Goal: Task Accomplishment & Management: Use online tool/utility

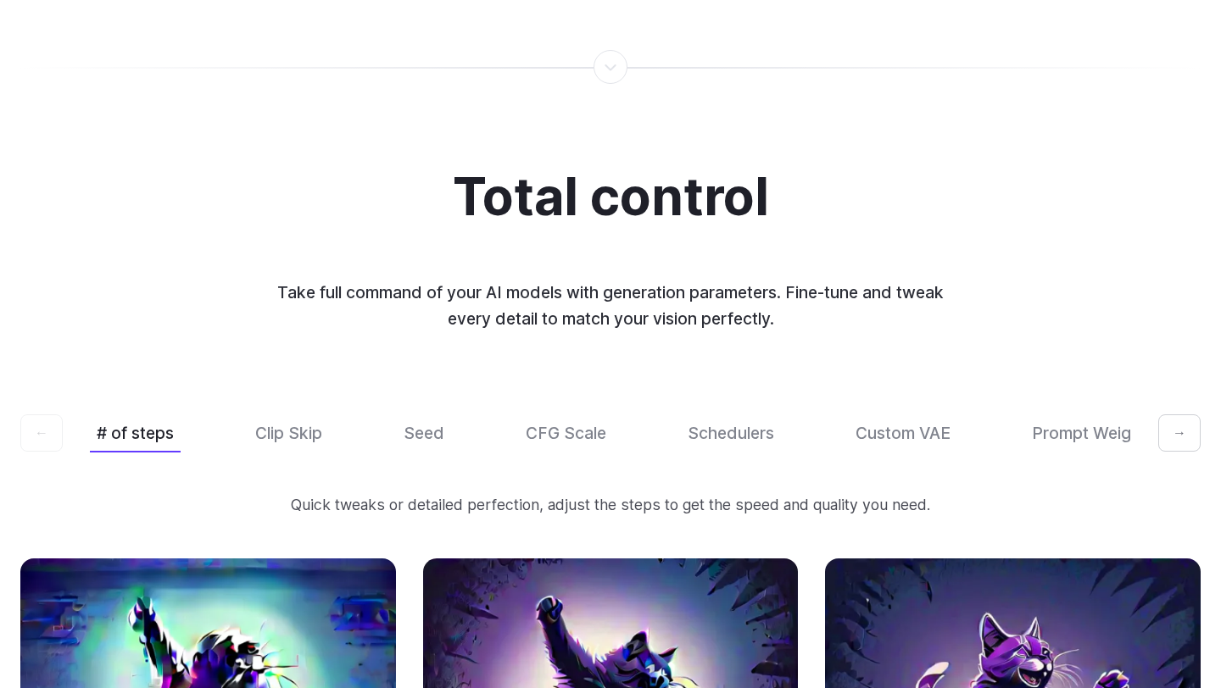
scroll to position [5042, 0]
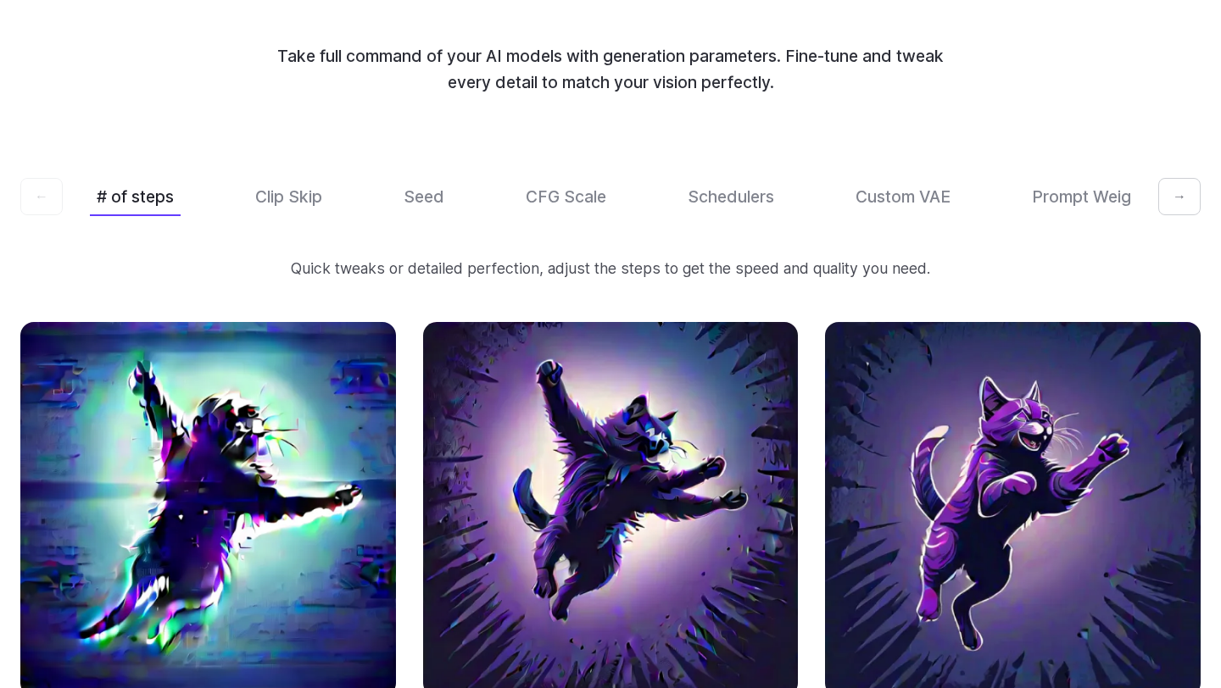
click at [1173, 178] on button "→" at bounding box center [1179, 196] width 42 height 37
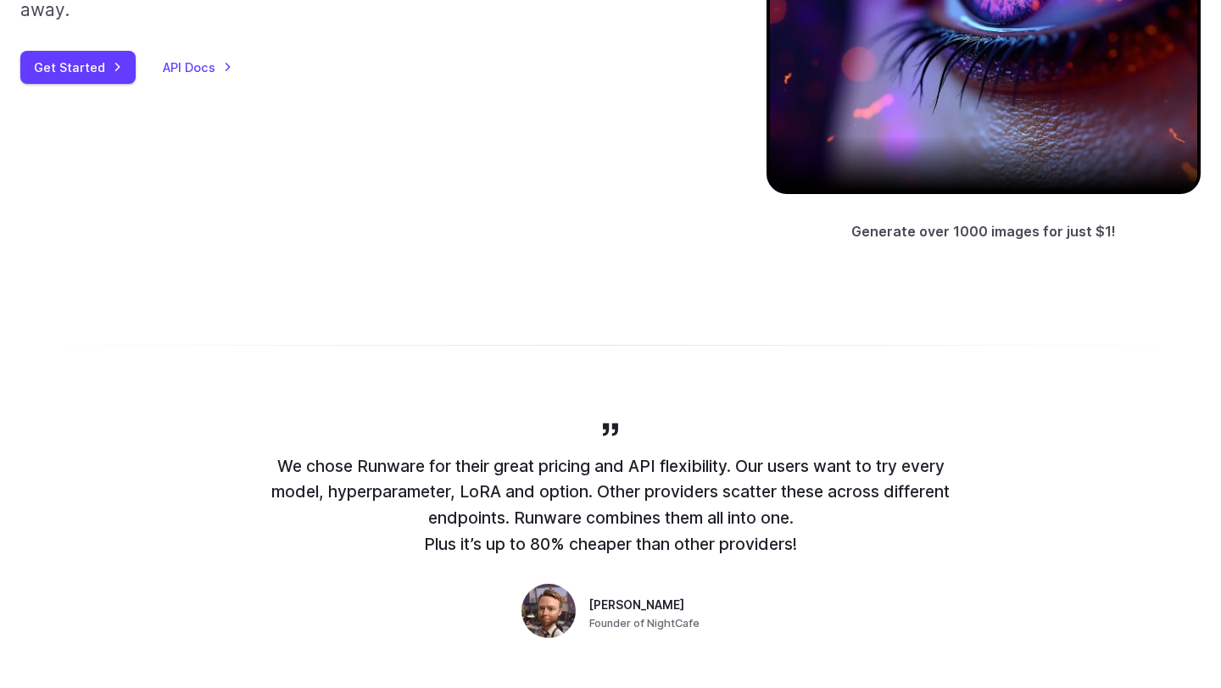
scroll to position [0, 0]
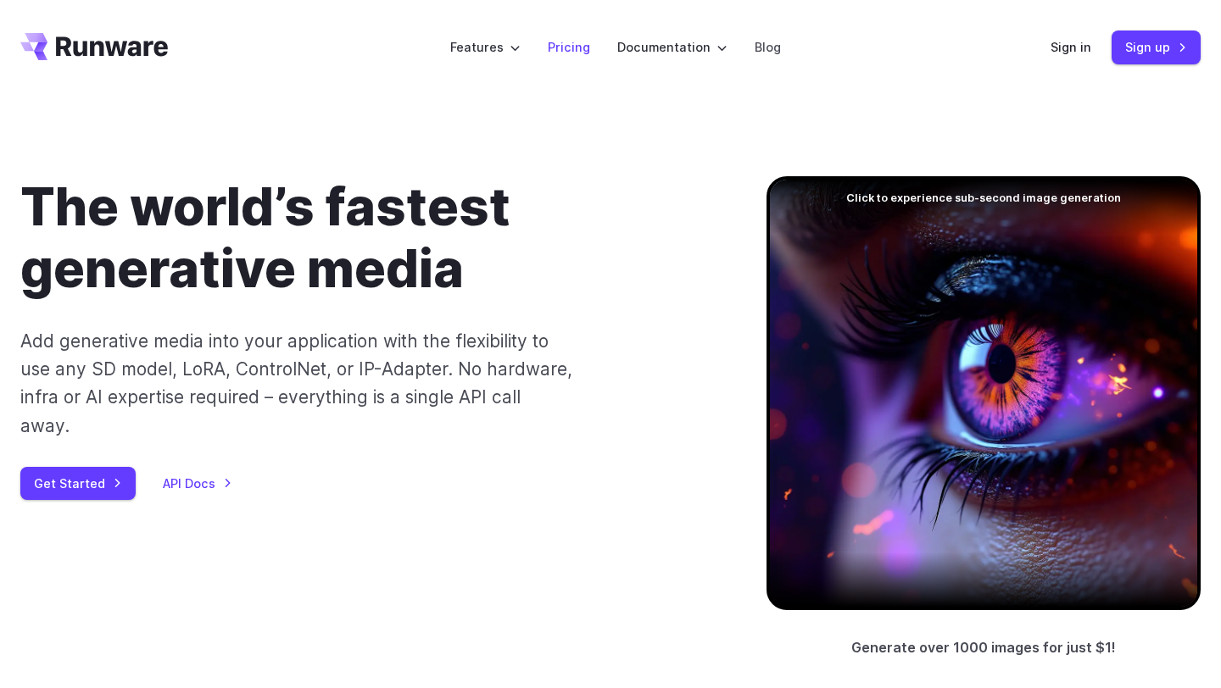
click at [586, 46] on link "Pricing" at bounding box center [569, 47] width 42 height 20
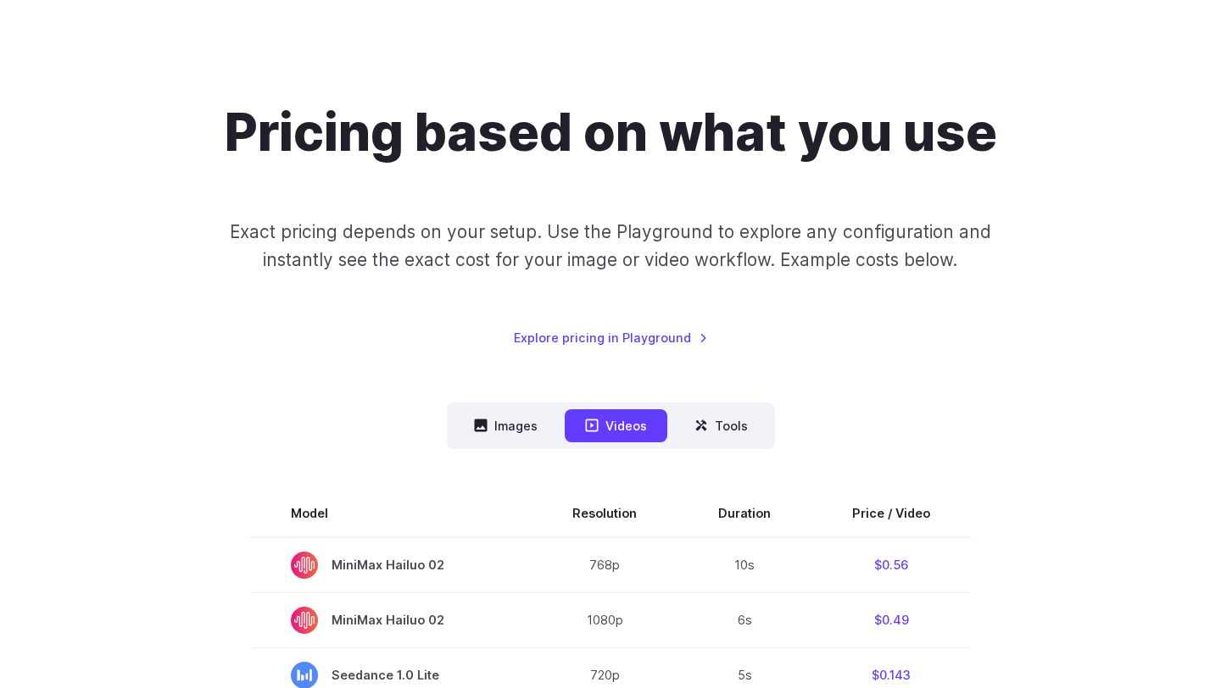
scroll to position [84, 0]
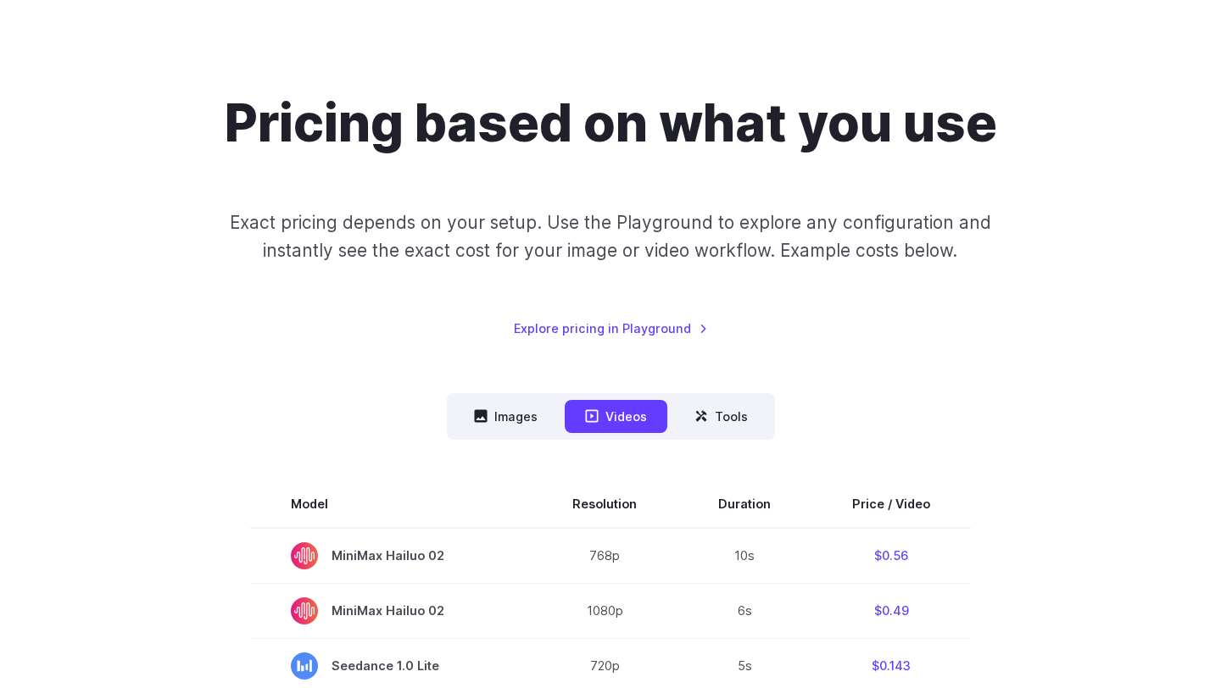
click at [503, 394] on nav "Images Videos Tools ****** ****** *****" at bounding box center [611, 416] width 328 height 47
click at [501, 402] on button "Images" at bounding box center [506, 416] width 104 height 33
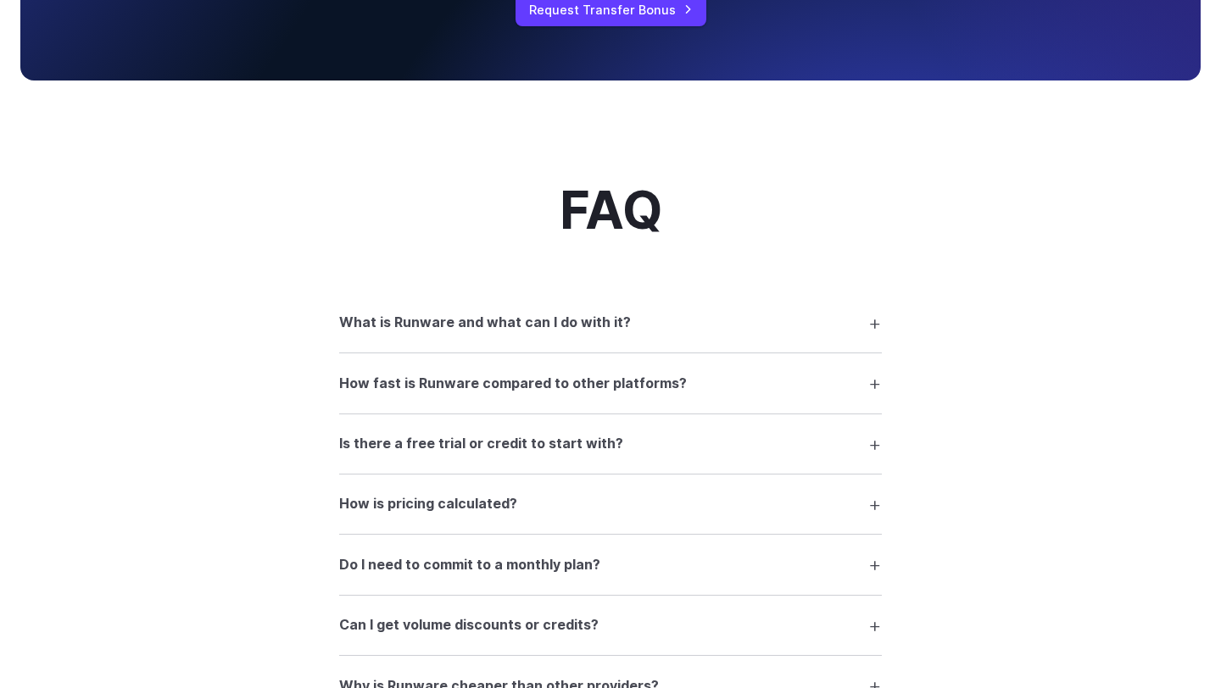
scroll to position [1788, 0]
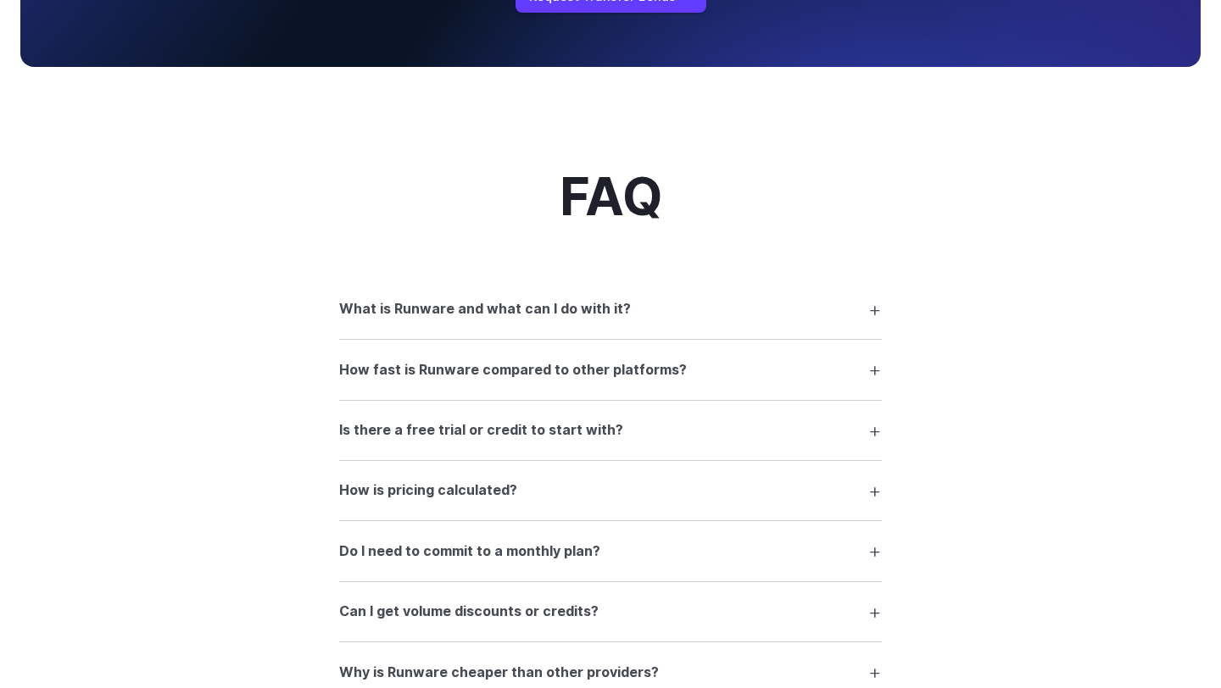
click at [708, 321] on summary "What is Runware and what can I do with it?" at bounding box center [610, 309] width 543 height 32
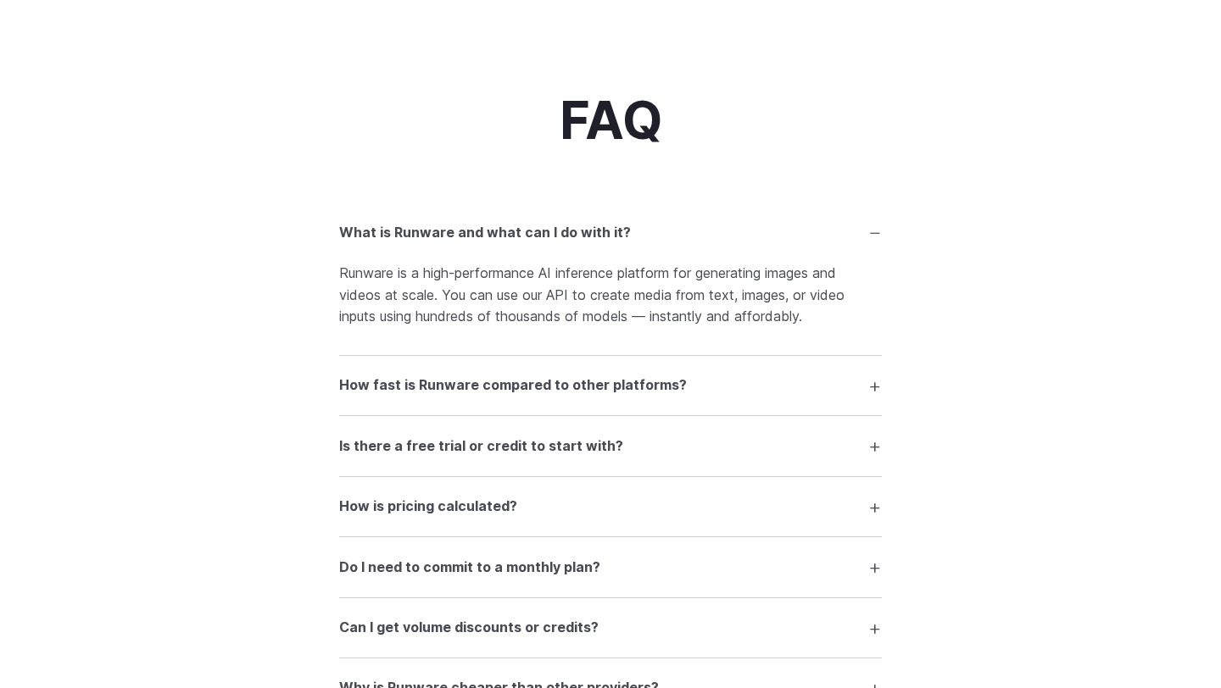
scroll to position [1870, 0]
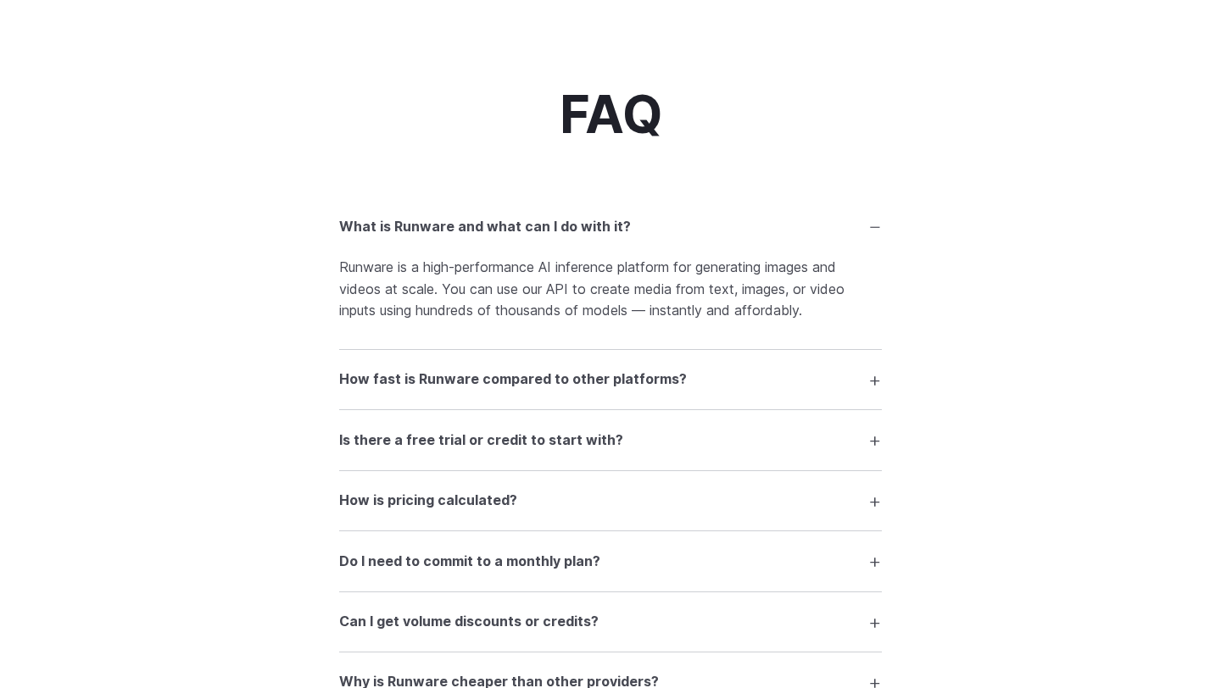
click at [684, 447] on summary "Is there a free trial or credit to start with?" at bounding box center [610, 440] width 543 height 32
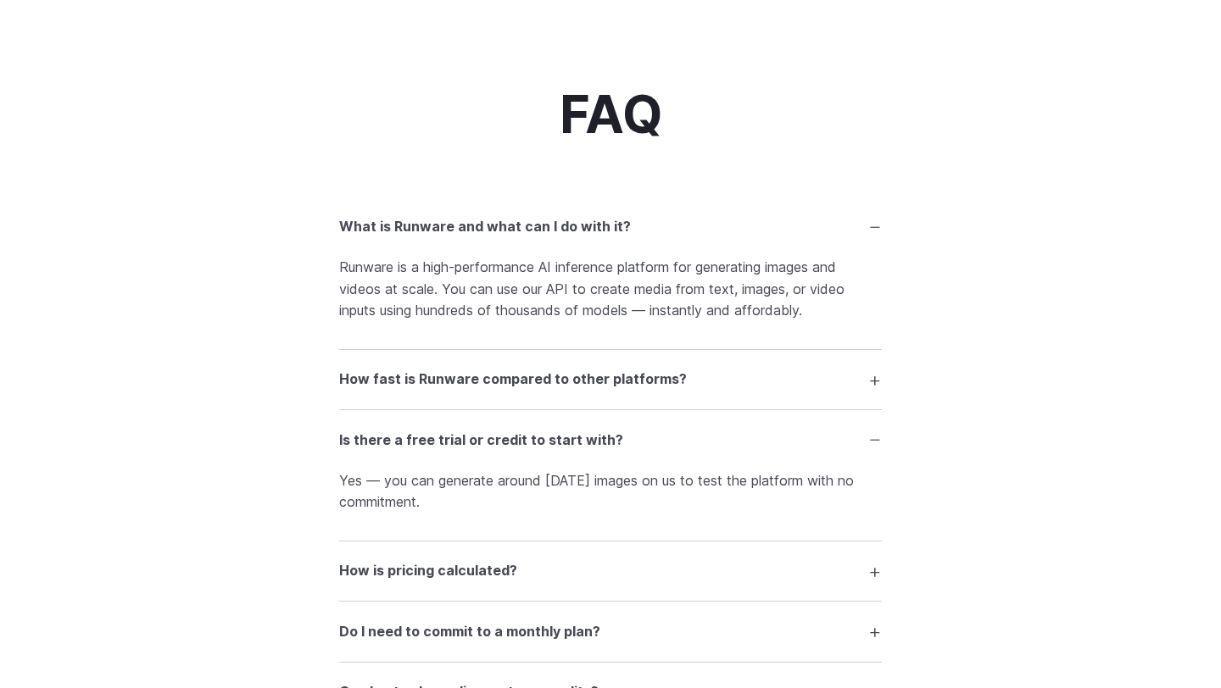
click at [684, 447] on summary "Is there a free trial or credit to start with?" at bounding box center [610, 440] width 543 height 32
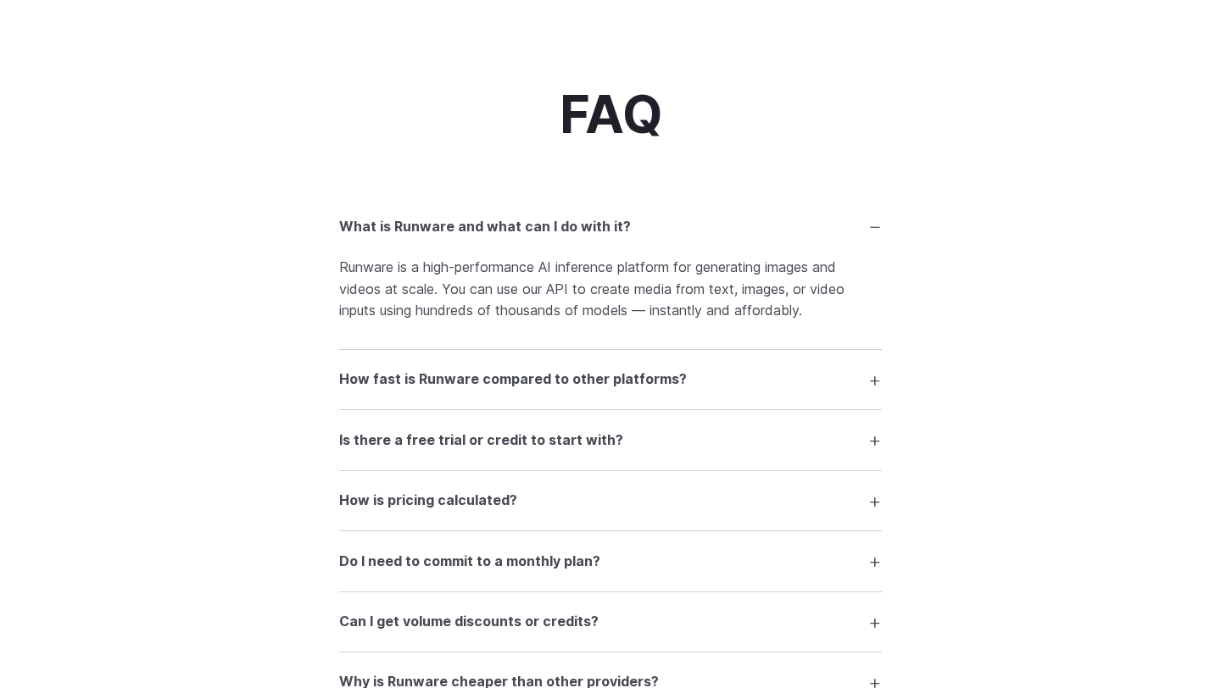
click at [684, 447] on summary "Is there a free trial or credit to start with?" at bounding box center [610, 440] width 543 height 32
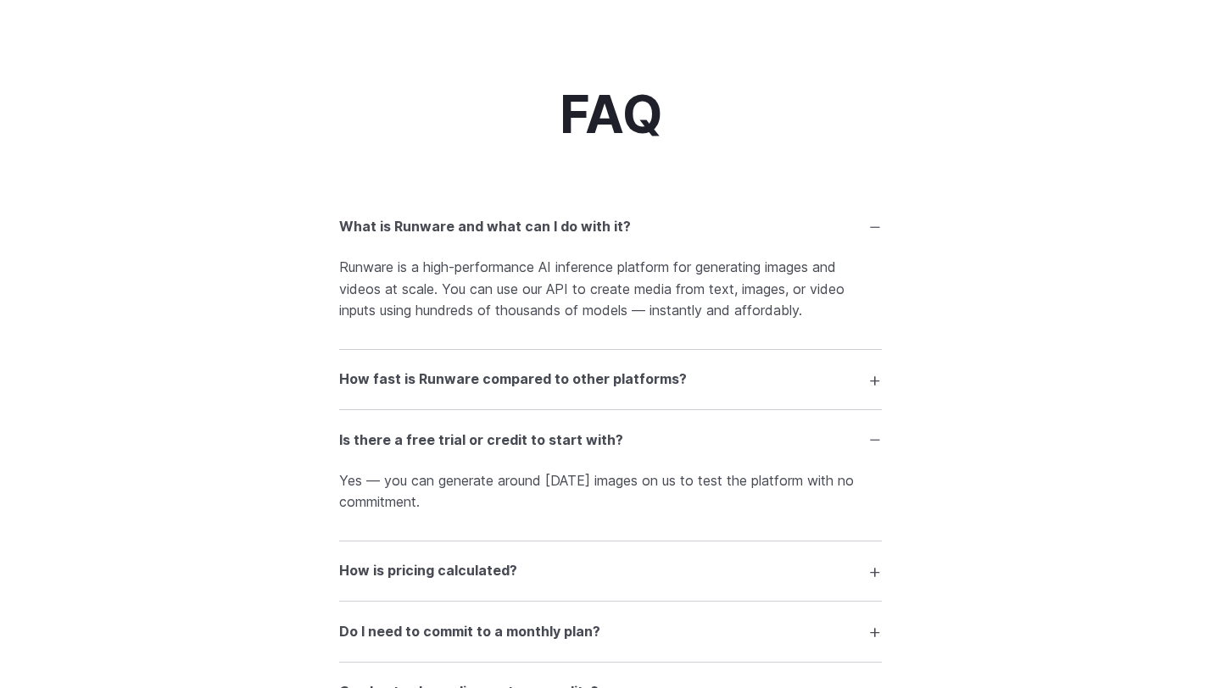
click at [661, 584] on summary "How is pricing calculated?" at bounding box center [610, 571] width 543 height 32
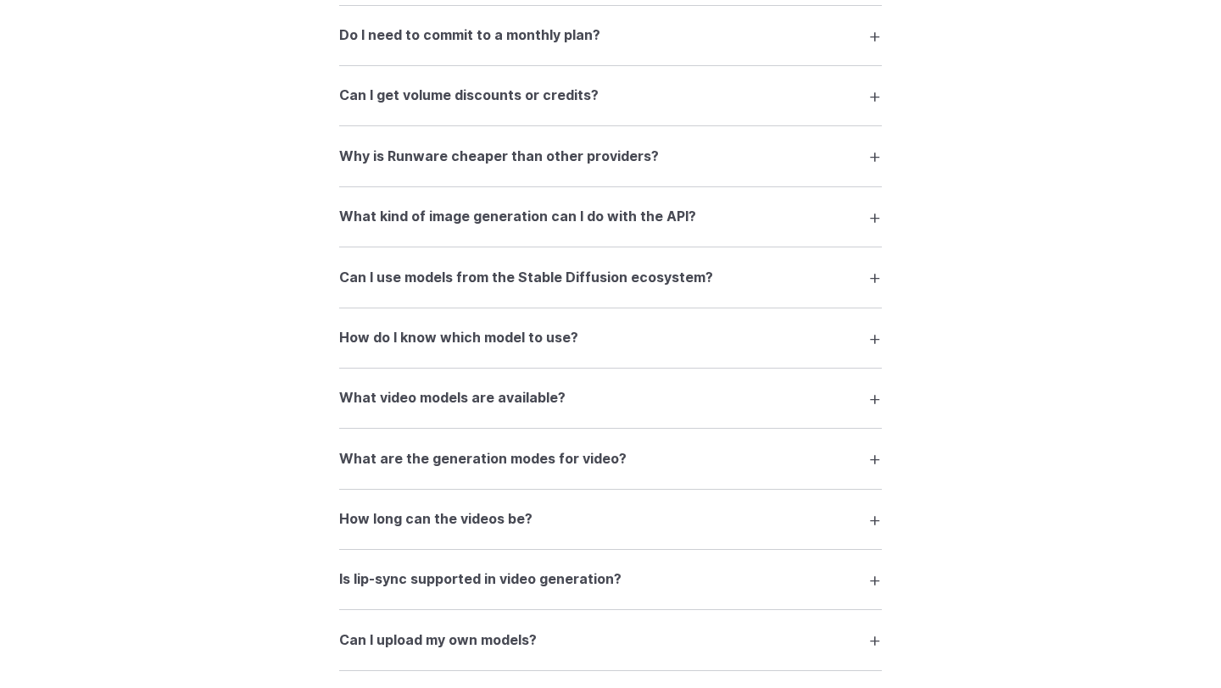
scroll to position [2550, 0]
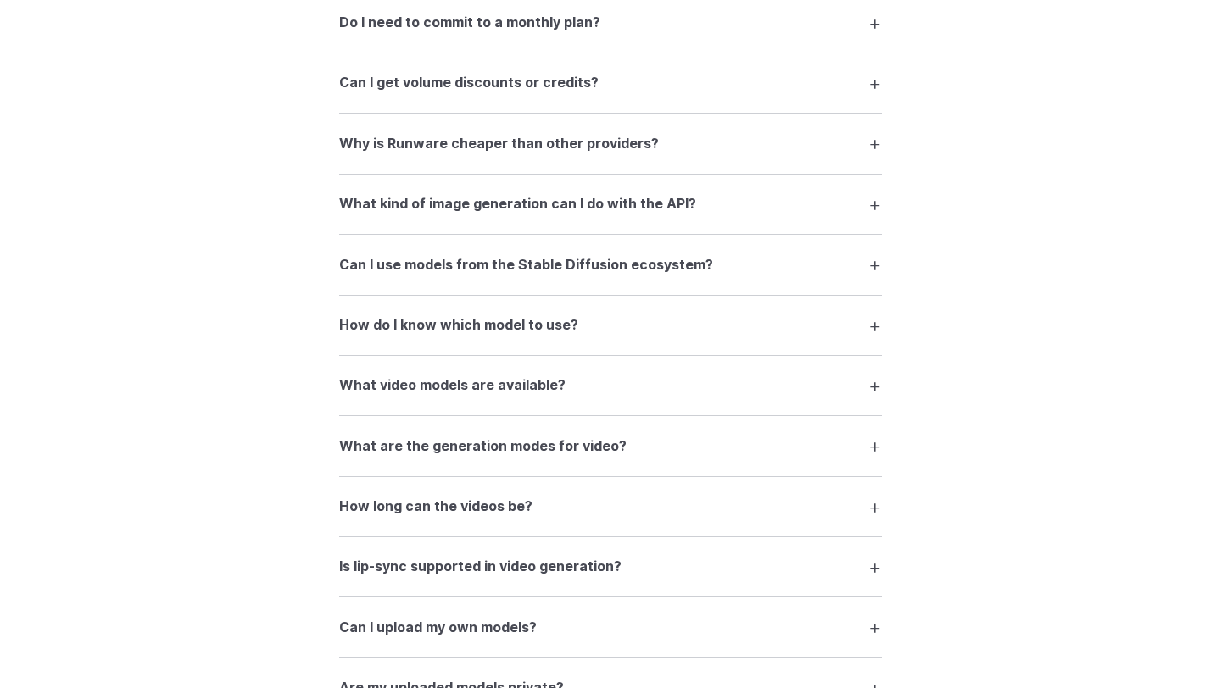
click at [577, 146] on h3 "Why is Runware cheaper than other providers?" at bounding box center [499, 144] width 320 height 22
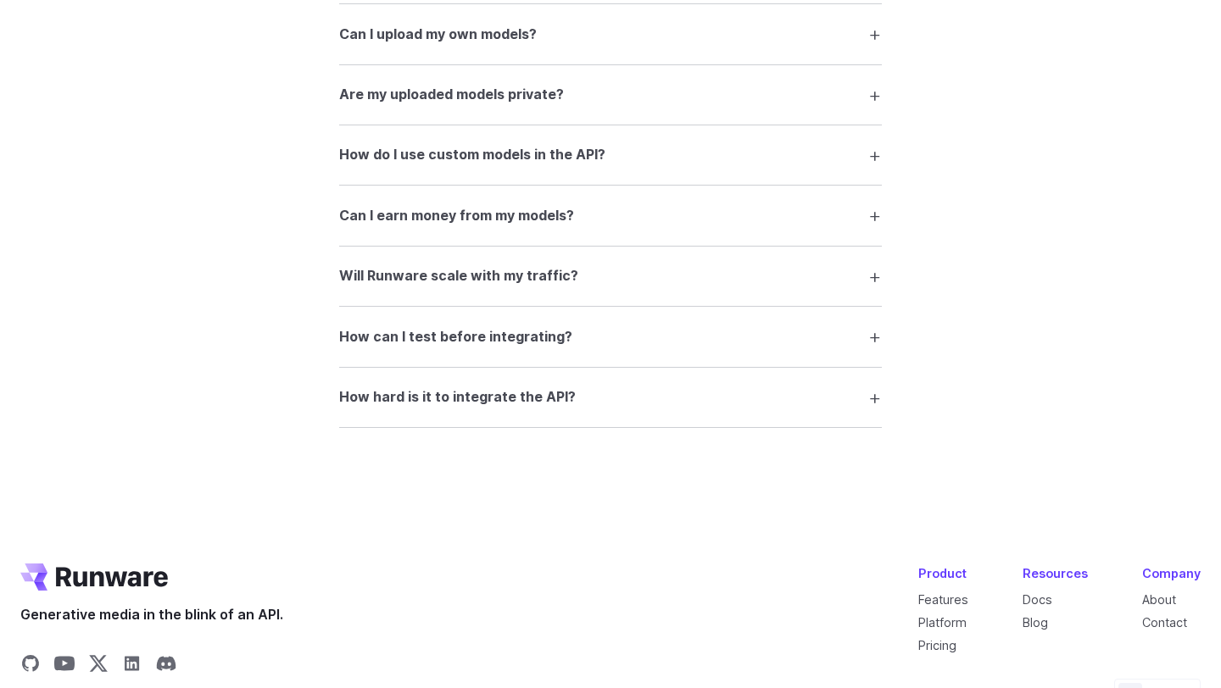
scroll to position [3266, 0]
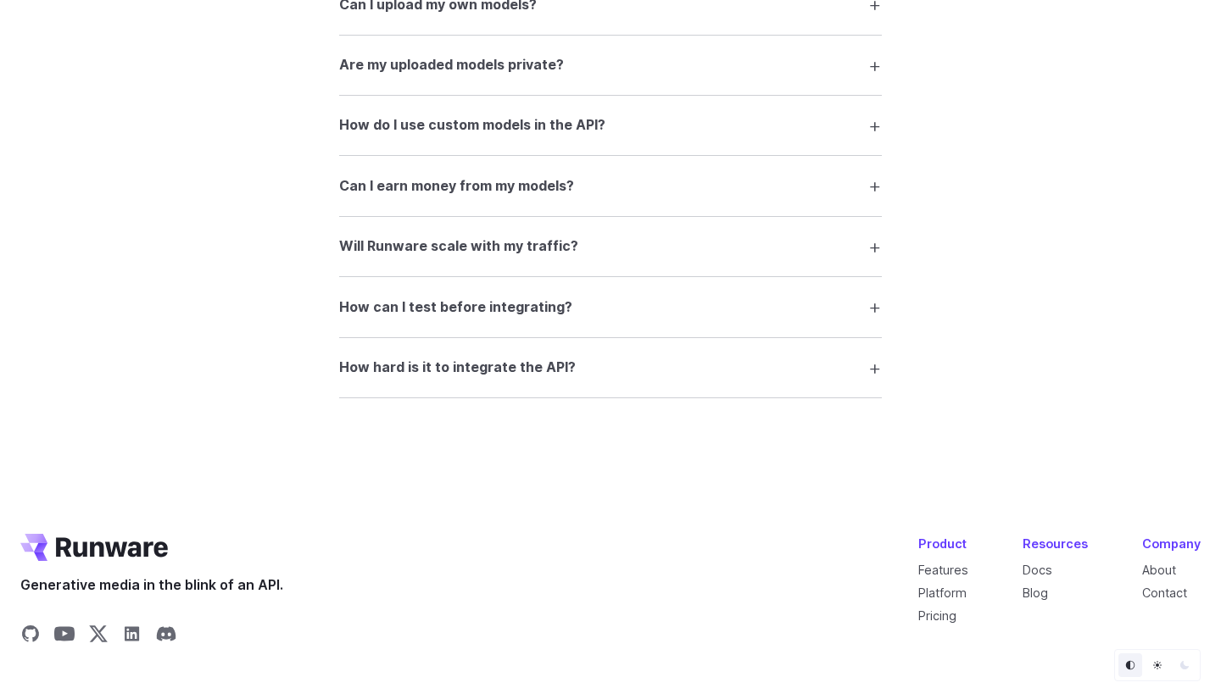
click at [544, 379] on h3 "How hard is it to integrate the API?" at bounding box center [457, 368] width 237 height 22
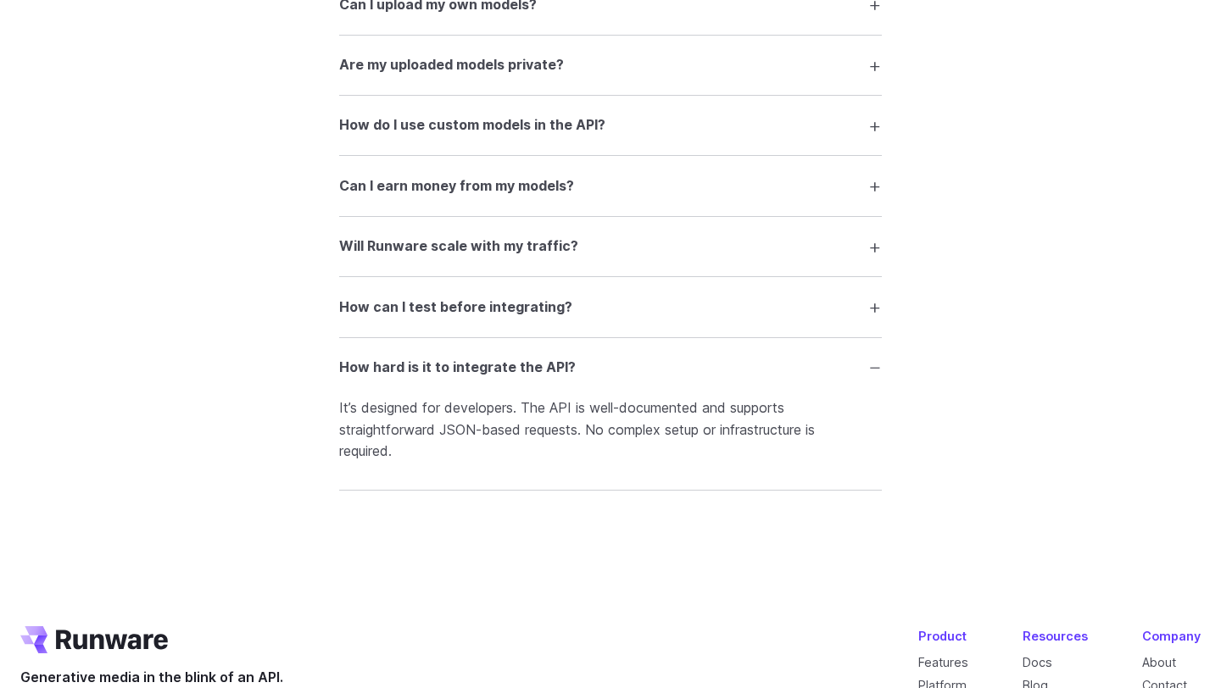
click at [544, 379] on h3 "How hard is it to integrate the API?" at bounding box center [457, 368] width 237 height 22
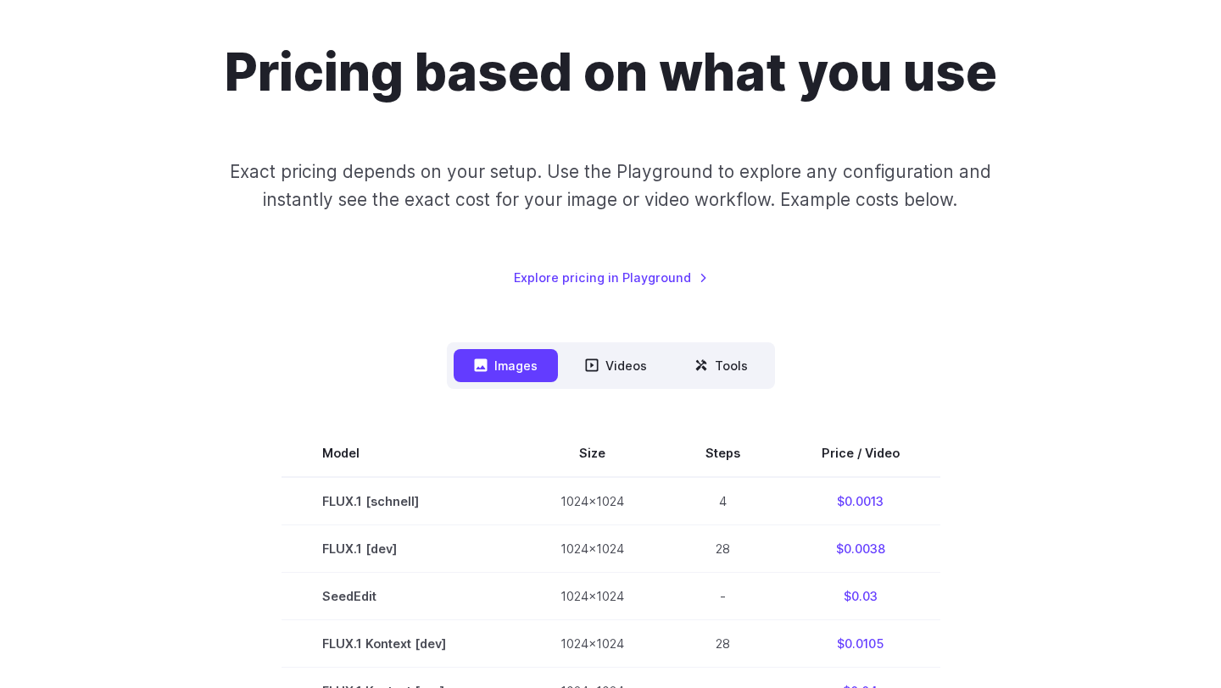
scroll to position [0, 0]
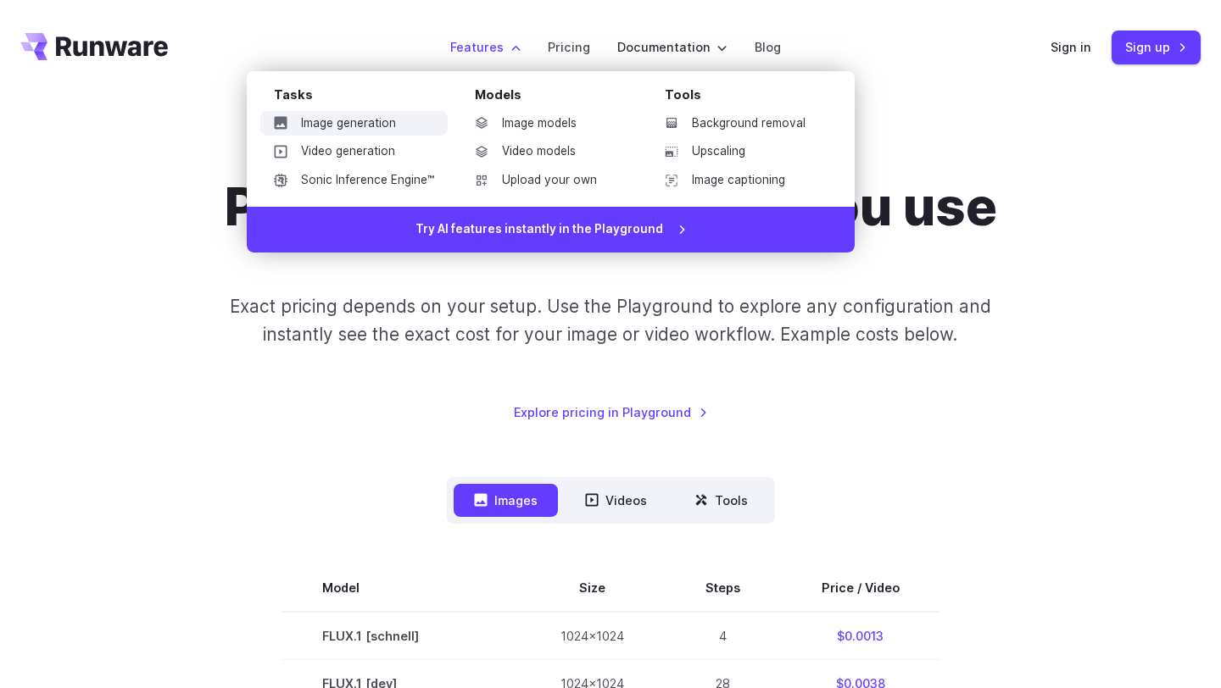
click at [376, 119] on link "Image generation" at bounding box center [353, 123] width 187 height 25
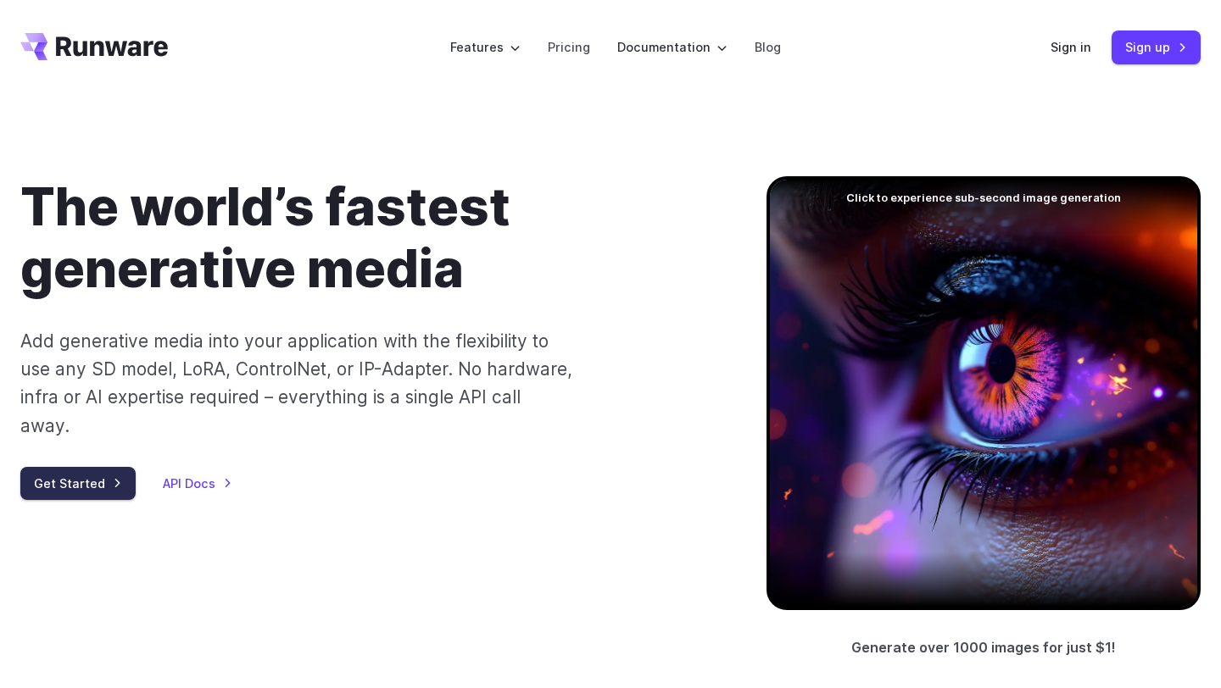
click at [94, 467] on link "Get Started" at bounding box center [77, 483] width 115 height 33
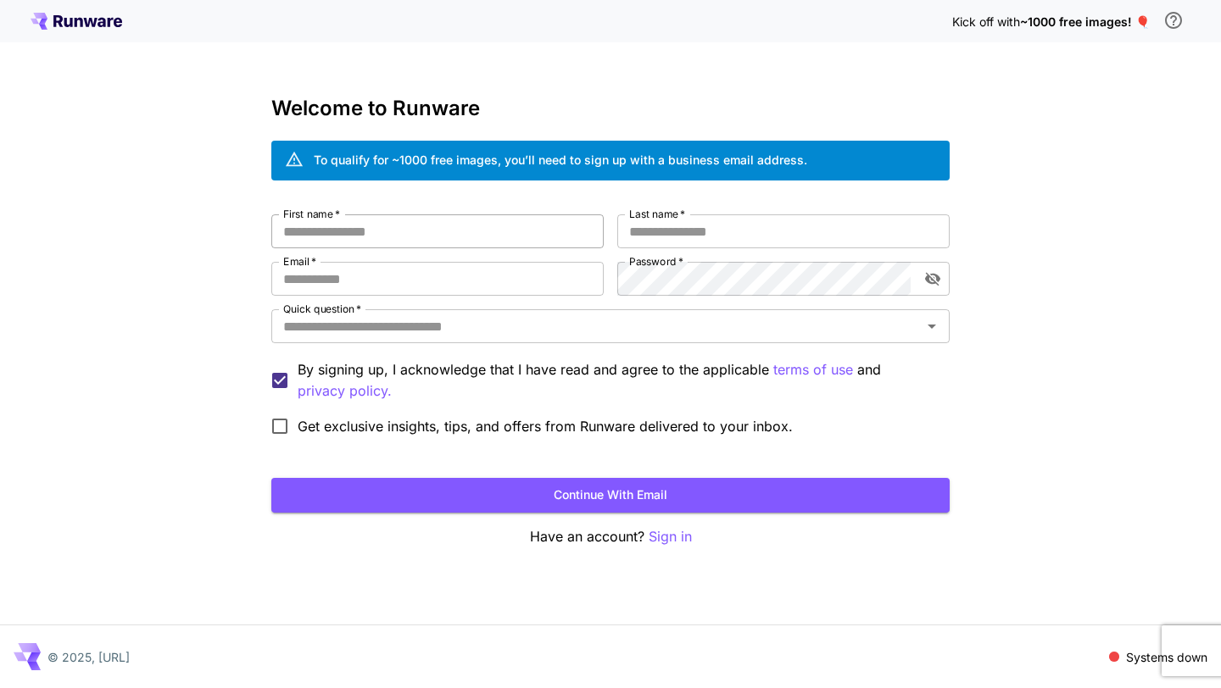
click at [350, 230] on input "First name   *" at bounding box center [437, 232] width 332 height 34
type input "****"
click at [666, 230] on input "Last name   *" at bounding box center [783, 232] width 332 height 34
type input "********"
click at [410, 286] on input "Email   *" at bounding box center [437, 279] width 332 height 34
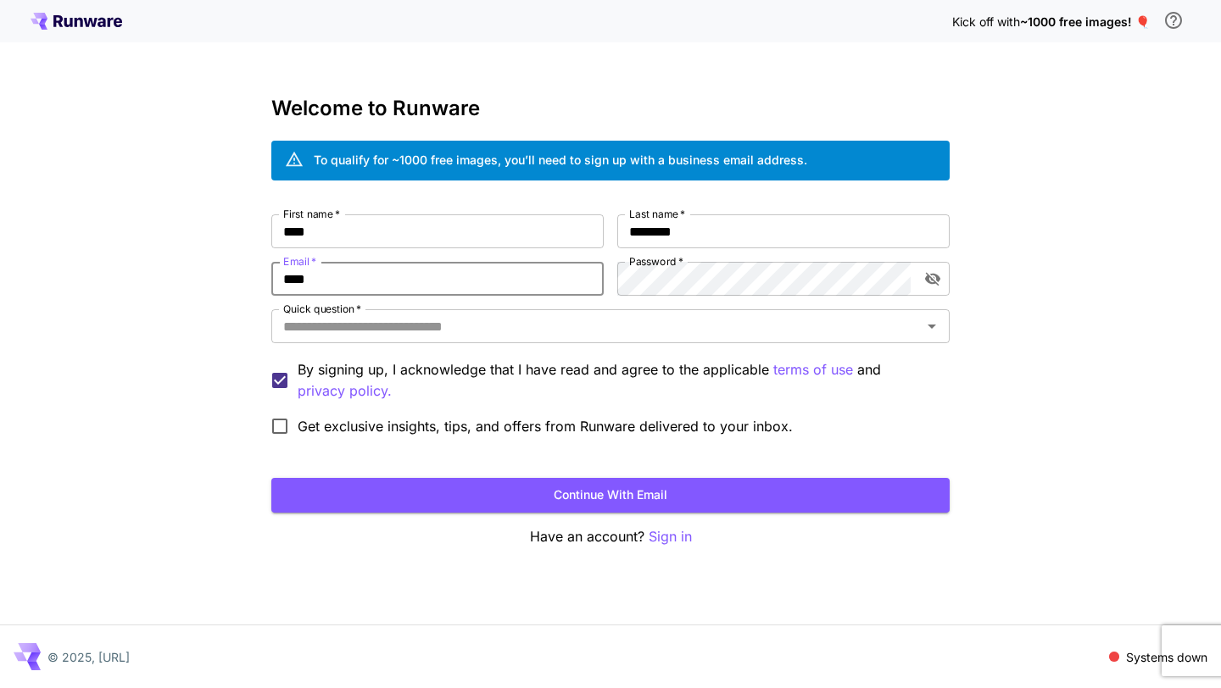
type input "**********"
click at [414, 335] on input "Quick question   *" at bounding box center [596, 327] width 640 height 24
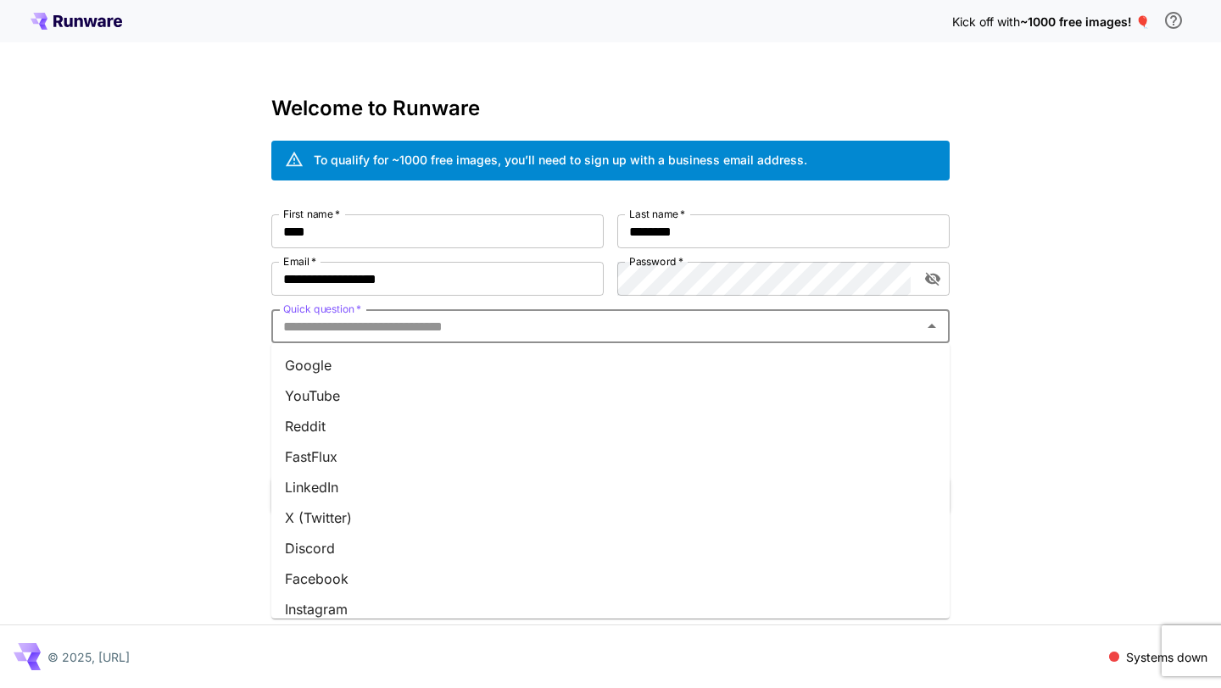
click at [371, 373] on li "Google" at bounding box center [610, 365] width 678 height 31
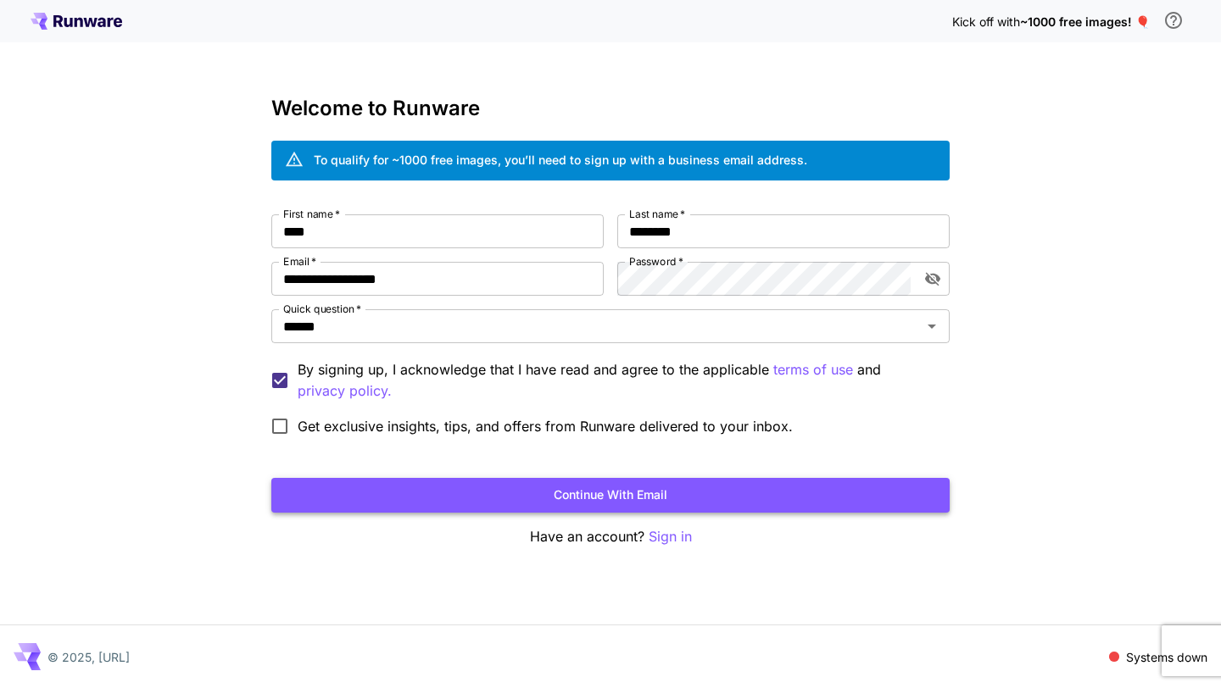
click at [504, 494] on button "Continue with email" at bounding box center [610, 495] width 678 height 35
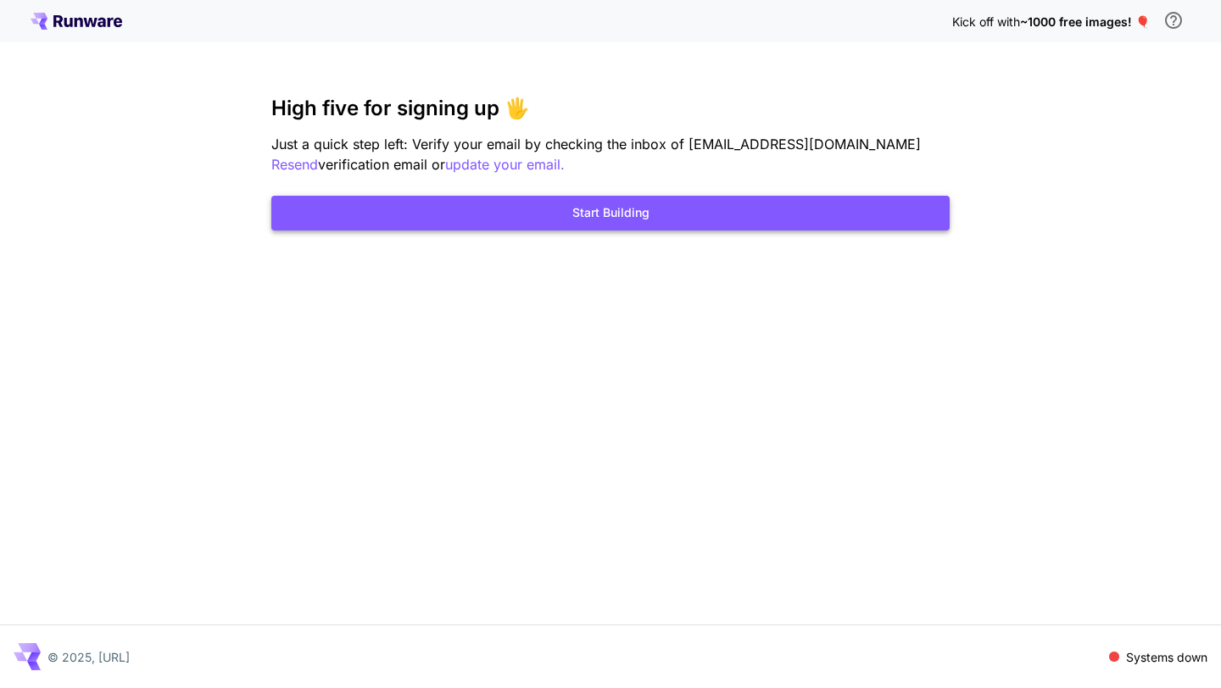
click at [689, 213] on button "Start Building" at bounding box center [610, 213] width 678 height 35
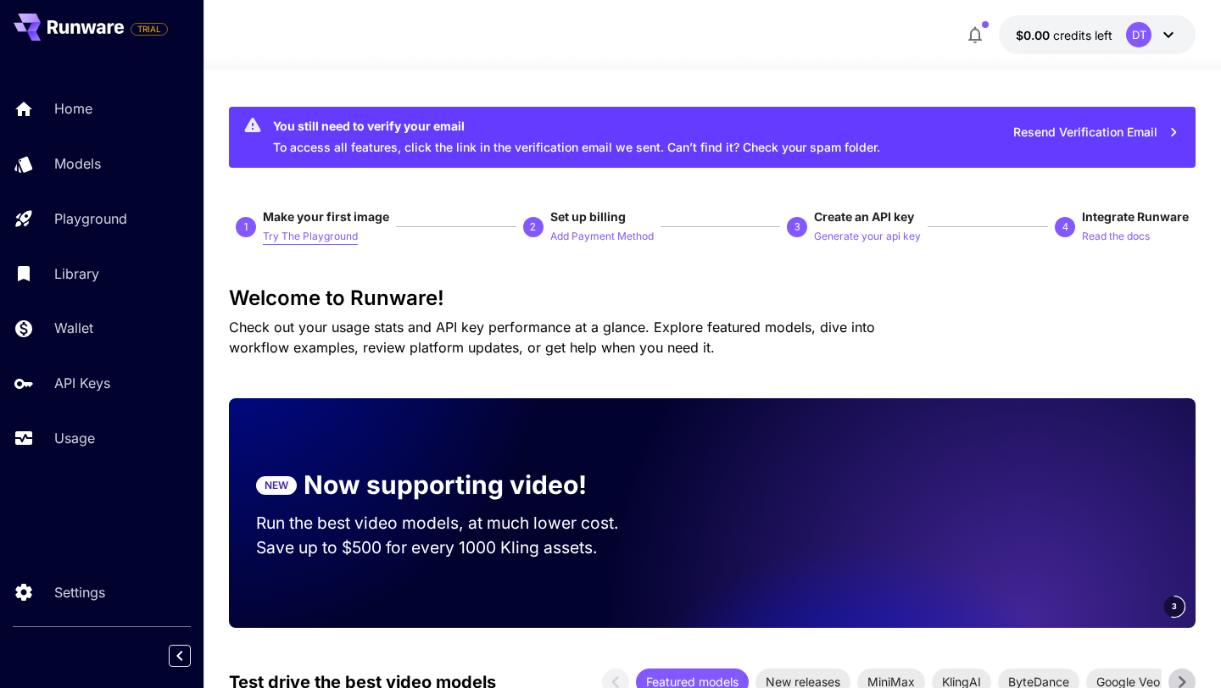
click at [327, 234] on p "Try The Playground" at bounding box center [310, 237] width 95 height 16
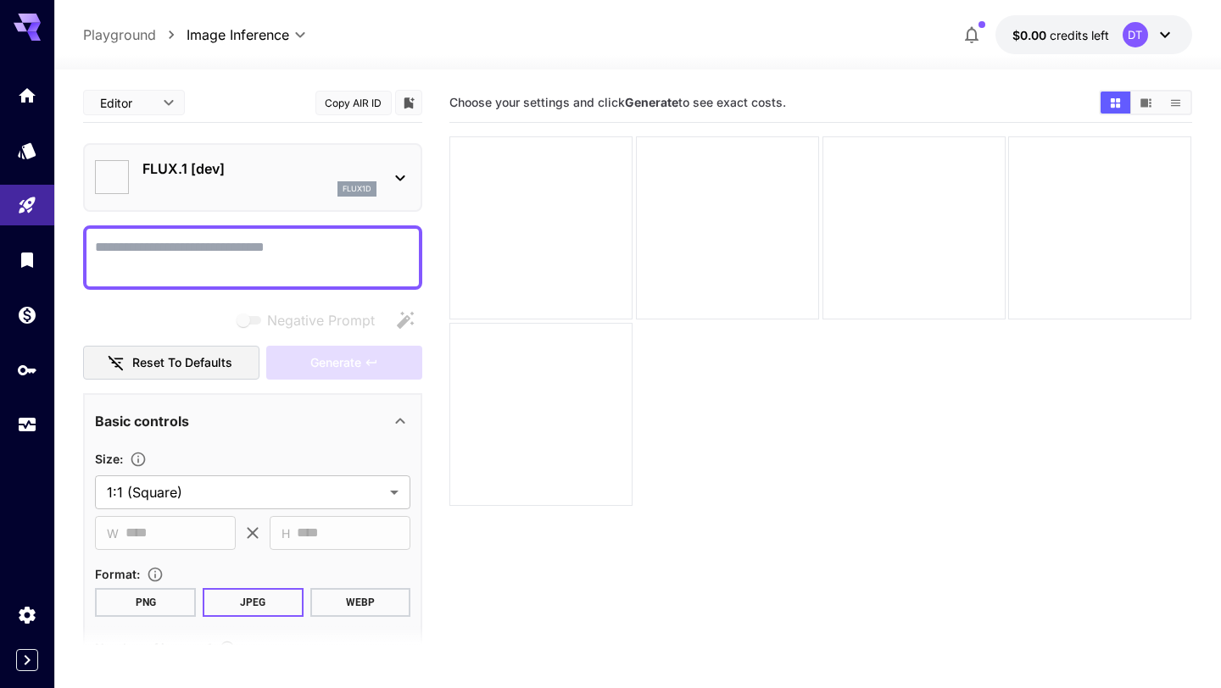
type input "**********"
click at [322, 257] on textarea "Negative Prompt" at bounding box center [252, 257] width 315 height 41
click at [375, 181] on div "flux1d" at bounding box center [356, 188] width 39 height 15
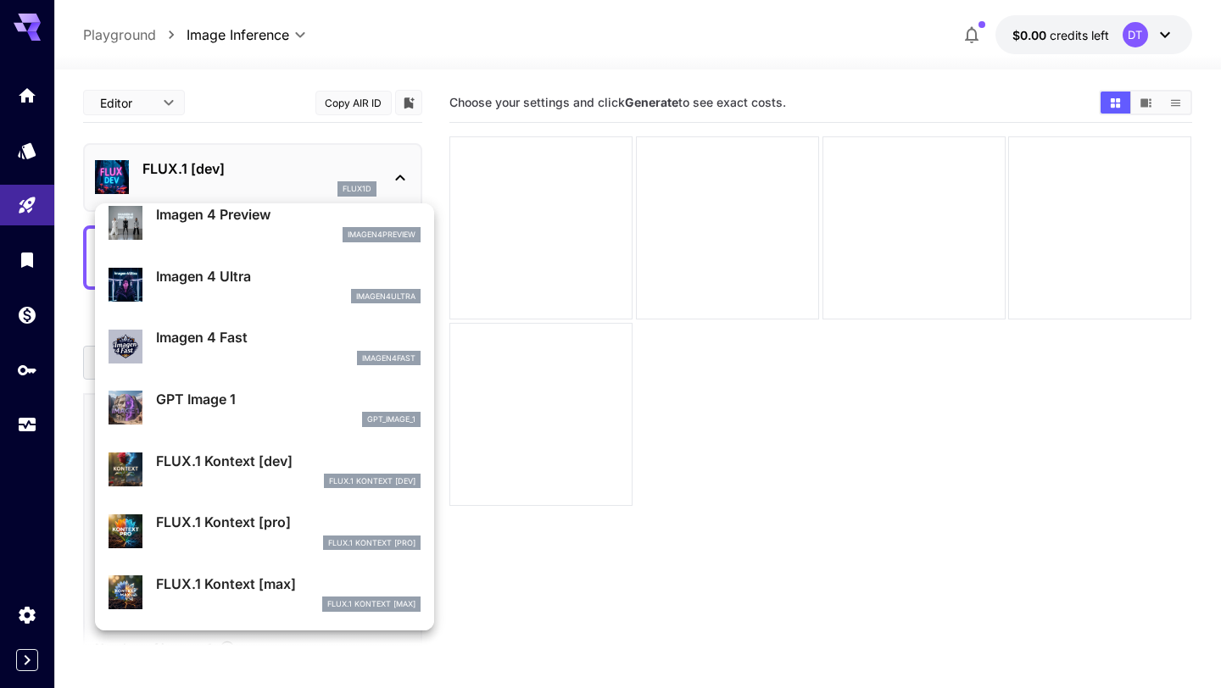
scroll to position [755, 0]
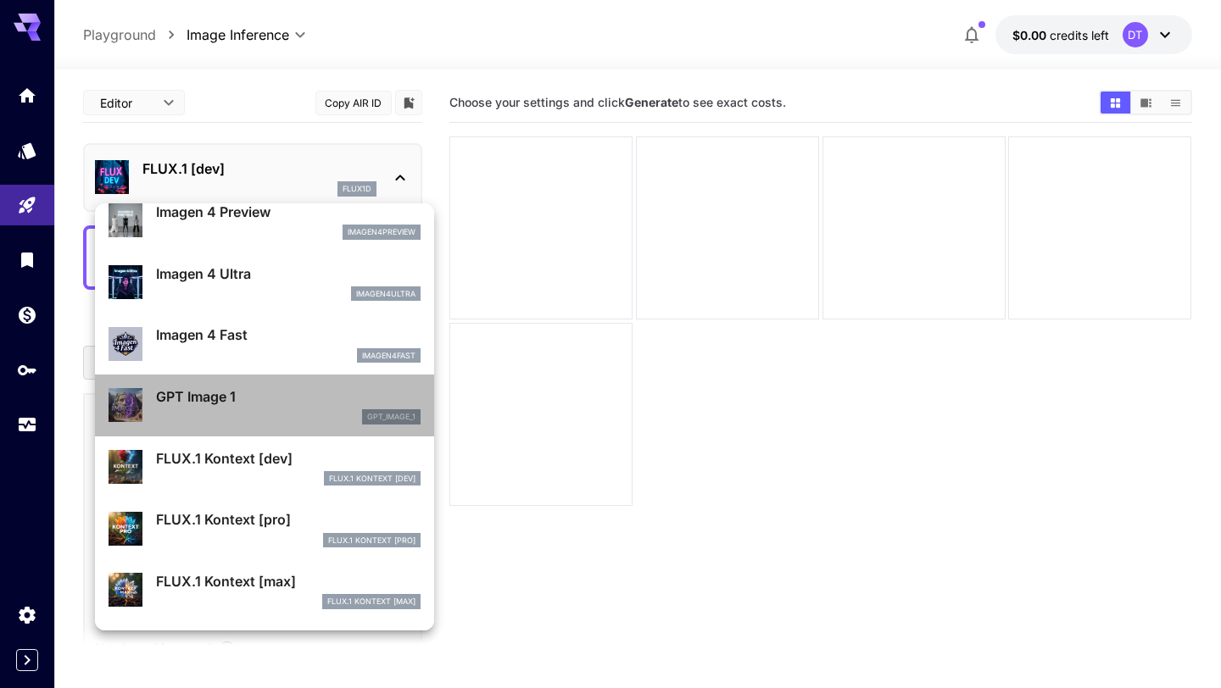
click at [275, 404] on p "GPT Image 1" at bounding box center [288, 397] width 265 height 20
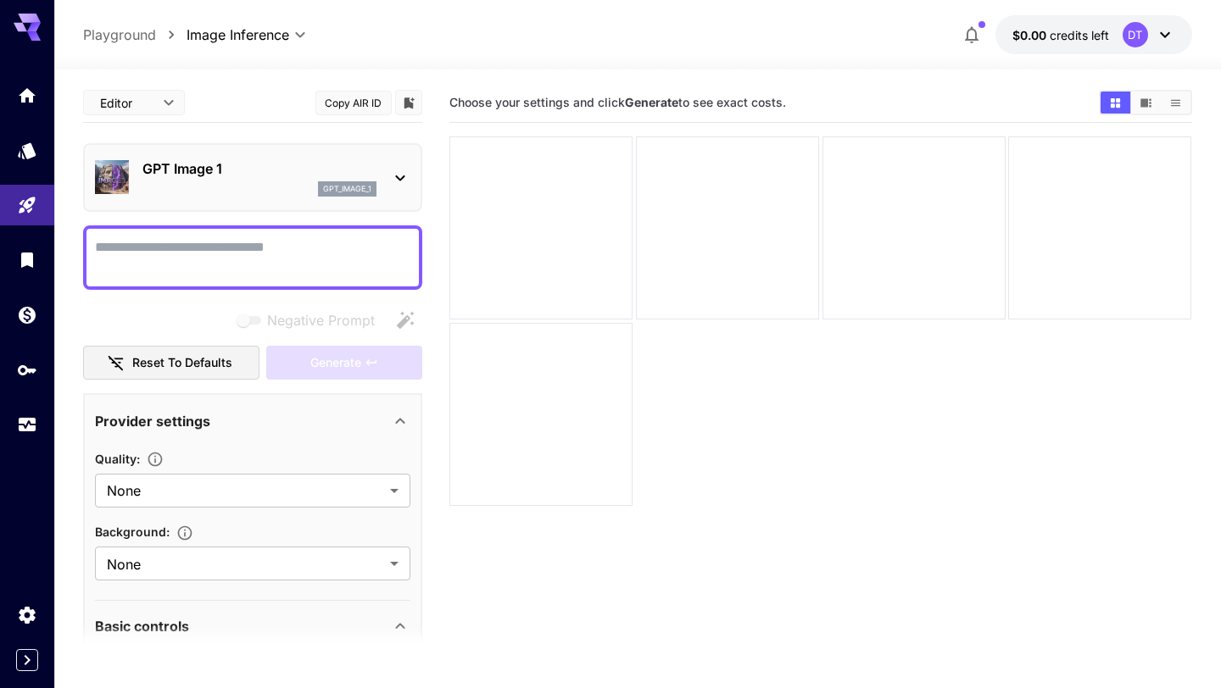
click at [335, 178] on p "GPT Image 1" at bounding box center [259, 169] width 234 height 20
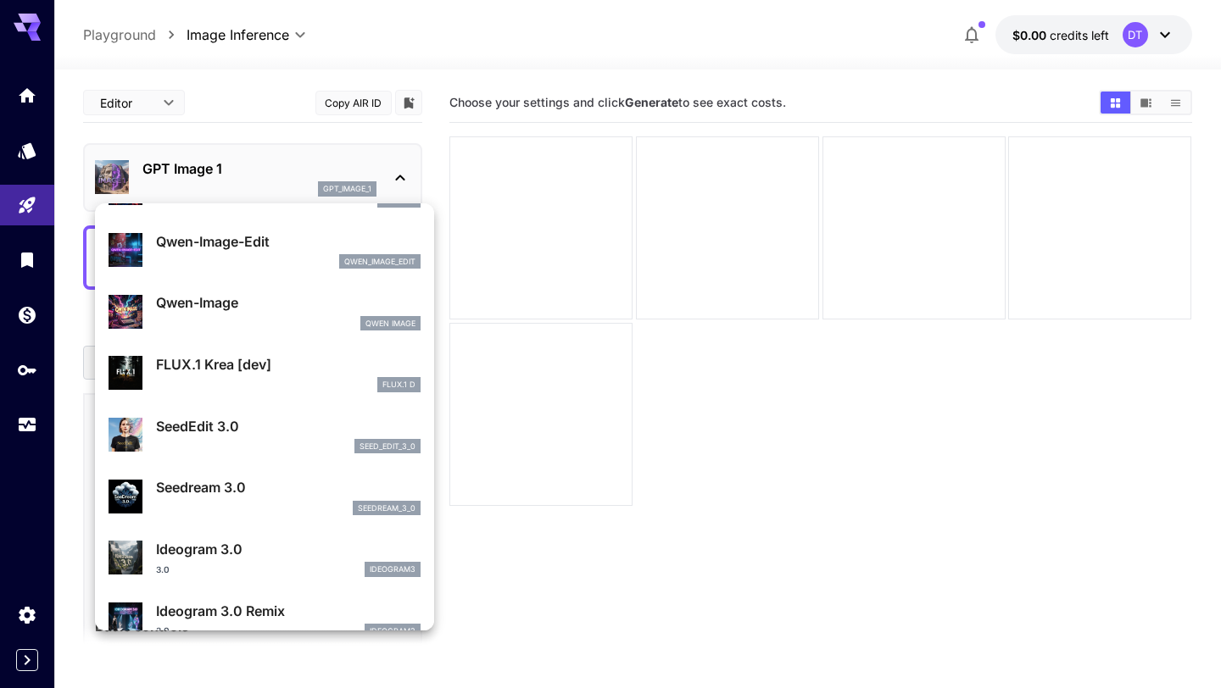
scroll to position [103, 0]
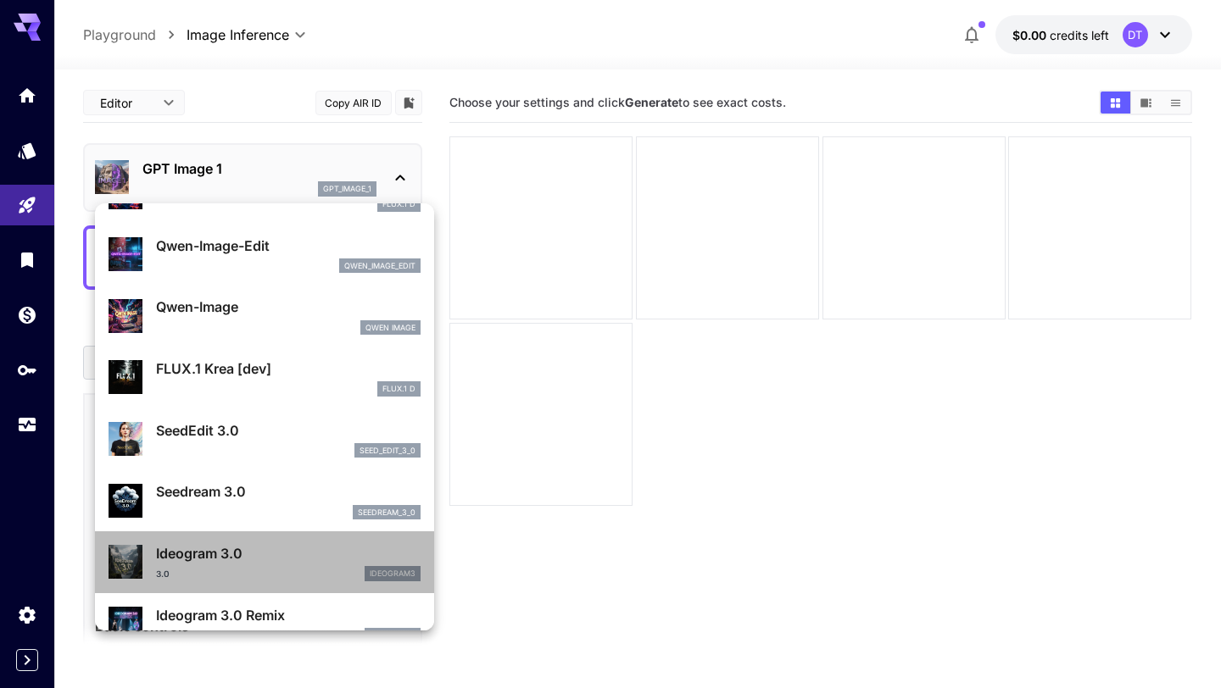
click at [253, 563] on p "Ideogram 3.0" at bounding box center [288, 553] width 265 height 20
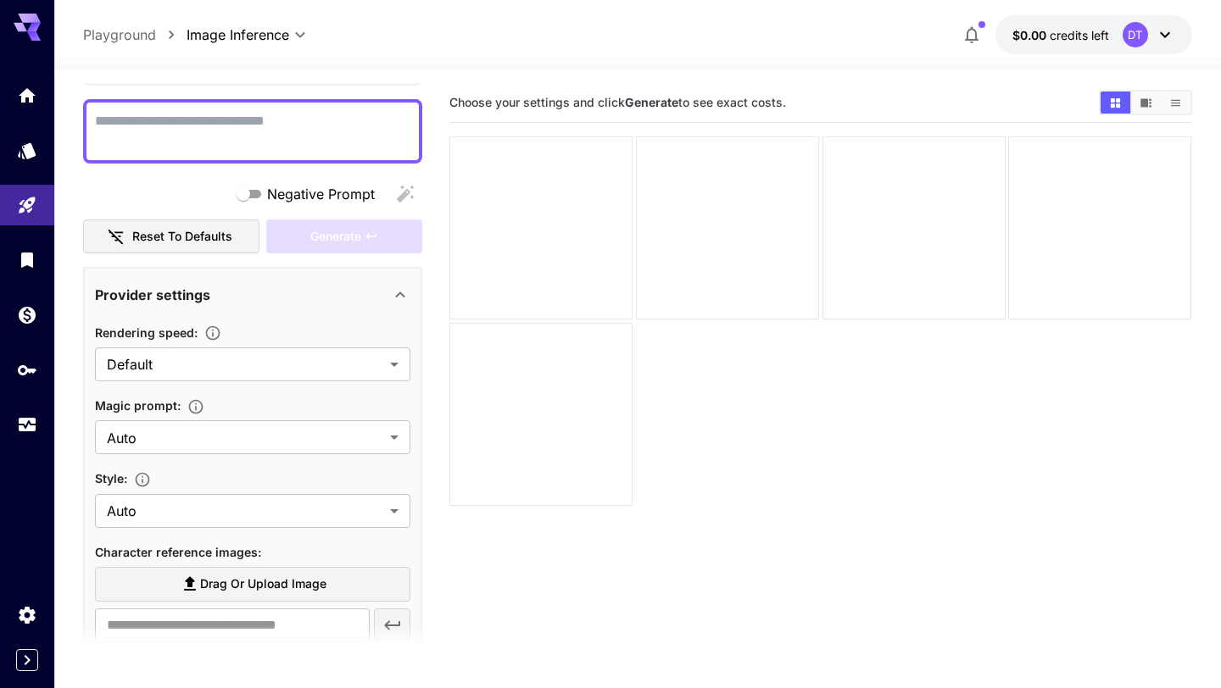
scroll to position [135, 0]
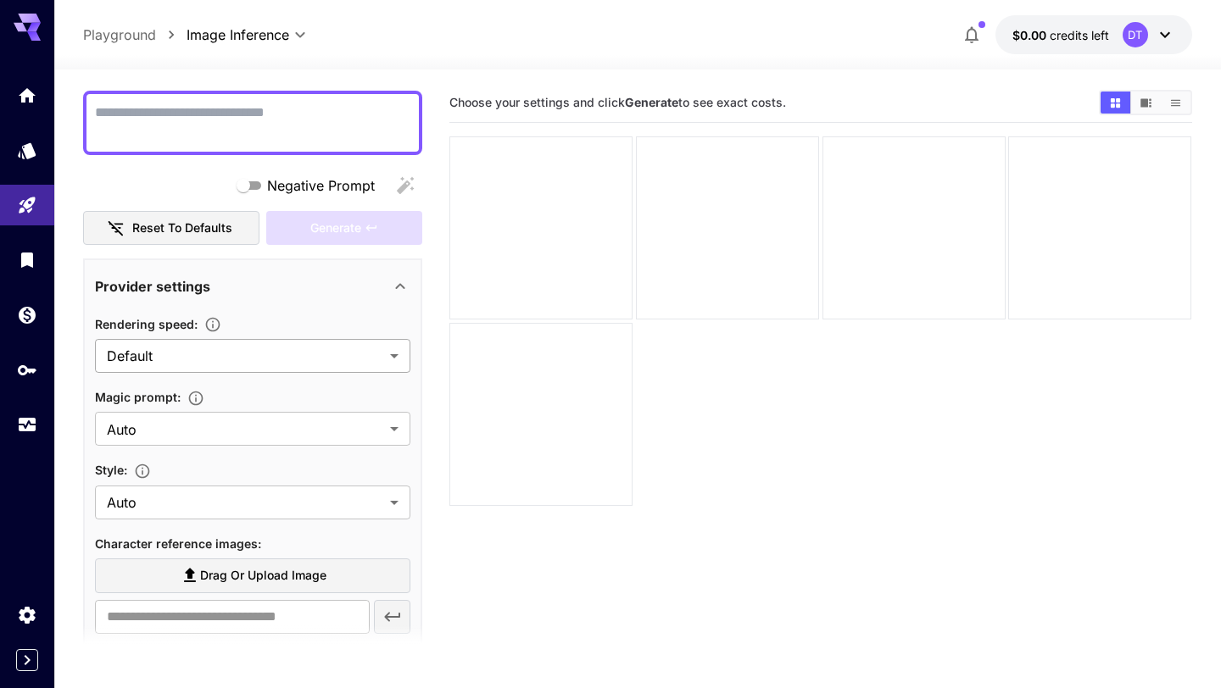
click at [279, 359] on body "**********" at bounding box center [610, 411] width 1221 height 822
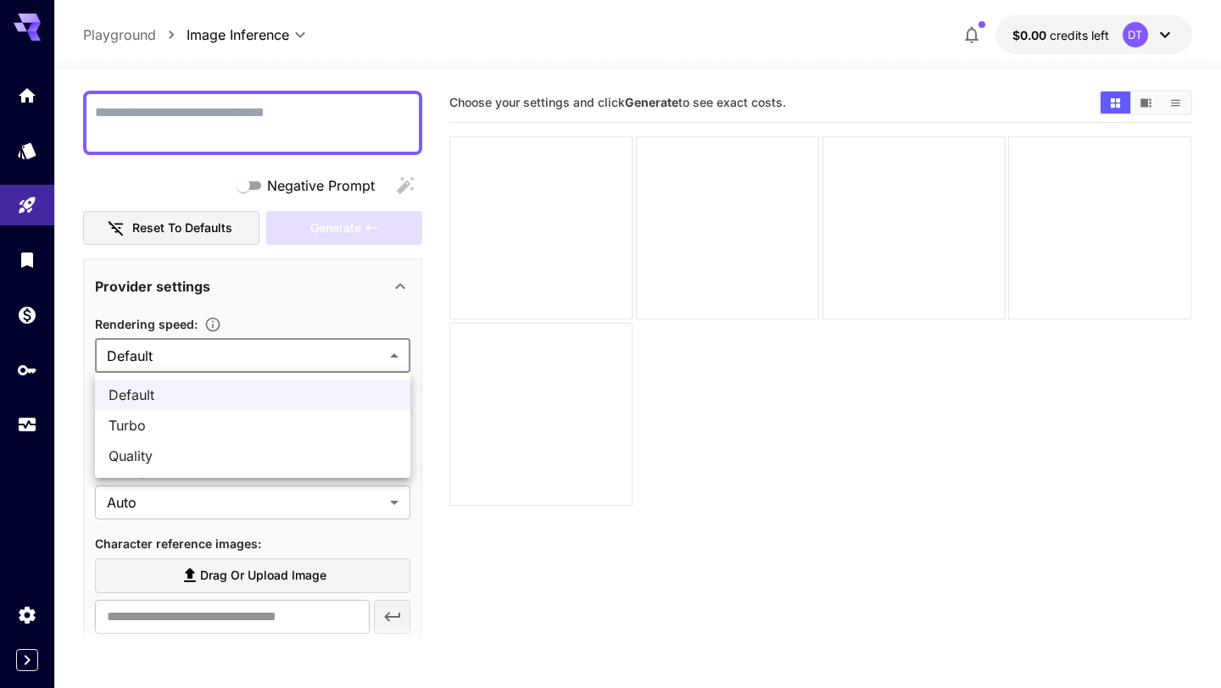
click at [279, 359] on div at bounding box center [610, 344] width 1221 height 688
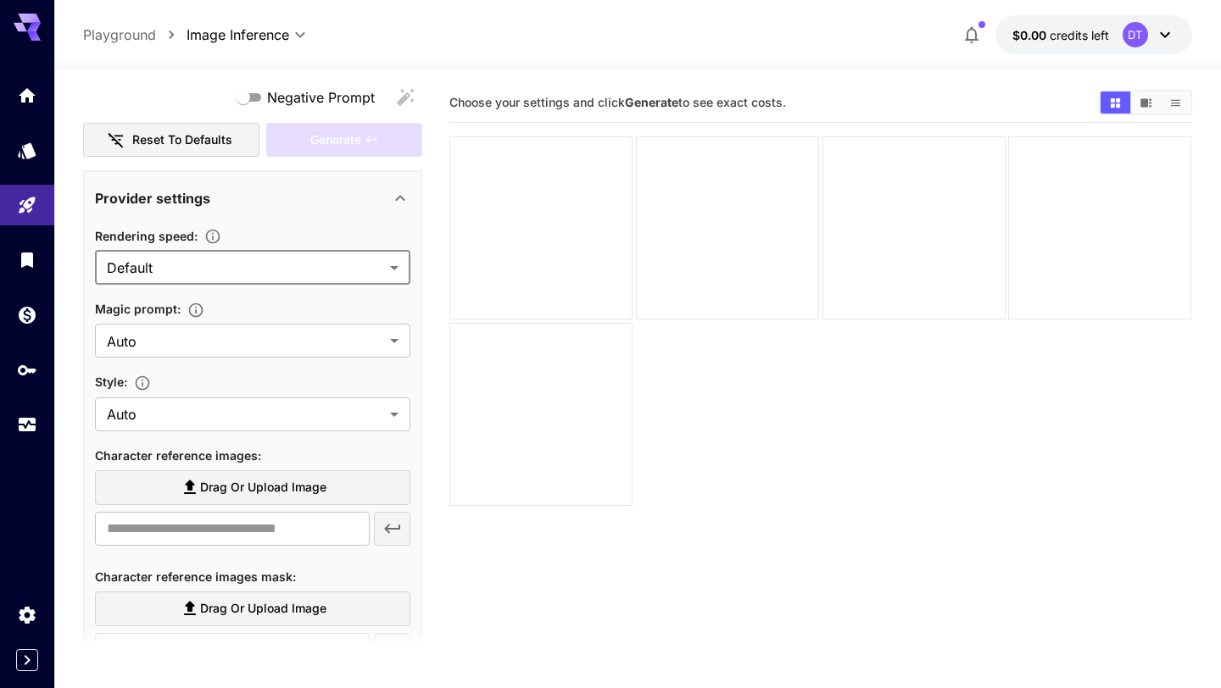
scroll to position [231, 0]
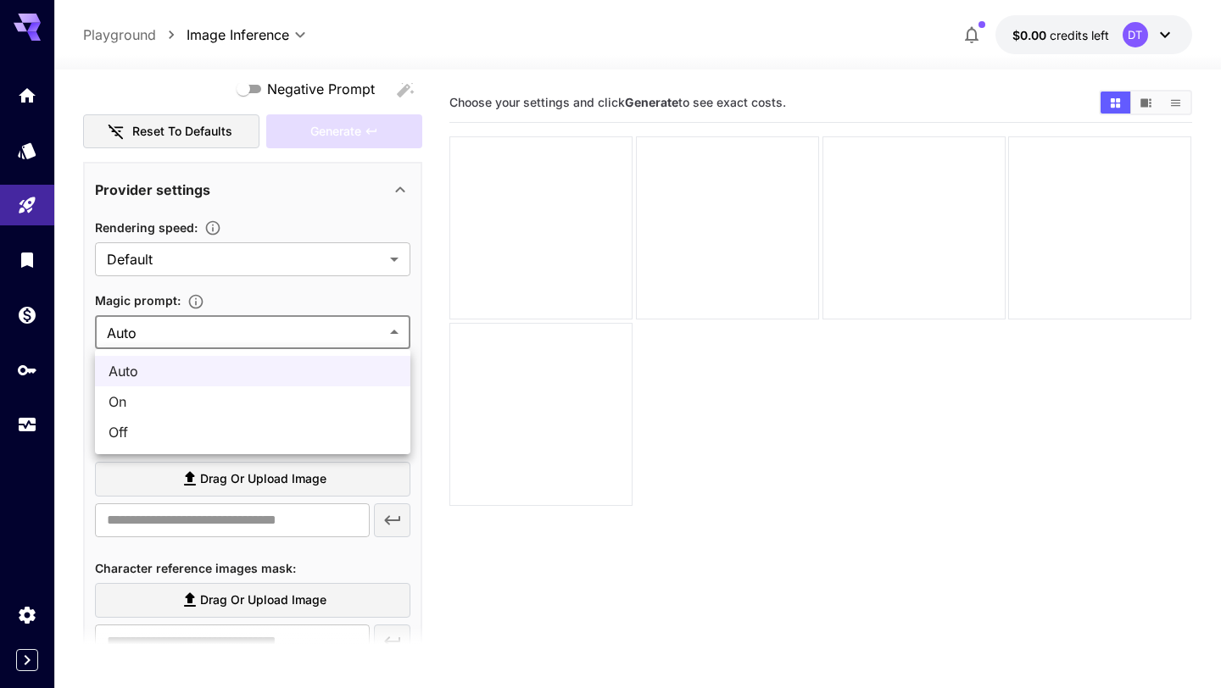
click at [270, 331] on body "**********" at bounding box center [610, 411] width 1221 height 822
click at [297, 250] on div at bounding box center [610, 344] width 1221 height 688
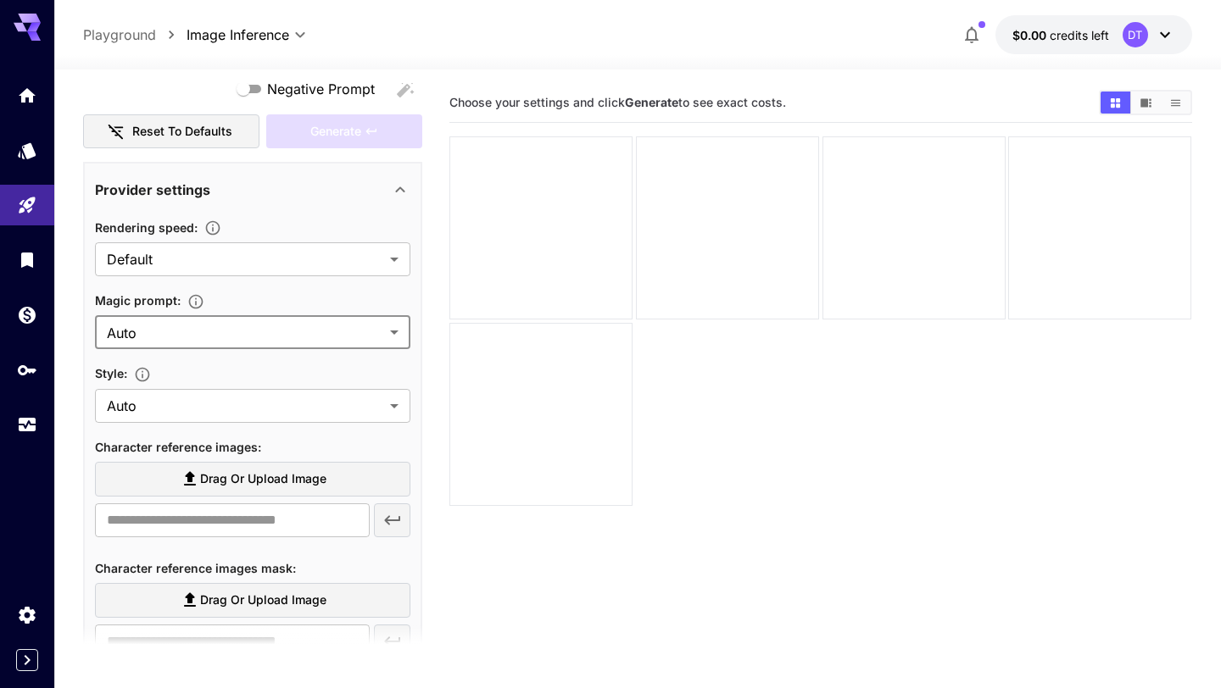
click at [271, 345] on body "**********" at bounding box center [610, 411] width 1221 height 822
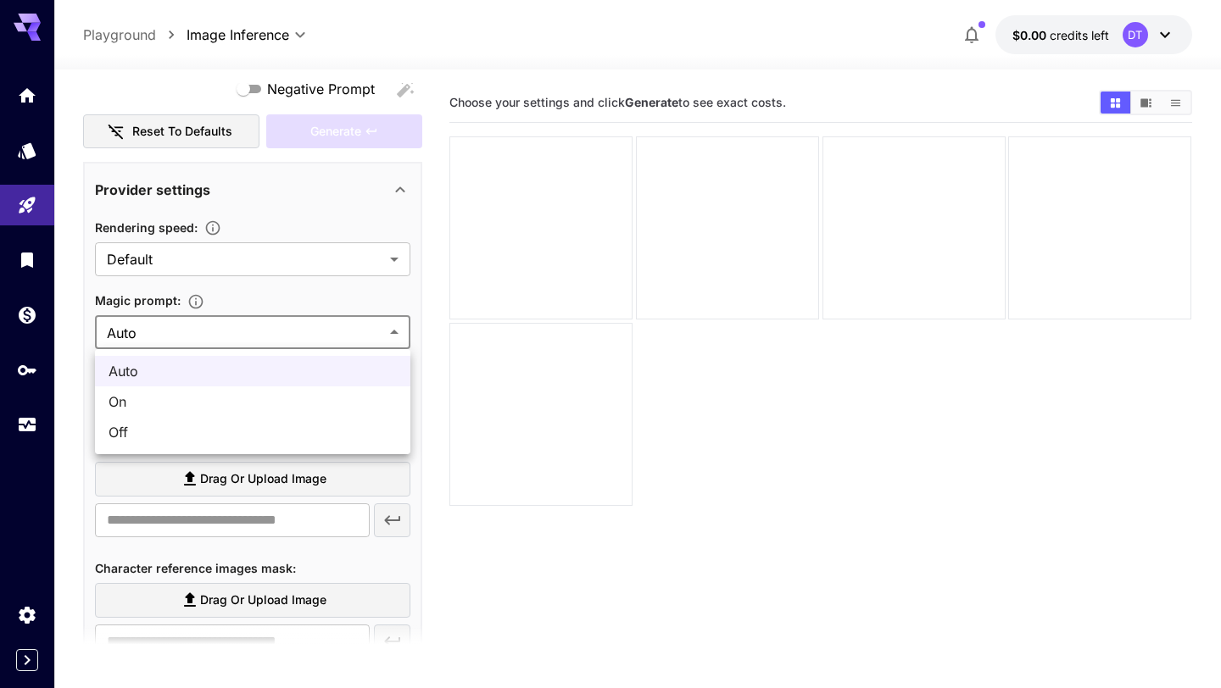
click at [257, 326] on div at bounding box center [610, 344] width 1221 height 688
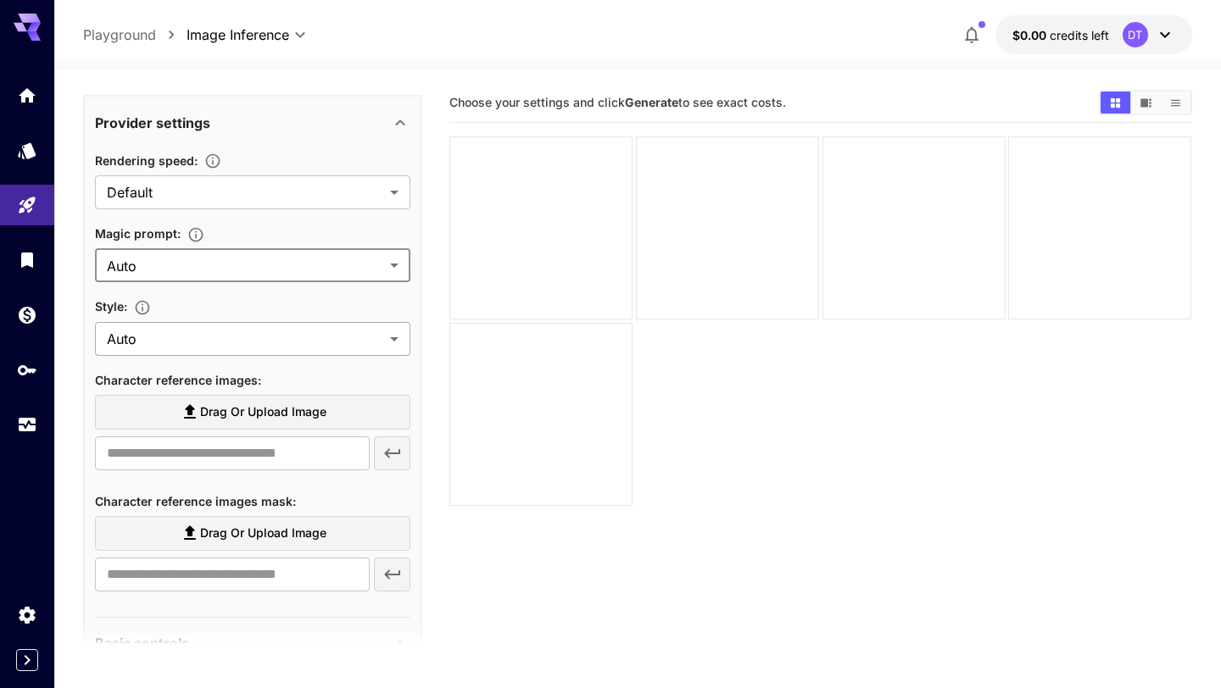
scroll to position [341, 0]
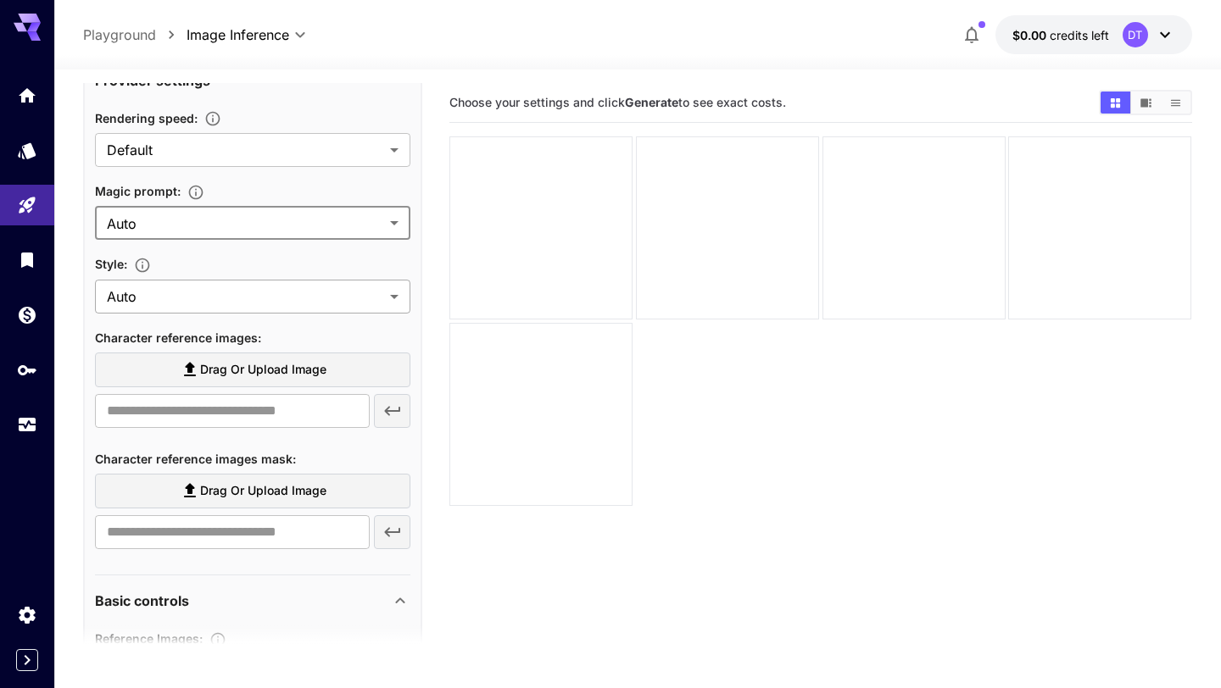
click at [244, 304] on body "**********" at bounding box center [610, 411] width 1221 height 822
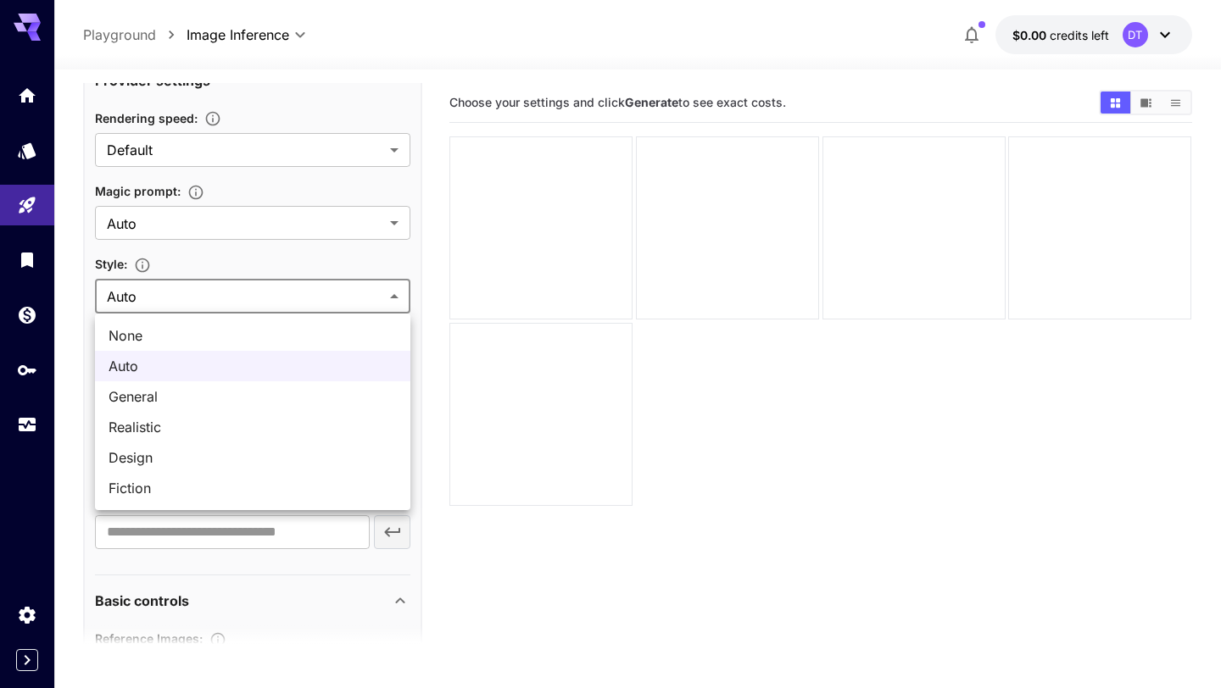
click at [251, 295] on div at bounding box center [610, 344] width 1221 height 688
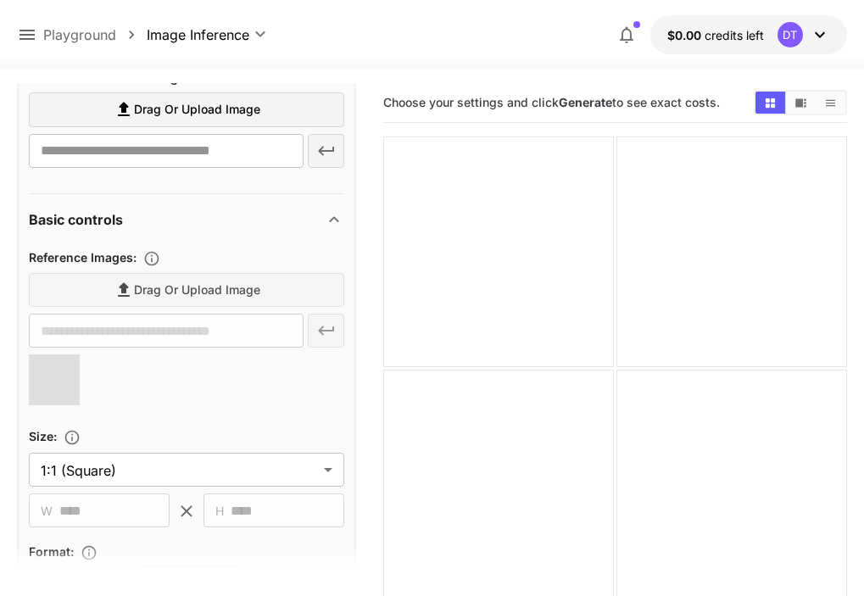
scroll to position [570, 0]
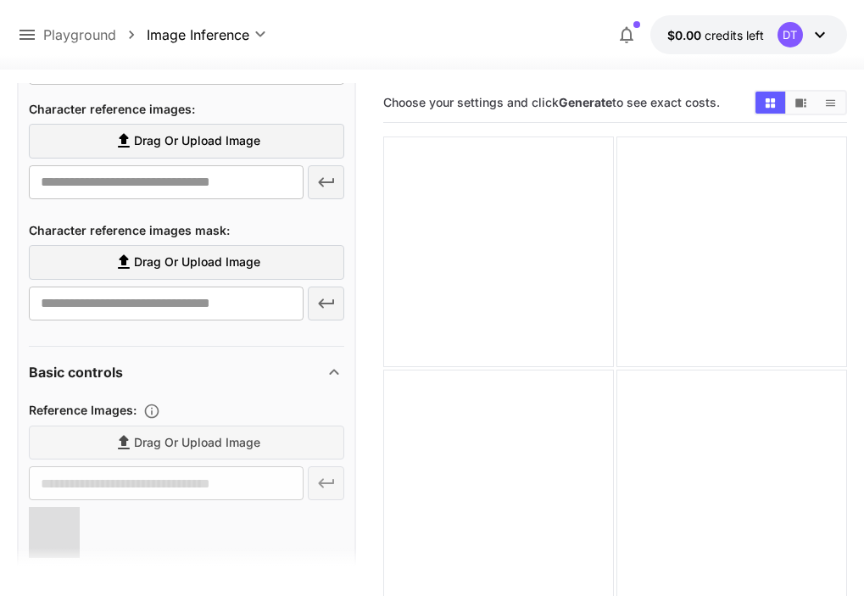
type input "**********"
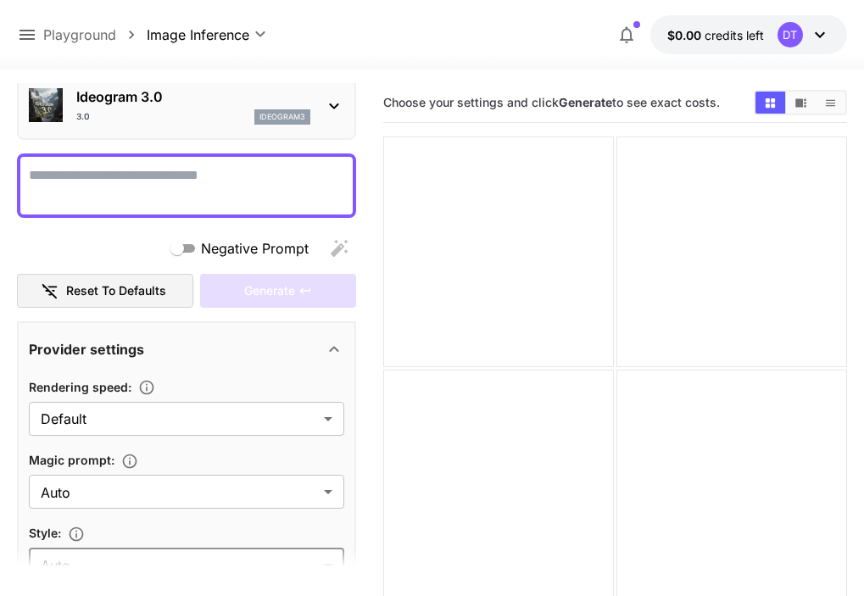
scroll to position [73, 0]
click at [148, 215] on div at bounding box center [186, 185] width 339 height 64
click at [127, 189] on textarea "Negative Prompt" at bounding box center [186, 184] width 315 height 41
paste textarea "**********"
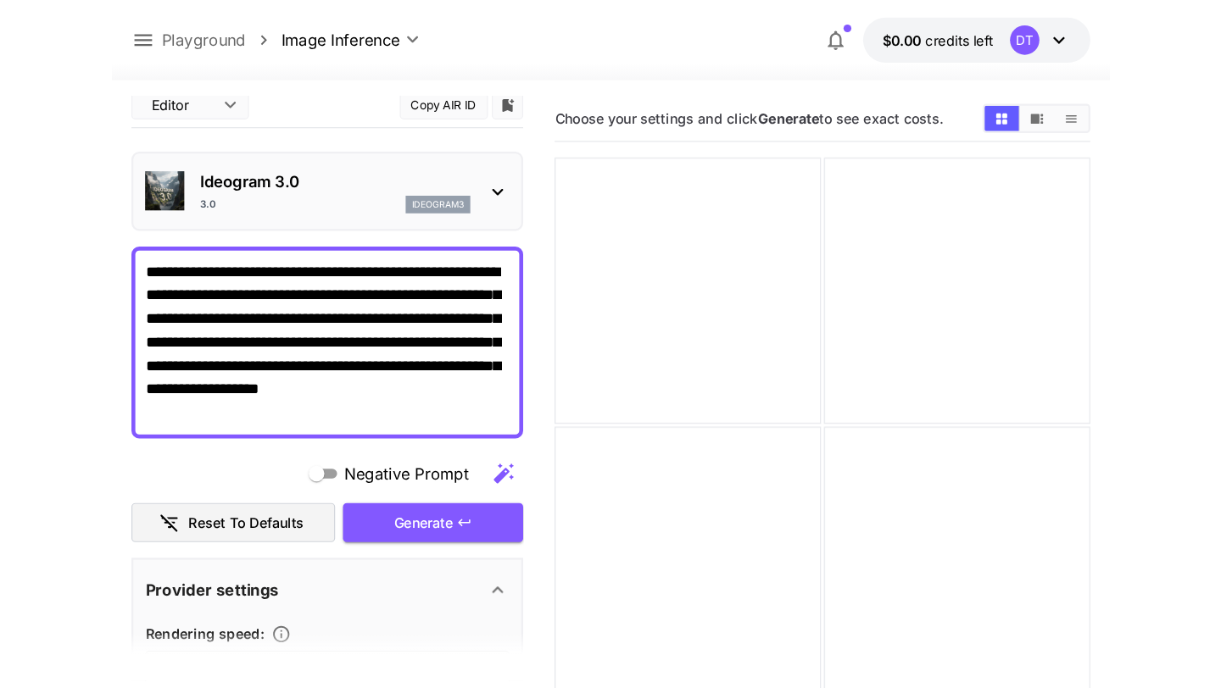
scroll to position [0, 0]
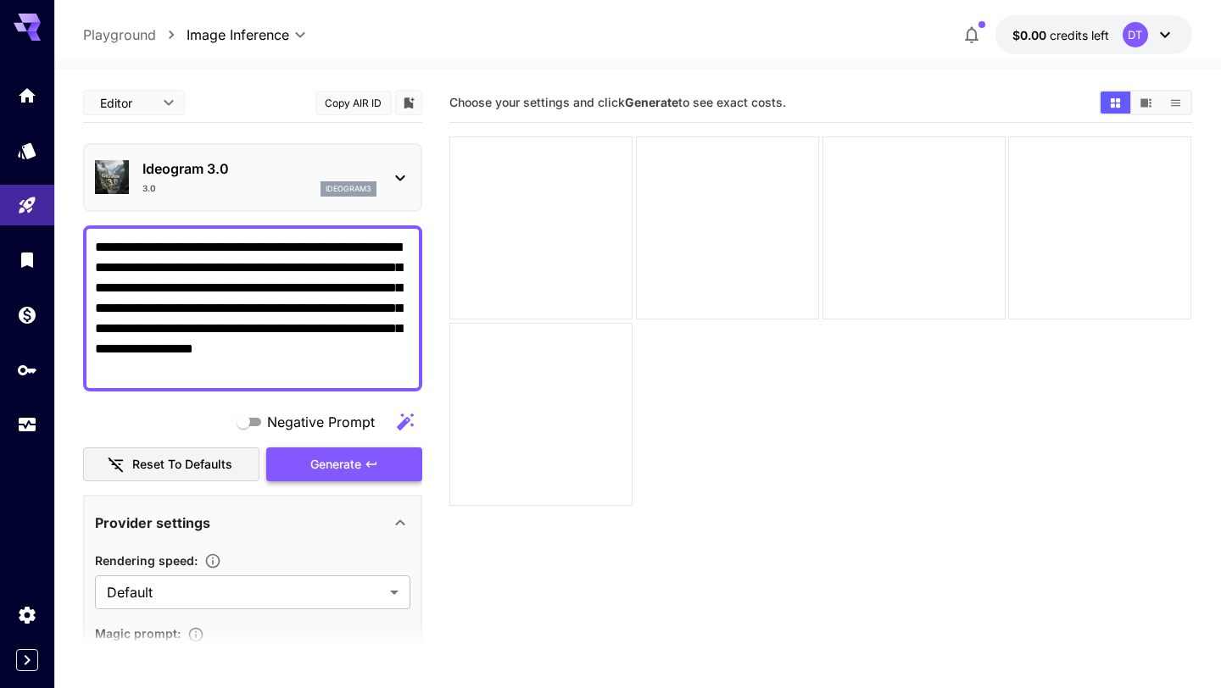
type textarea "**********"
click at [323, 454] on span "Generate" at bounding box center [335, 464] width 51 height 21
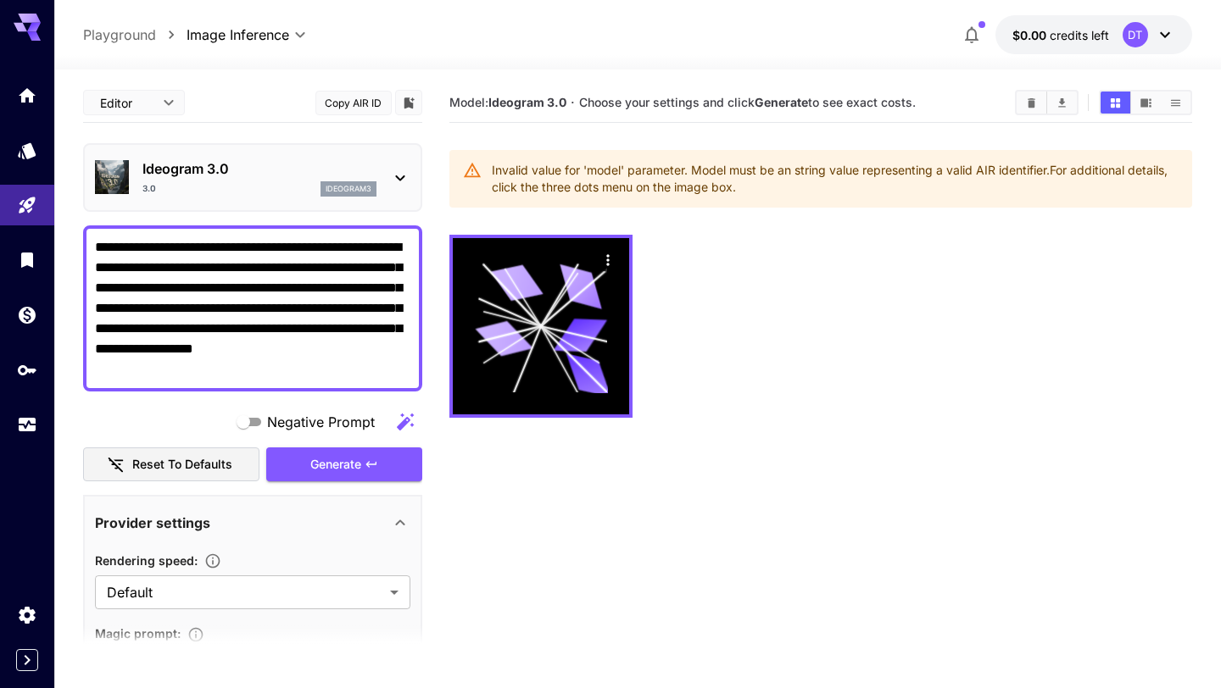
click at [373, 185] on div "ideogram3" at bounding box center [348, 188] width 56 height 15
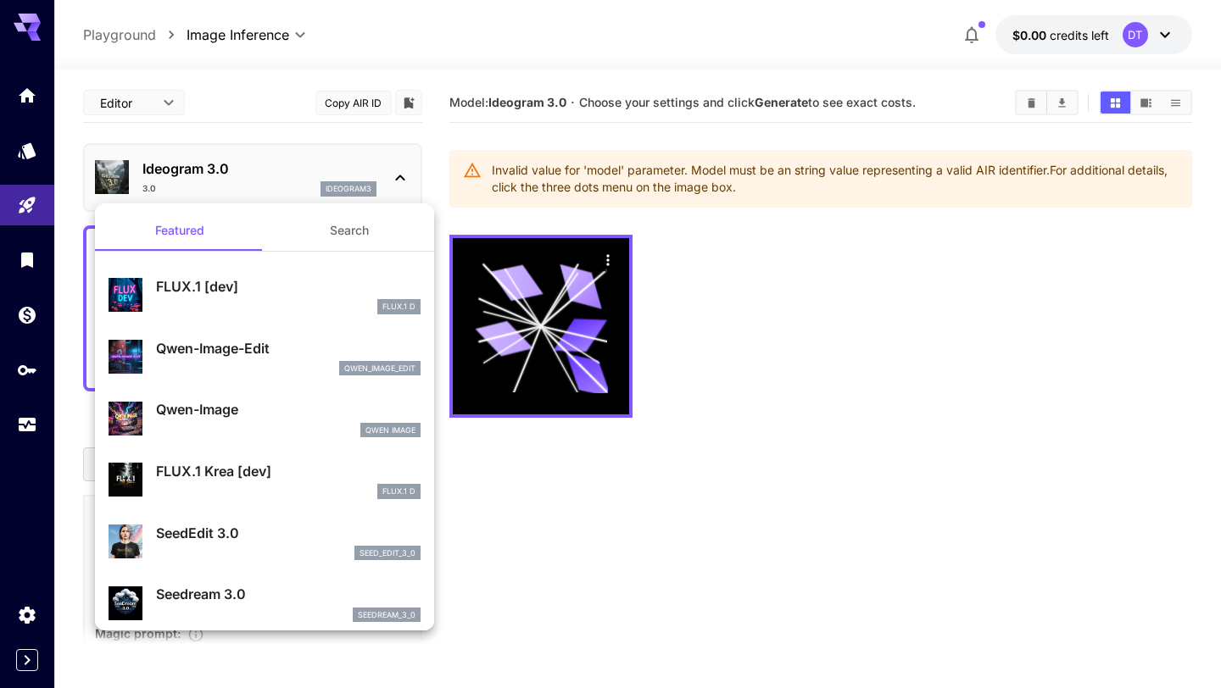
click at [373, 185] on div at bounding box center [610, 344] width 1221 height 688
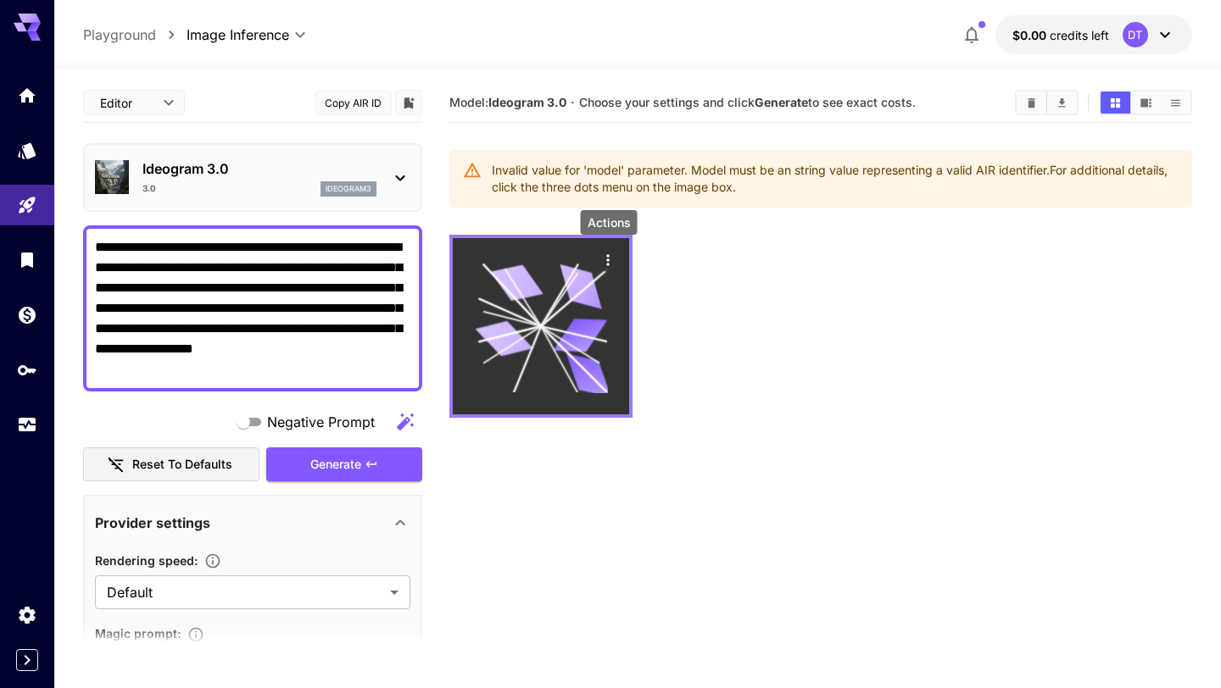
click at [608, 256] on icon "Actions" at bounding box center [608, 259] width 3 height 11
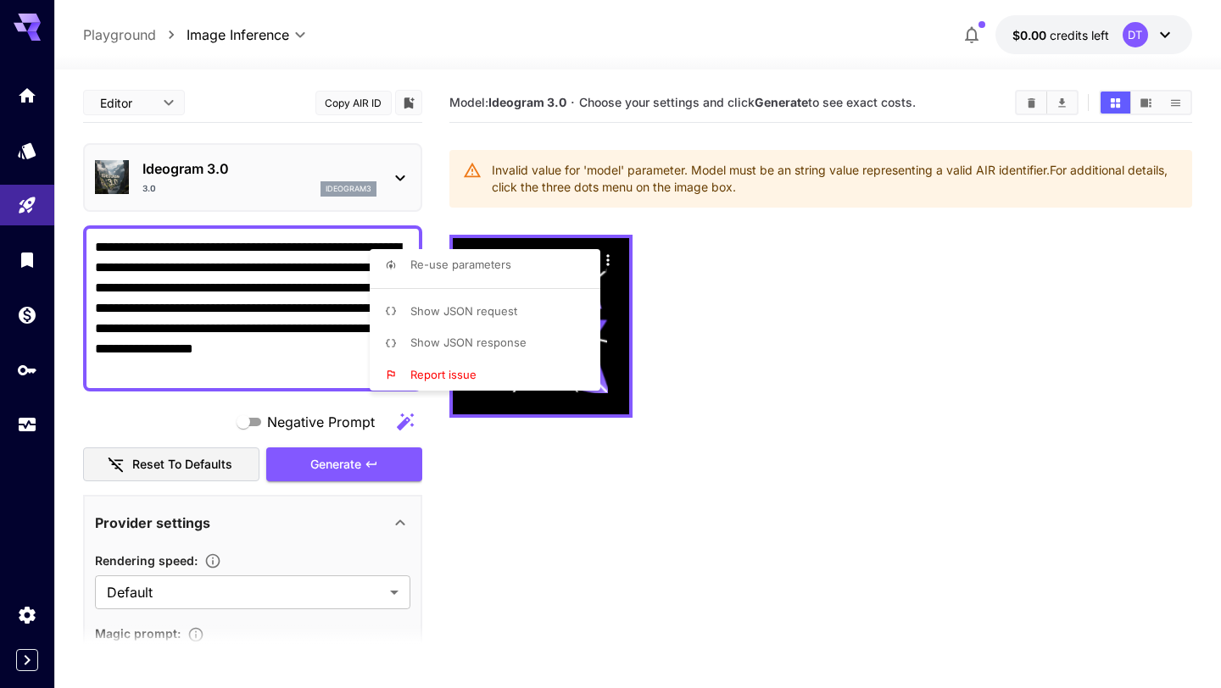
click at [693, 268] on div at bounding box center [610, 344] width 1221 height 688
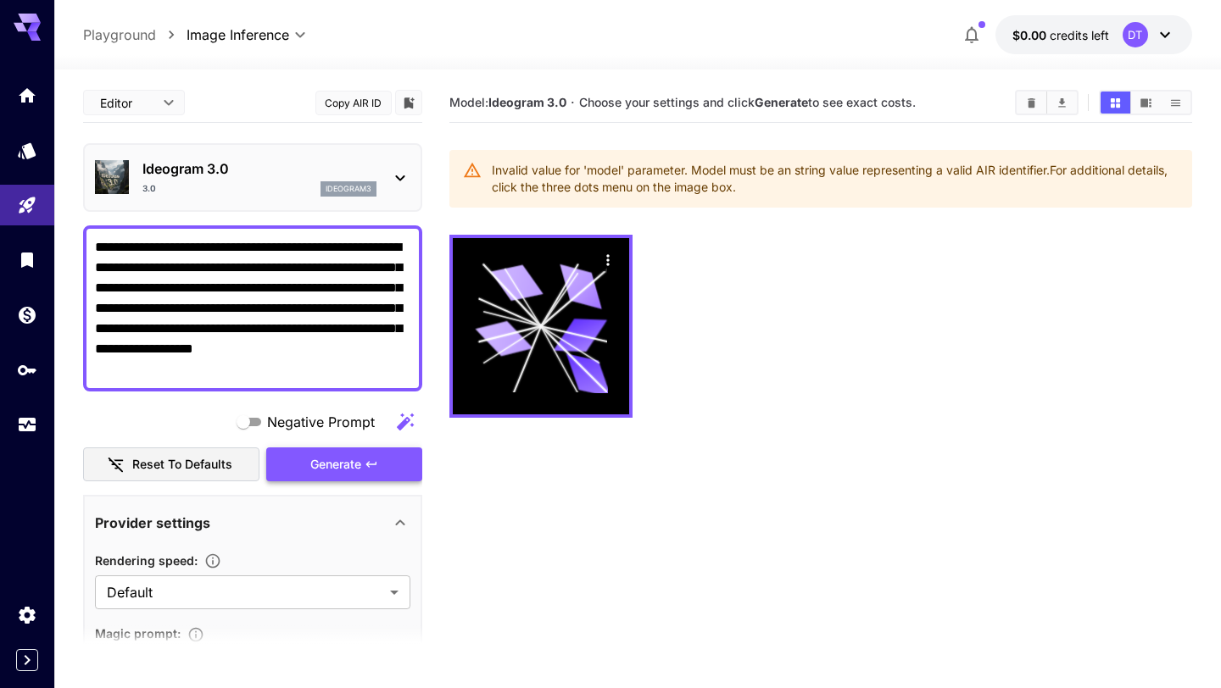
click at [325, 452] on button "Generate" at bounding box center [344, 465] width 156 height 35
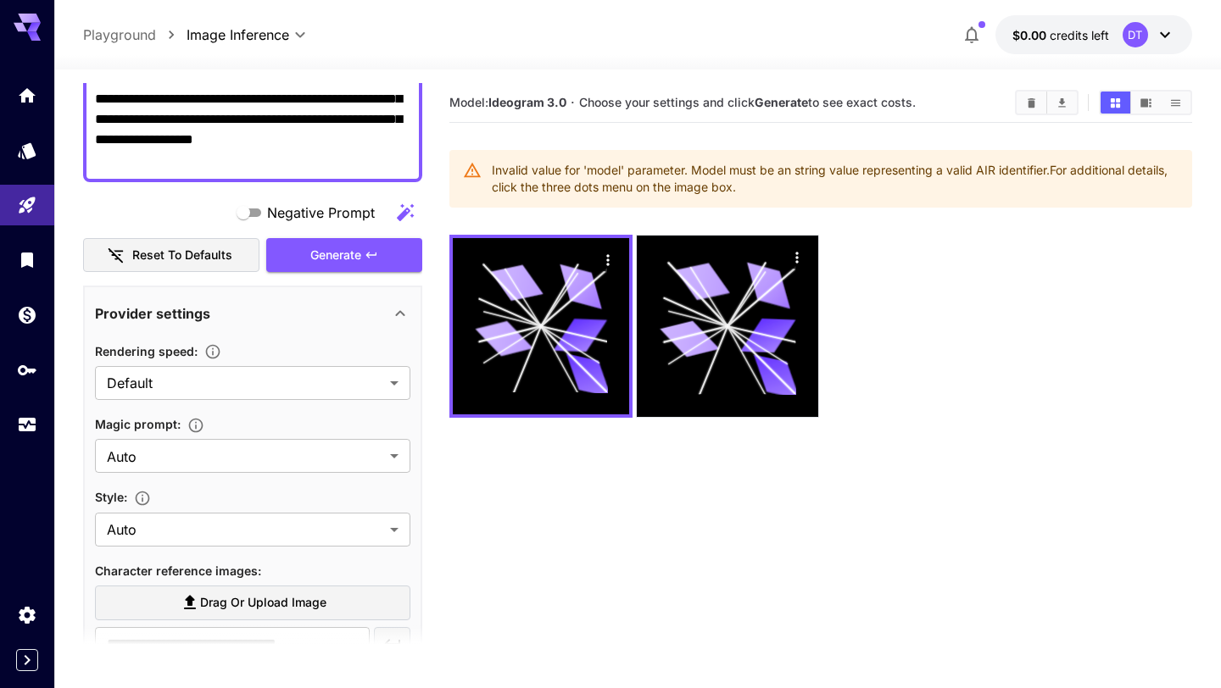
scroll to position [226, 0]
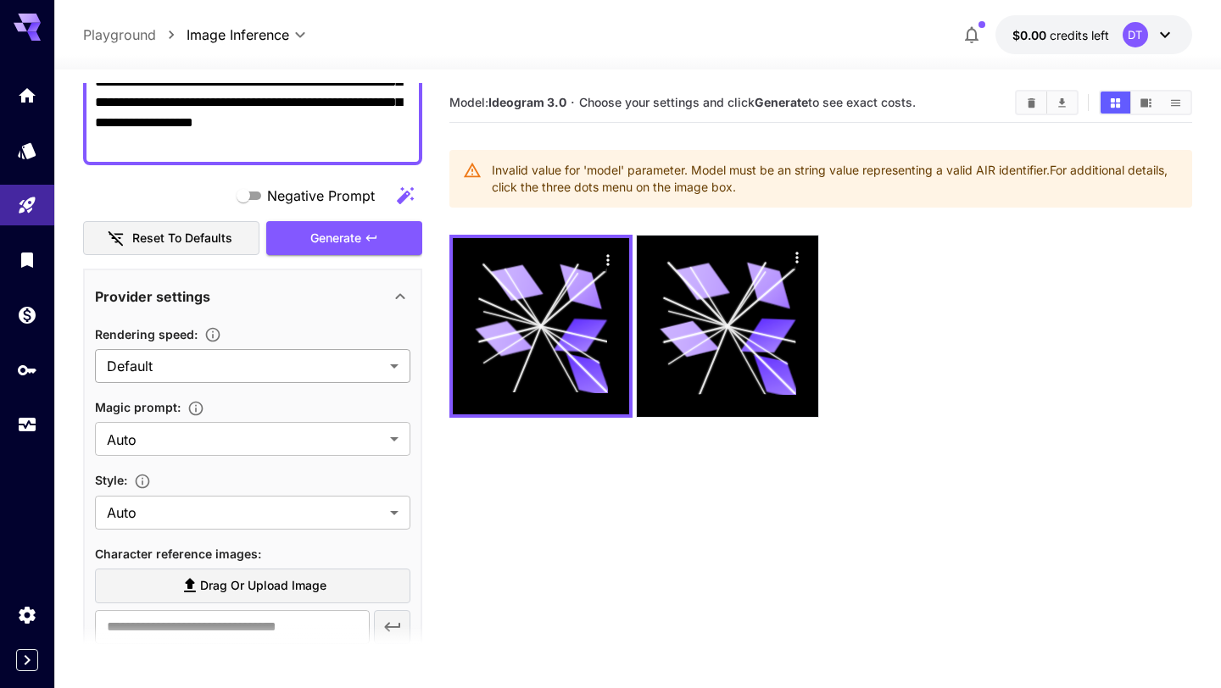
click at [320, 364] on body "**********" at bounding box center [610, 411] width 1221 height 822
click at [304, 366] on div at bounding box center [610, 344] width 1221 height 688
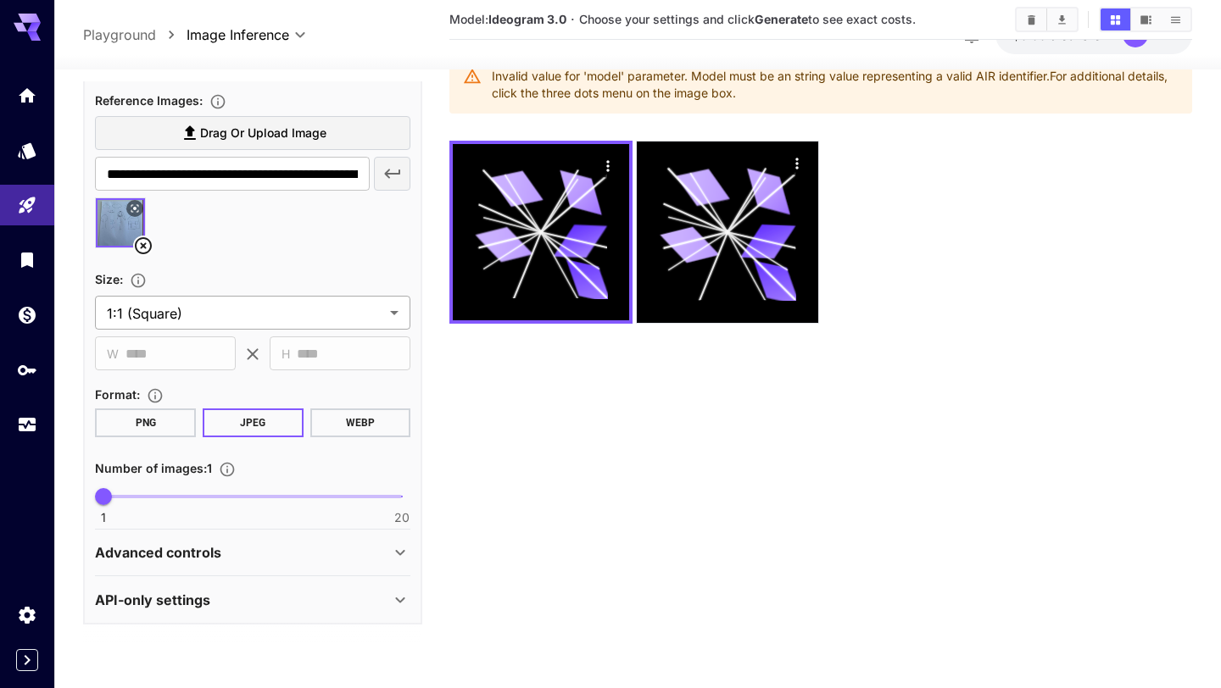
scroll to position [108, 0]
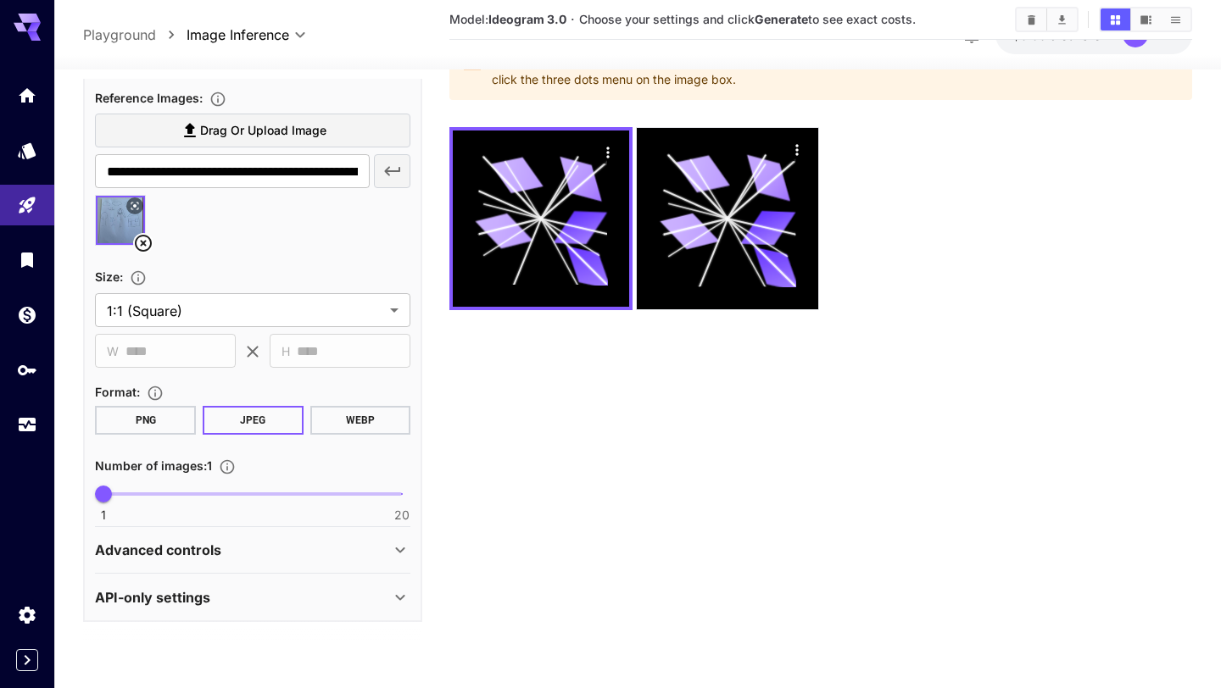
click at [370, 544] on div "Advanced controls" at bounding box center [242, 550] width 295 height 20
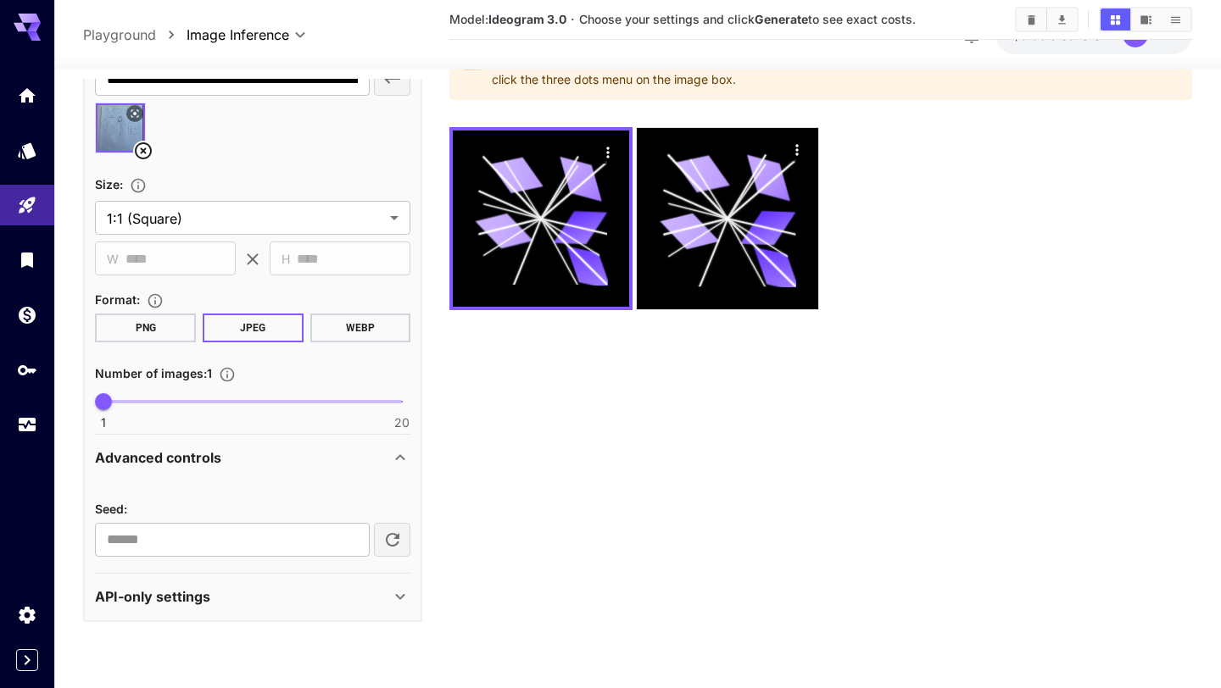
scroll to position [134, 0]
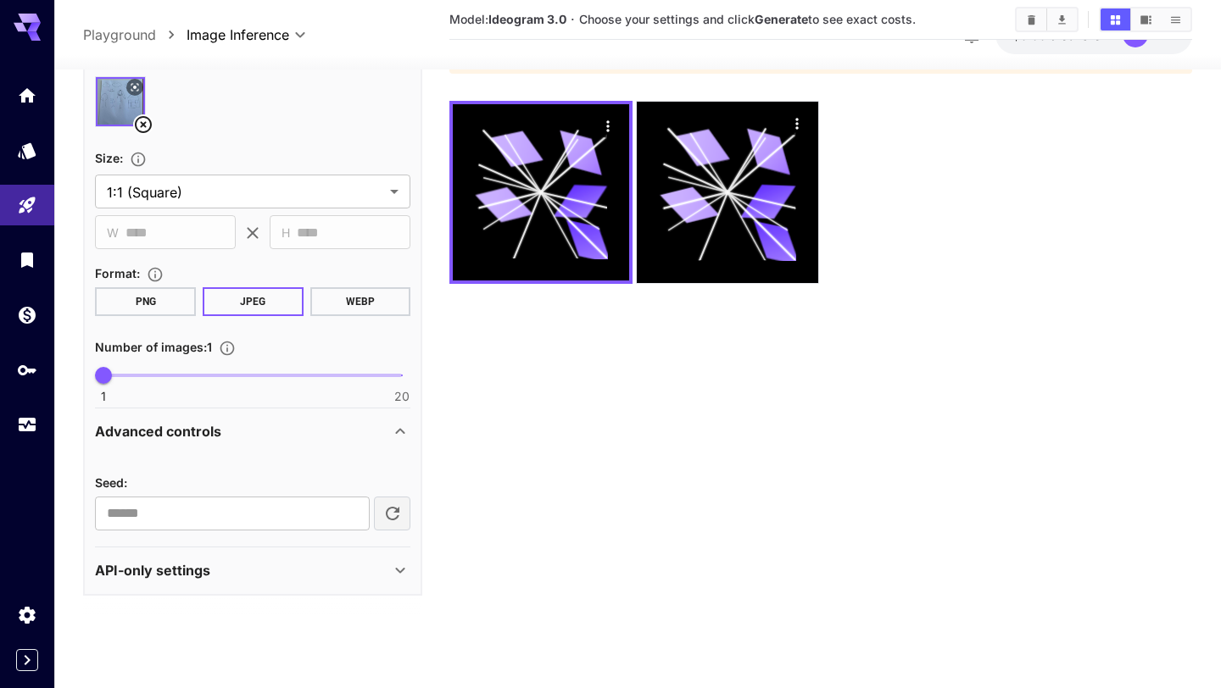
click at [365, 557] on div "API-only settings" at bounding box center [252, 570] width 315 height 41
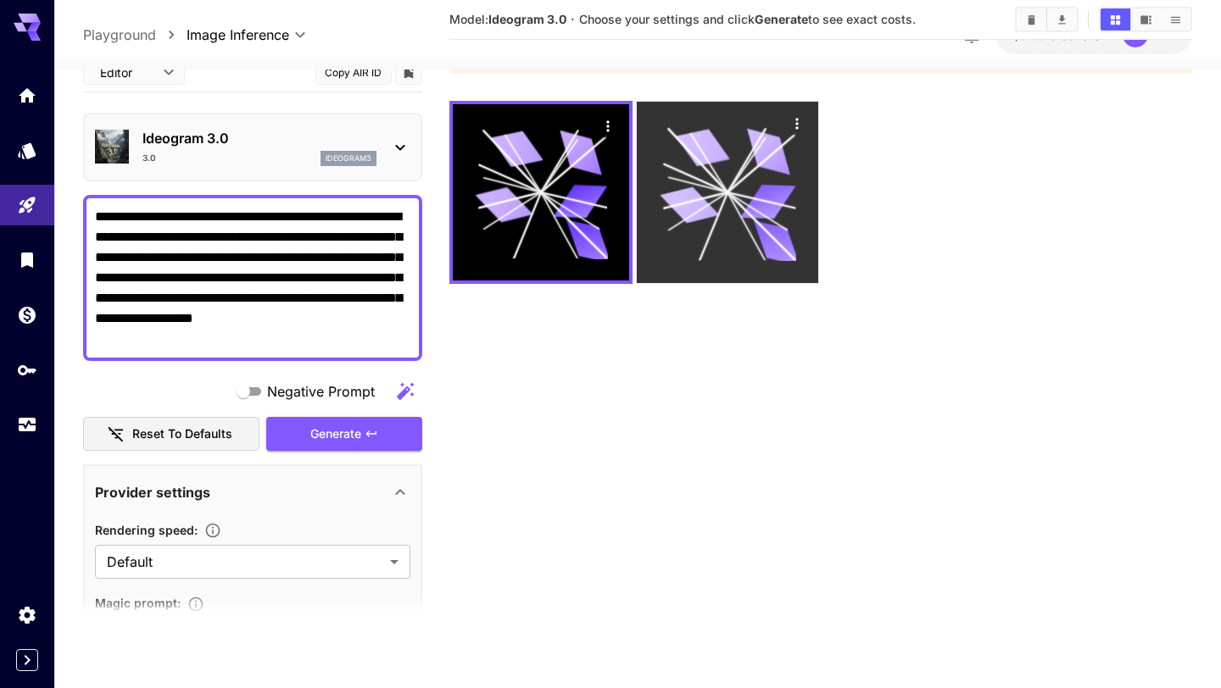
scroll to position [0, 0]
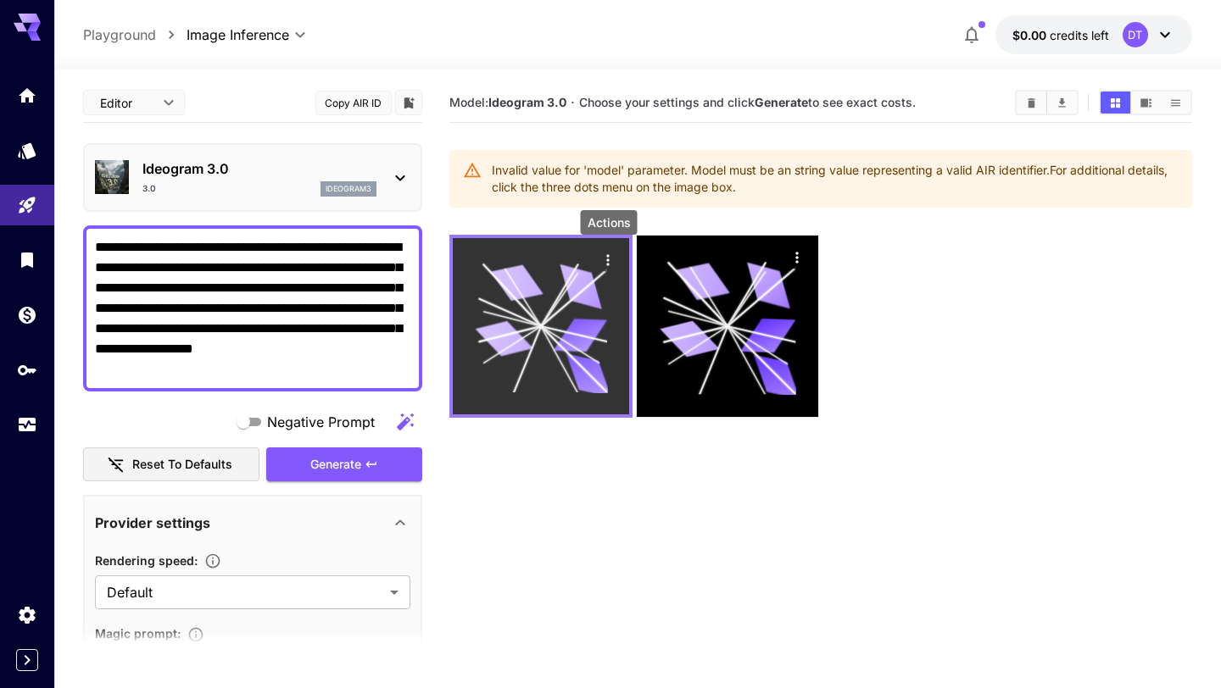
click at [609, 260] on icon "Actions" at bounding box center [608, 259] width 3 height 11
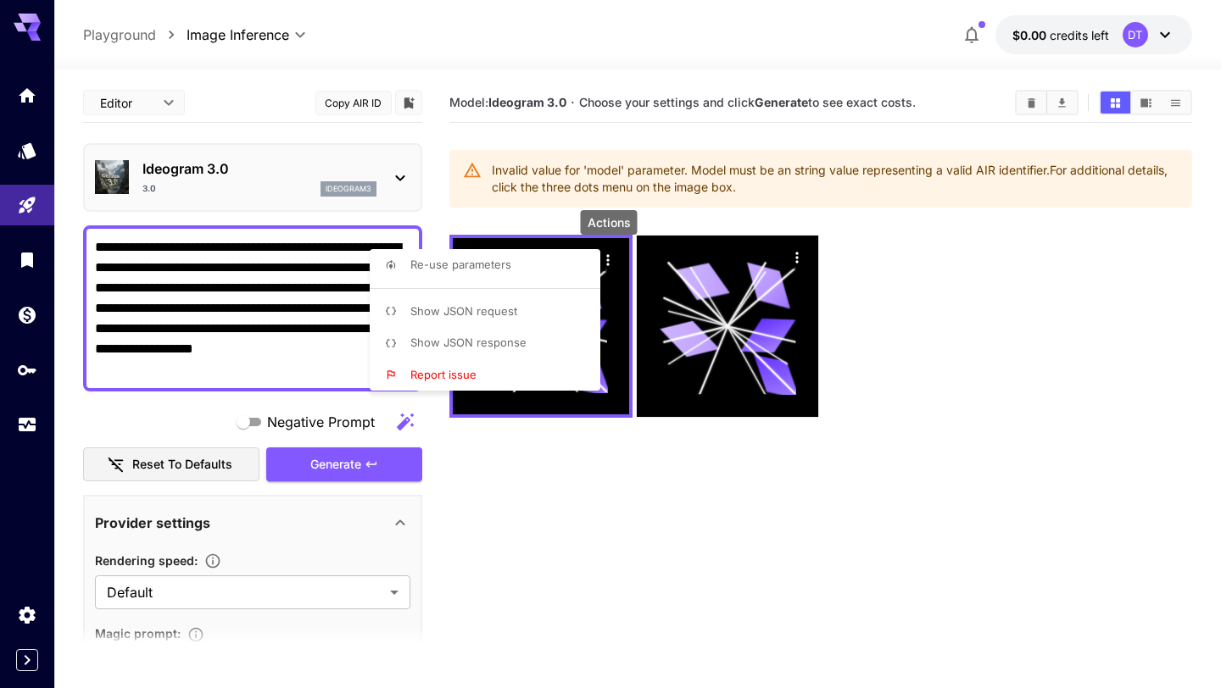
click at [493, 260] on span "Re-use parameters" at bounding box center [460, 265] width 101 height 14
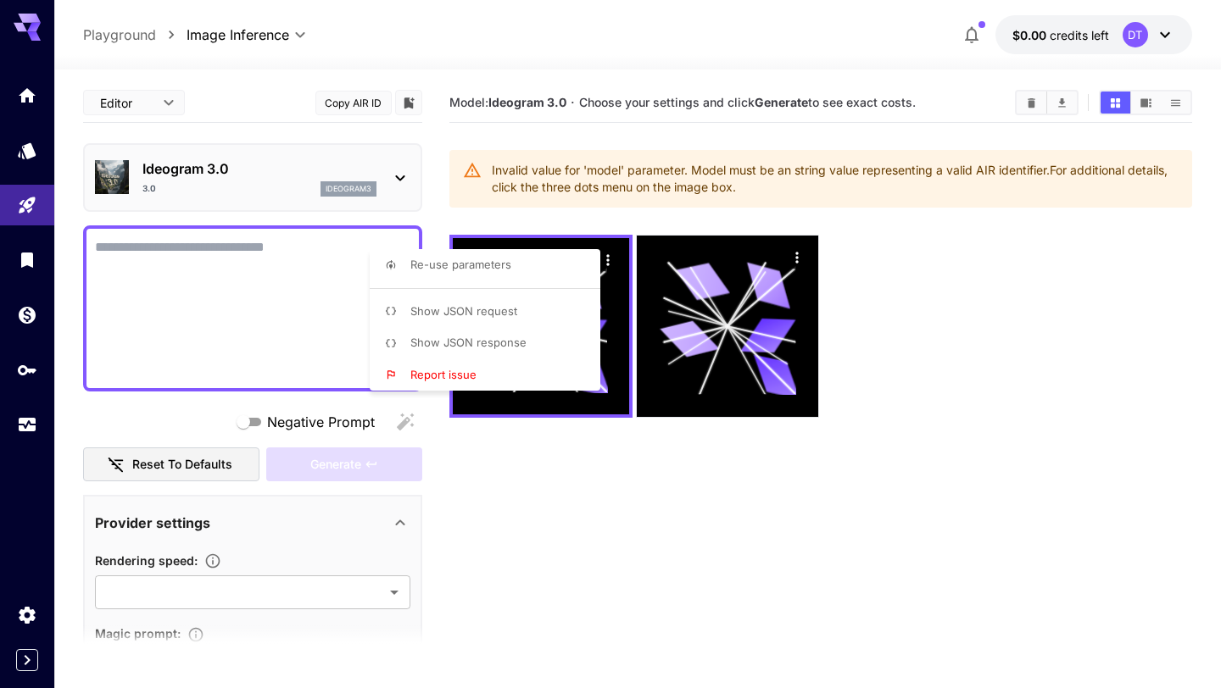
type textarea "**********"
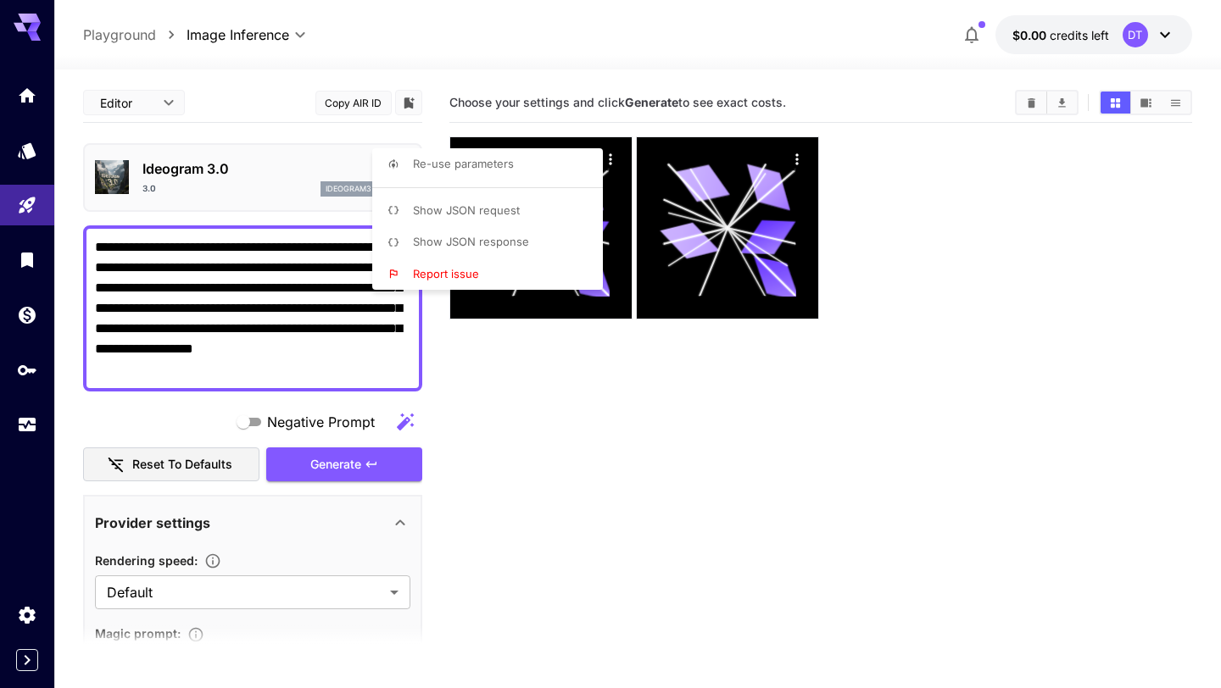
click at [584, 324] on div at bounding box center [610, 344] width 1221 height 688
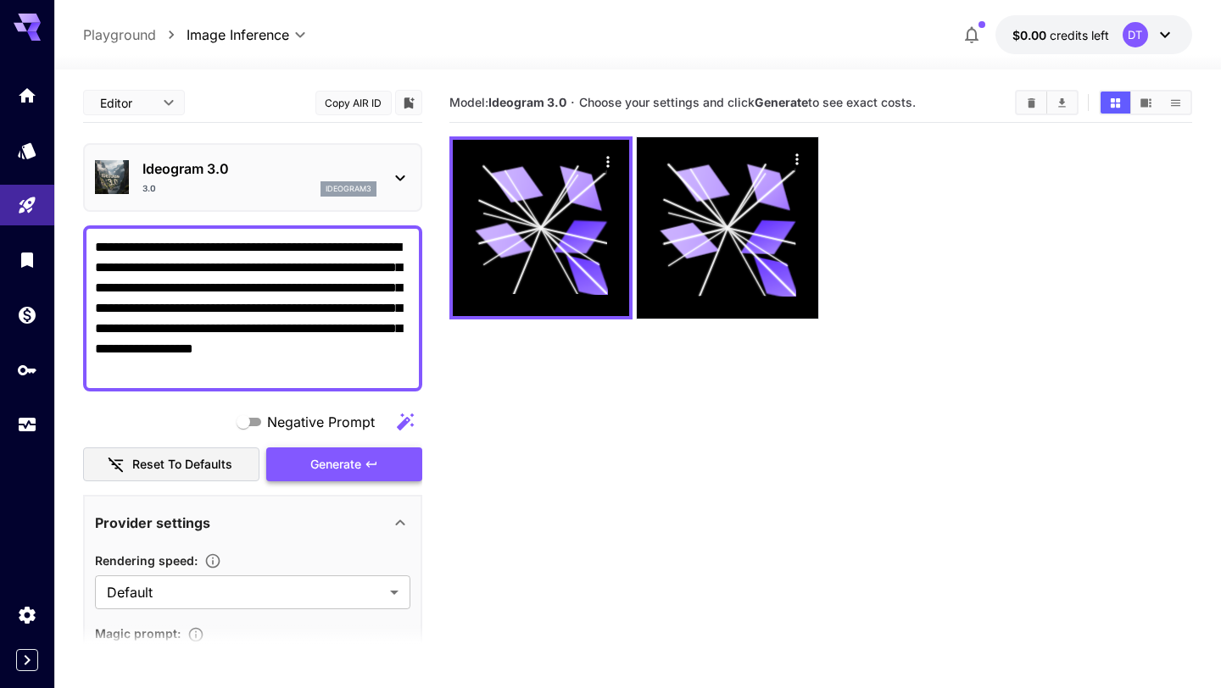
click at [326, 453] on button "Generate" at bounding box center [344, 465] width 156 height 35
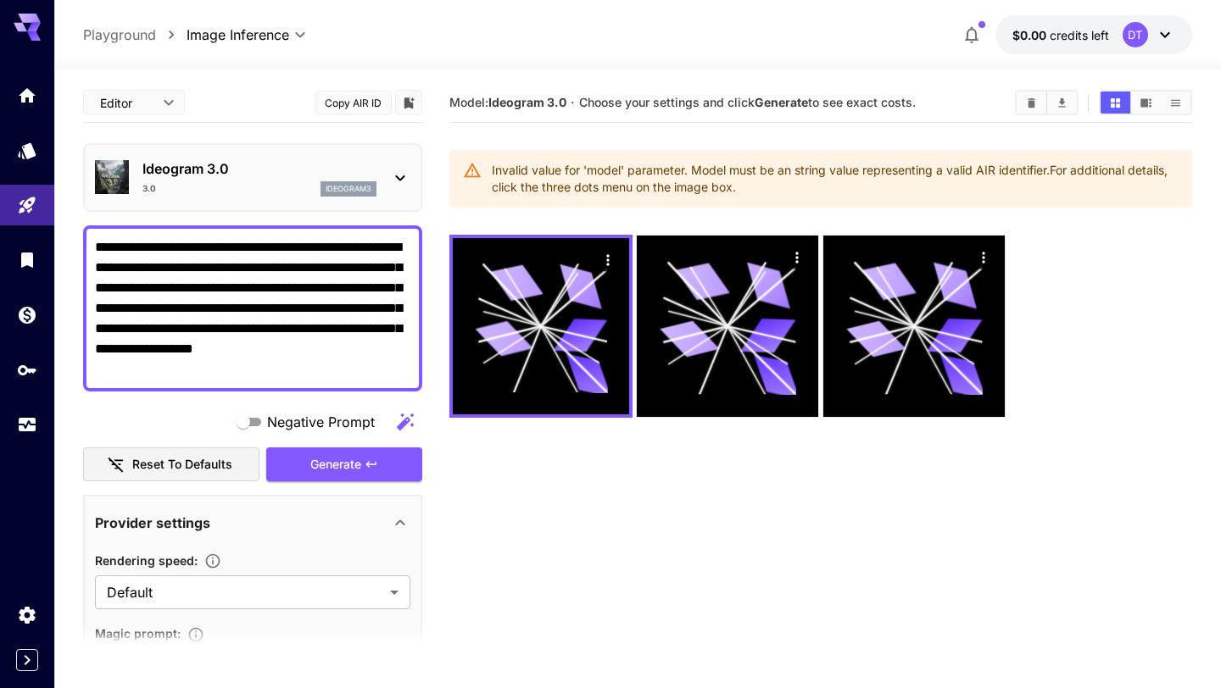
click at [352, 154] on div "Ideogram 3.0 3.0 ideogram3" at bounding box center [252, 178] width 315 height 52
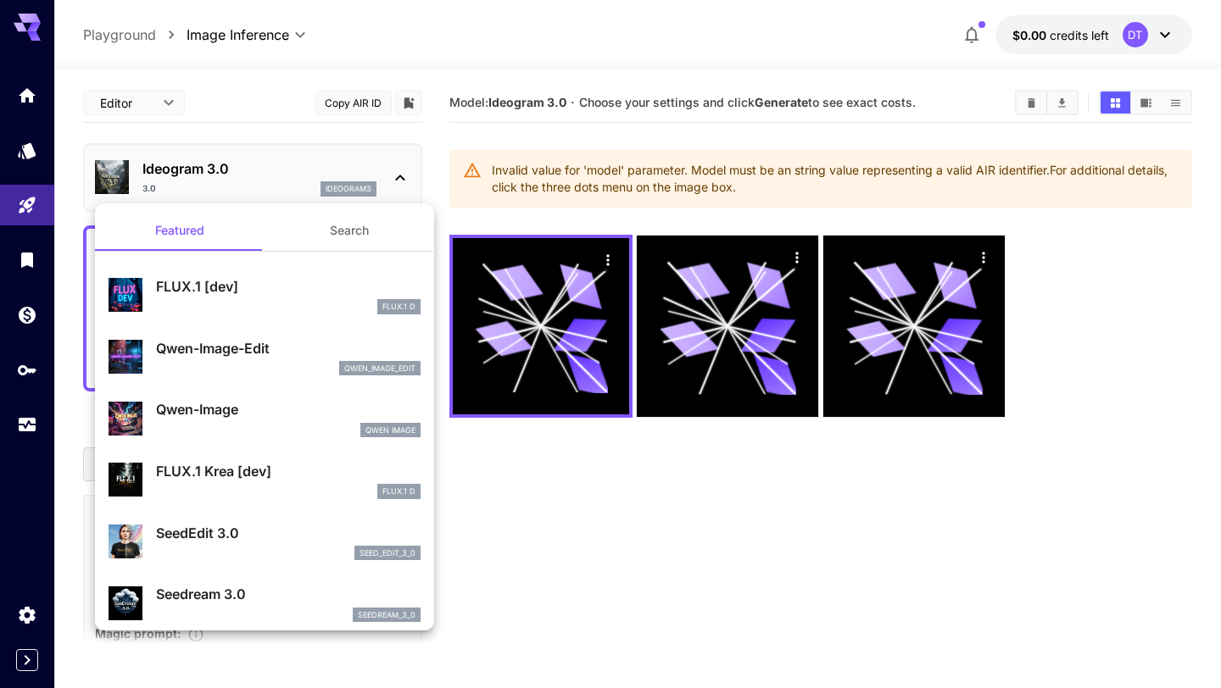
click at [307, 192] on div at bounding box center [610, 344] width 1221 height 688
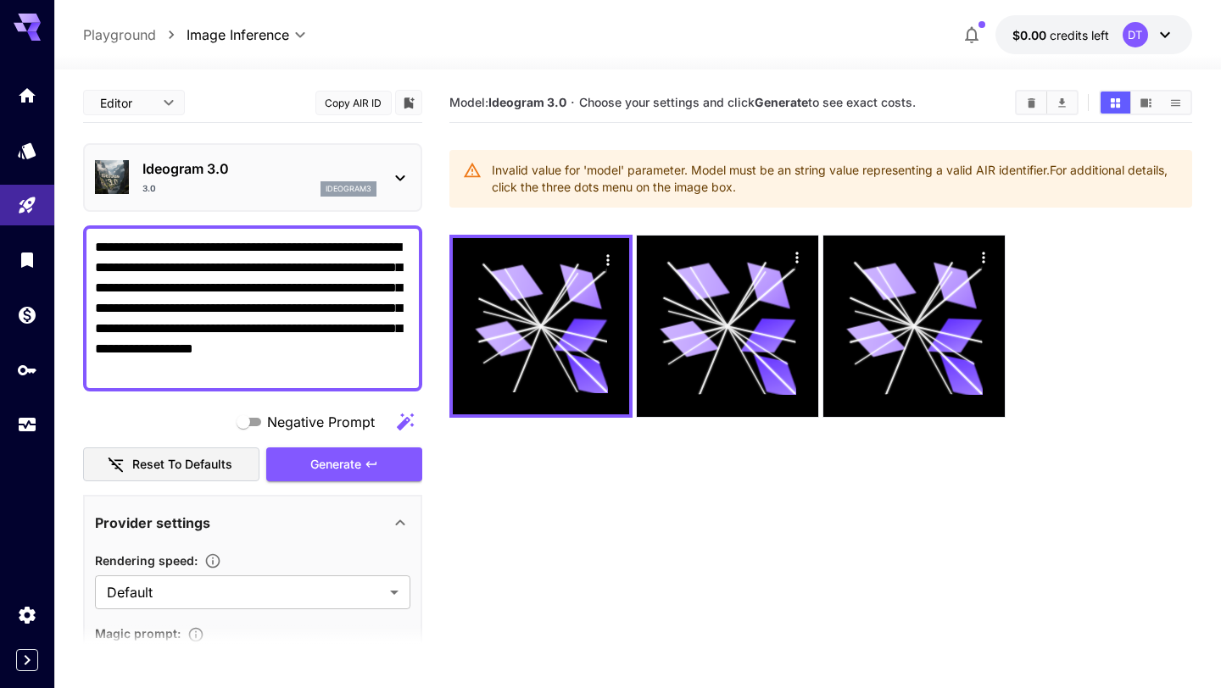
click at [258, 308] on textarea "**********" at bounding box center [252, 308] width 315 height 142
click at [365, 203] on div "Ideogram 3.0 3.0 ideogram3" at bounding box center [252, 177] width 339 height 69
click at [360, 187] on p "ideogram3" at bounding box center [349, 189] width 46 height 12
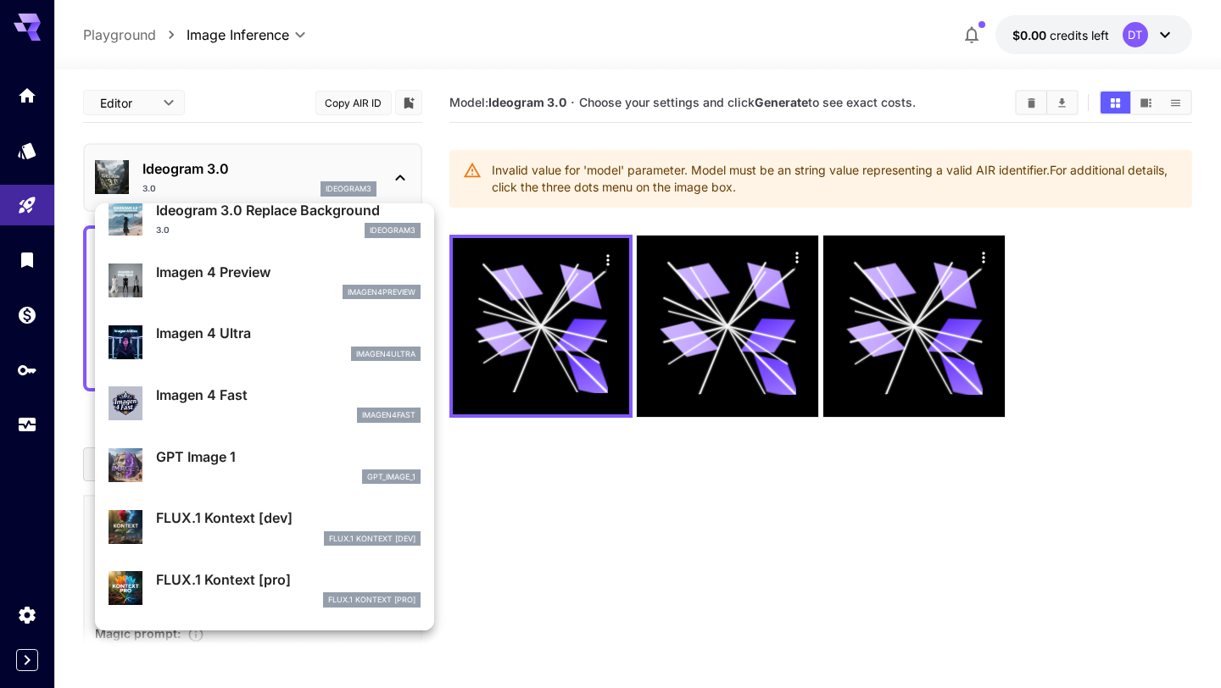
scroll to position [699, 0]
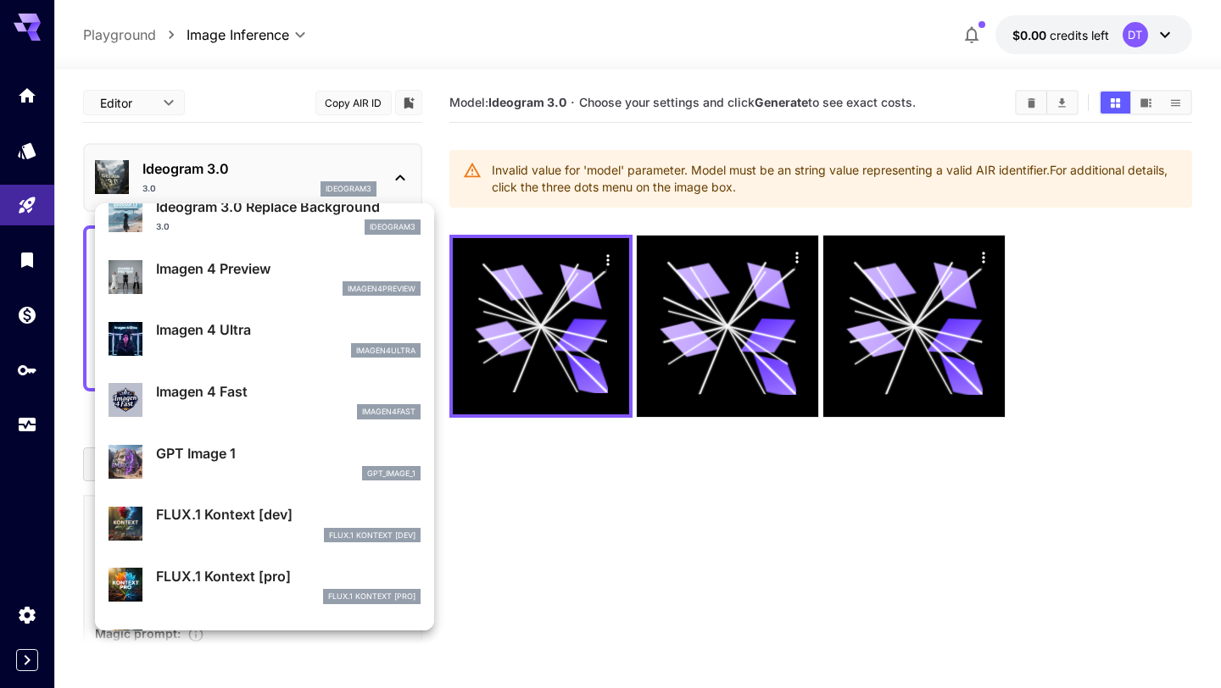
click at [235, 404] on div "Imagen 4 Fast imagen4fast" at bounding box center [288, 401] width 265 height 38
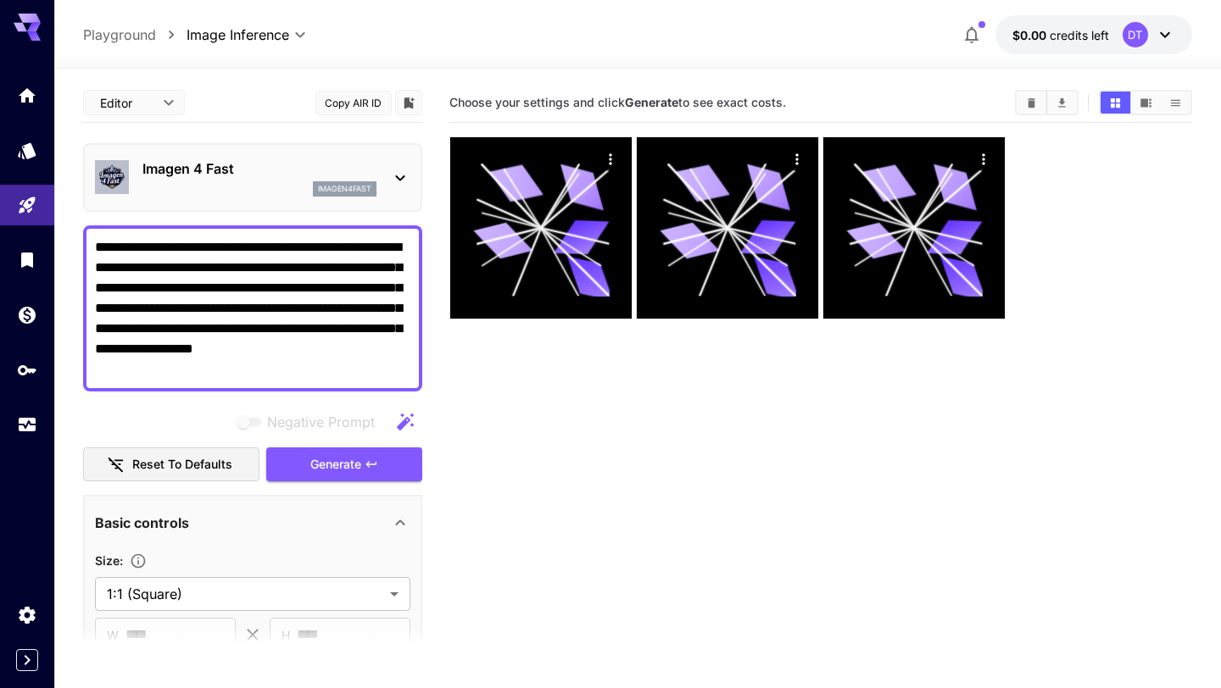
click at [321, 185] on p "imagen4fast" at bounding box center [344, 189] width 53 height 12
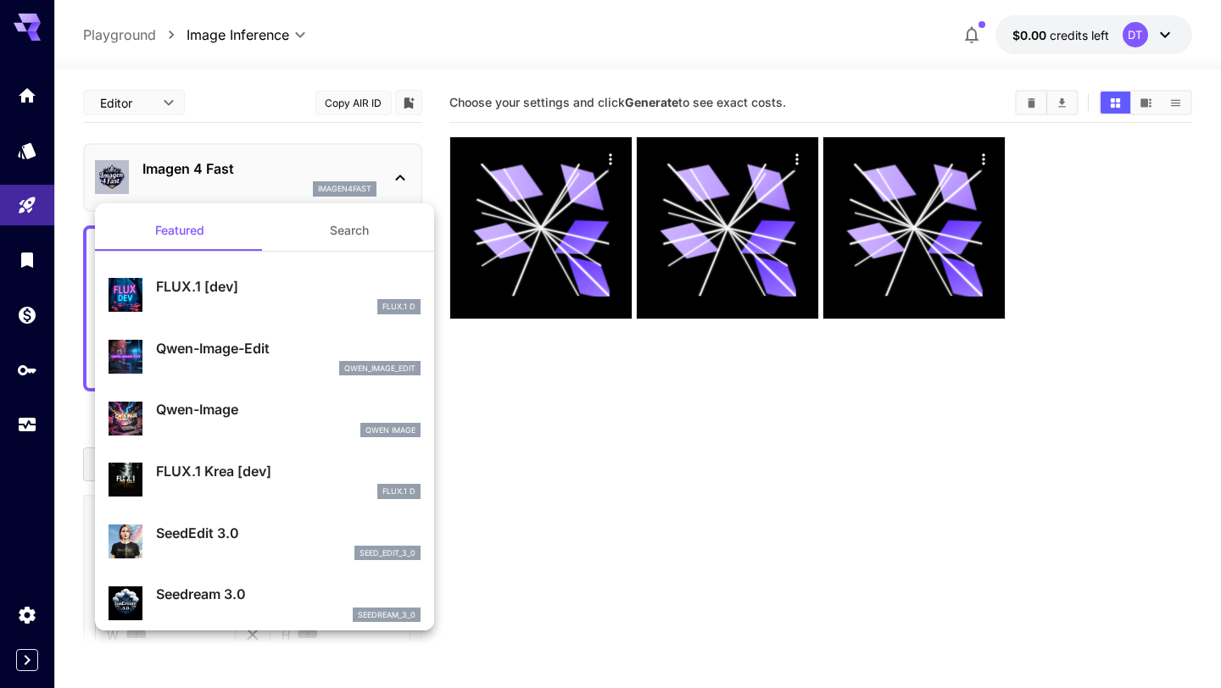
click at [346, 169] on div at bounding box center [610, 344] width 1221 height 688
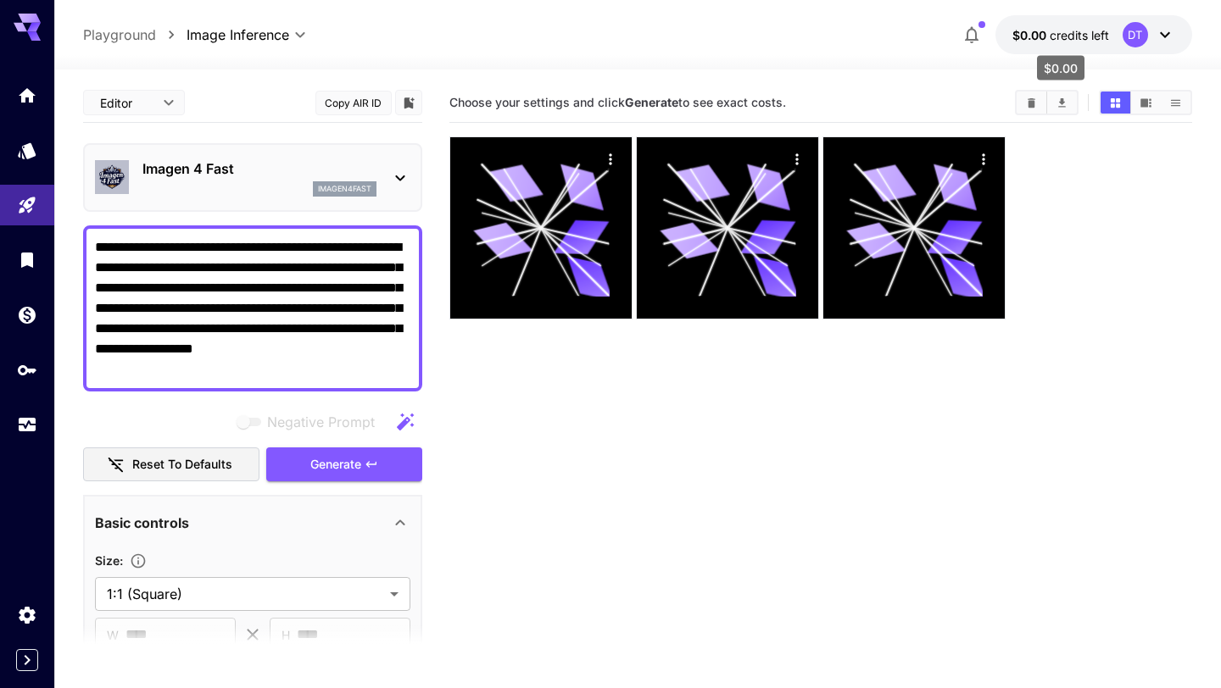
click at [1061, 42] on span "credits left" at bounding box center [1079, 35] width 59 height 14
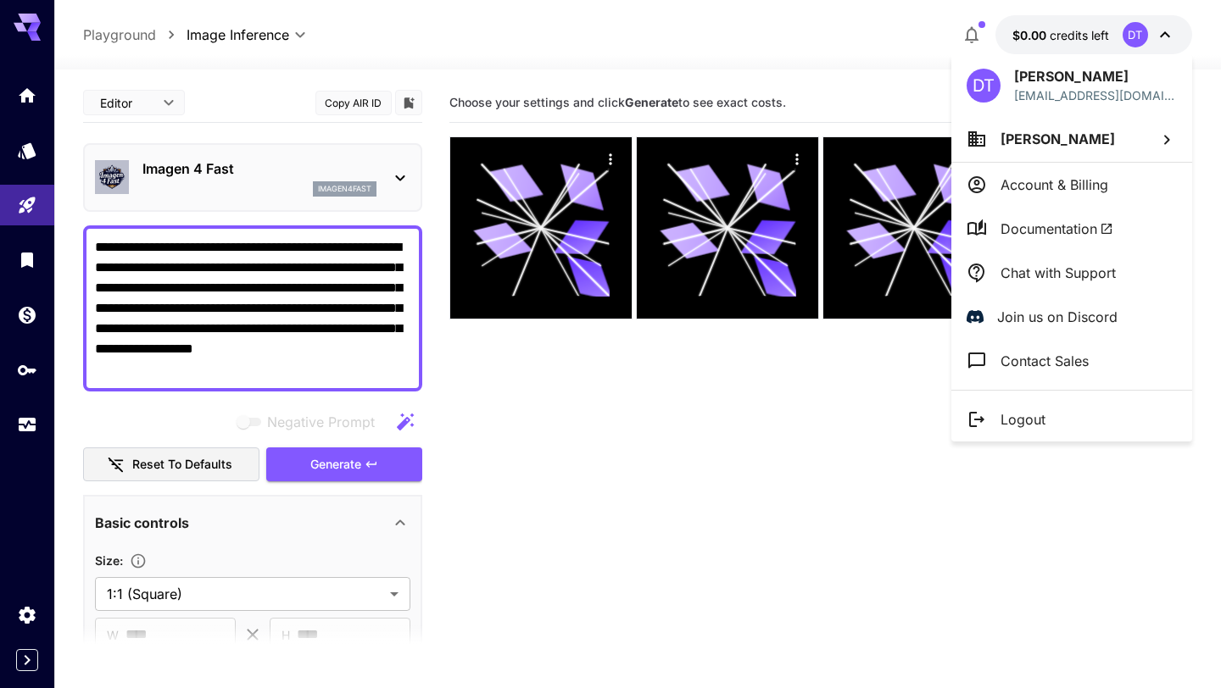
click at [1061, 42] on div at bounding box center [610, 344] width 1221 height 688
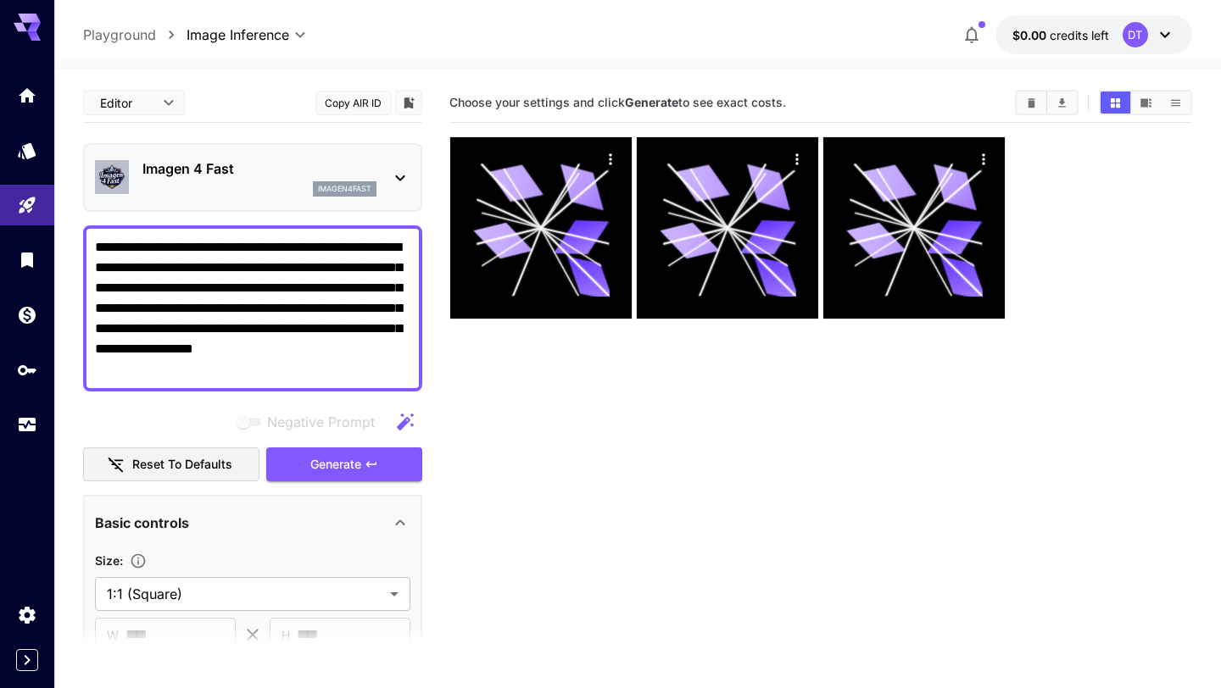
click at [236, 291] on textarea "**********" at bounding box center [252, 308] width 315 height 142
click at [381, 482] on div "**********" at bounding box center [252, 494] width 339 height 822
click at [385, 468] on button "Generate" at bounding box center [344, 465] width 156 height 35
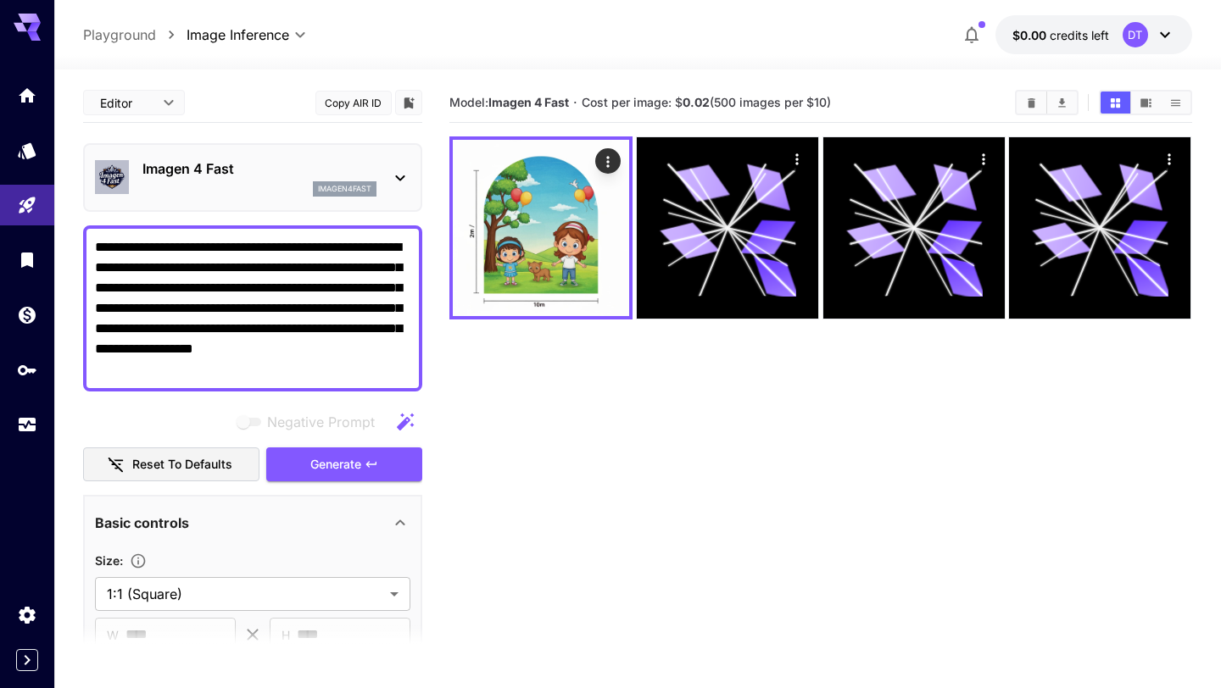
click at [317, 161] on p "Imagen 4 Fast" at bounding box center [259, 169] width 234 height 20
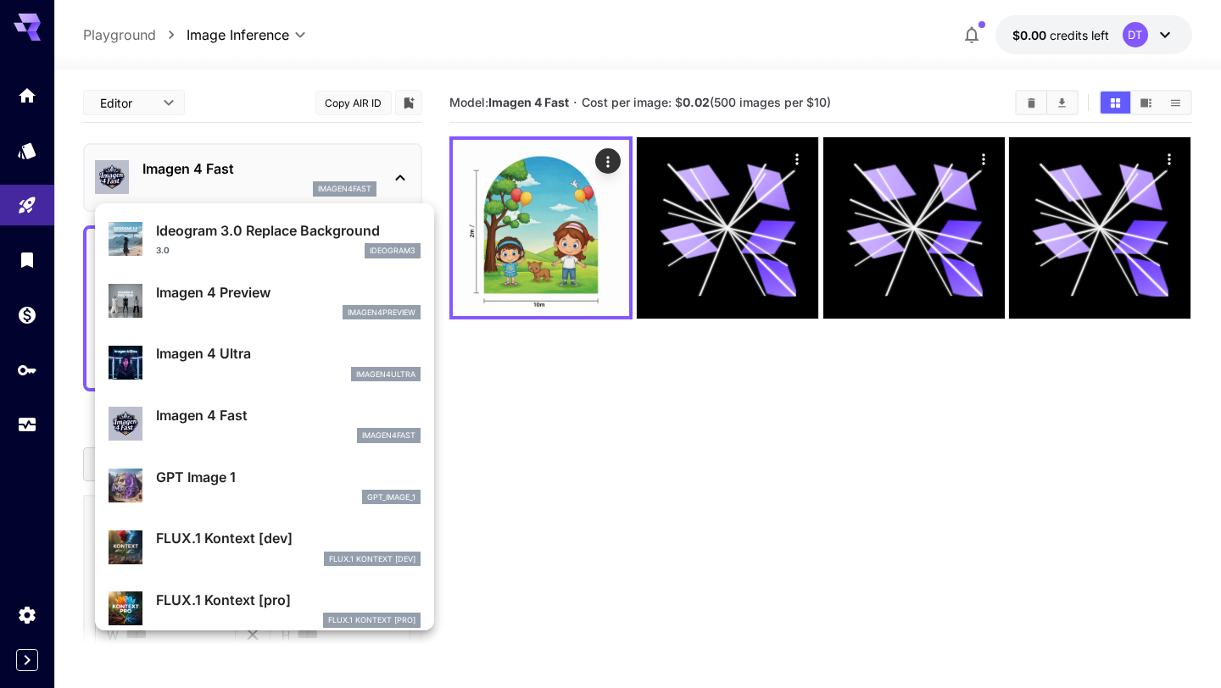
scroll to position [749, 0]
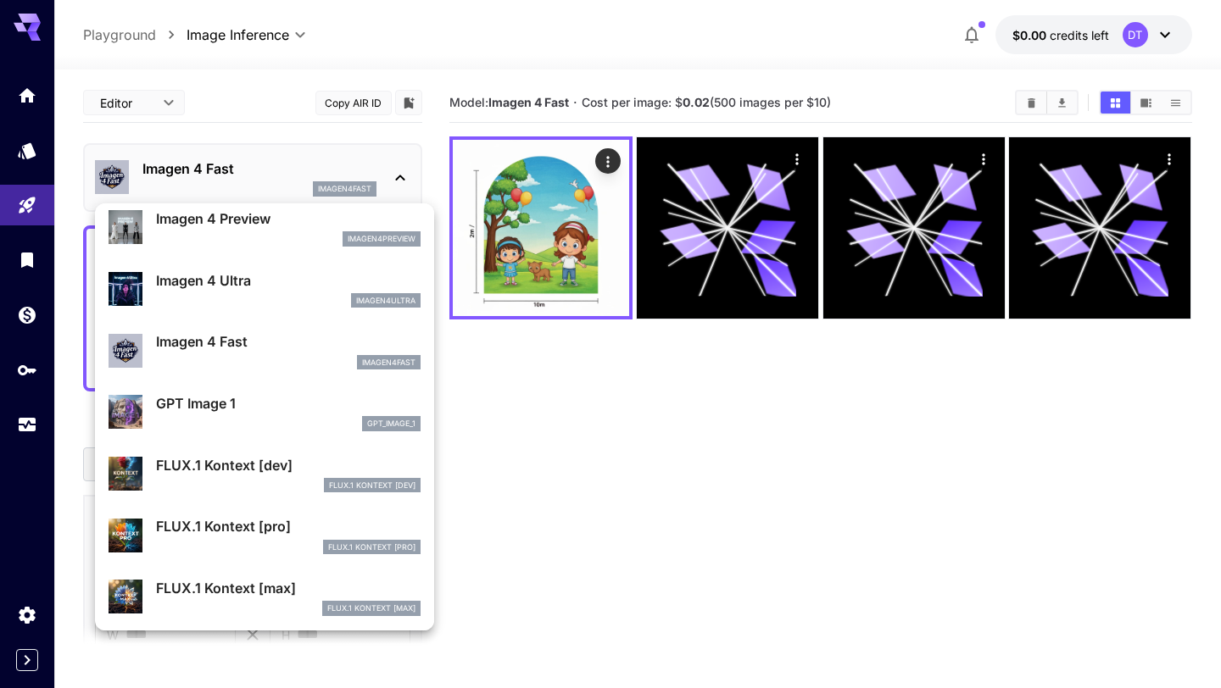
click at [237, 423] on div "gpt_image_1" at bounding box center [288, 423] width 265 height 15
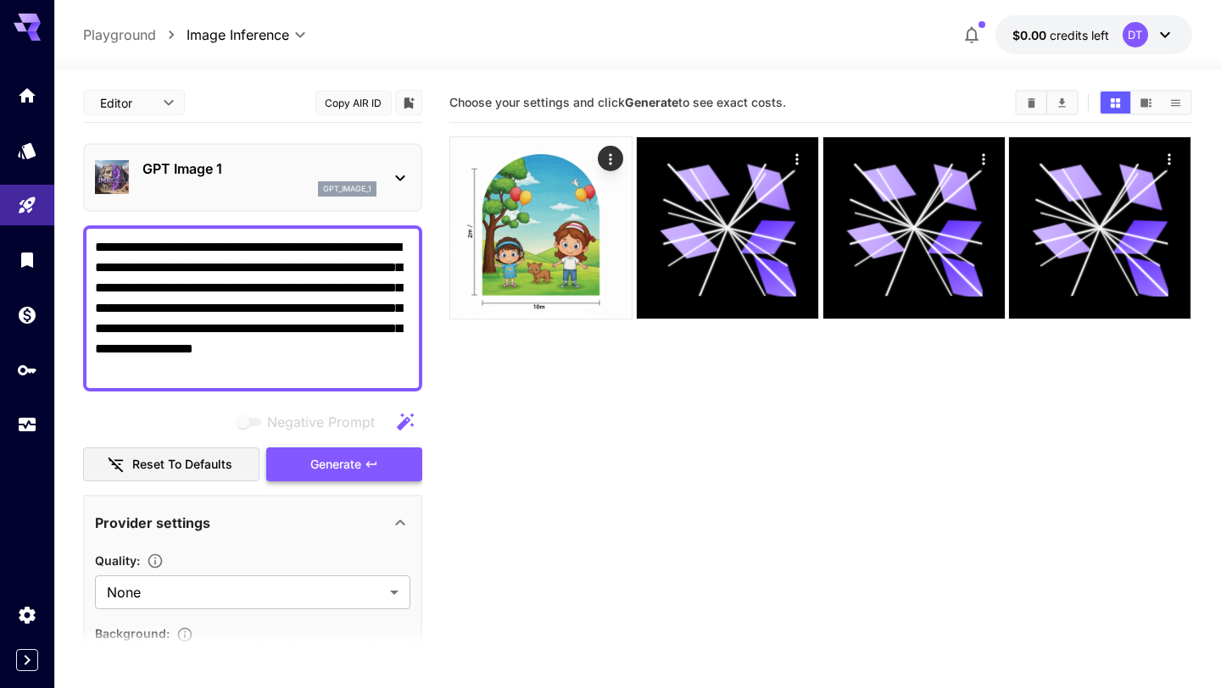
click at [356, 465] on span "Generate" at bounding box center [335, 464] width 51 height 21
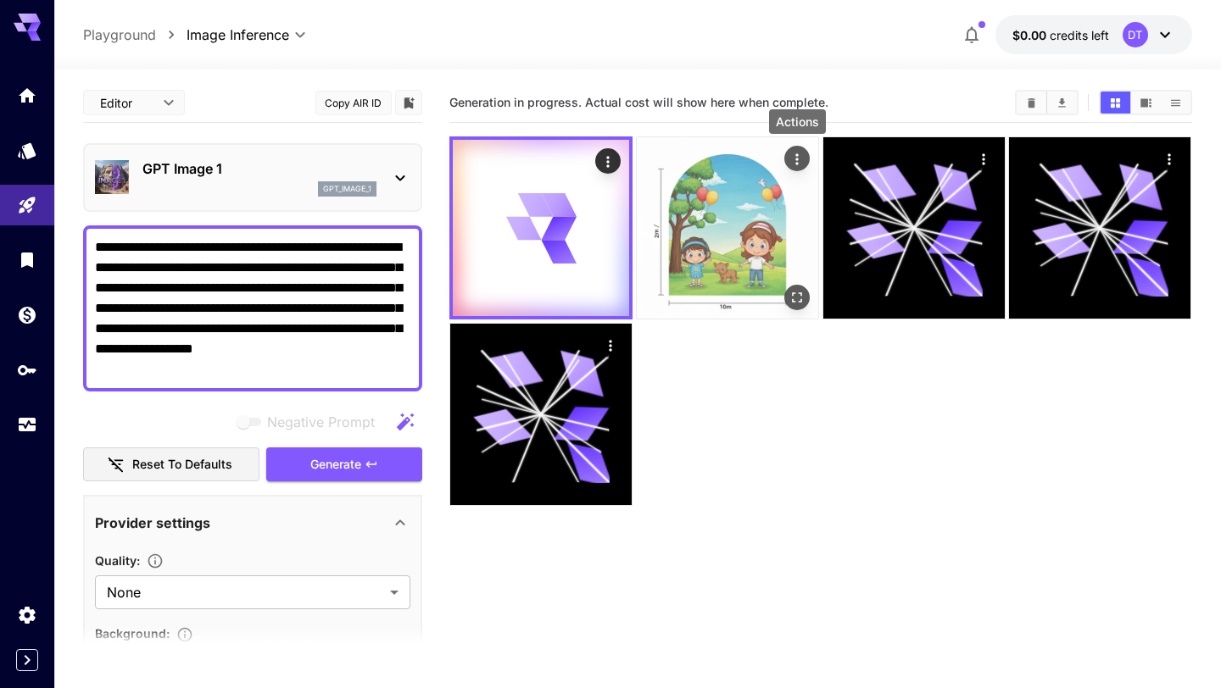
click at [795, 156] on icon "Actions" at bounding box center [796, 159] width 17 height 17
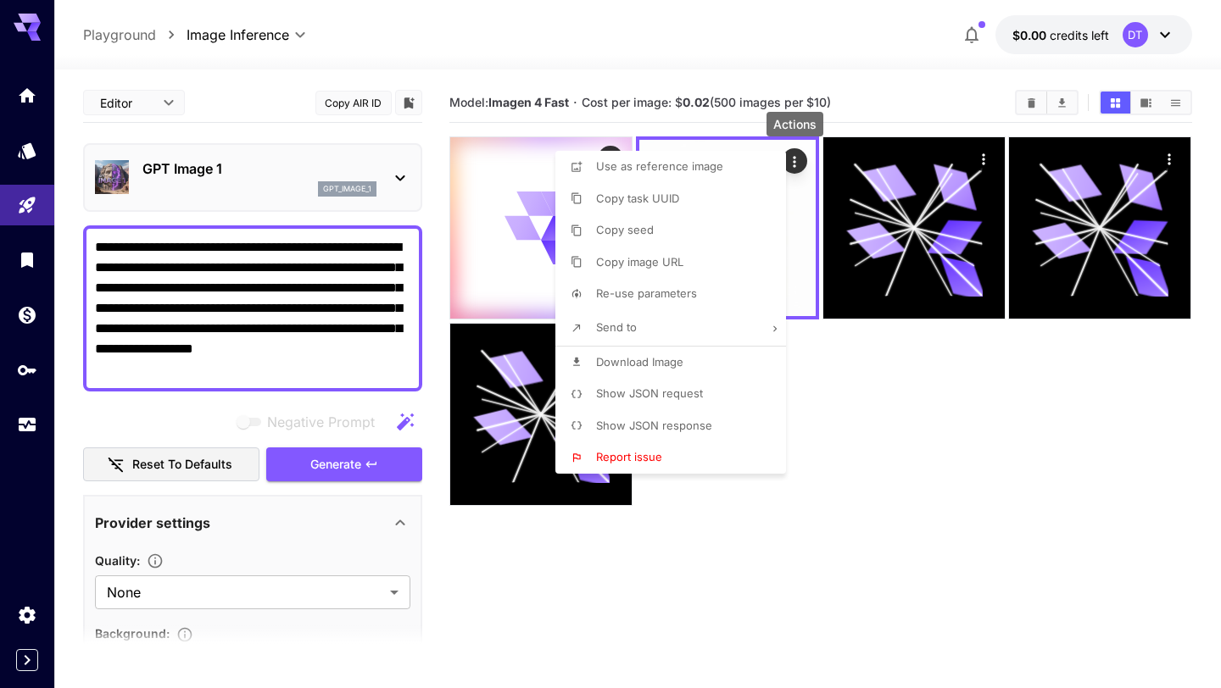
click at [877, 115] on div at bounding box center [610, 344] width 1221 height 688
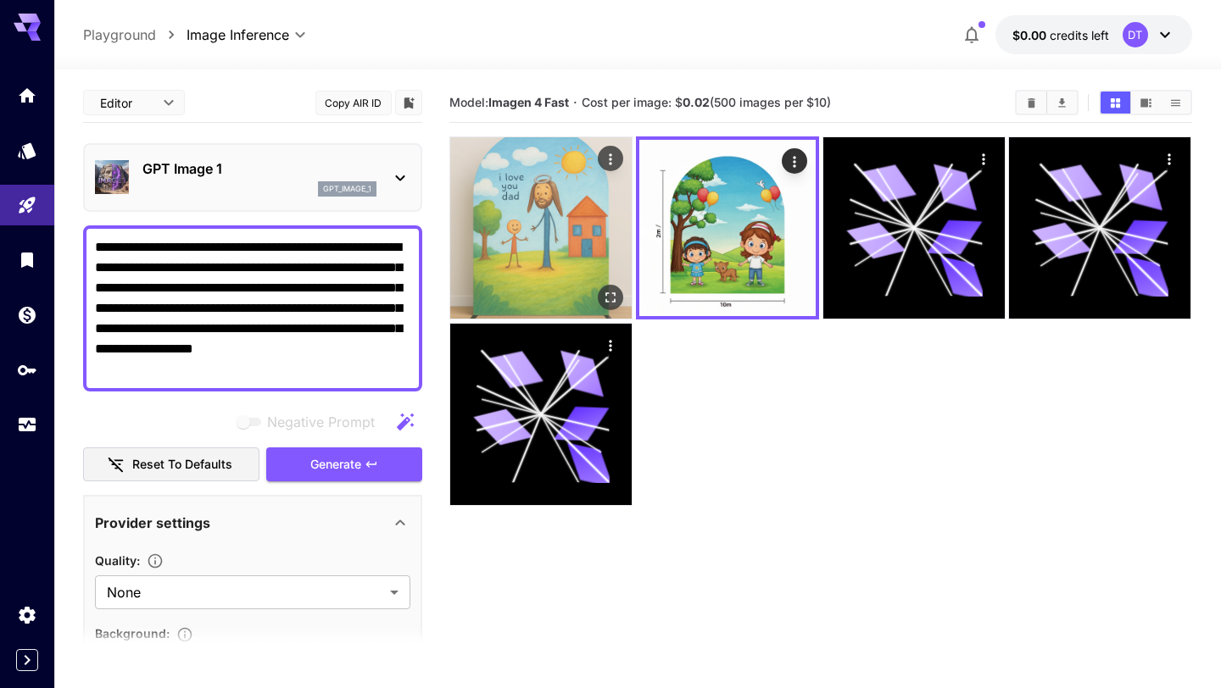
click at [543, 252] on img at bounding box center [540, 227] width 181 height 181
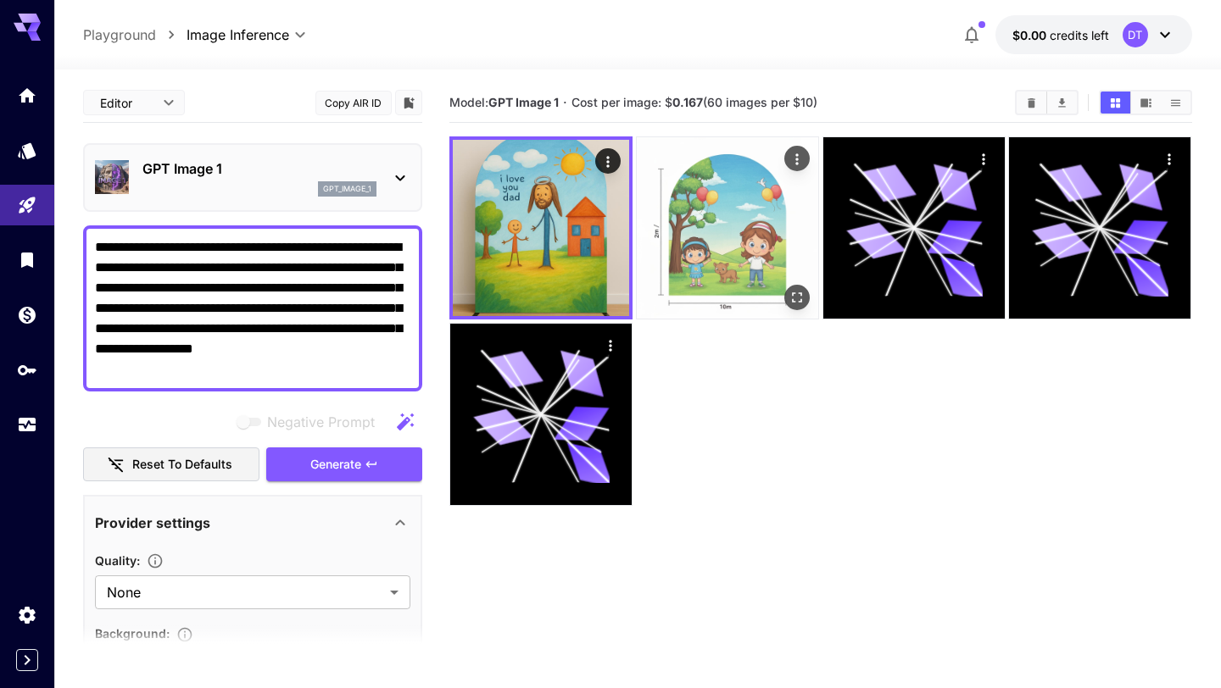
click at [719, 252] on img at bounding box center [727, 227] width 181 height 181
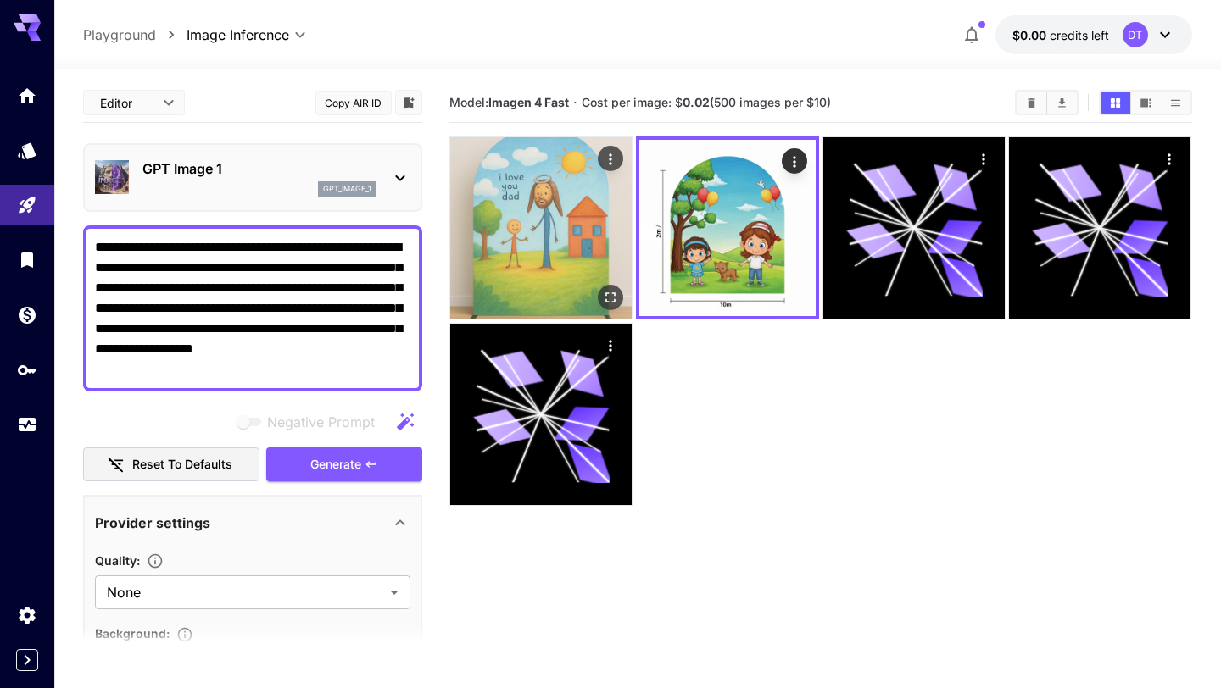
click at [569, 244] on img at bounding box center [540, 227] width 181 height 181
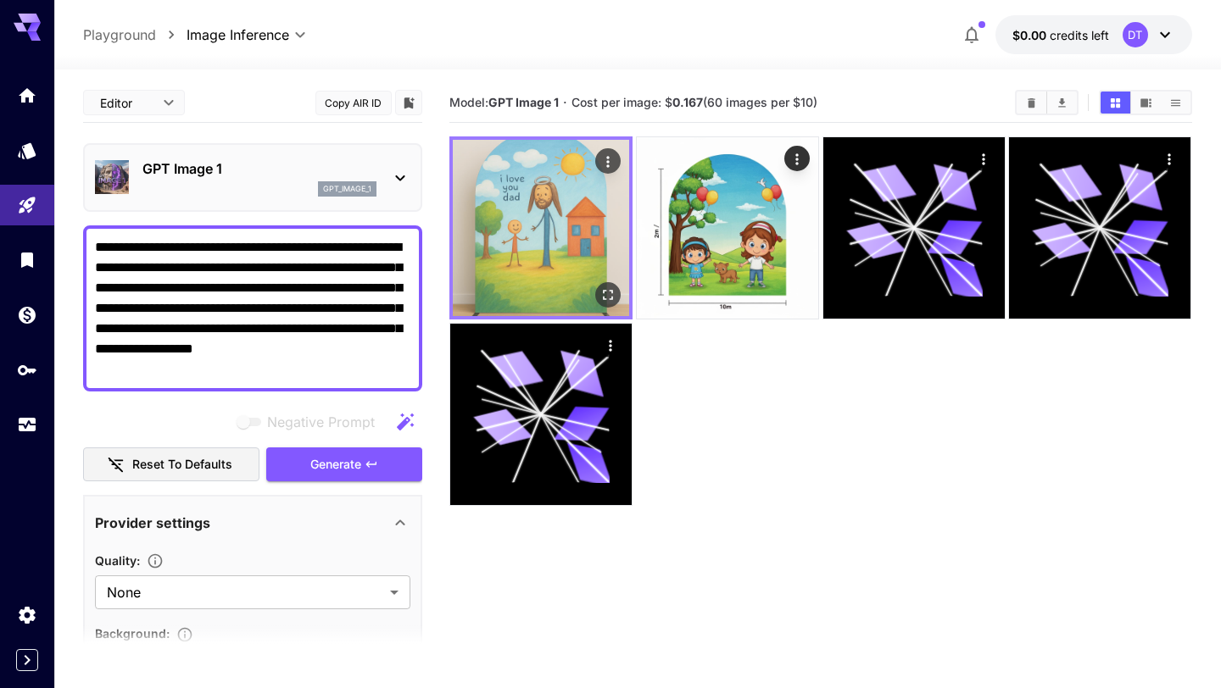
click at [611, 296] on icon "Open in fullscreen" at bounding box center [608, 295] width 17 height 17
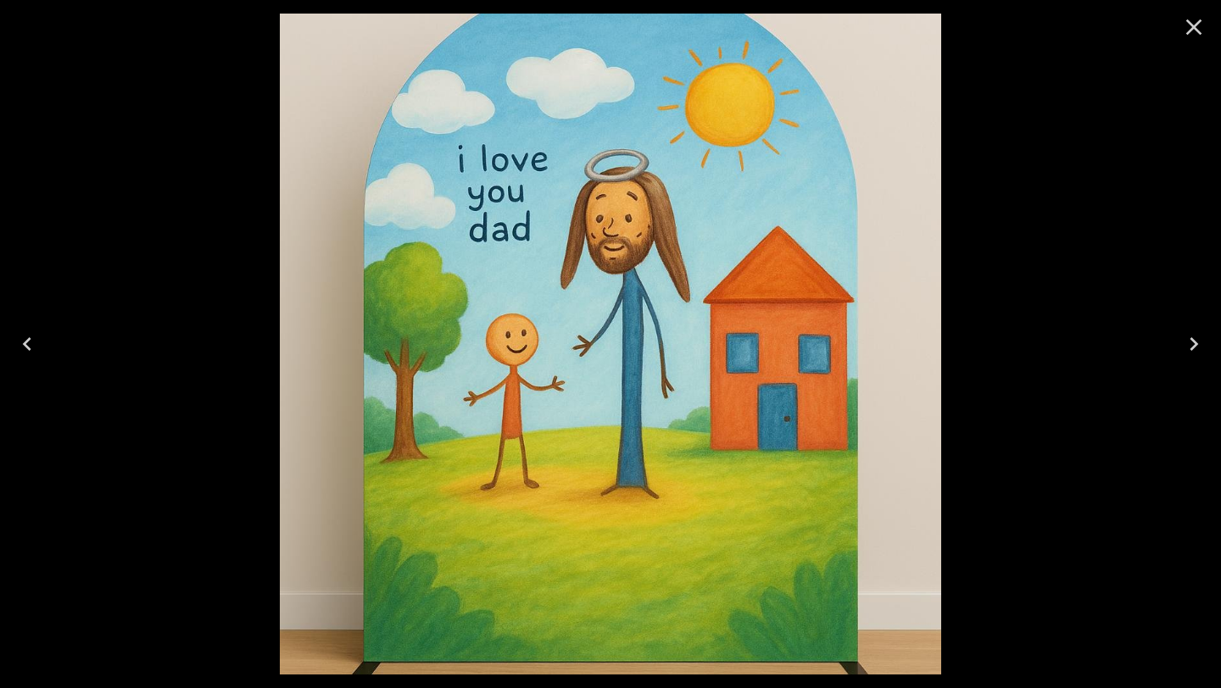
click at [1198, 32] on icon "Close" at bounding box center [1194, 28] width 16 height 16
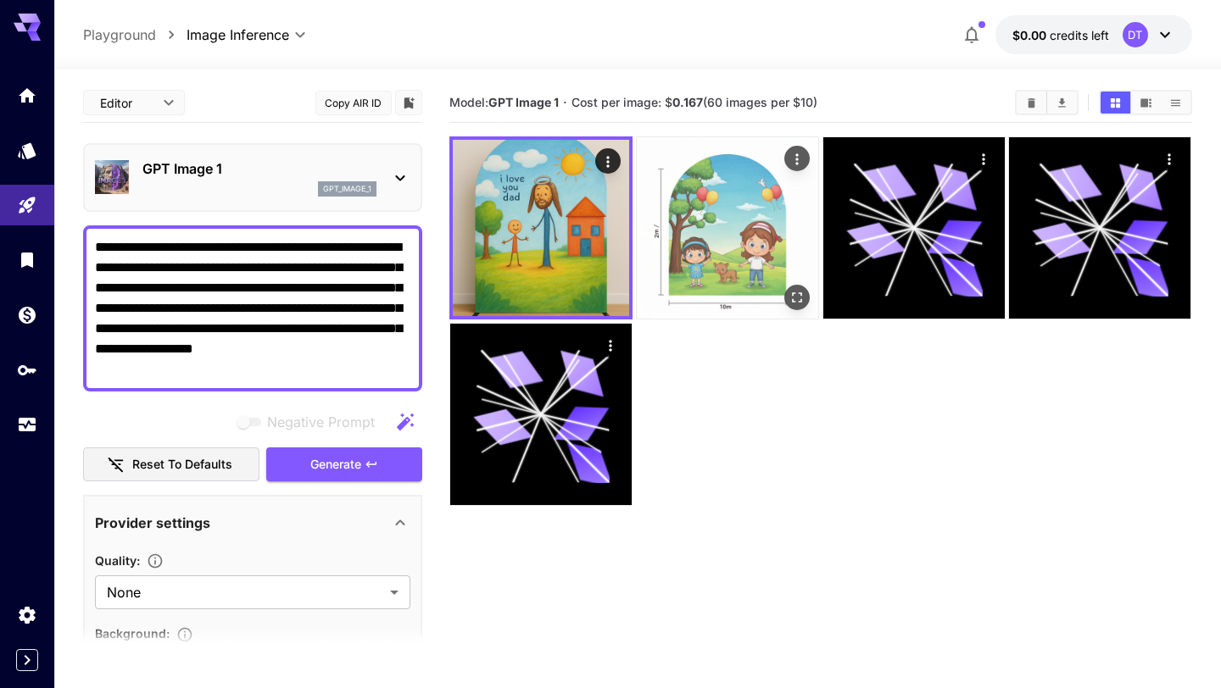
click at [765, 237] on img at bounding box center [727, 227] width 181 height 181
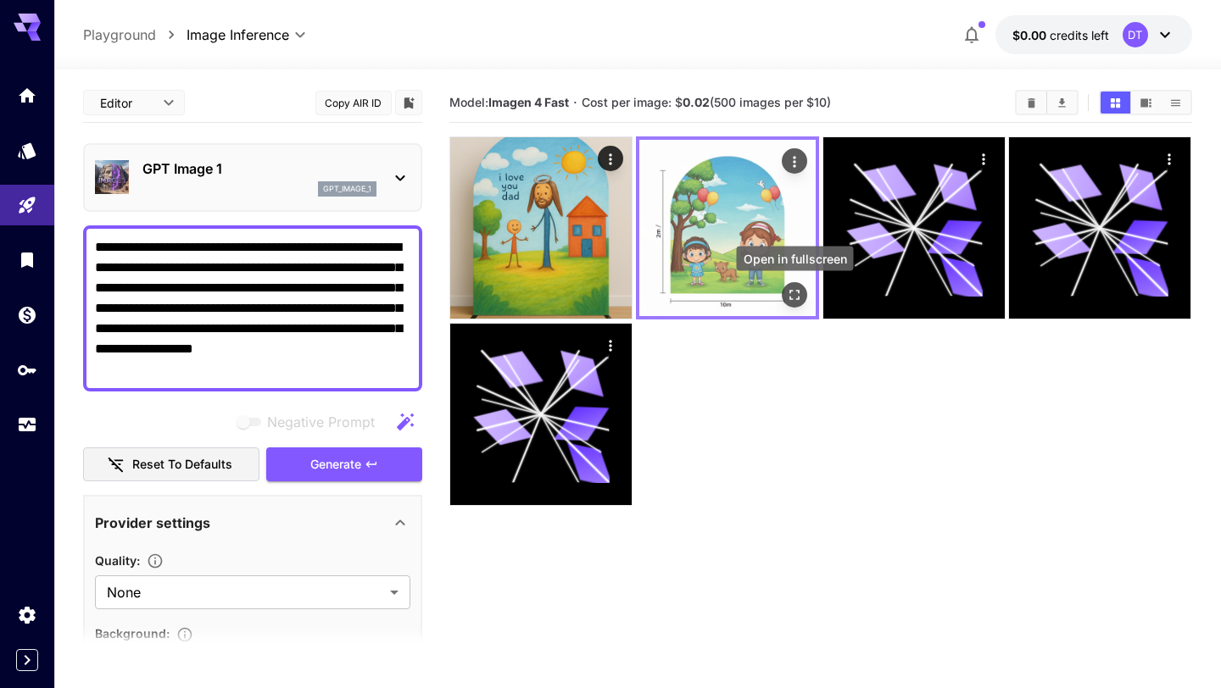
click at [805, 293] on button "Open in fullscreen" at bounding box center [794, 294] width 25 height 25
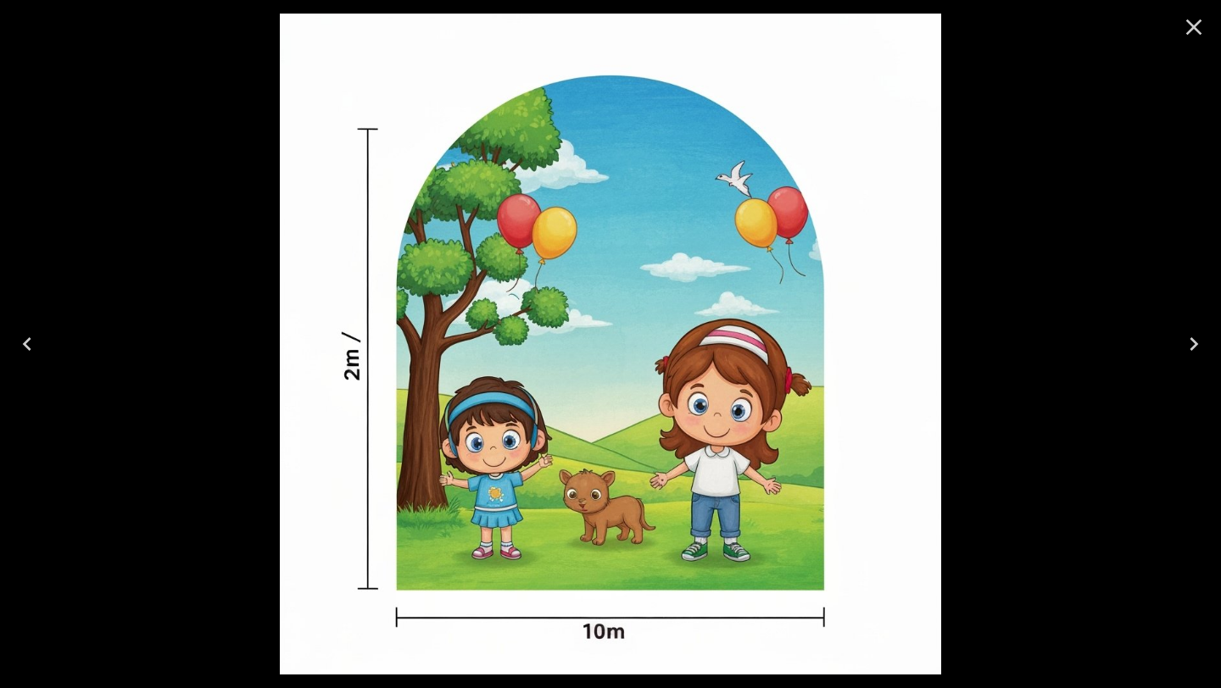
click at [1193, 37] on icon "Close" at bounding box center [1193, 27] width 27 height 27
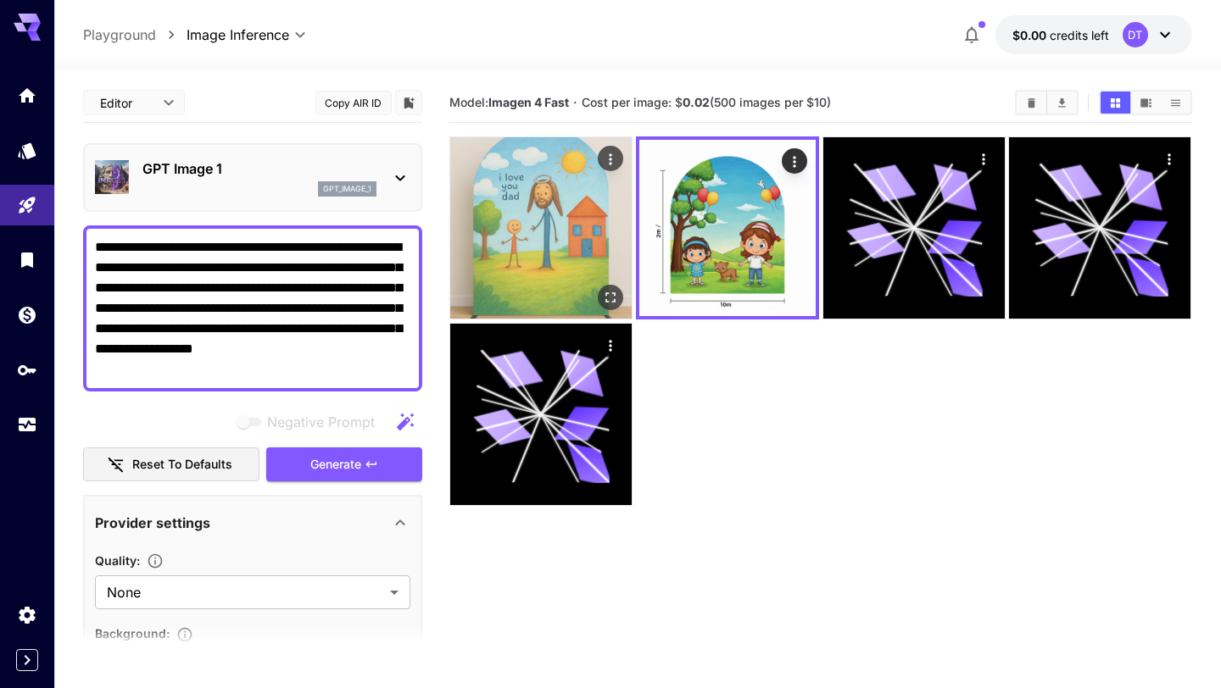
click at [513, 254] on img at bounding box center [540, 227] width 181 height 181
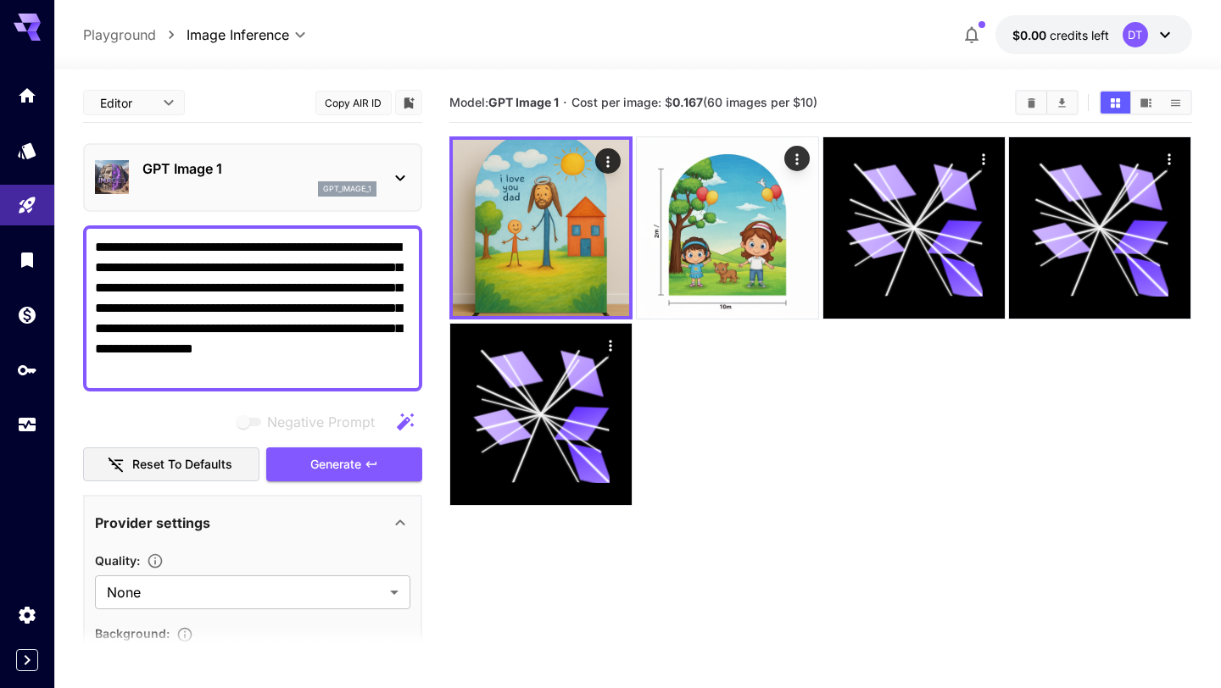
click at [277, 178] on p "GPT Image 1" at bounding box center [259, 169] width 234 height 20
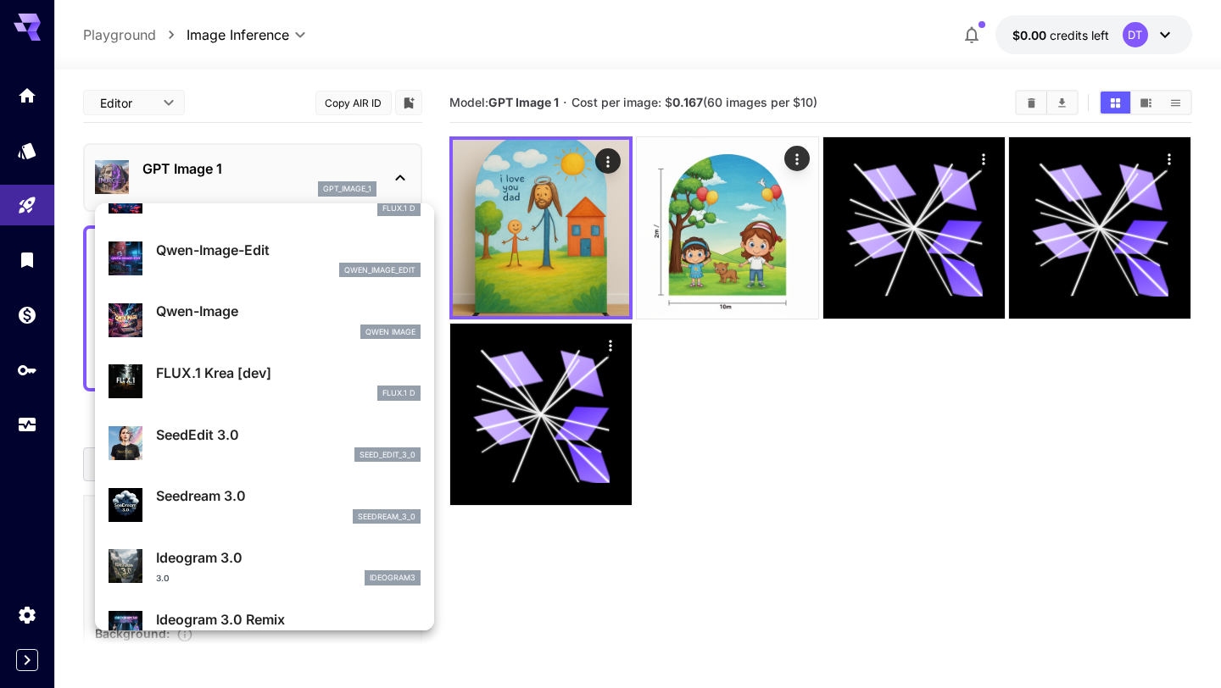
scroll to position [107, 0]
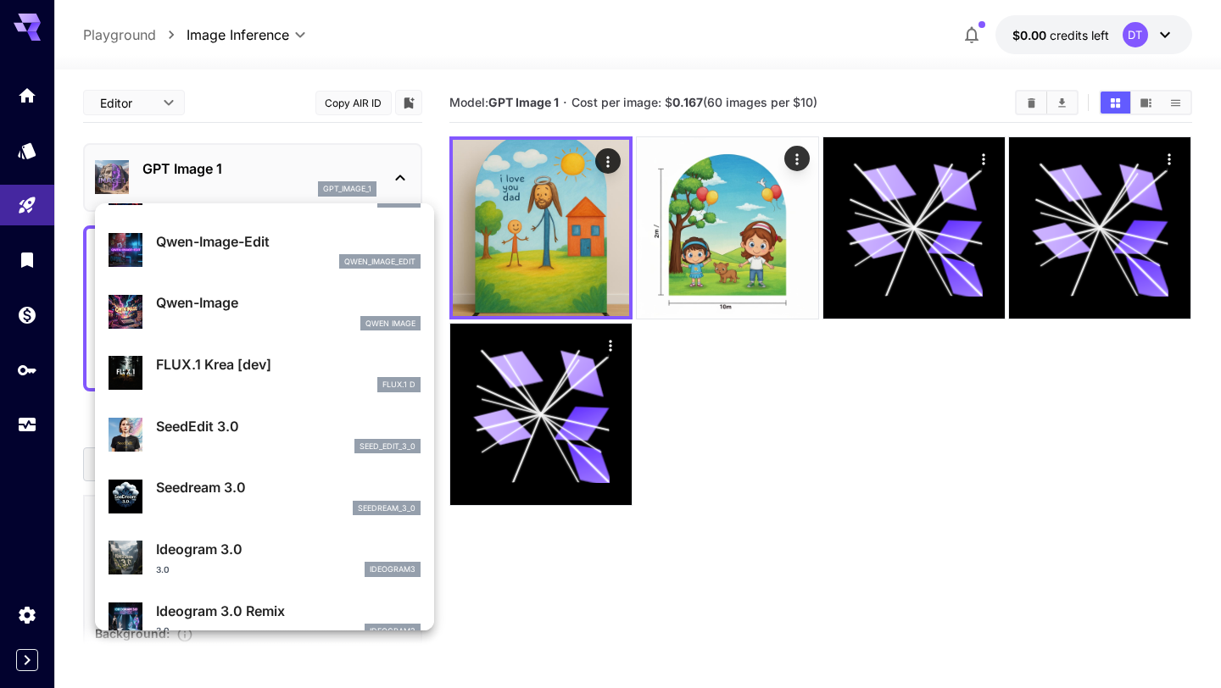
click at [281, 375] on p "FLUX.1 Krea [dev]" at bounding box center [288, 364] width 265 height 20
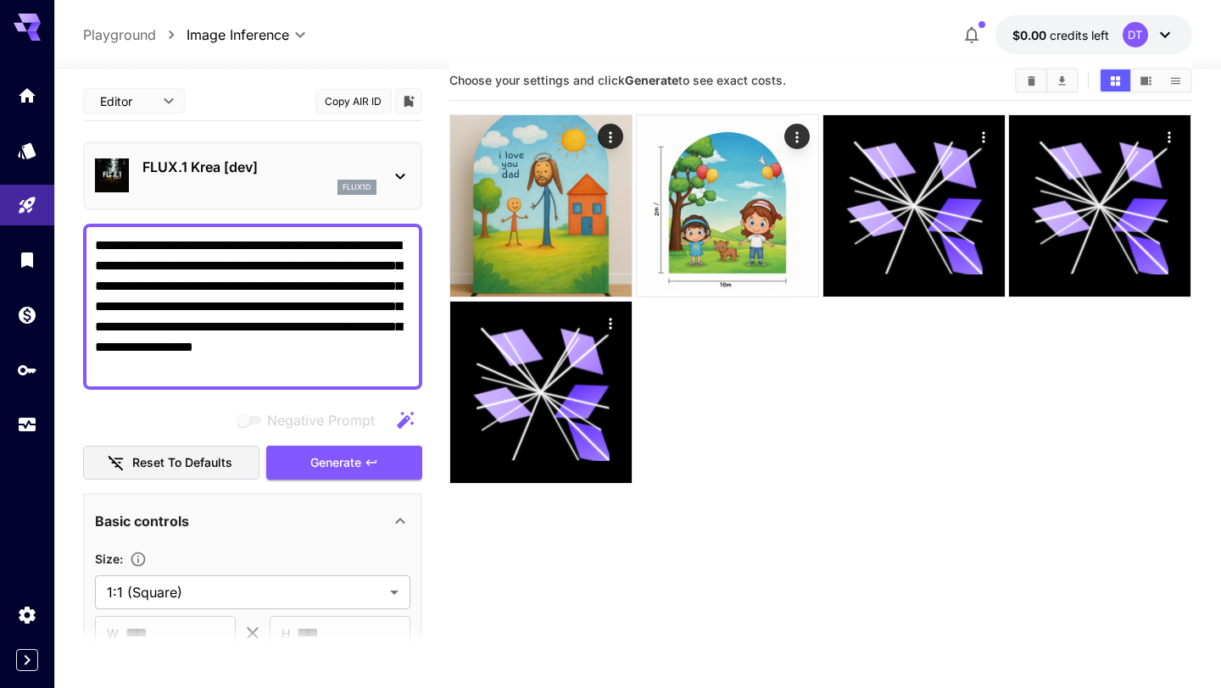
click at [239, 171] on p "FLUX.1 Krea [dev]" at bounding box center [259, 167] width 234 height 20
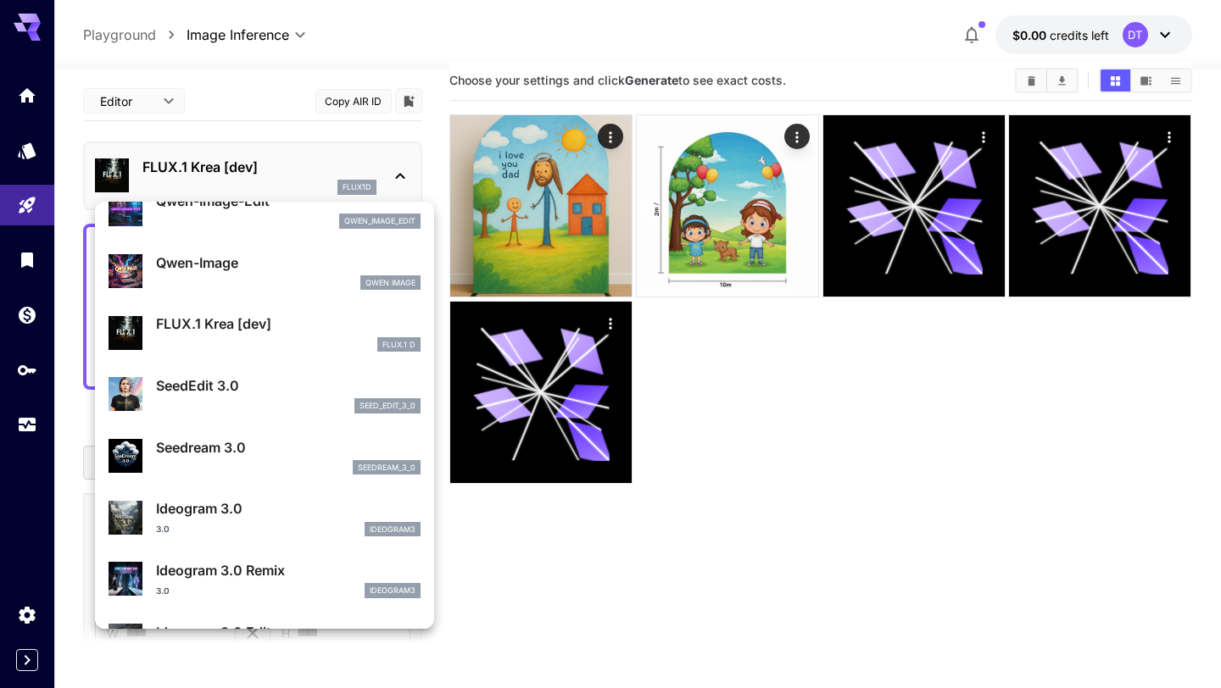
scroll to position [148, 0]
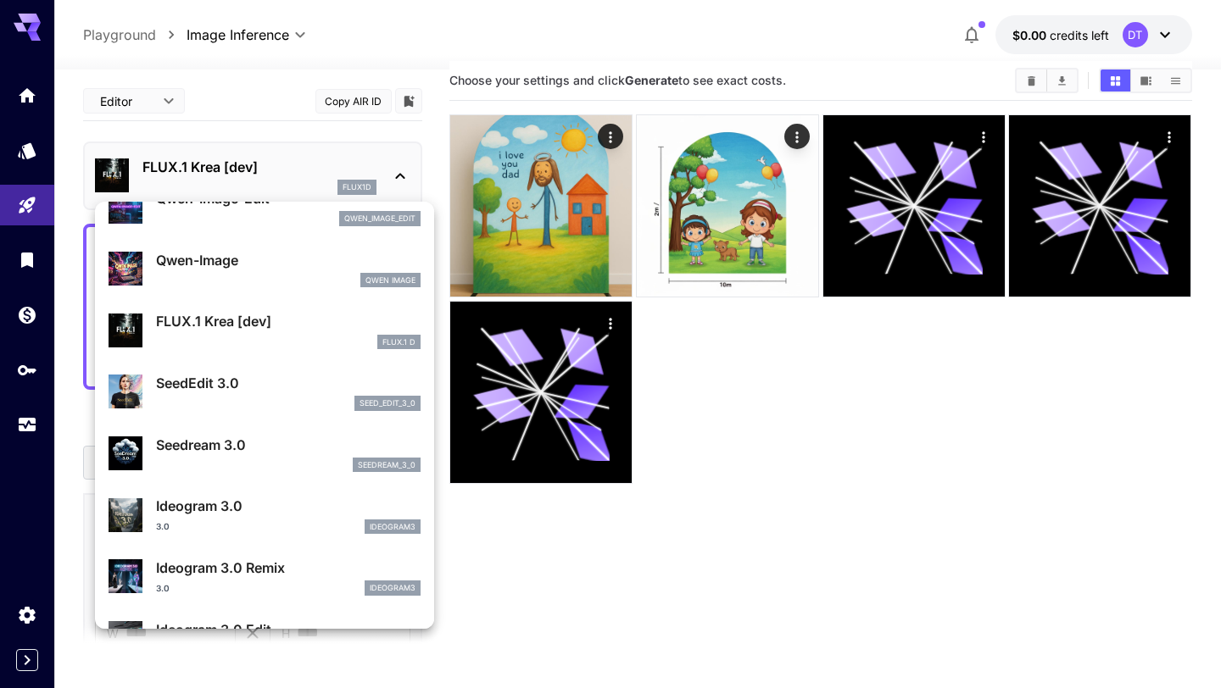
click at [231, 461] on div "seedream_3_0" at bounding box center [288, 465] width 265 height 15
type input "***"
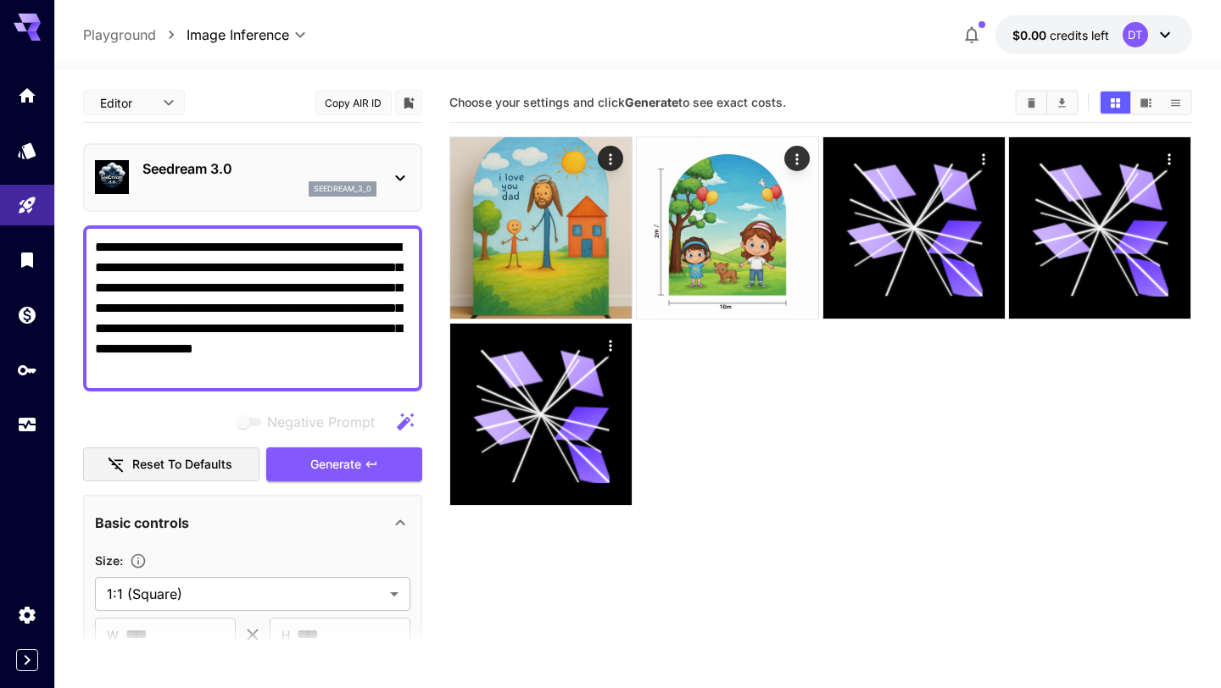
click at [202, 163] on p "Seedream 3.0" at bounding box center [259, 169] width 234 height 20
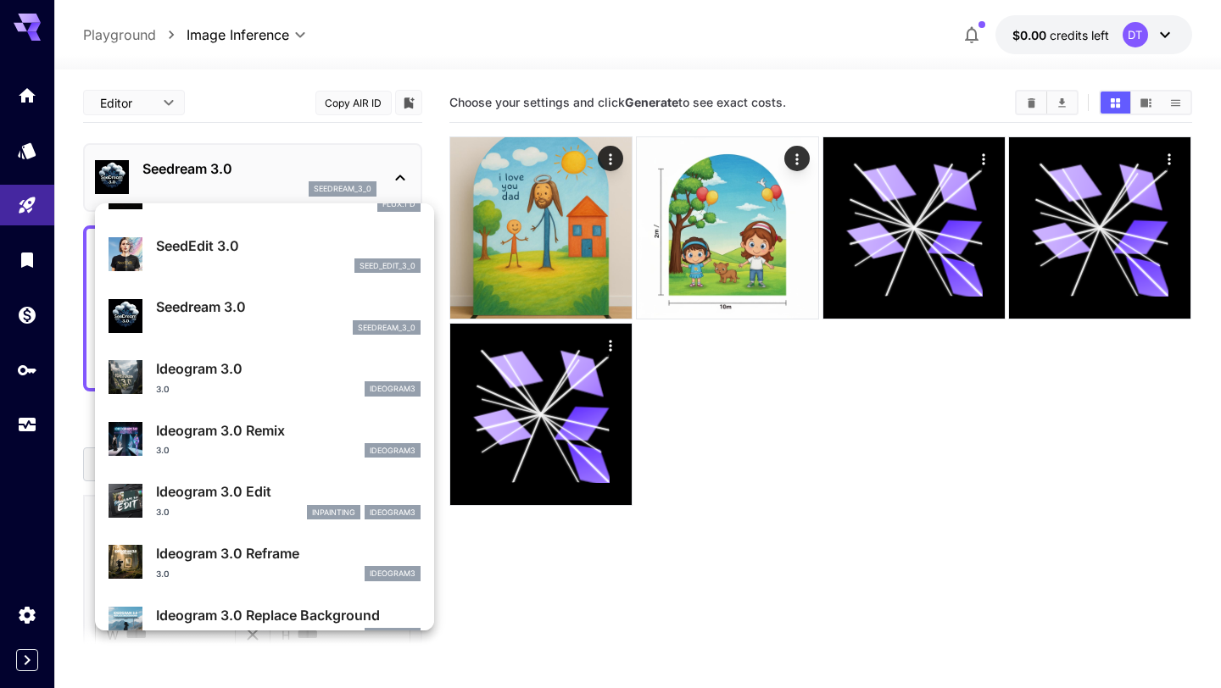
scroll to position [300, 0]
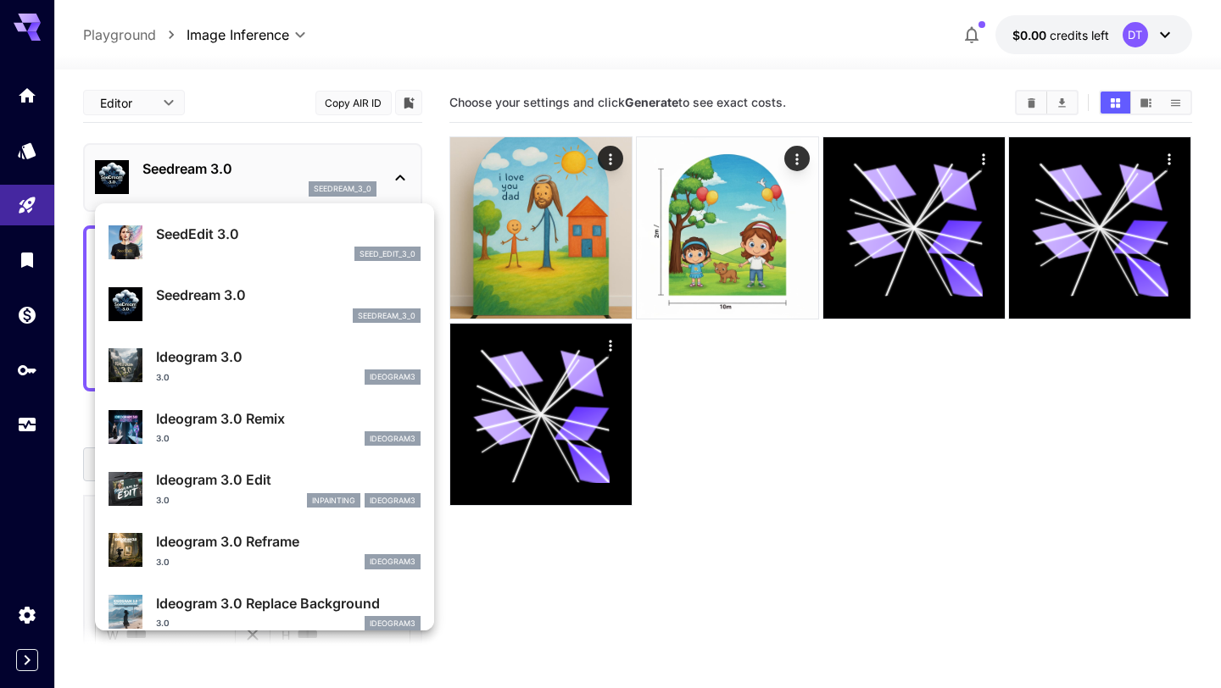
click at [265, 347] on p "Ideogram 3.0" at bounding box center [288, 357] width 265 height 20
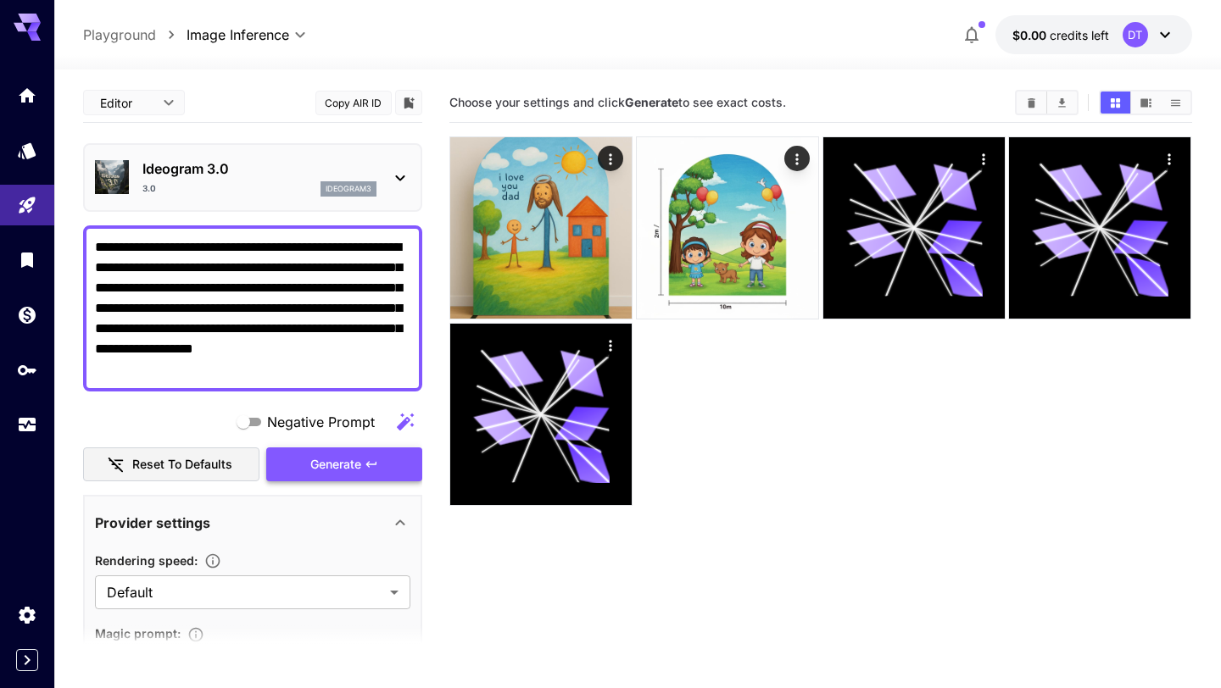
click at [370, 463] on icon "button" at bounding box center [372, 465] width 14 height 14
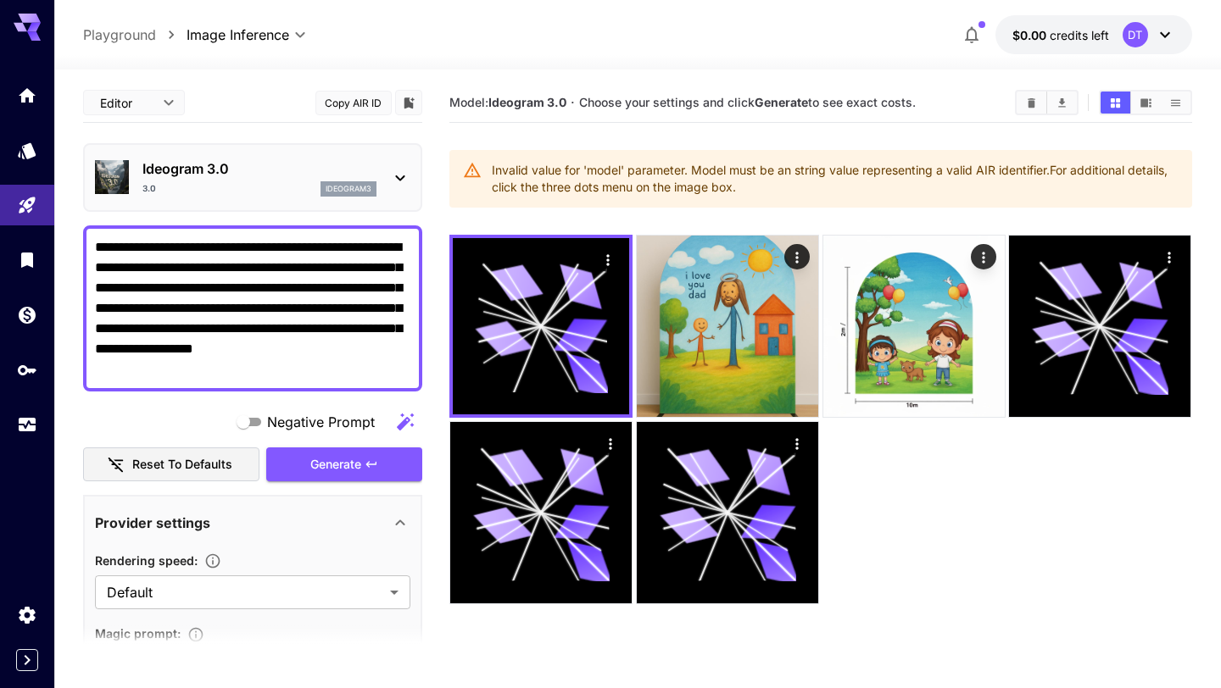
click at [276, 159] on p "Ideogram 3.0" at bounding box center [259, 169] width 234 height 20
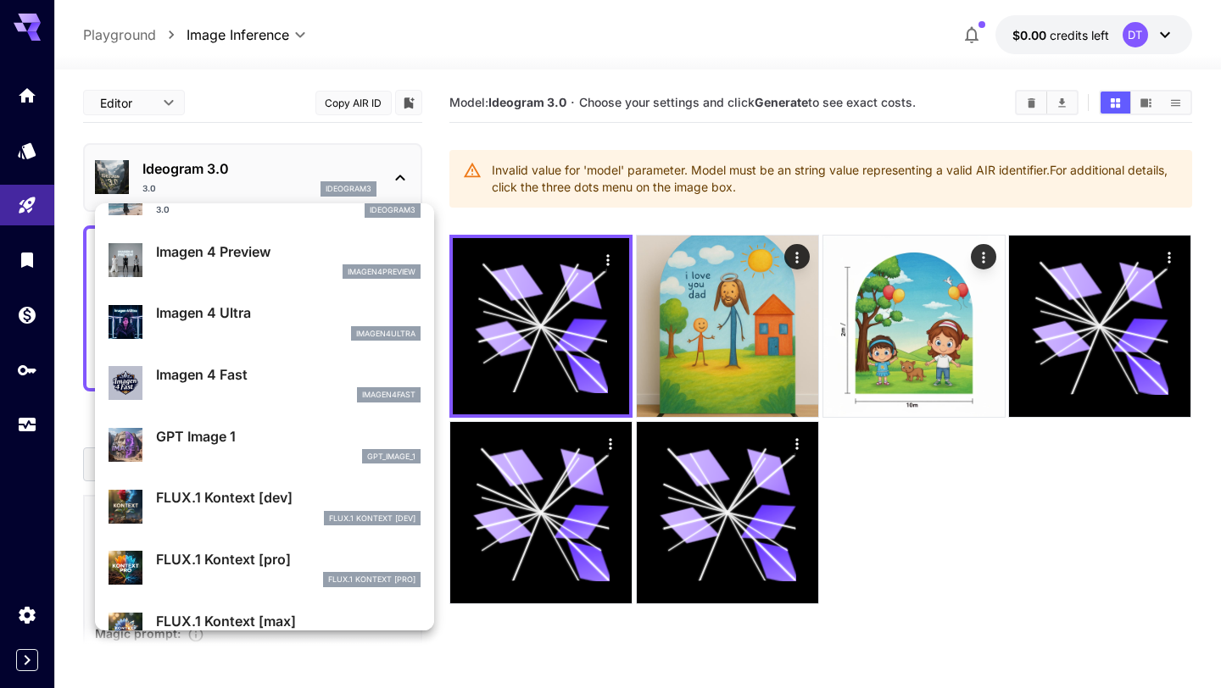
scroll to position [694, 0]
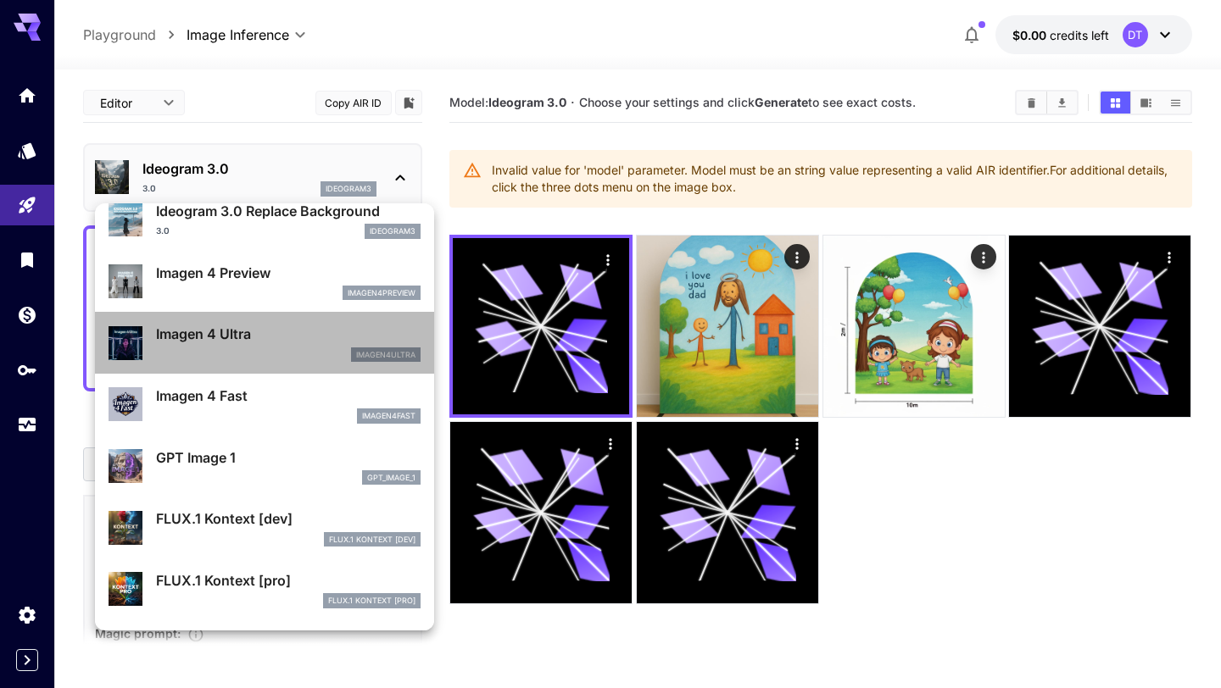
click at [283, 354] on div "imagen4ultra" at bounding box center [288, 355] width 265 height 15
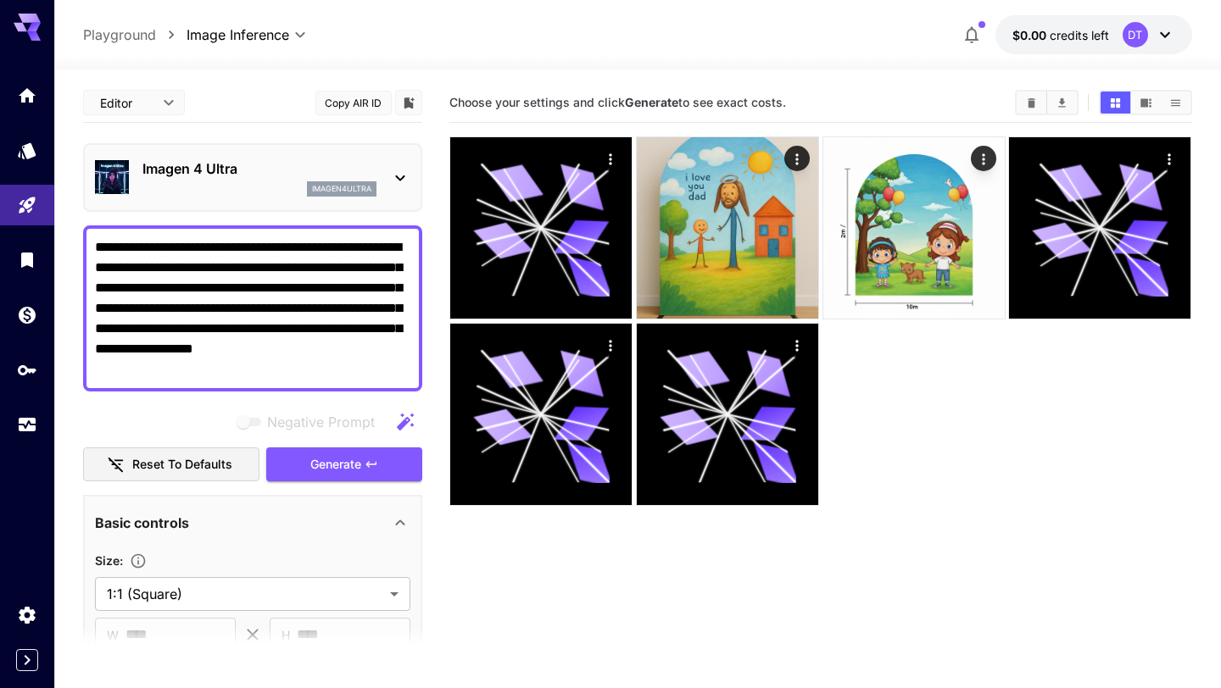
click at [256, 164] on p "Imagen 4 Ultra" at bounding box center [259, 169] width 234 height 20
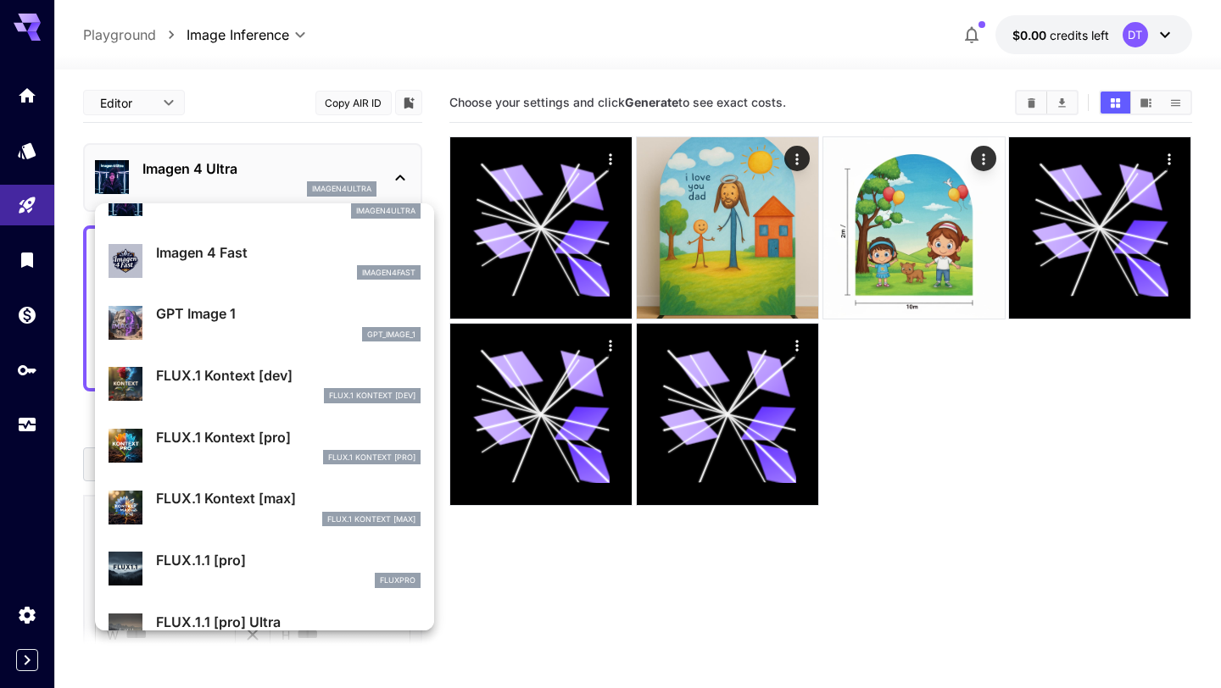
scroll to position [836, 0]
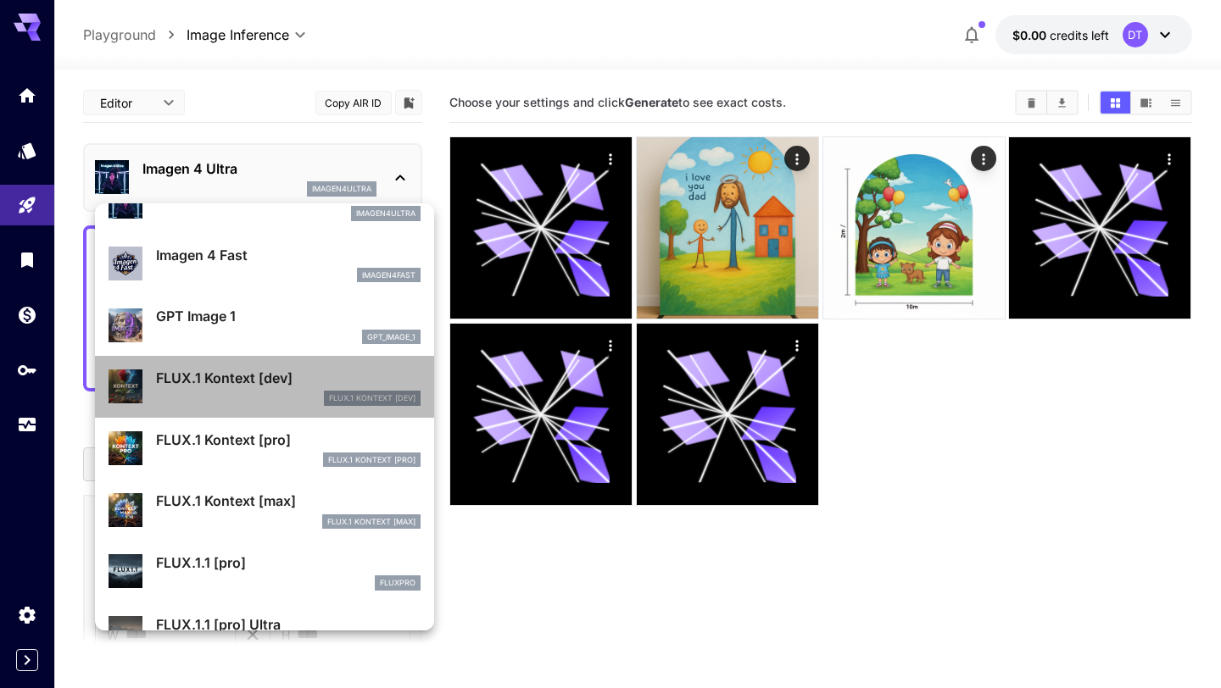
click at [289, 393] on div "FLUX.1 Kontext [dev]" at bounding box center [288, 398] width 265 height 15
type input "****"
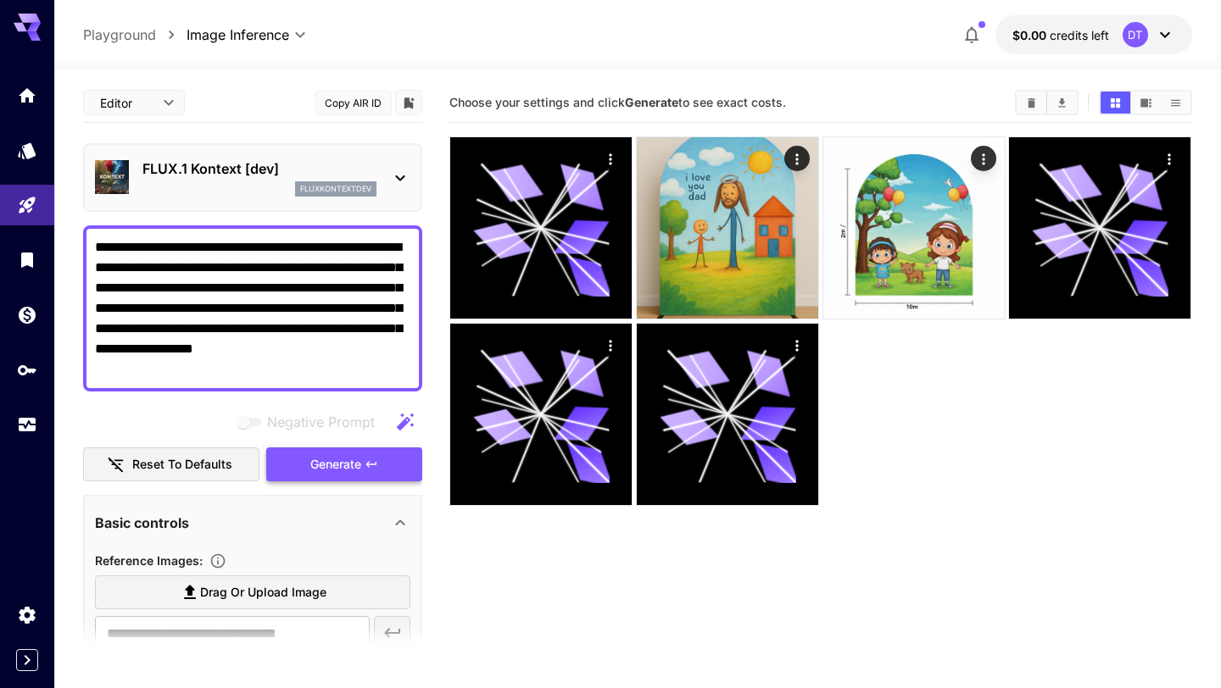
click at [324, 468] on span "Generate" at bounding box center [335, 464] width 51 height 21
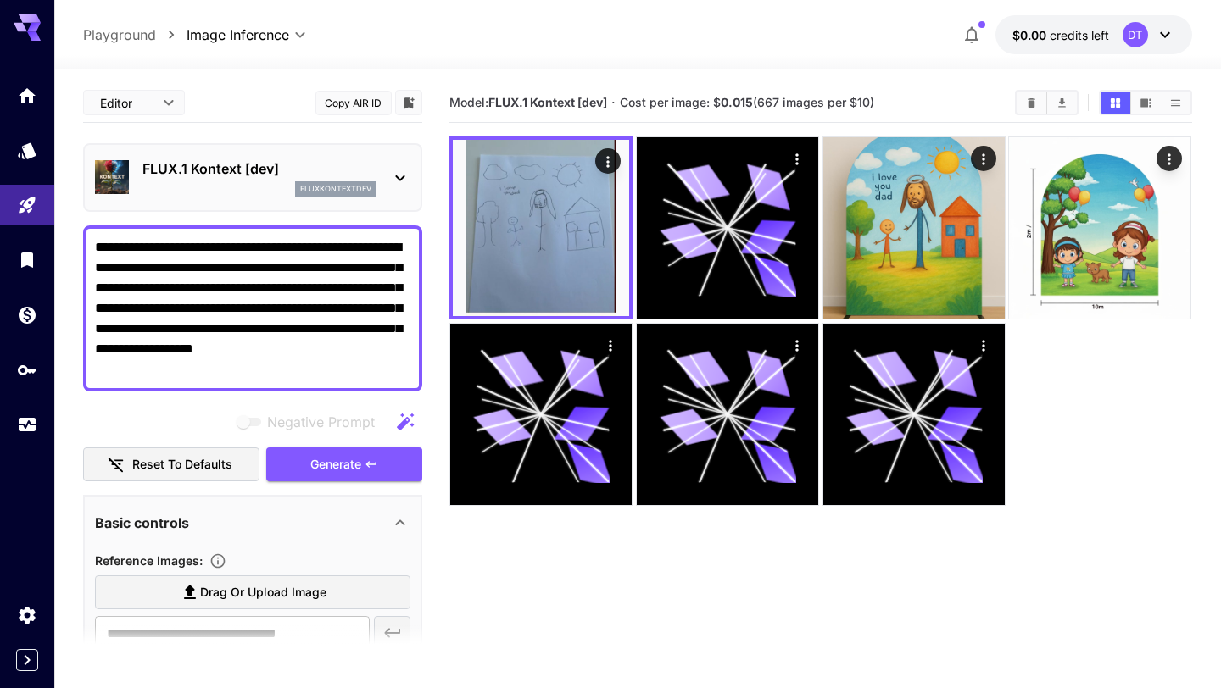
click at [290, 183] on div "fluxkontextdev" at bounding box center [259, 188] width 234 height 15
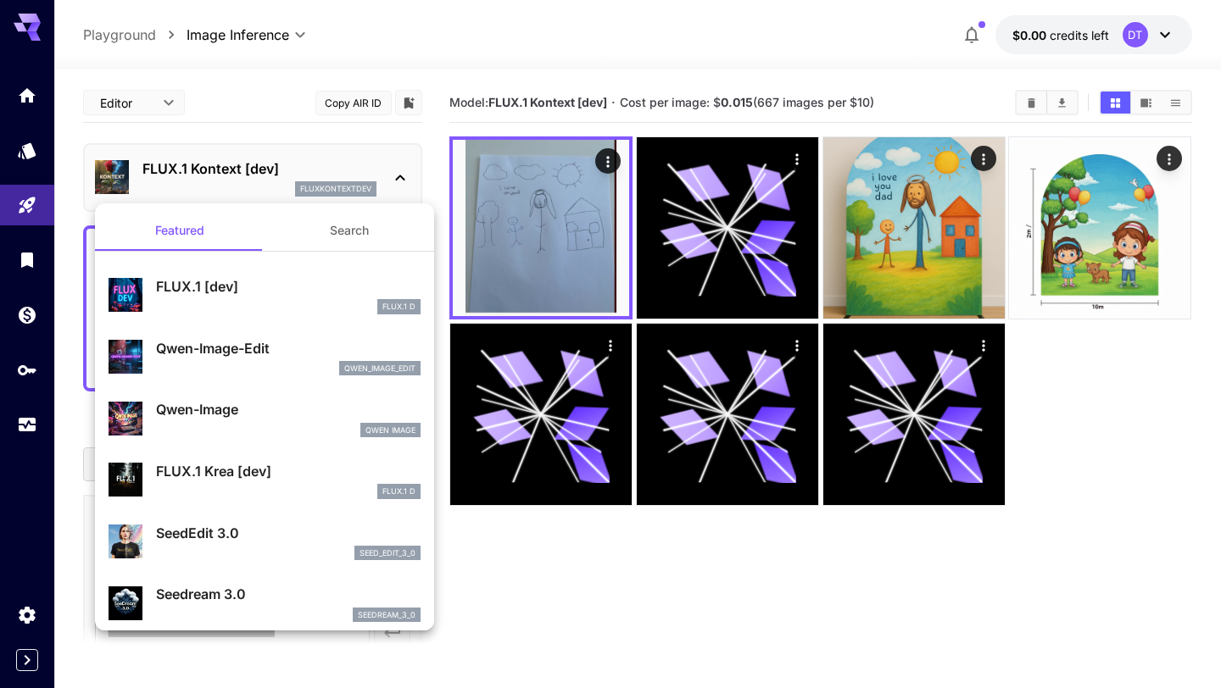
click at [346, 218] on button "Search" at bounding box center [350, 230] width 170 height 41
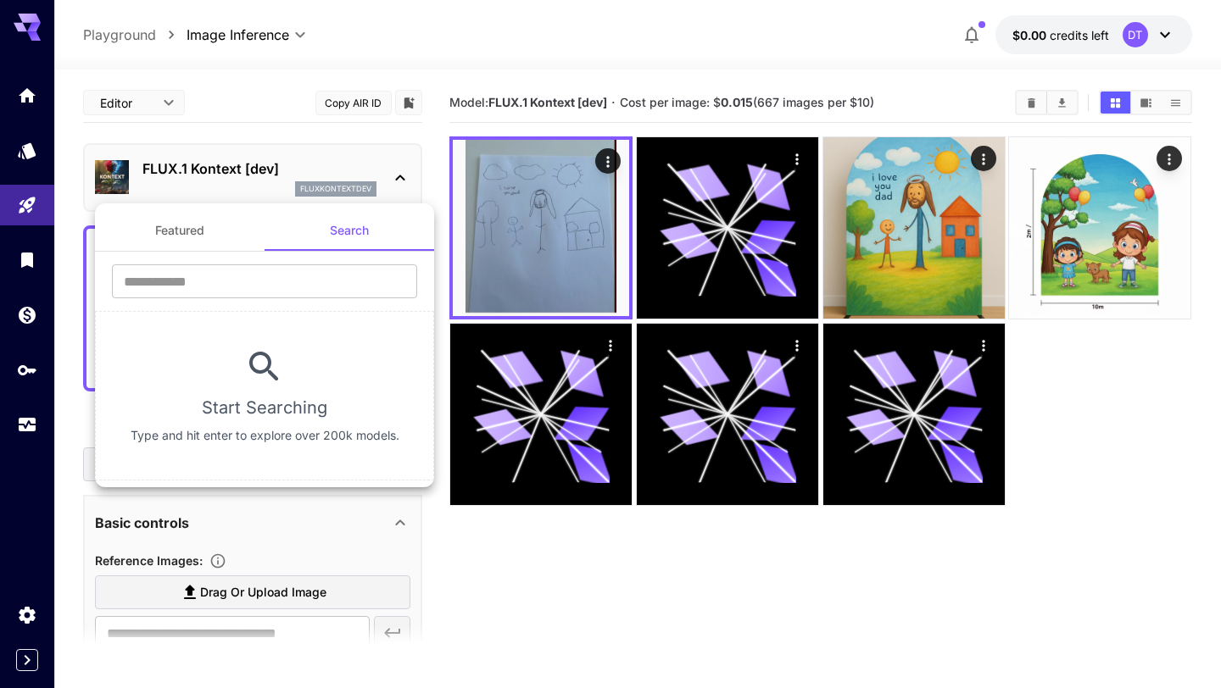
click at [275, 298] on div "​" at bounding box center [264, 288] width 339 height 47
click at [272, 281] on input "text" at bounding box center [264, 282] width 305 height 34
type input "********"
drag, startPoint x: 178, startPoint y: 281, endPoint x: 73, endPoint y: 281, distance: 105.1
click at [73, 281] on div "Featured Search ******** ​ No Results Found Try adjusting your search or use th…" at bounding box center [169, 254] width 339 height 509
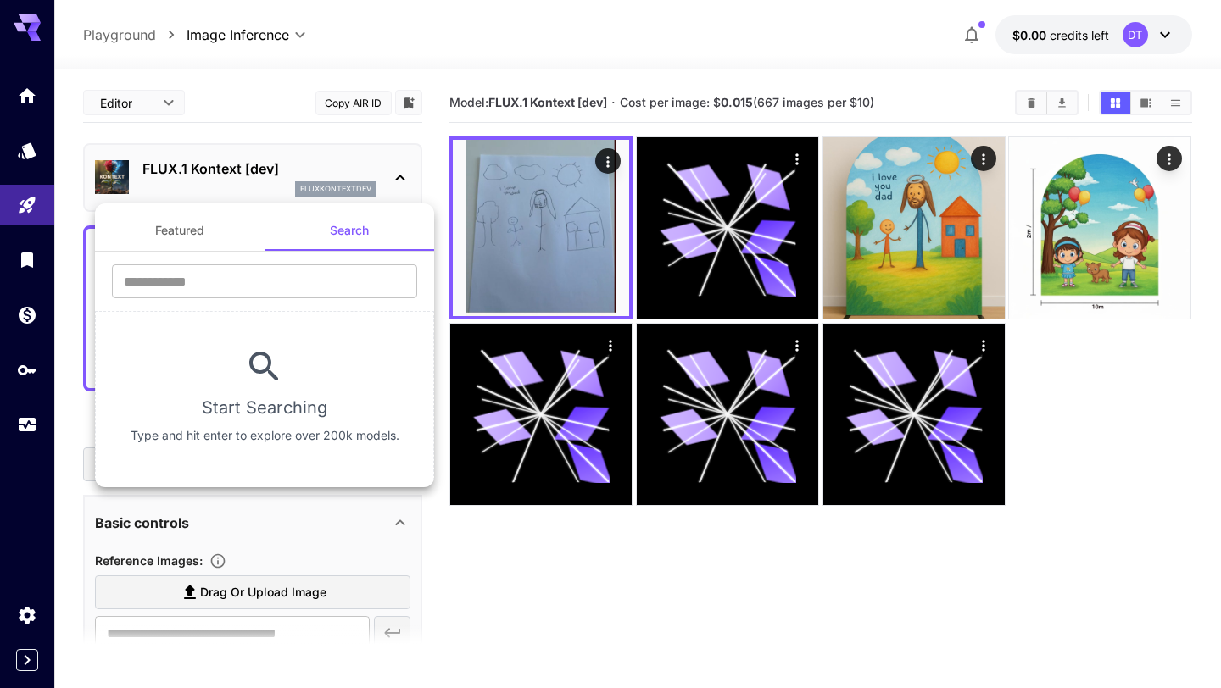
click at [246, 132] on div at bounding box center [610, 344] width 1221 height 688
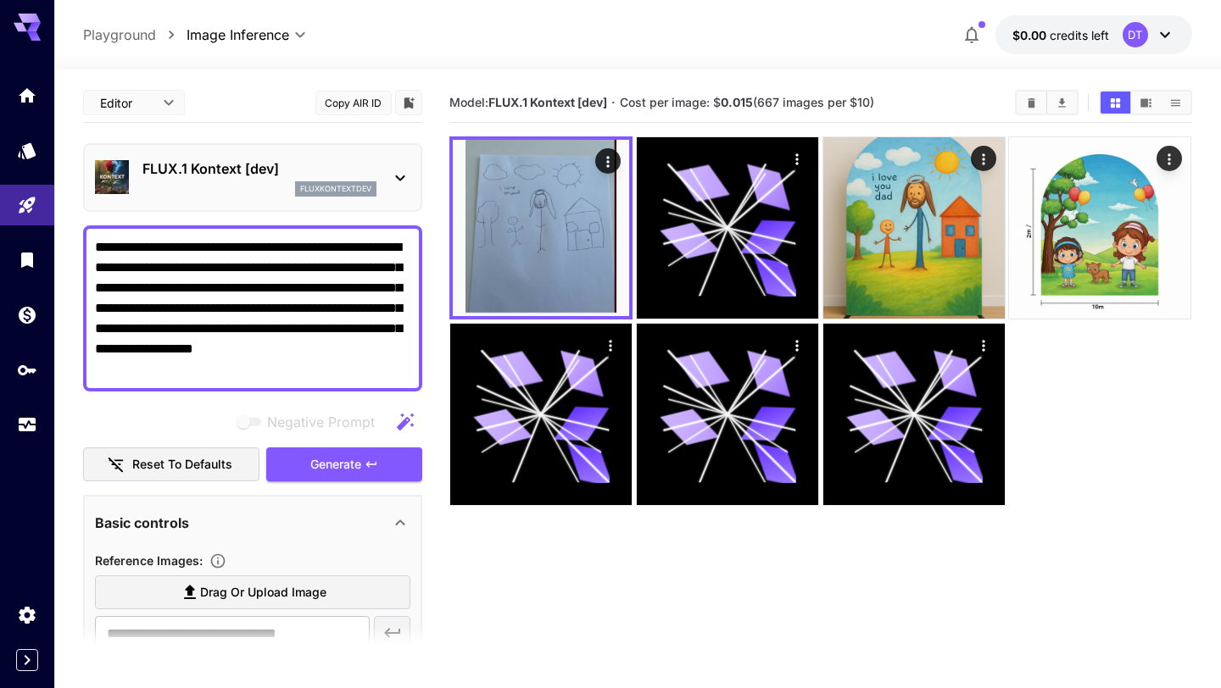
click at [288, 215] on div "**********" at bounding box center [252, 609] width 339 height 1052
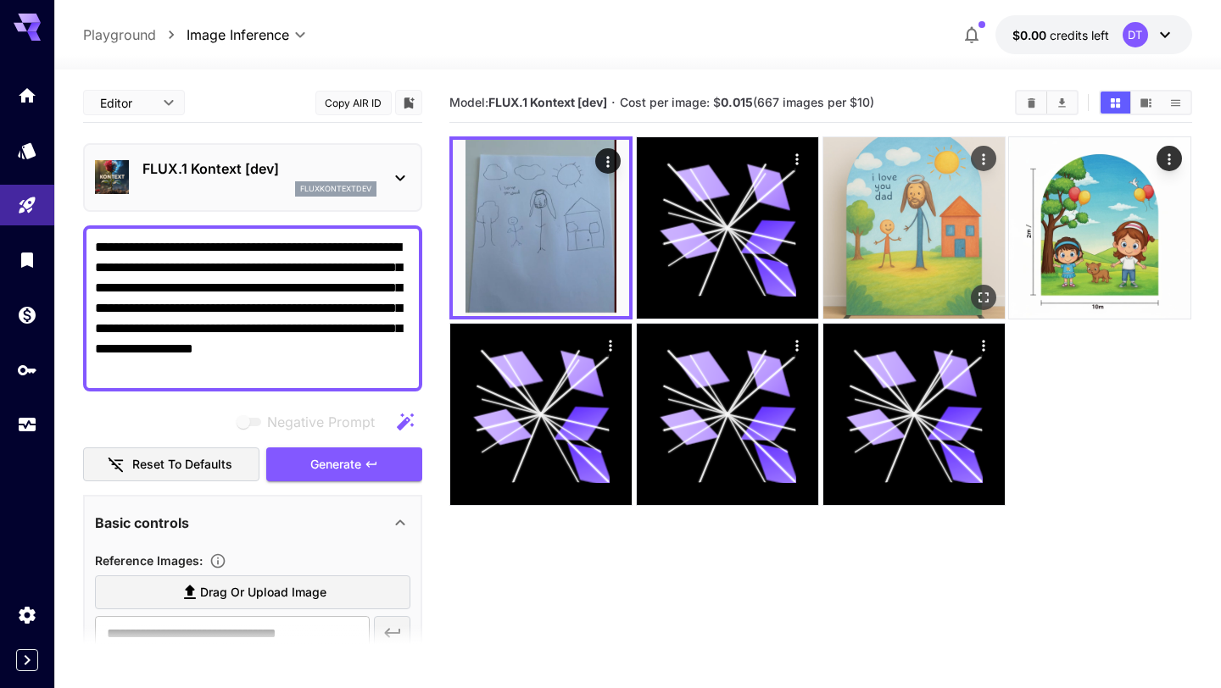
click at [911, 217] on img at bounding box center [913, 227] width 181 height 181
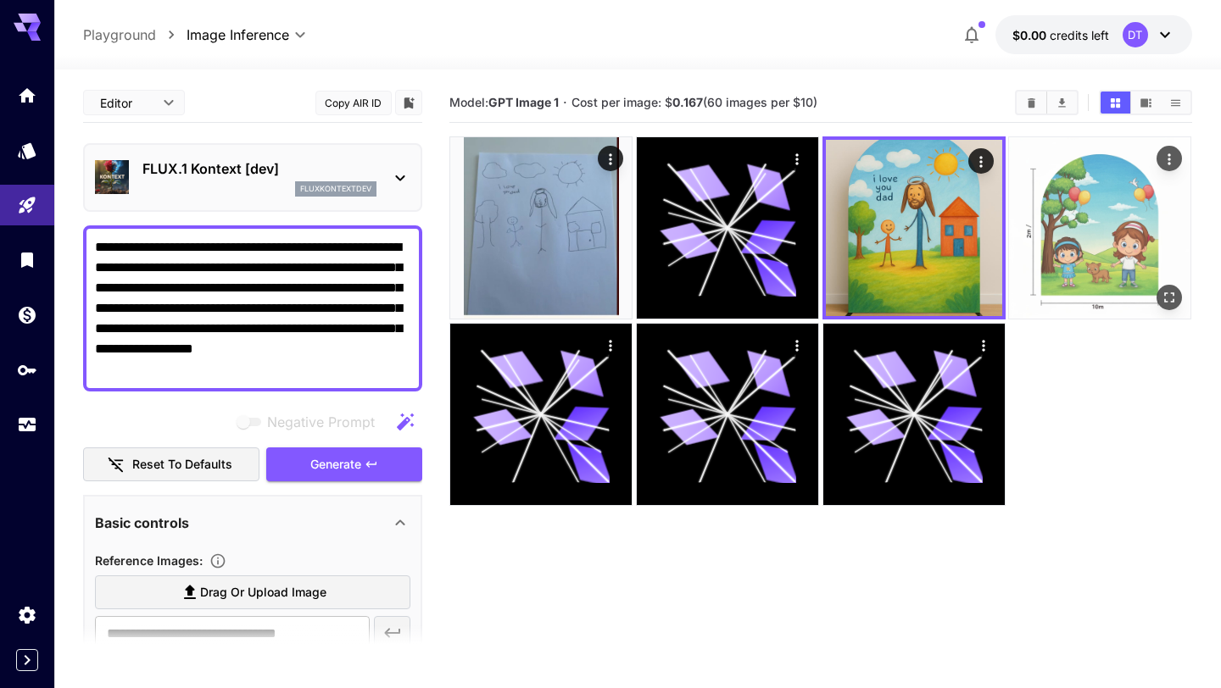
click at [1117, 211] on img at bounding box center [1099, 227] width 181 height 181
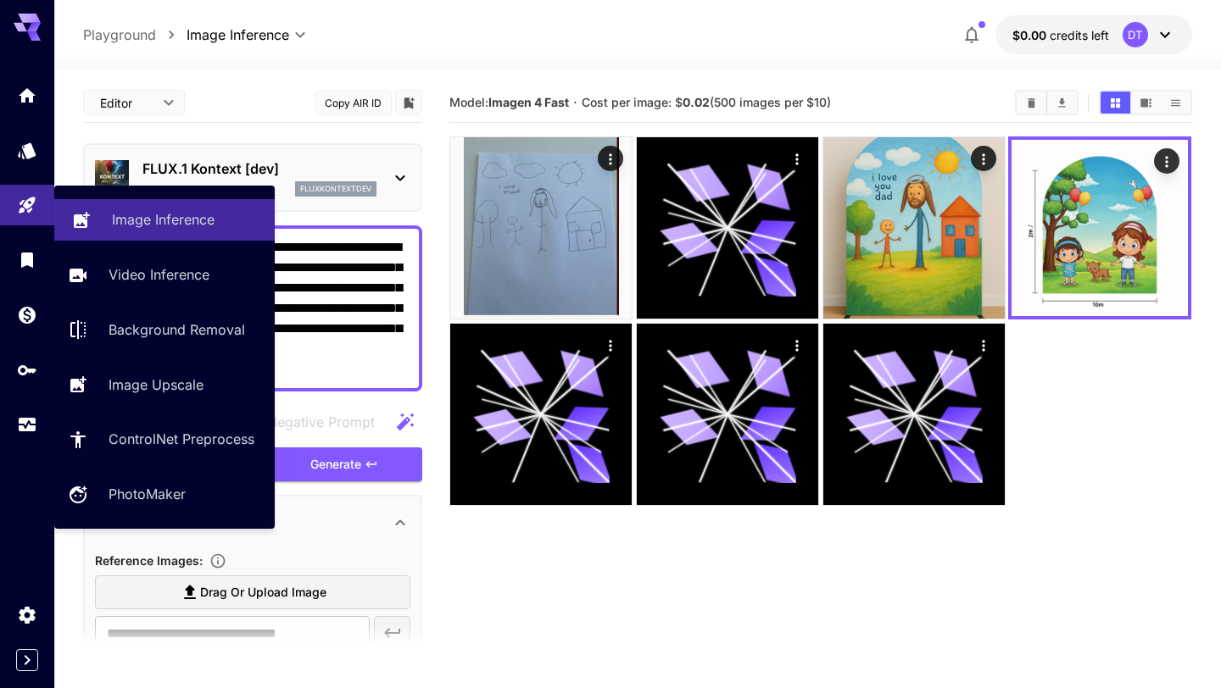
click at [153, 210] on p "Image Inference" at bounding box center [163, 219] width 103 height 20
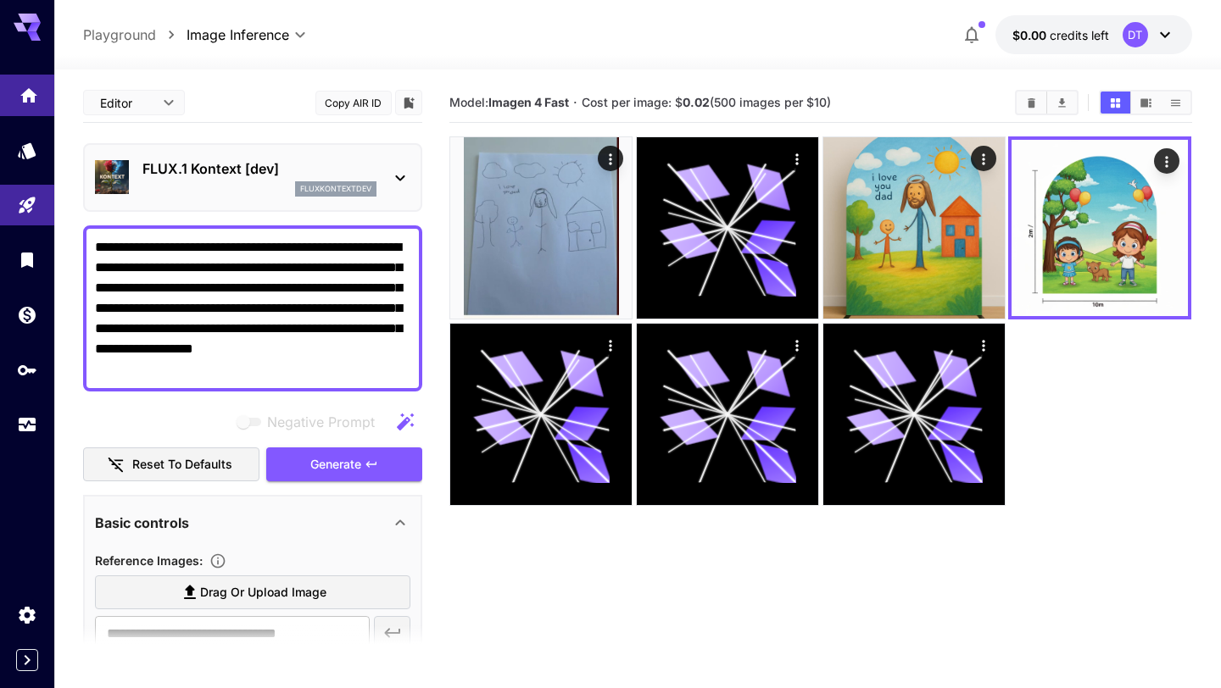
click at [31, 93] on icon "Home" at bounding box center [28, 90] width 17 height 14
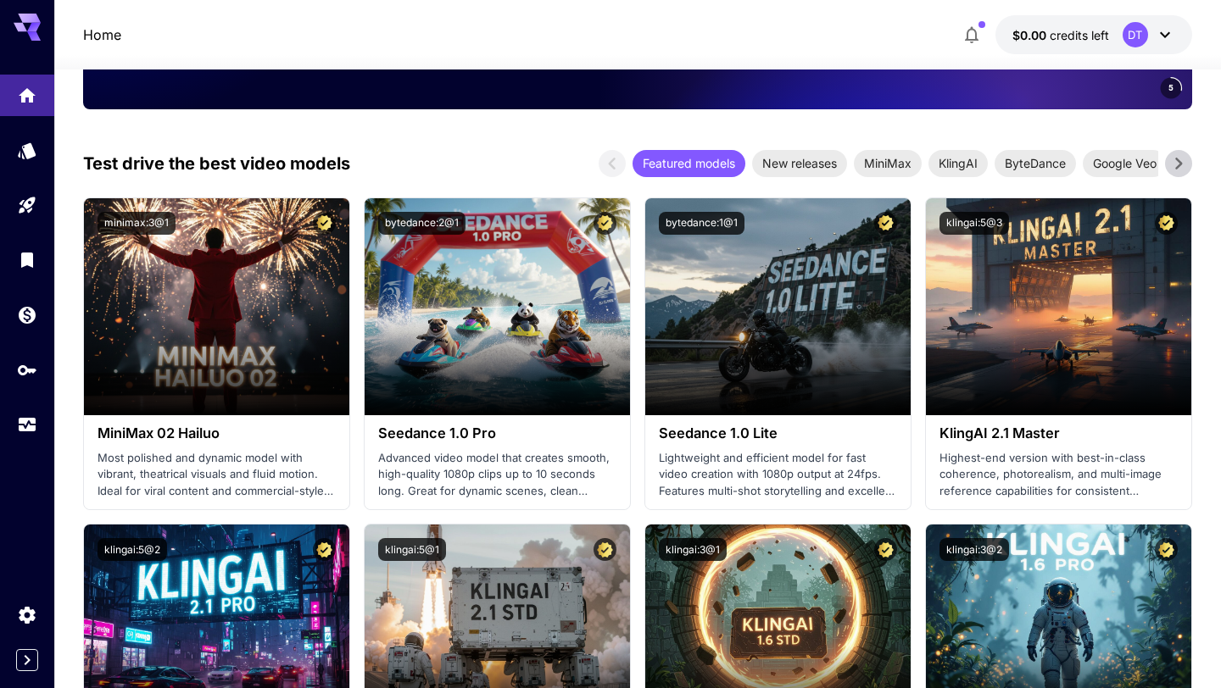
scroll to position [521, 0]
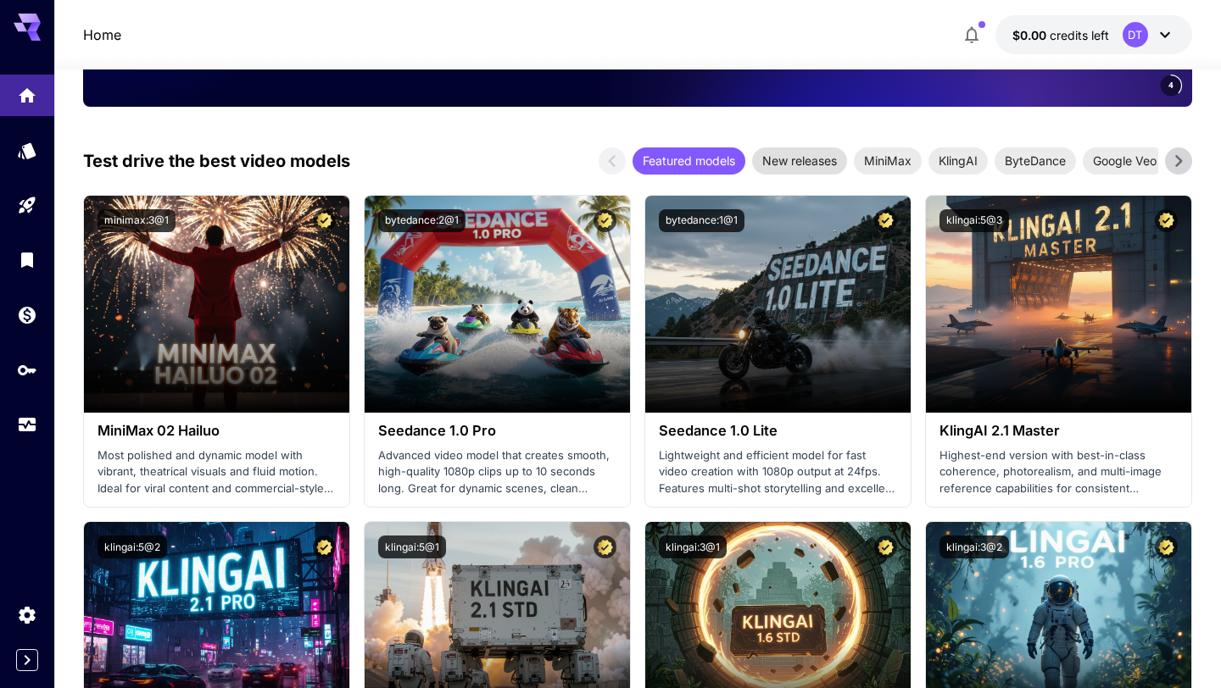
click at [822, 161] on span "New releases" at bounding box center [799, 161] width 95 height 18
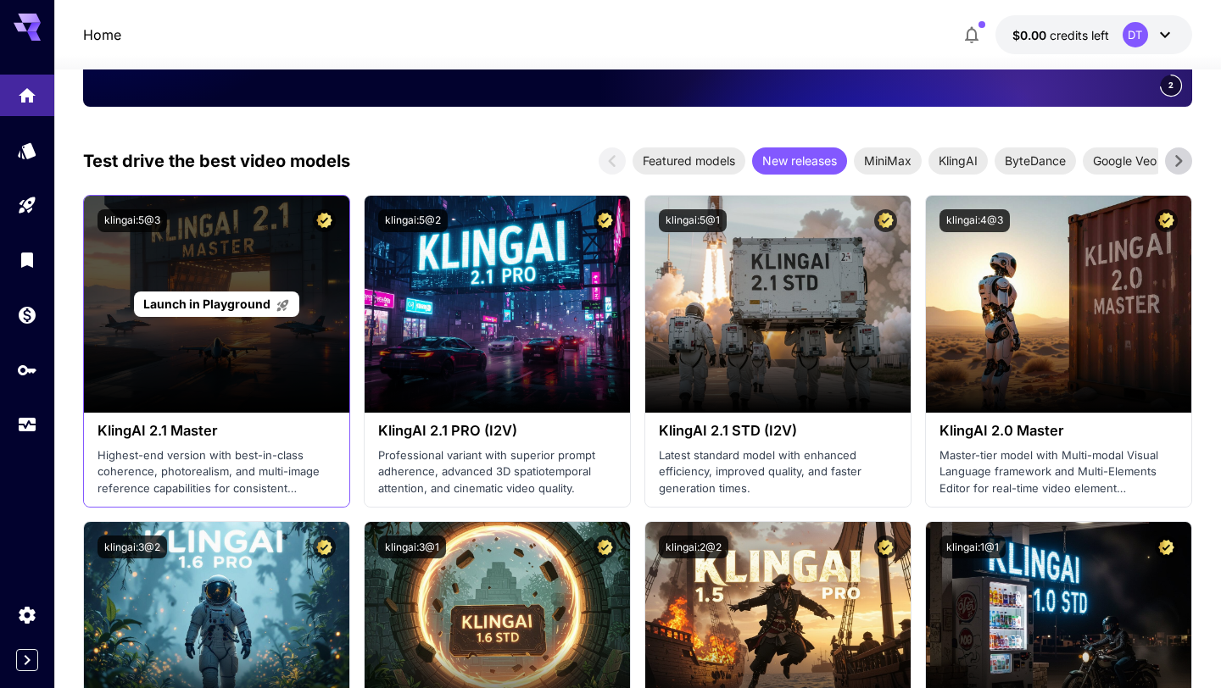
click at [206, 392] on div "Launch in Playground" at bounding box center [216, 304] width 265 height 217
click at [203, 315] on div "Launch in Playground" at bounding box center [216, 305] width 165 height 26
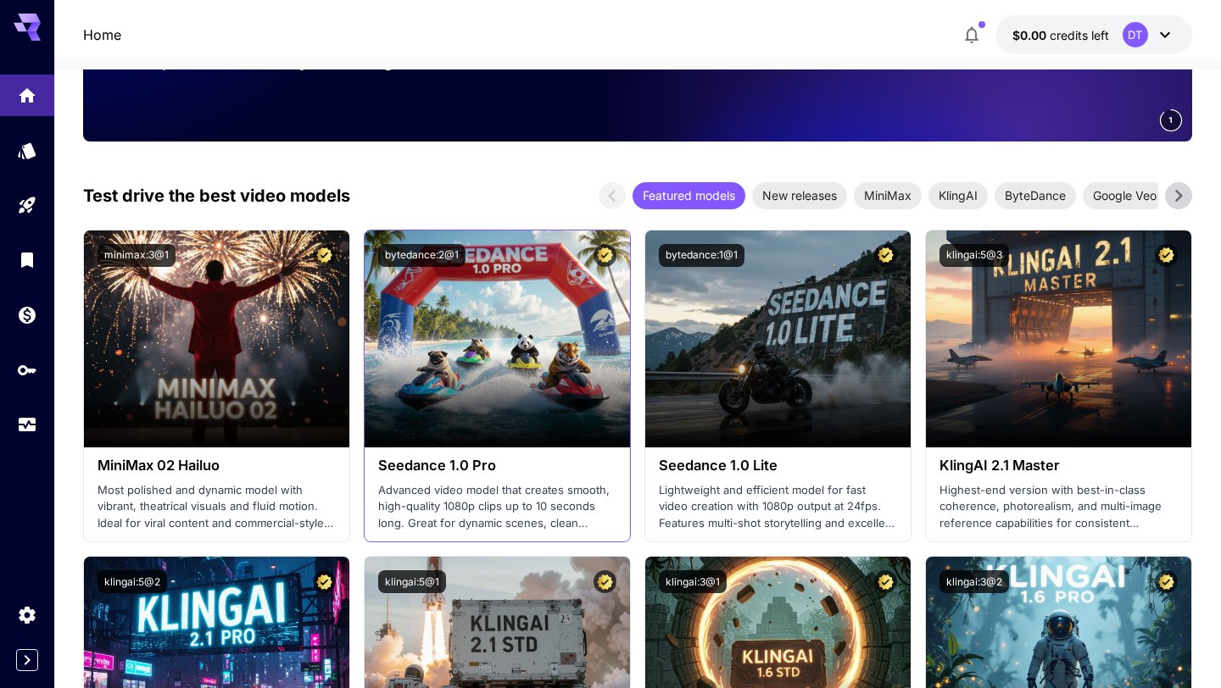
scroll to position [452, 0]
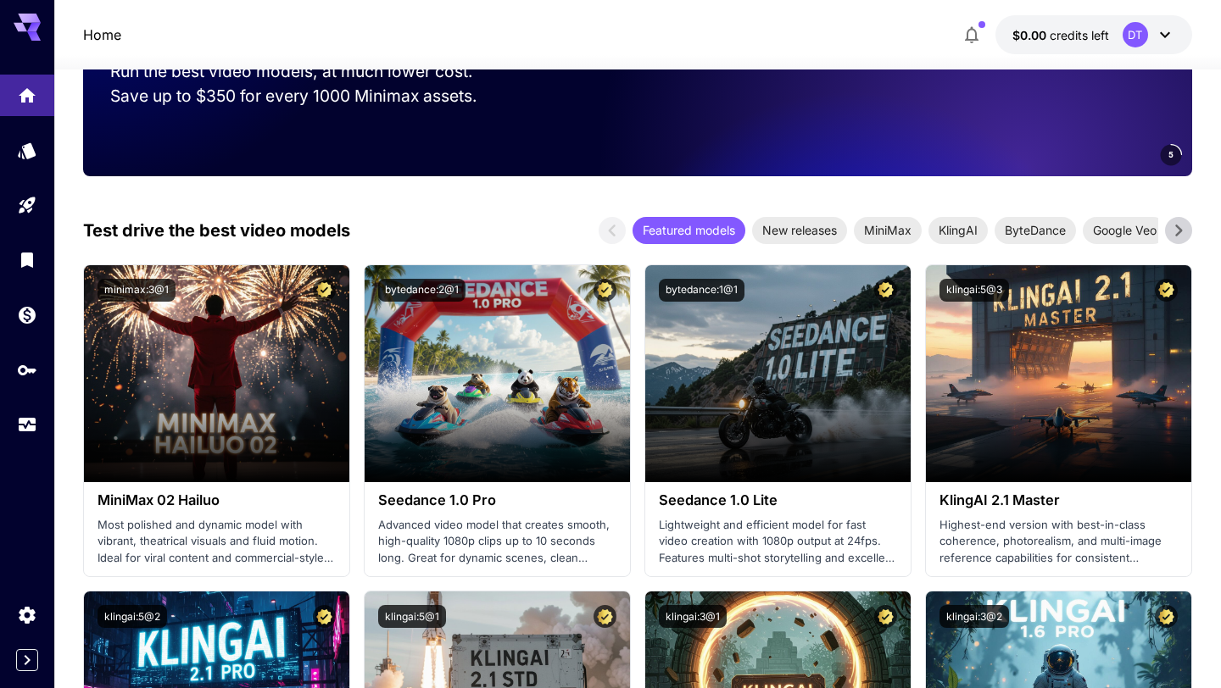
click at [1179, 226] on icon at bounding box center [1178, 230] width 25 height 25
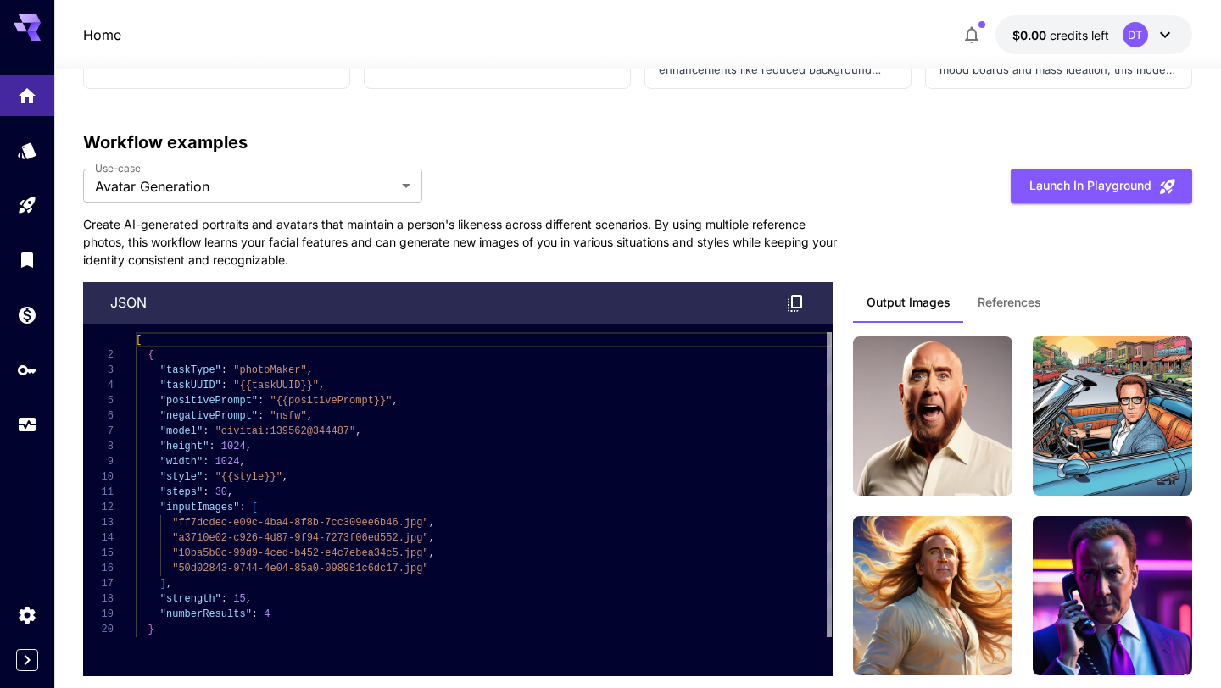
scroll to position [4383, 0]
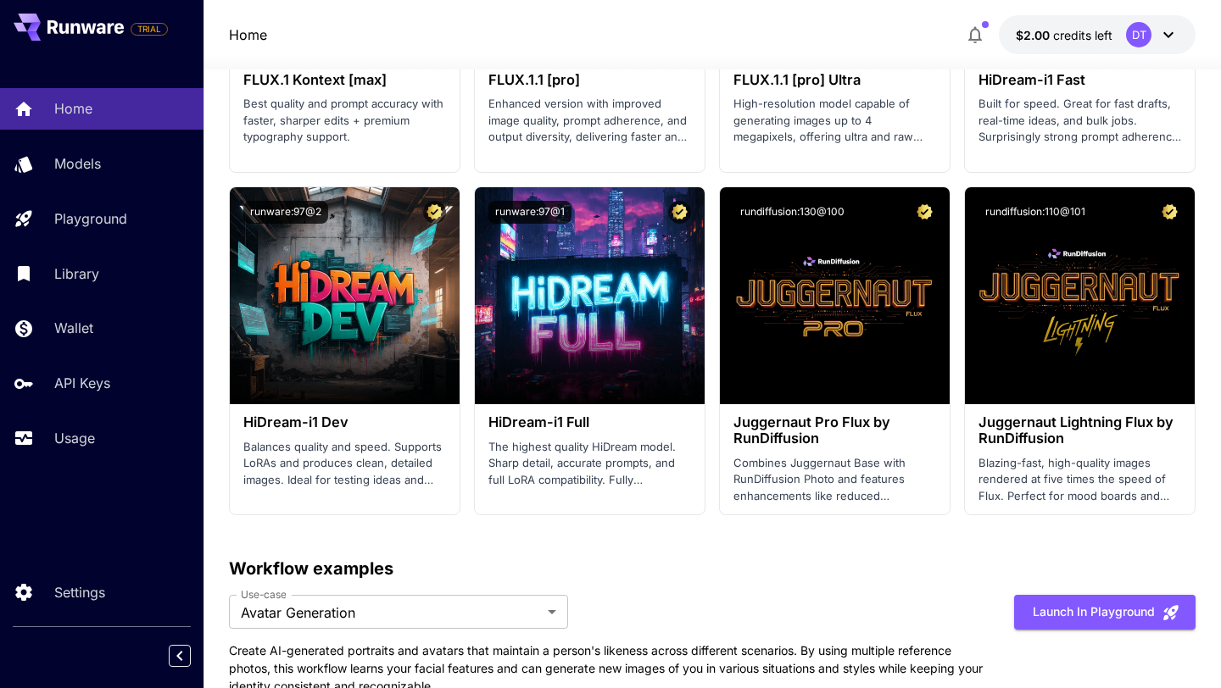
scroll to position [3814, 0]
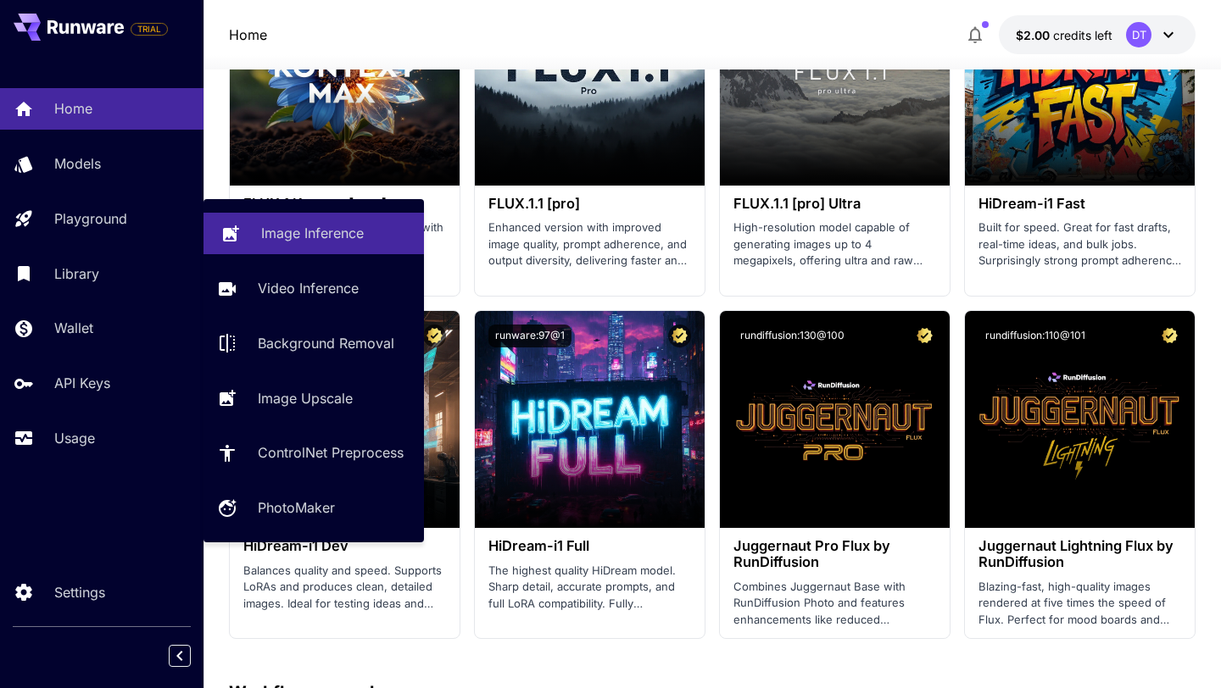
click at [302, 243] on p "Image Inference" at bounding box center [312, 233] width 103 height 20
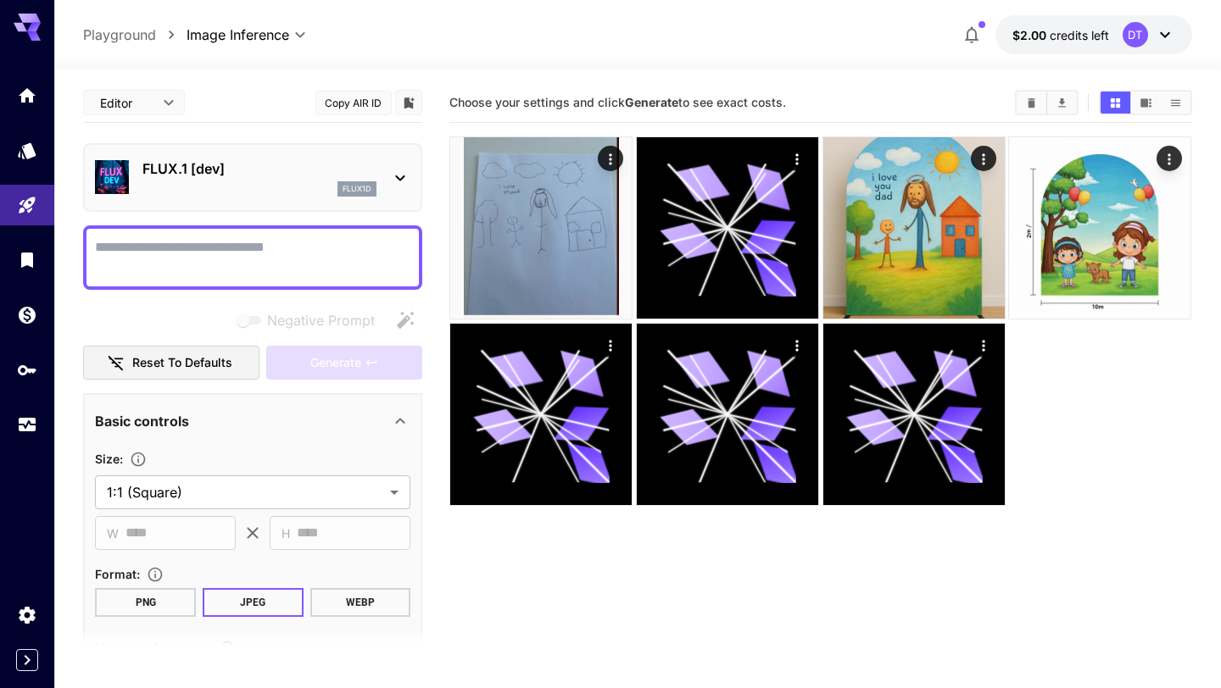
click at [237, 196] on div "flux1d" at bounding box center [259, 188] width 234 height 15
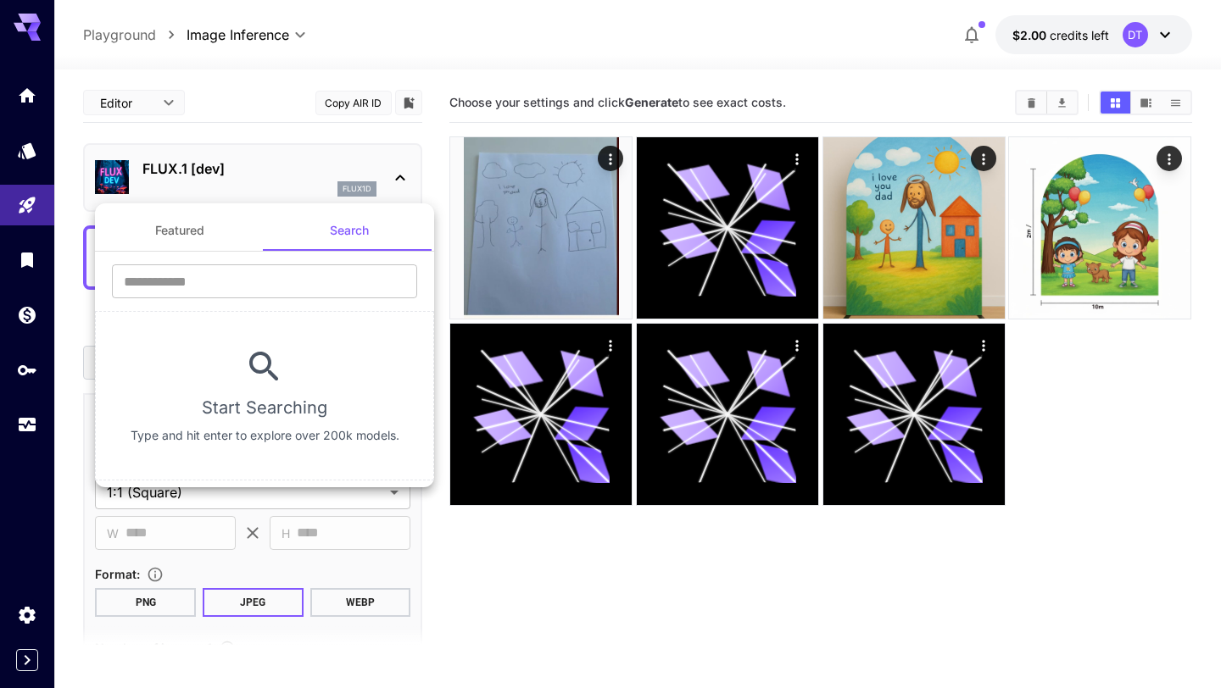
click at [215, 238] on button "Featured" at bounding box center [180, 230] width 170 height 41
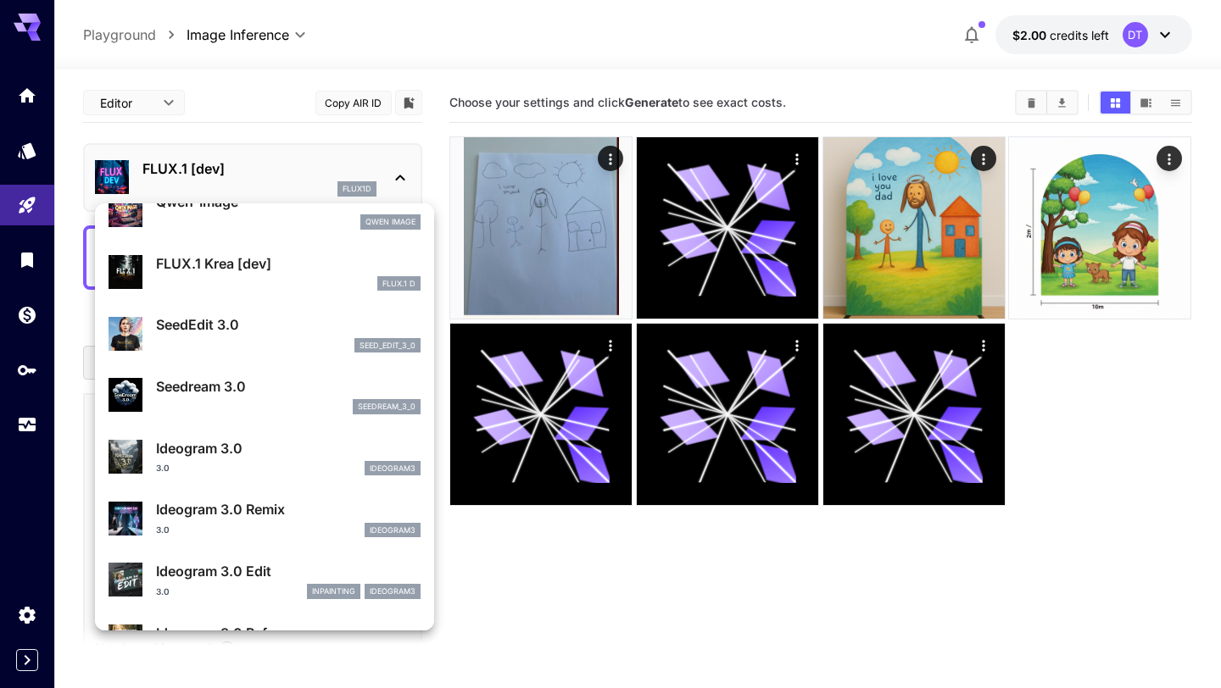
scroll to position [218, 0]
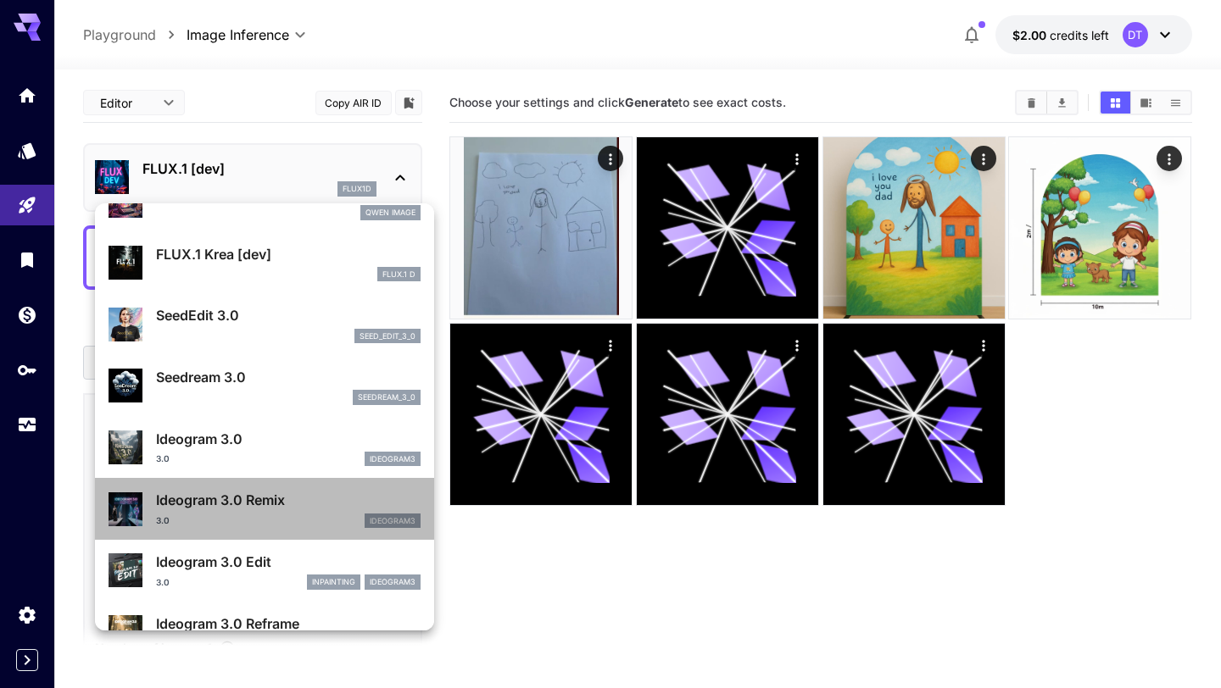
click at [256, 503] on p "Ideogram 3.0 Remix" at bounding box center [288, 500] width 265 height 20
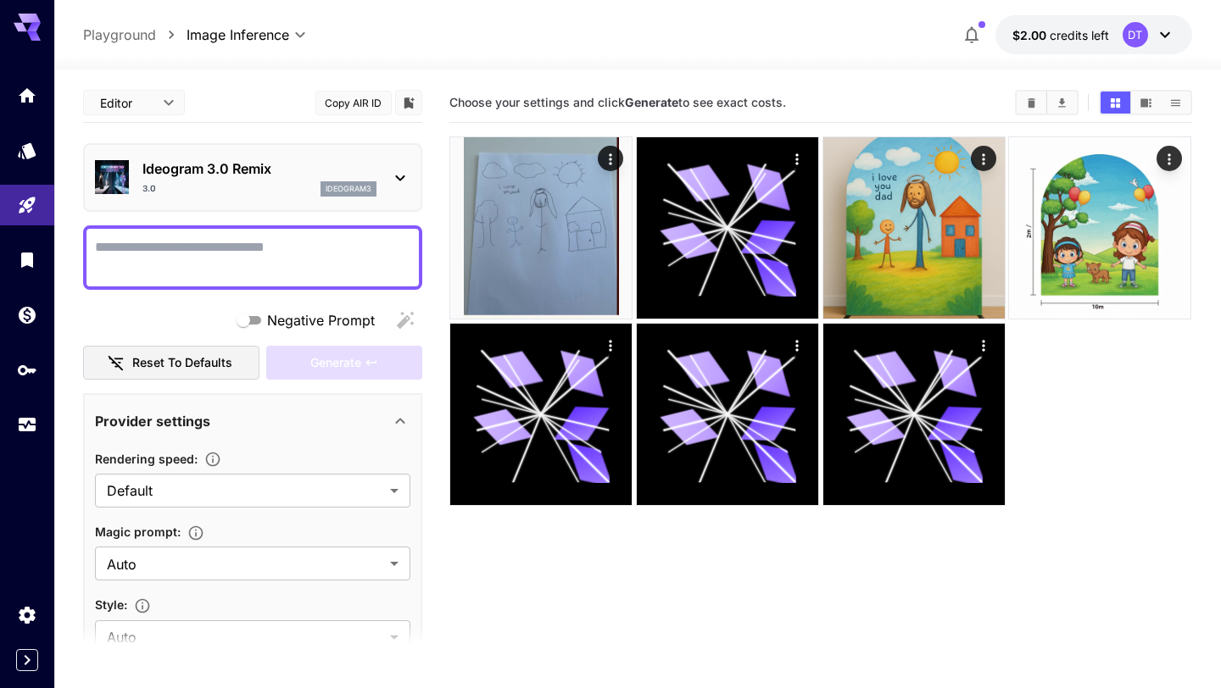
click at [247, 259] on textarea "Negative Prompt" at bounding box center [252, 257] width 315 height 41
paste textarea "**********"
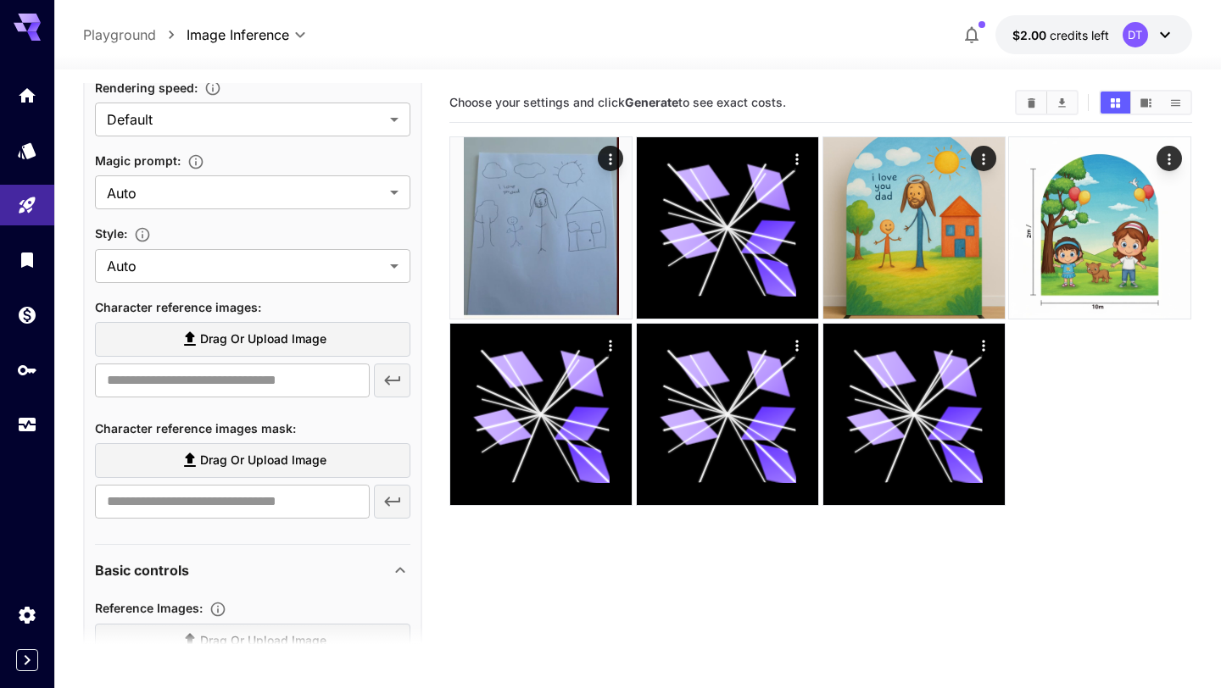
scroll to position [915, 0]
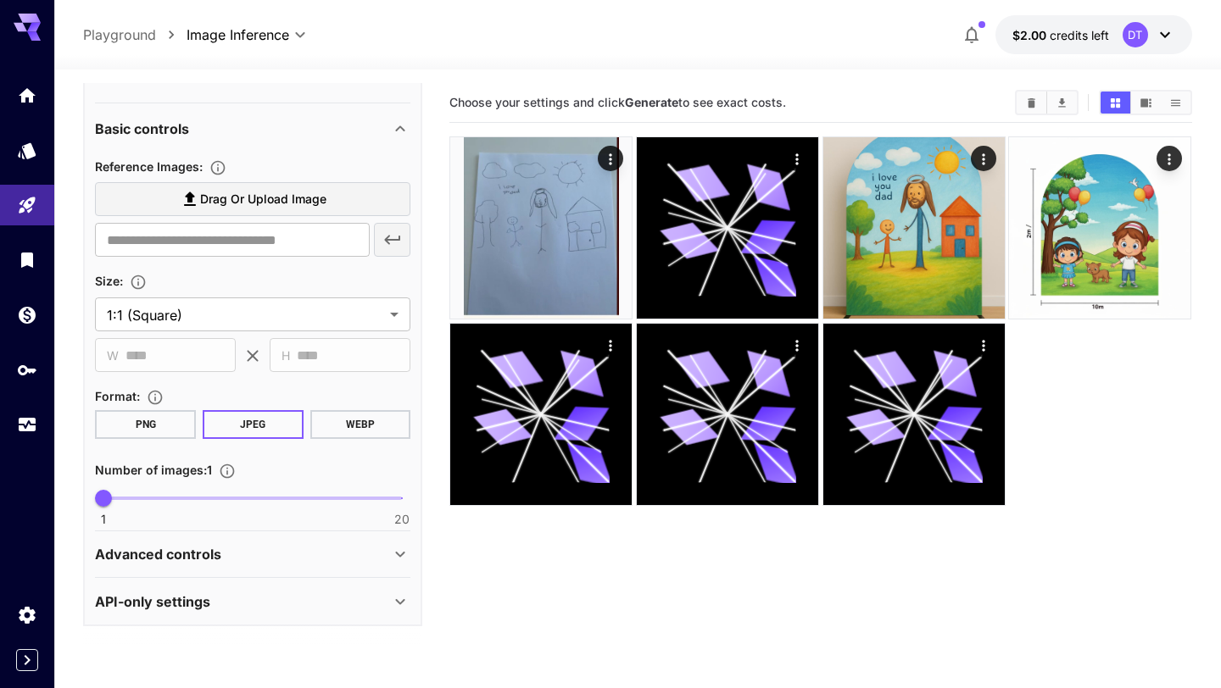
type textarea "**********"
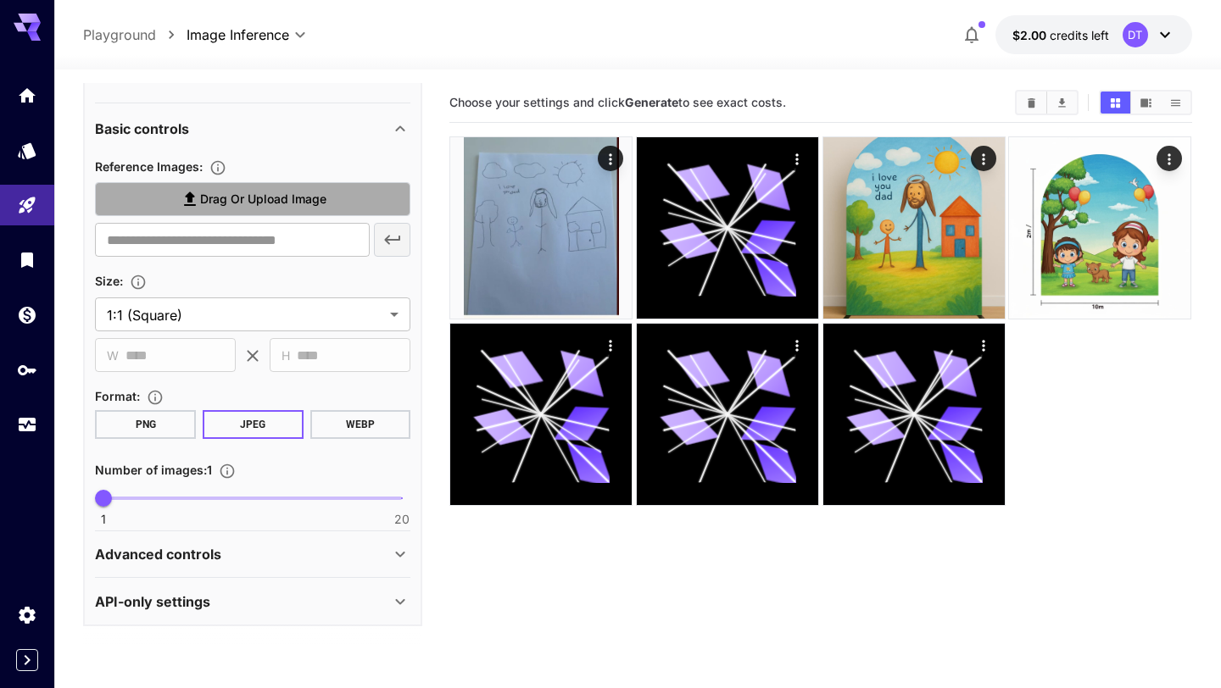
click at [274, 202] on span "Drag or upload image" at bounding box center [263, 199] width 126 height 21
click at [0, 0] on input "Drag or upload image" at bounding box center [0, 0] width 0 height 0
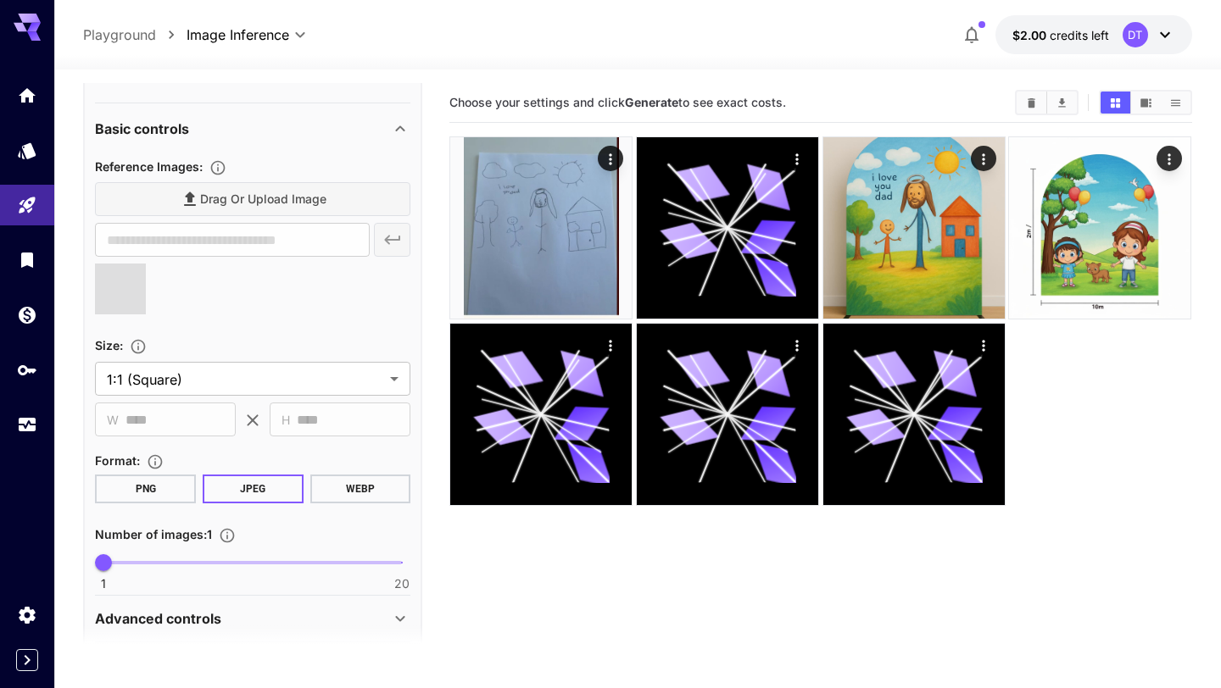
type input "**********"
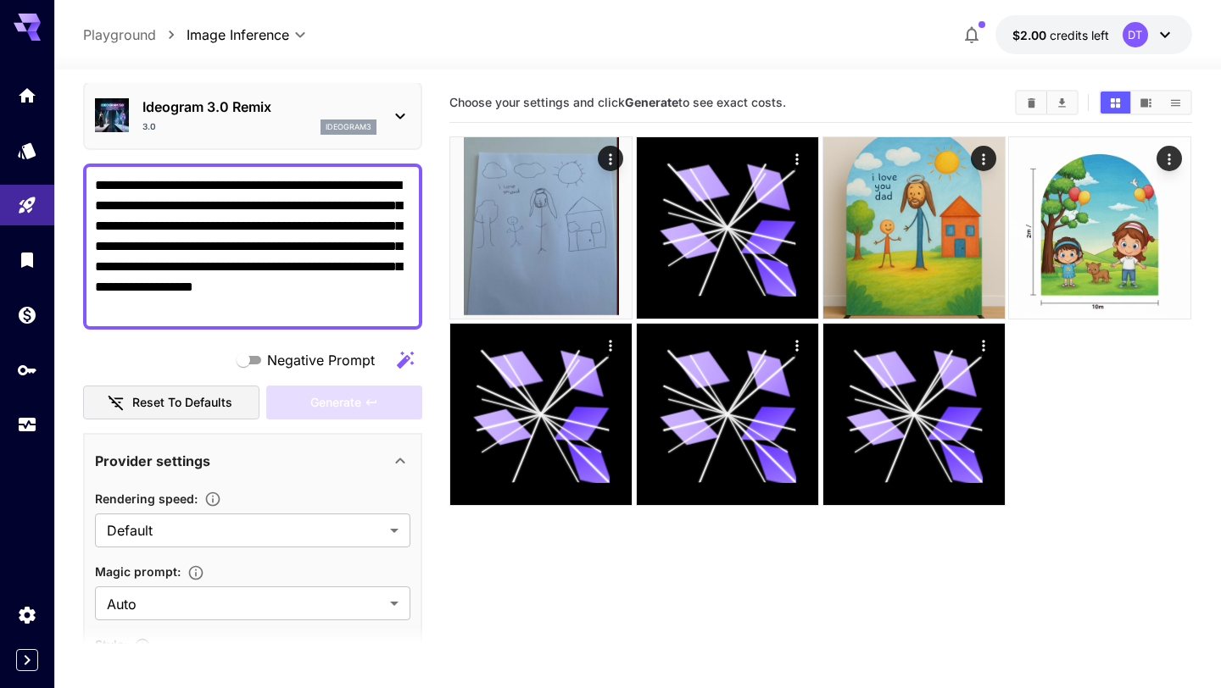
scroll to position [0, 0]
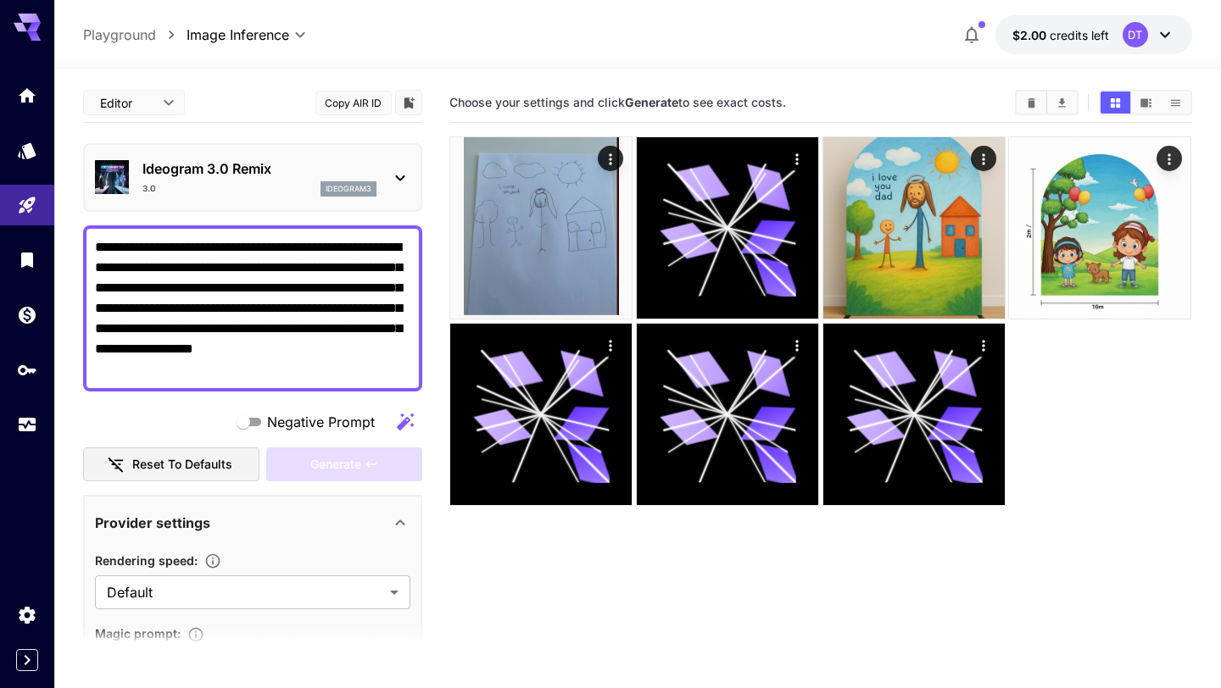
click at [275, 319] on textarea "**********" at bounding box center [252, 308] width 315 height 142
click at [303, 365] on textarea "**********" at bounding box center [252, 308] width 315 height 142
click at [325, 466] on div "Generate" at bounding box center [344, 465] width 156 height 35
click at [228, 463] on button "Reset to defaults" at bounding box center [171, 465] width 176 height 35
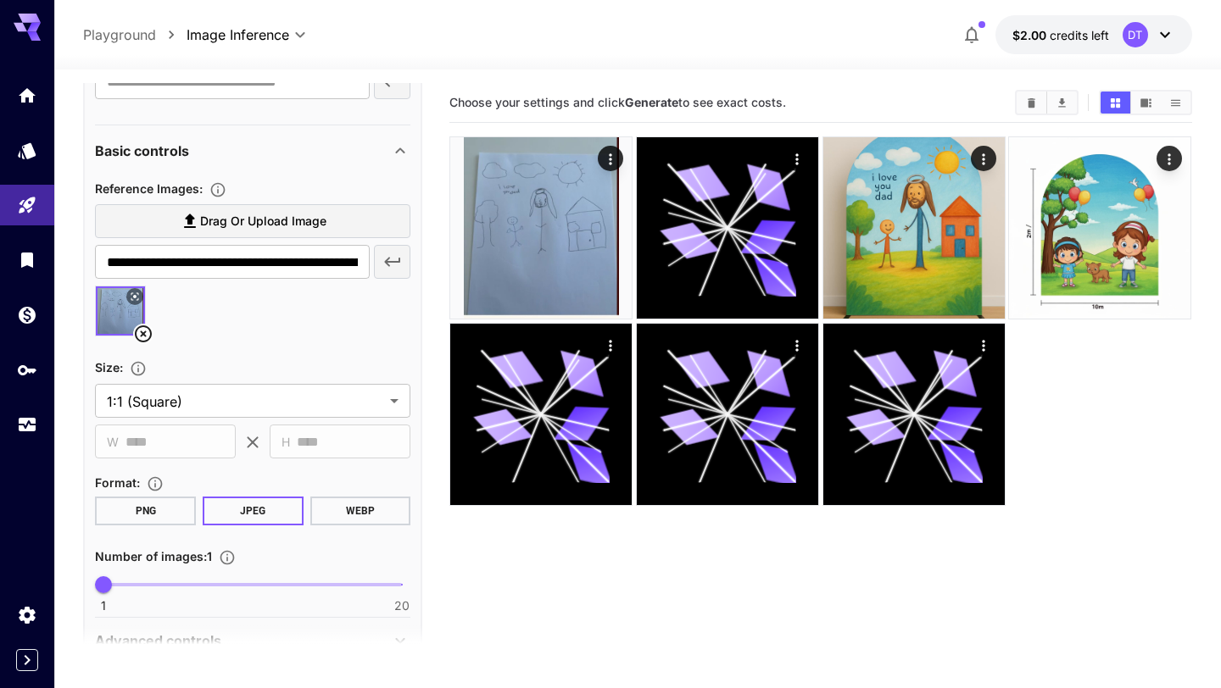
scroll to position [979, 0]
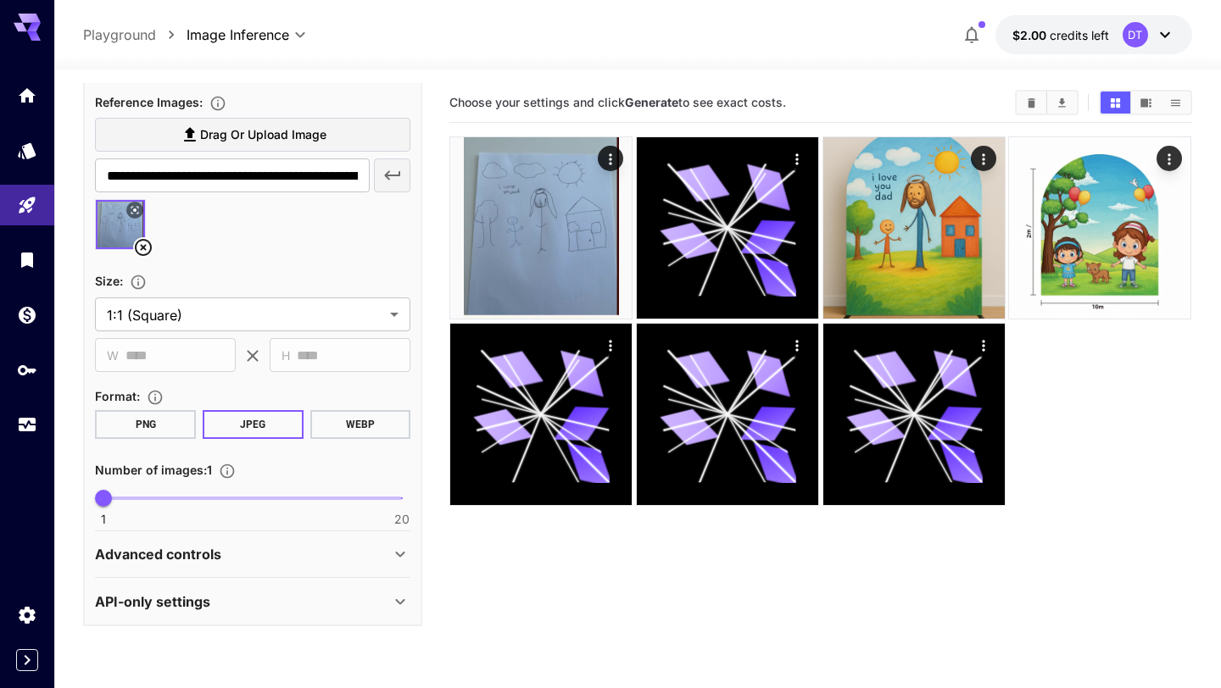
click at [142, 214] on button at bounding box center [134, 210] width 17 height 17
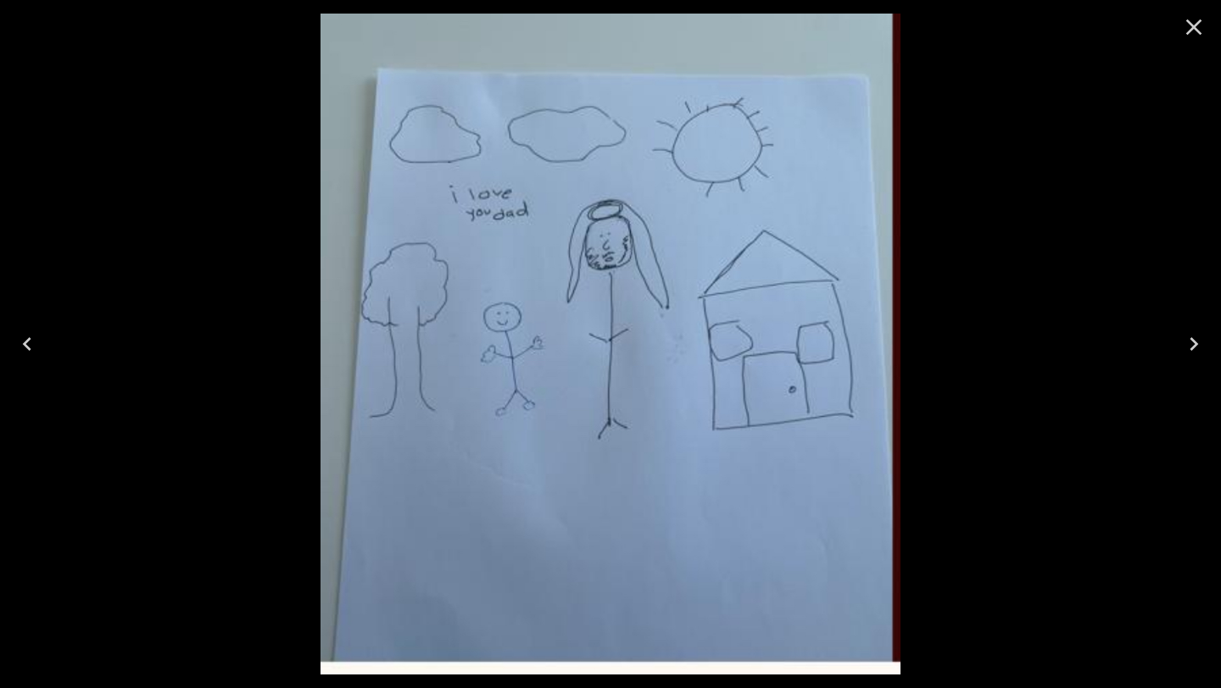
click at [1193, 27] on icon "Close" at bounding box center [1194, 28] width 16 height 16
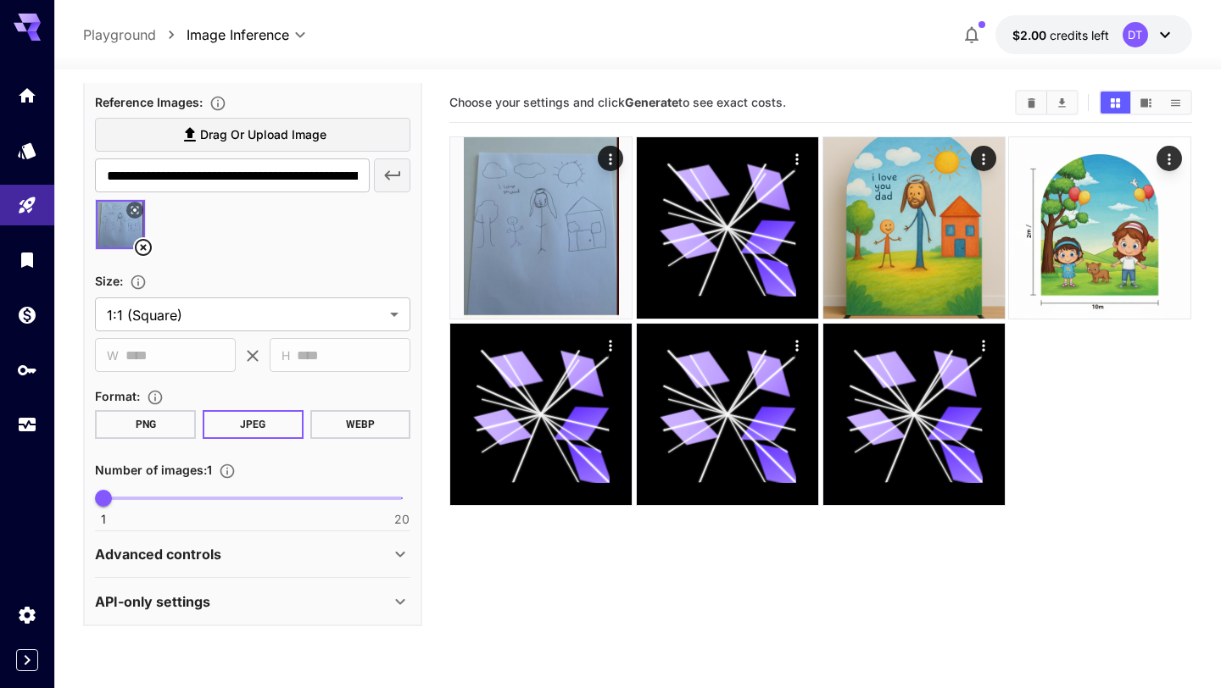
click at [144, 254] on icon at bounding box center [143, 247] width 20 height 20
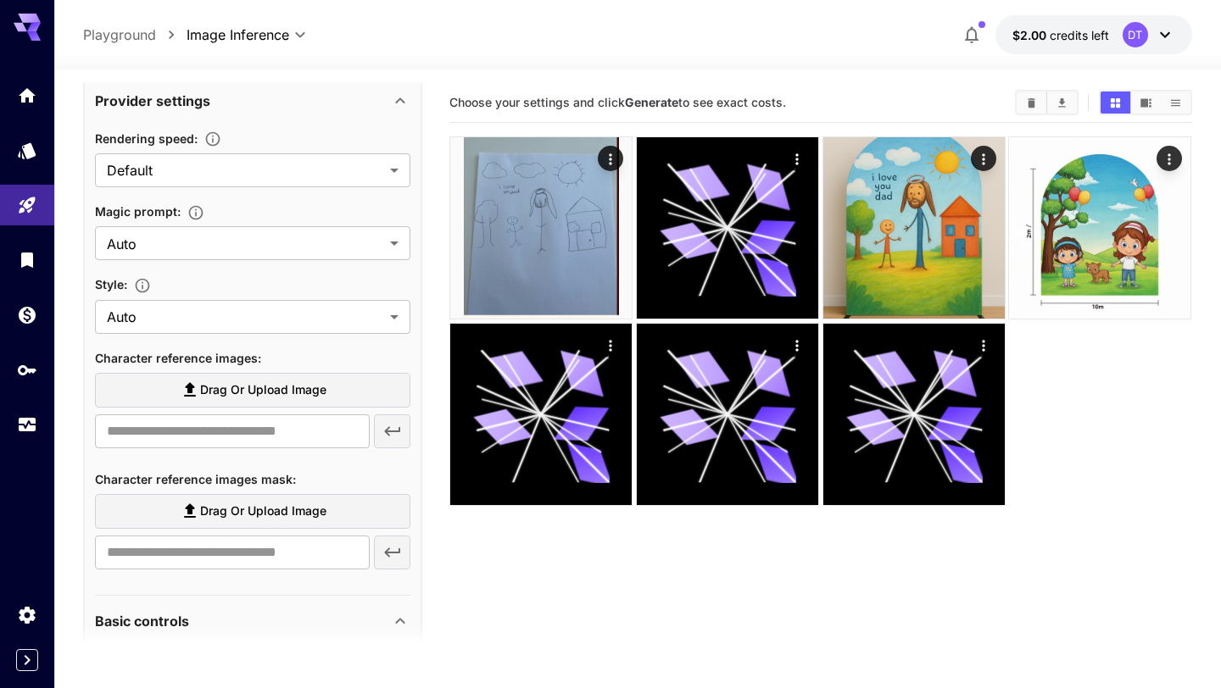
scroll to position [554, 0]
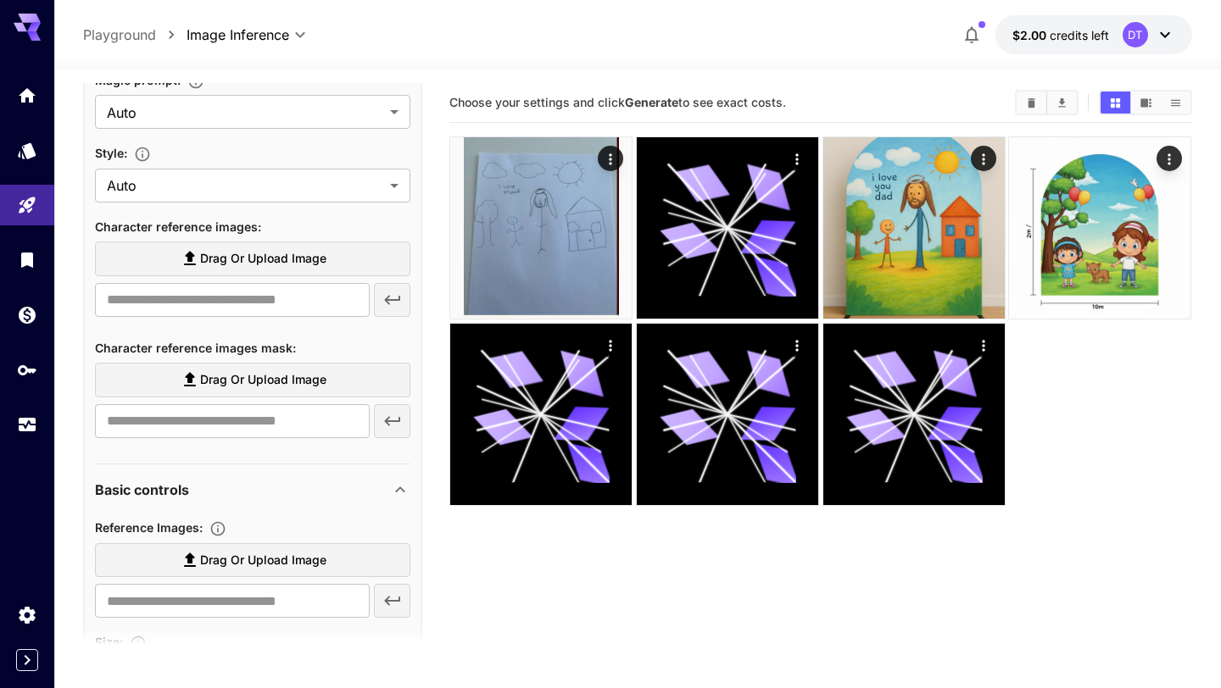
click at [276, 254] on span "Drag or upload image" at bounding box center [263, 258] width 126 height 21
click at [0, 0] on input "Drag or upload image" at bounding box center [0, 0] width 0 height 0
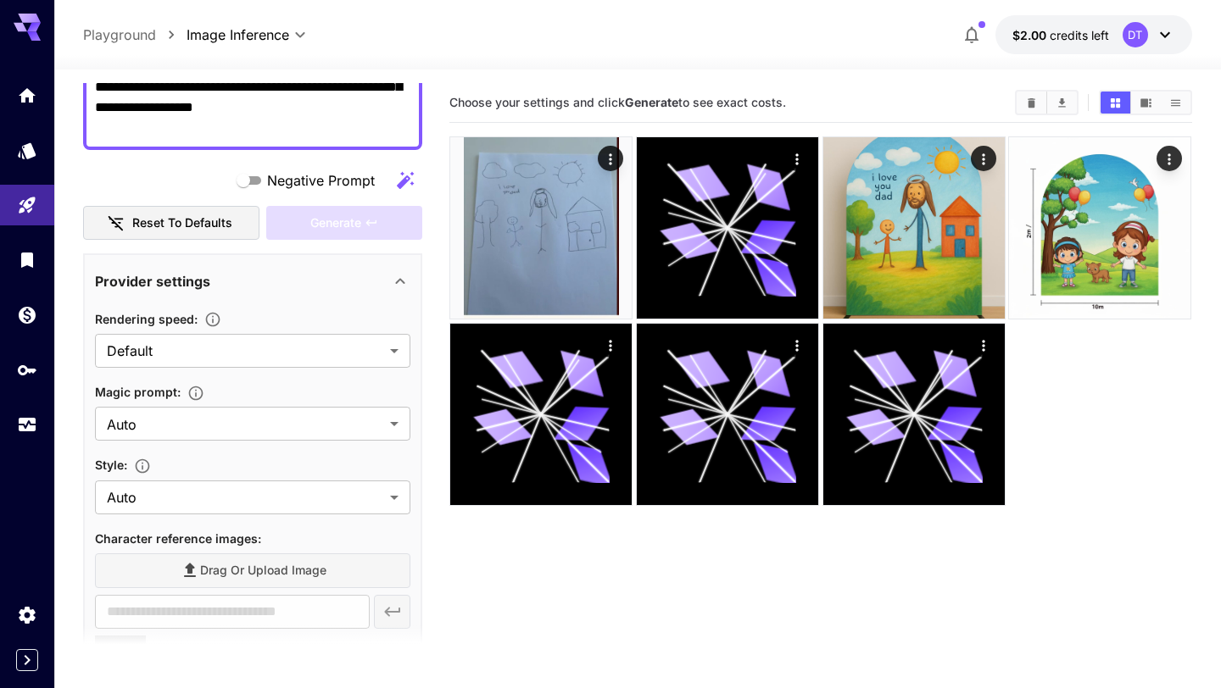
scroll to position [0, 0]
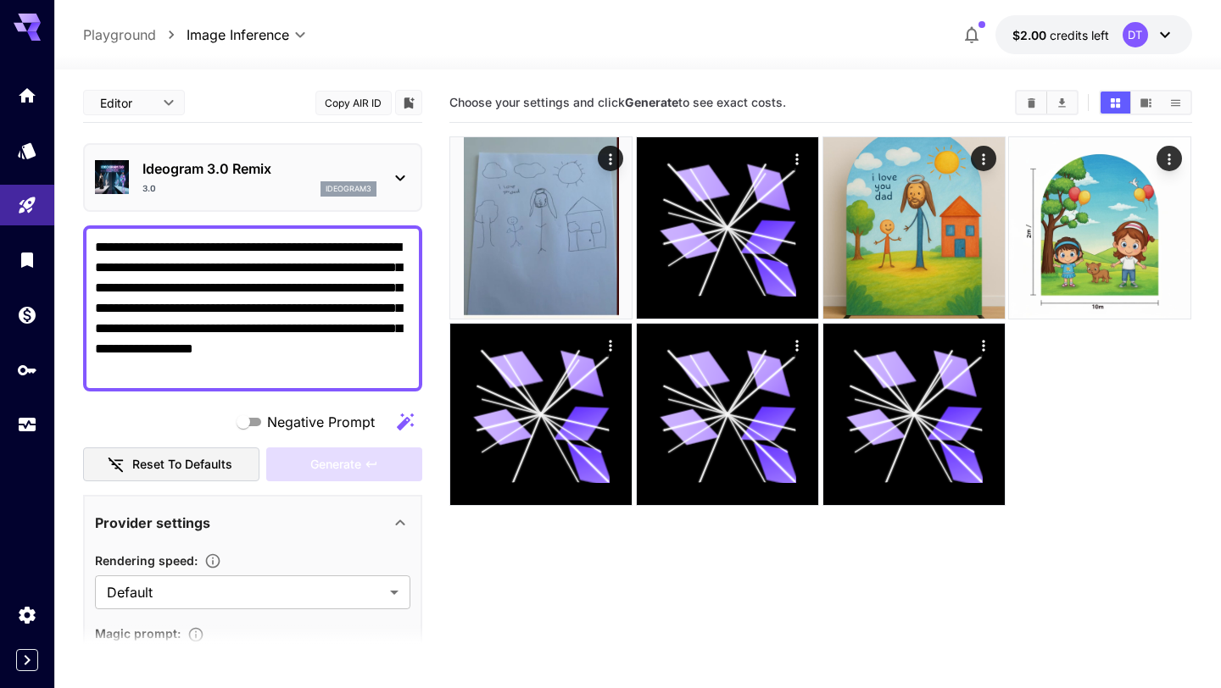
type input "**********"
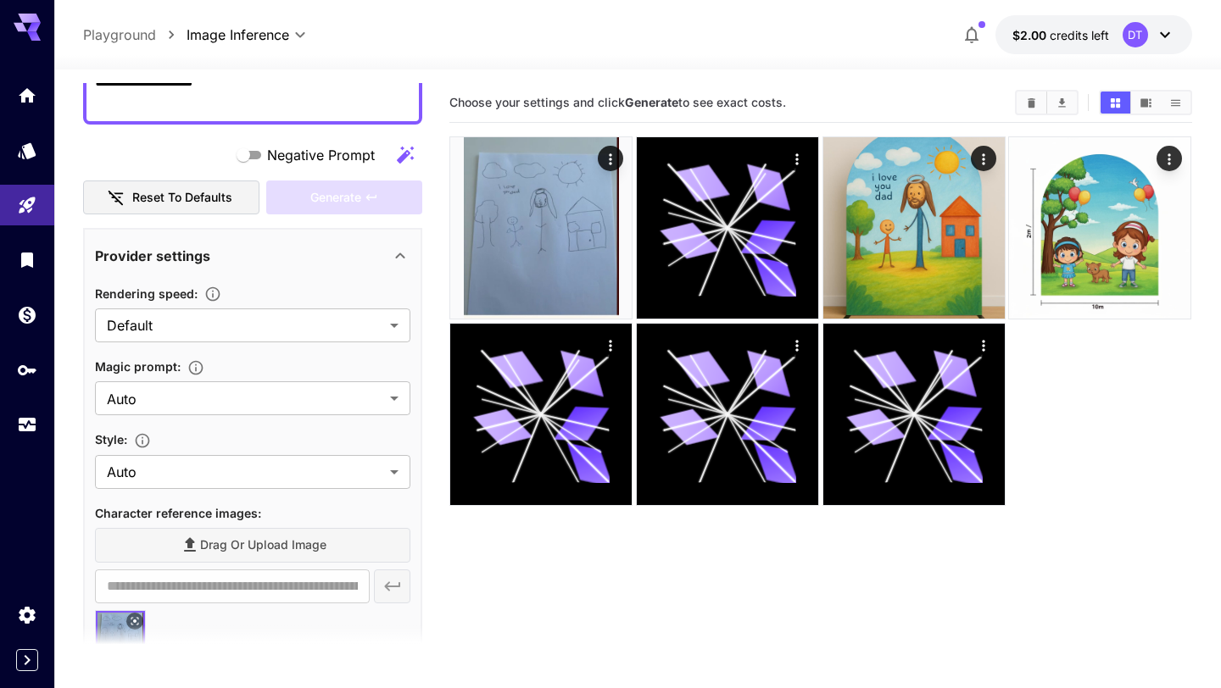
scroll to position [399, 0]
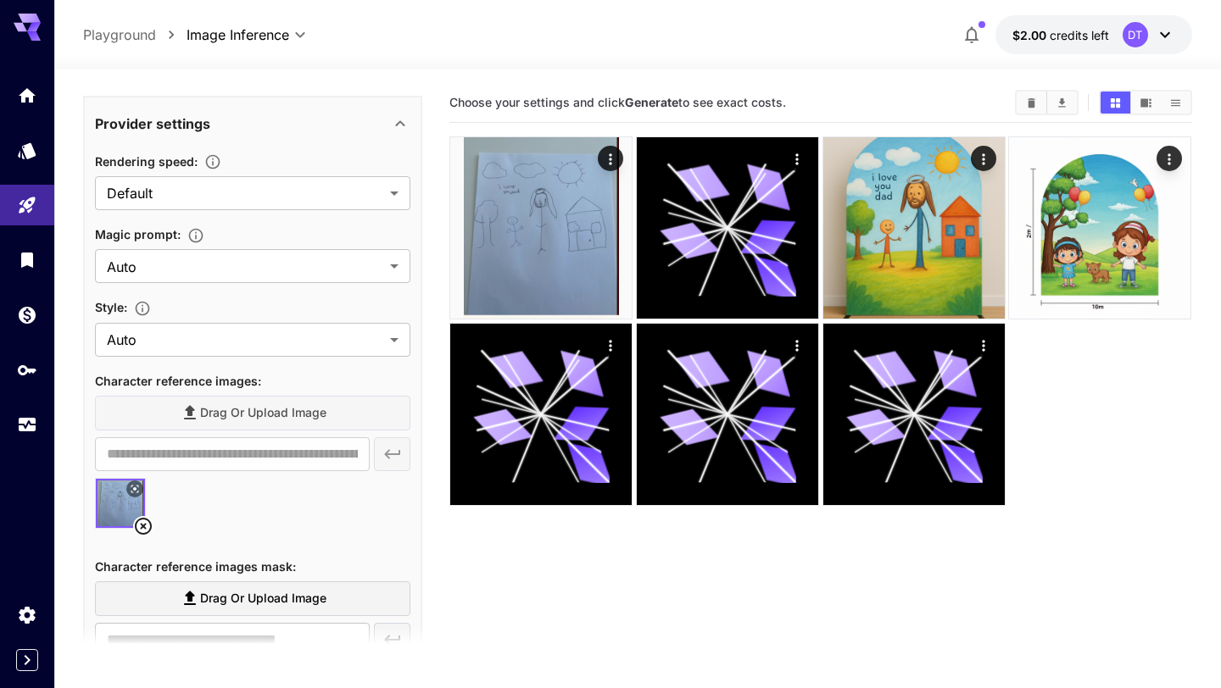
click at [146, 528] on icon at bounding box center [143, 526] width 17 height 17
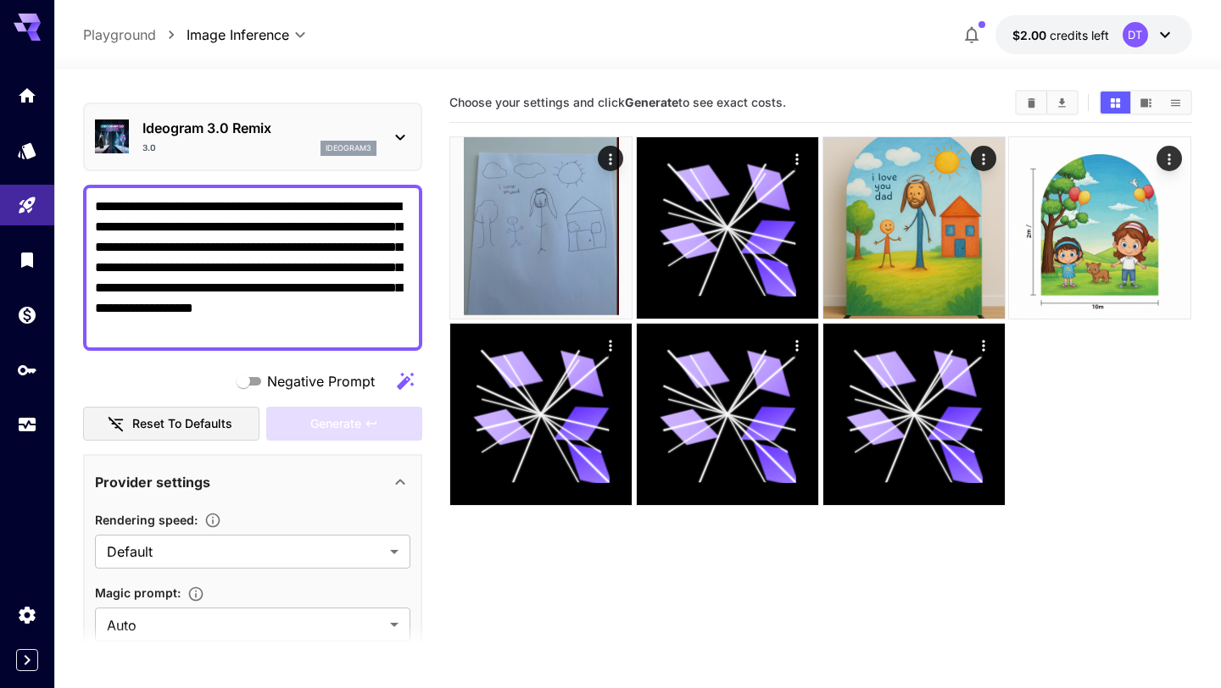
scroll to position [39, 0]
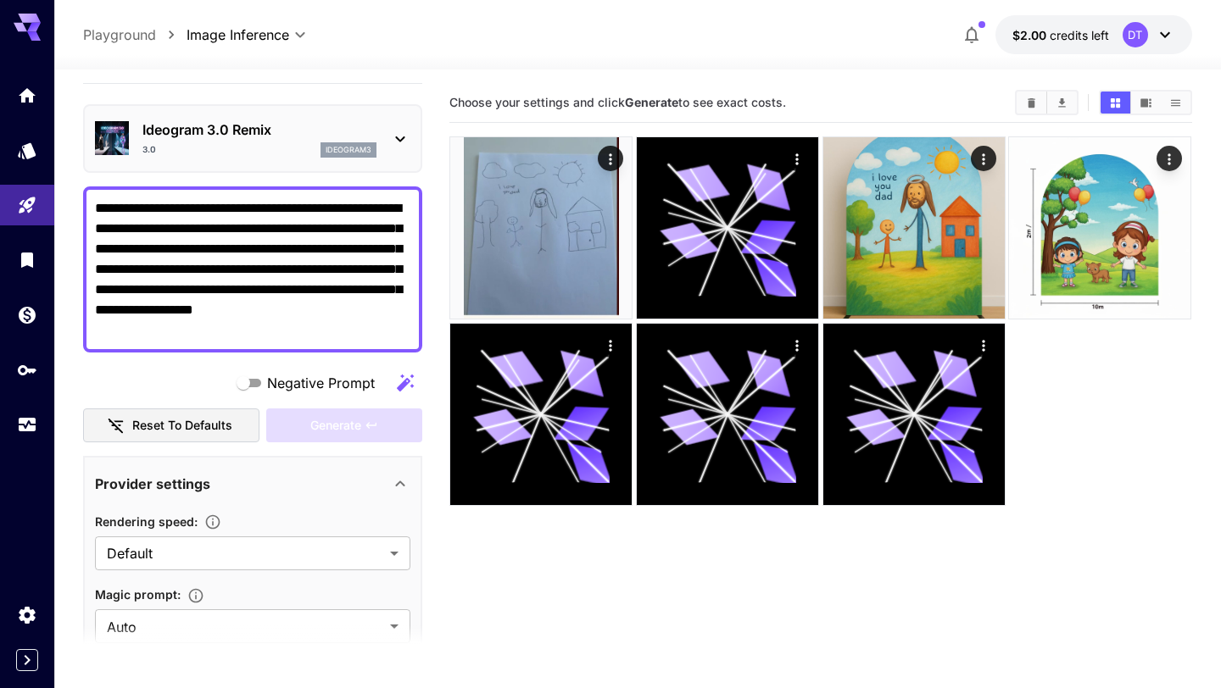
click at [305, 278] on textarea "**********" at bounding box center [252, 269] width 315 height 142
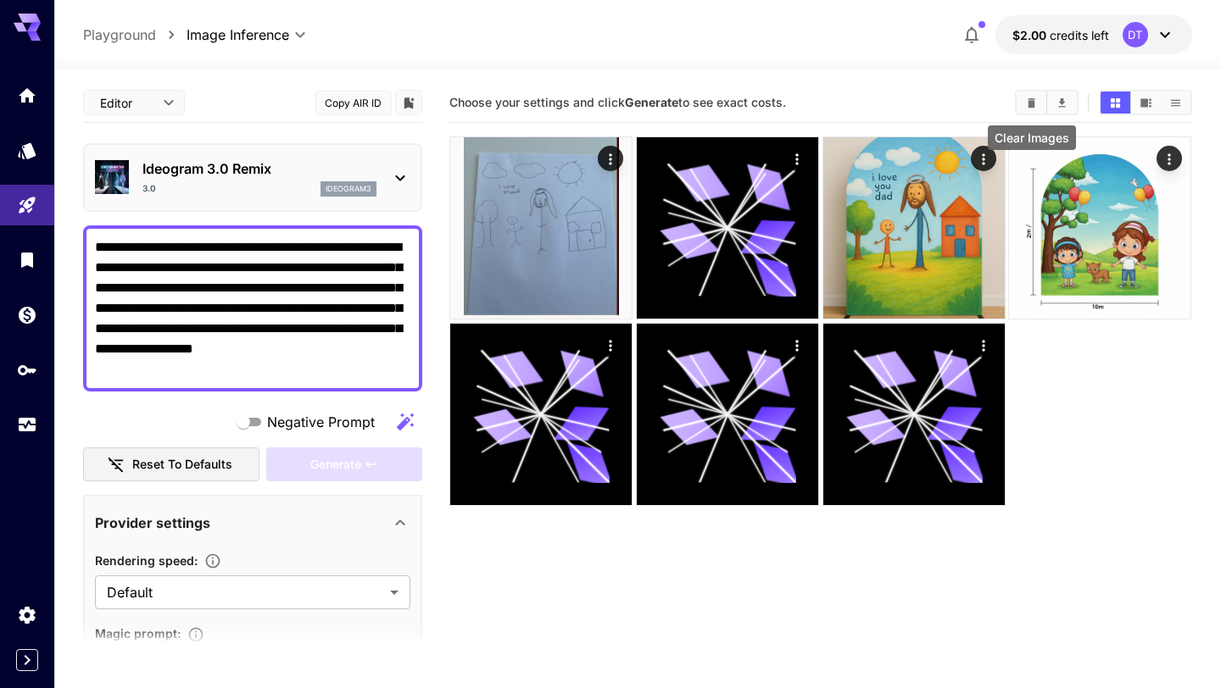
click at [1028, 102] on icon "Clear Images" at bounding box center [1031, 103] width 13 height 13
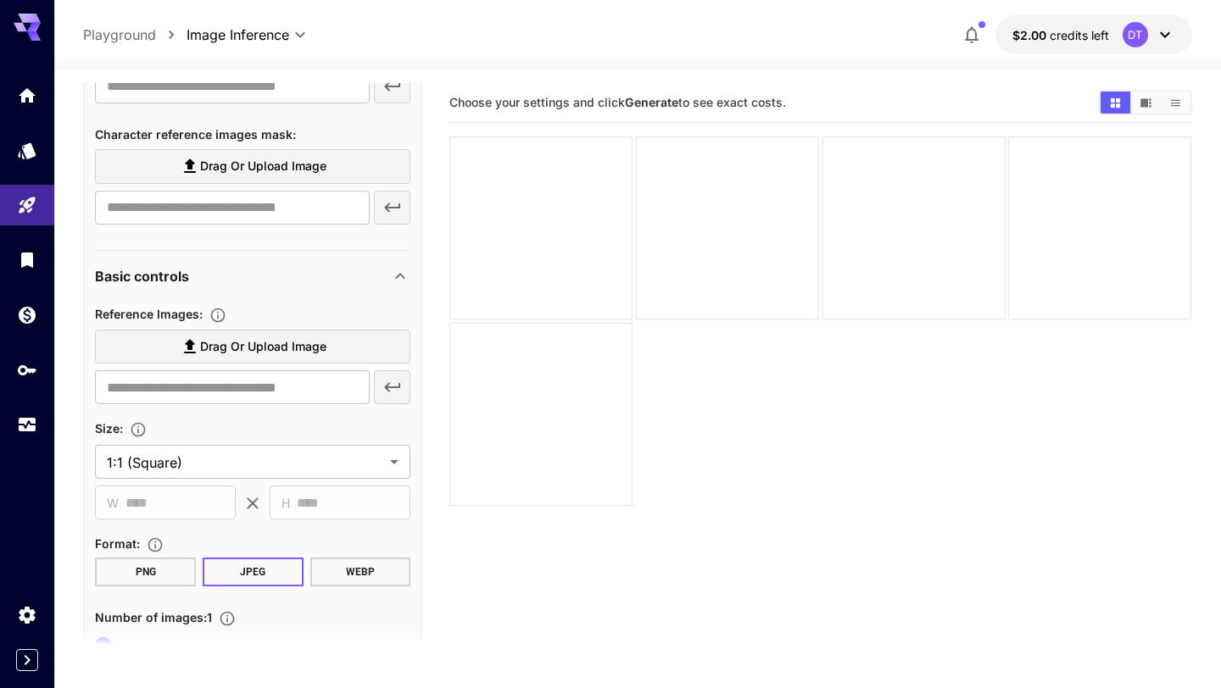
scroll to position [915, 0]
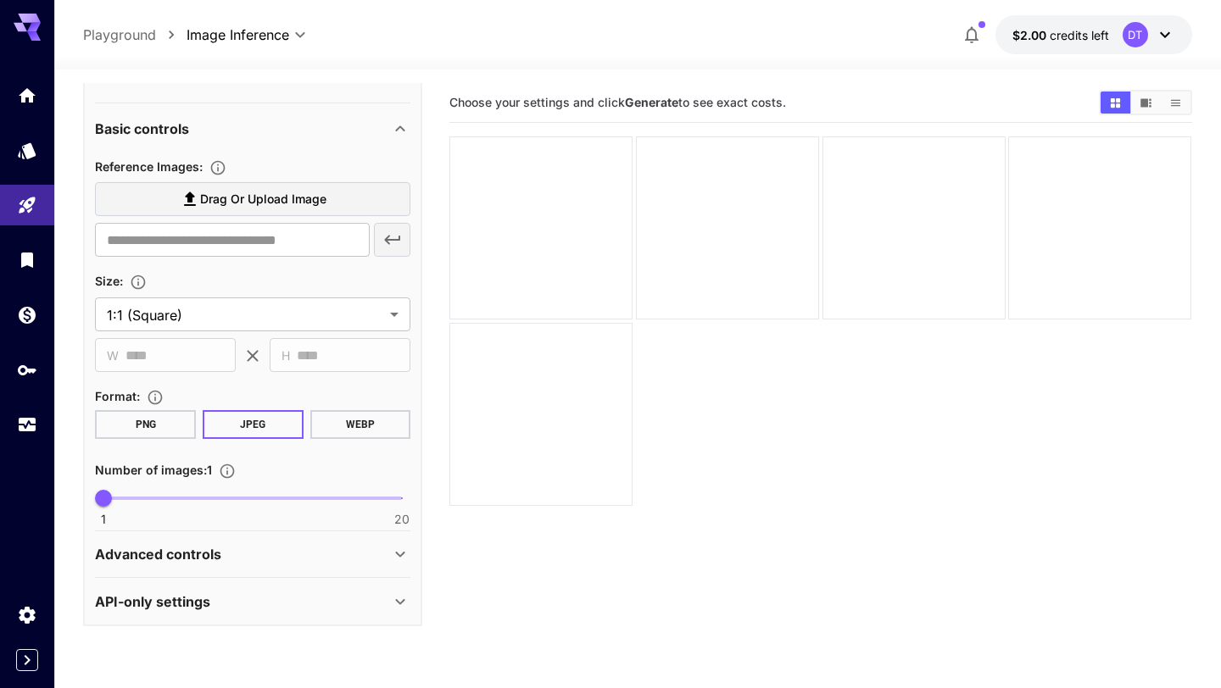
click at [273, 565] on div "Advanced controls" at bounding box center [252, 554] width 315 height 41
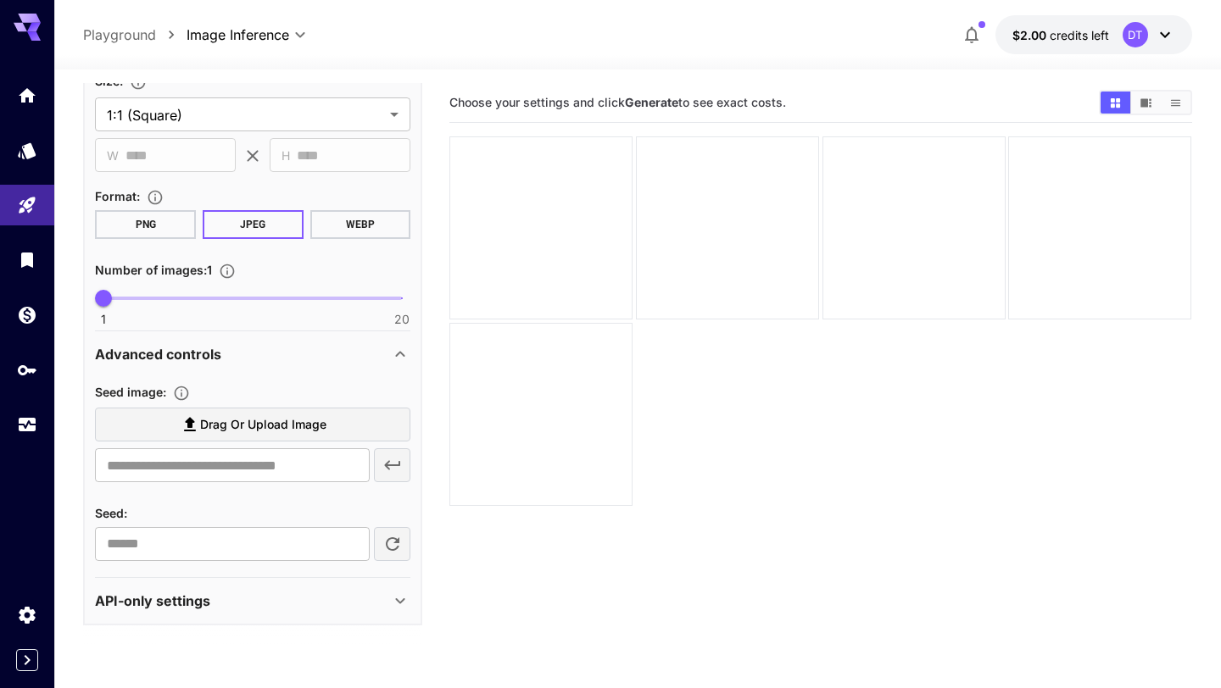
click at [263, 429] on span "Drag or upload image" at bounding box center [263, 425] width 126 height 21
click at [0, 0] on input "Drag or upload image" at bounding box center [0, 0] width 0 height 0
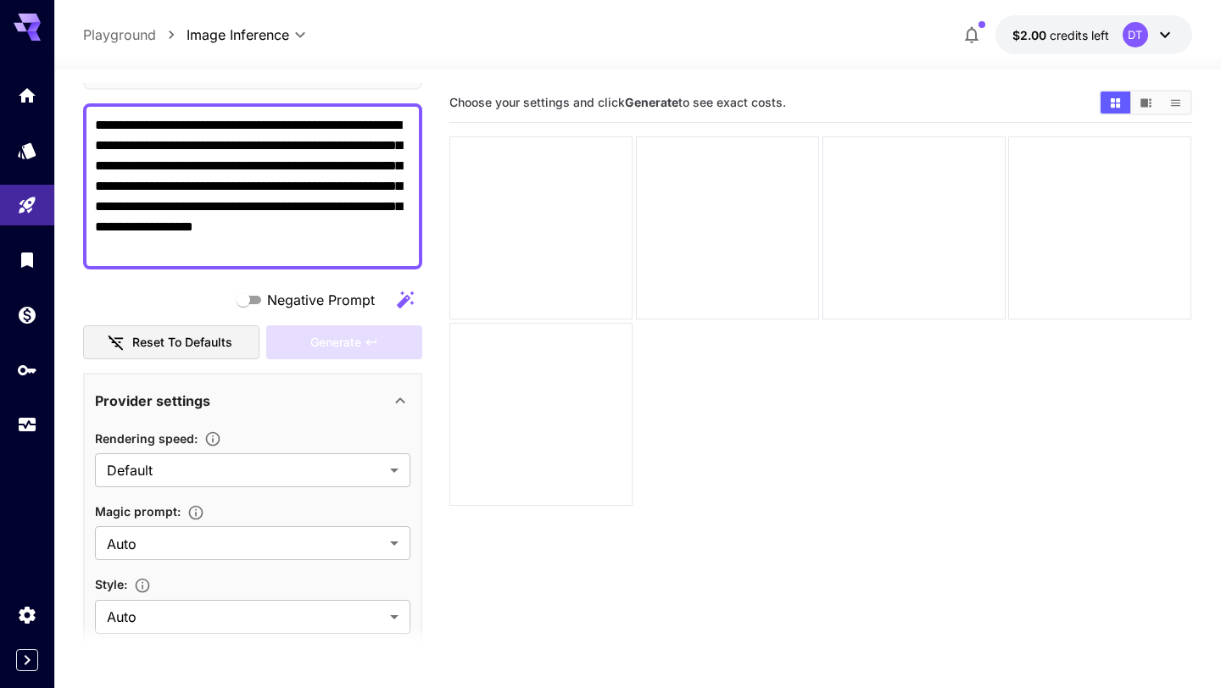
scroll to position [0, 0]
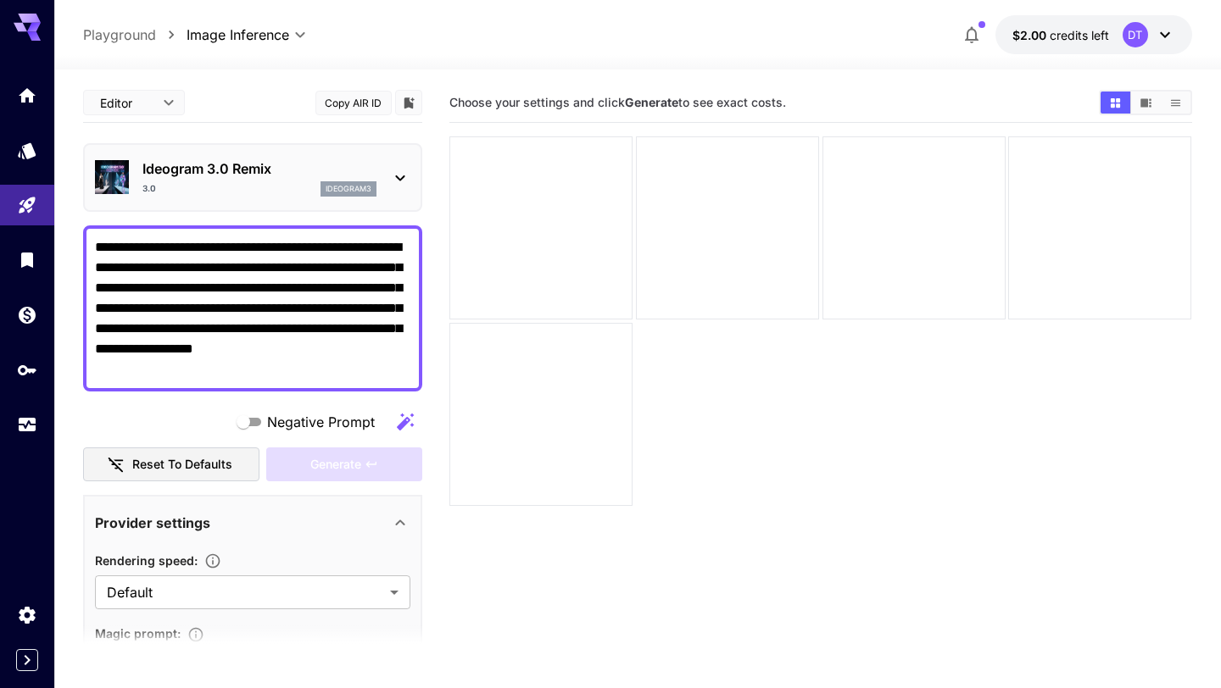
type input "**********"
click at [332, 459] on span "Generate" at bounding box center [335, 464] width 51 height 21
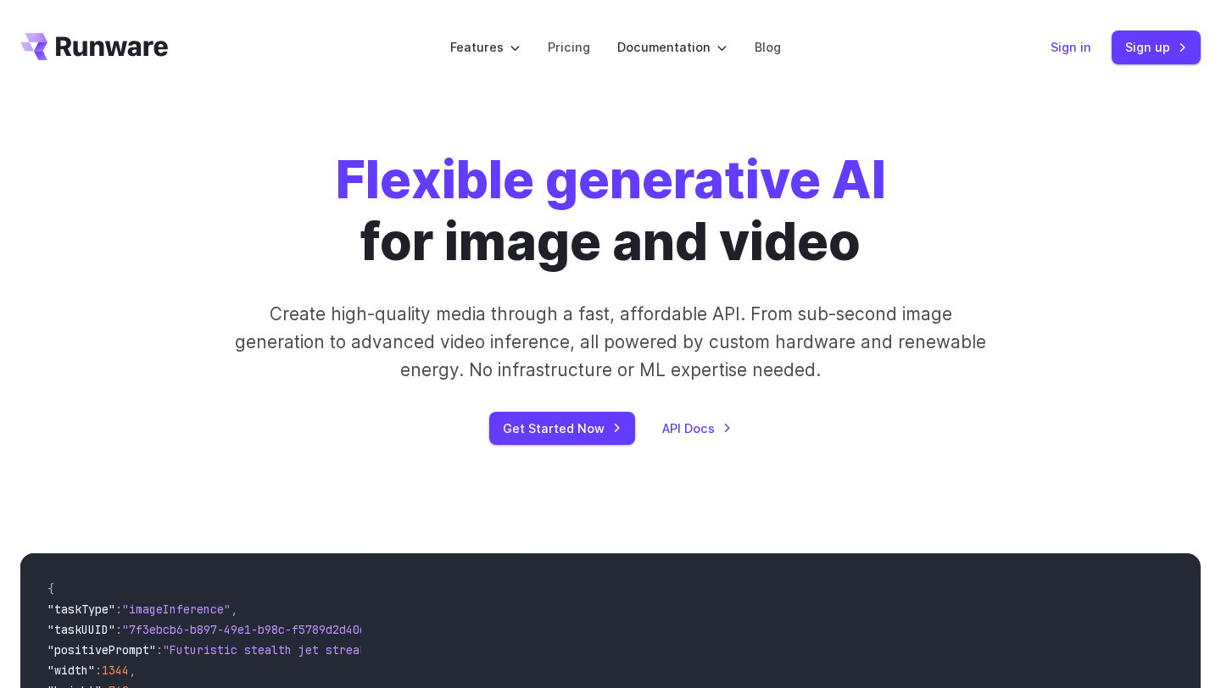
click at [1060, 37] on link "Sign in" at bounding box center [1070, 47] width 41 height 20
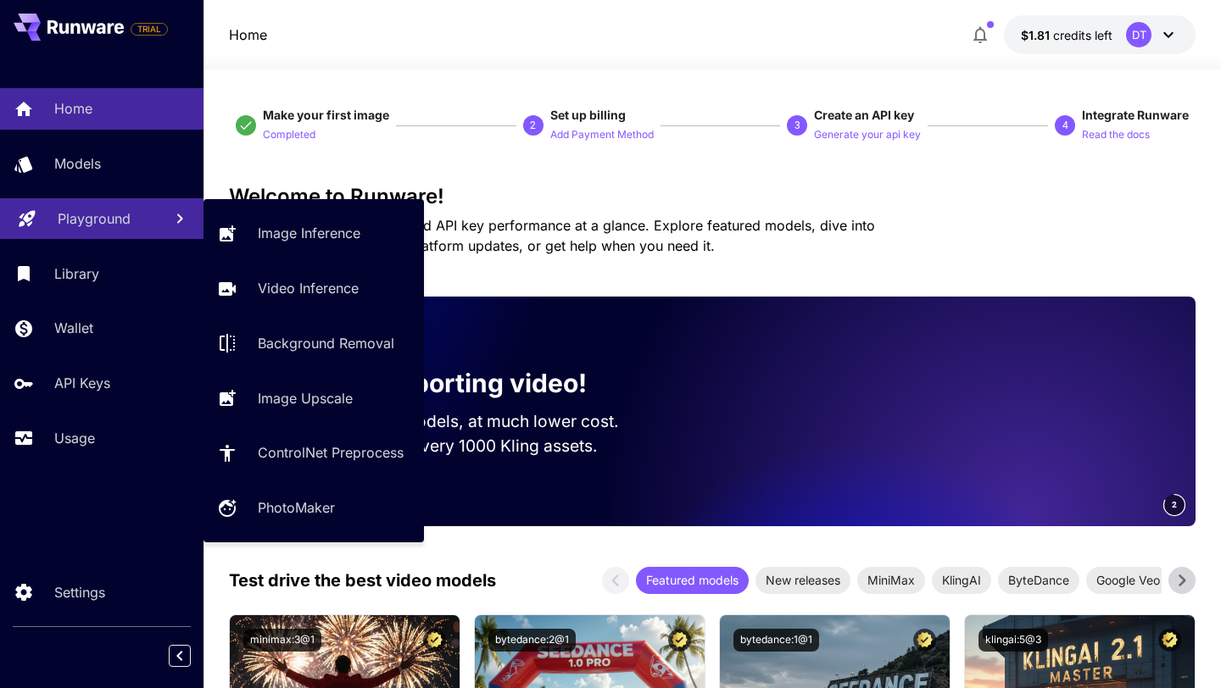
click at [116, 231] on link "Playground" at bounding box center [101, 219] width 203 height 42
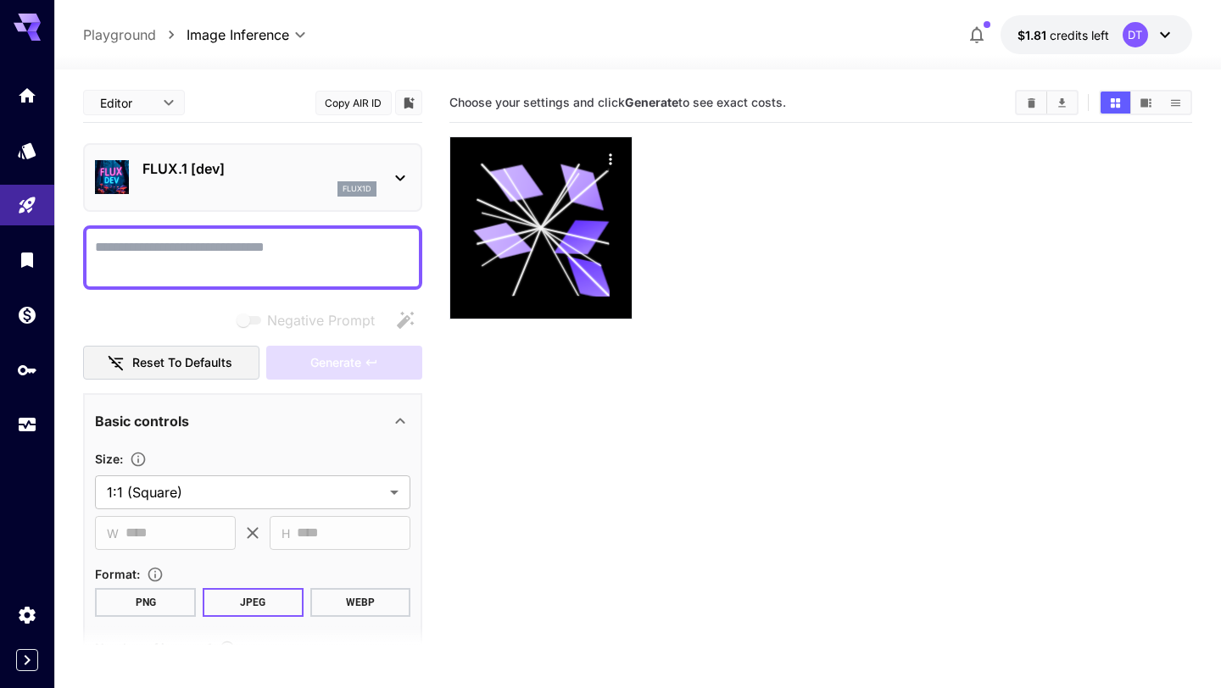
click at [309, 181] on div "flux1d" at bounding box center [259, 188] width 234 height 15
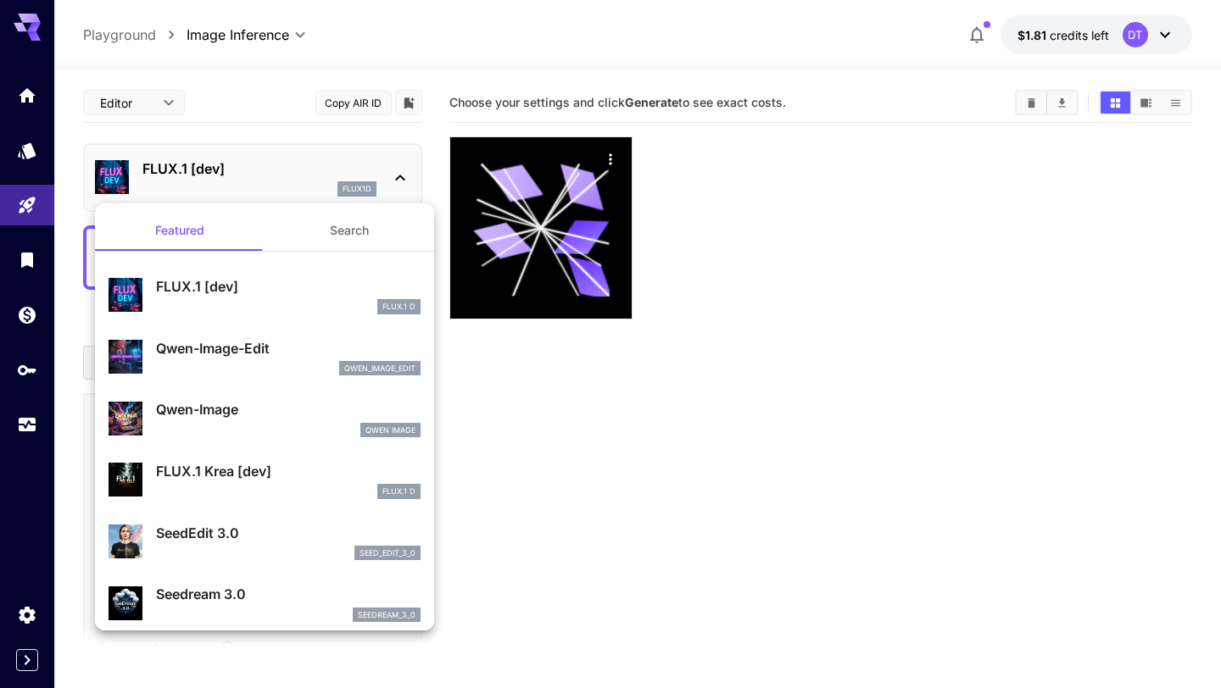
click at [354, 237] on button "Search" at bounding box center [350, 230] width 170 height 41
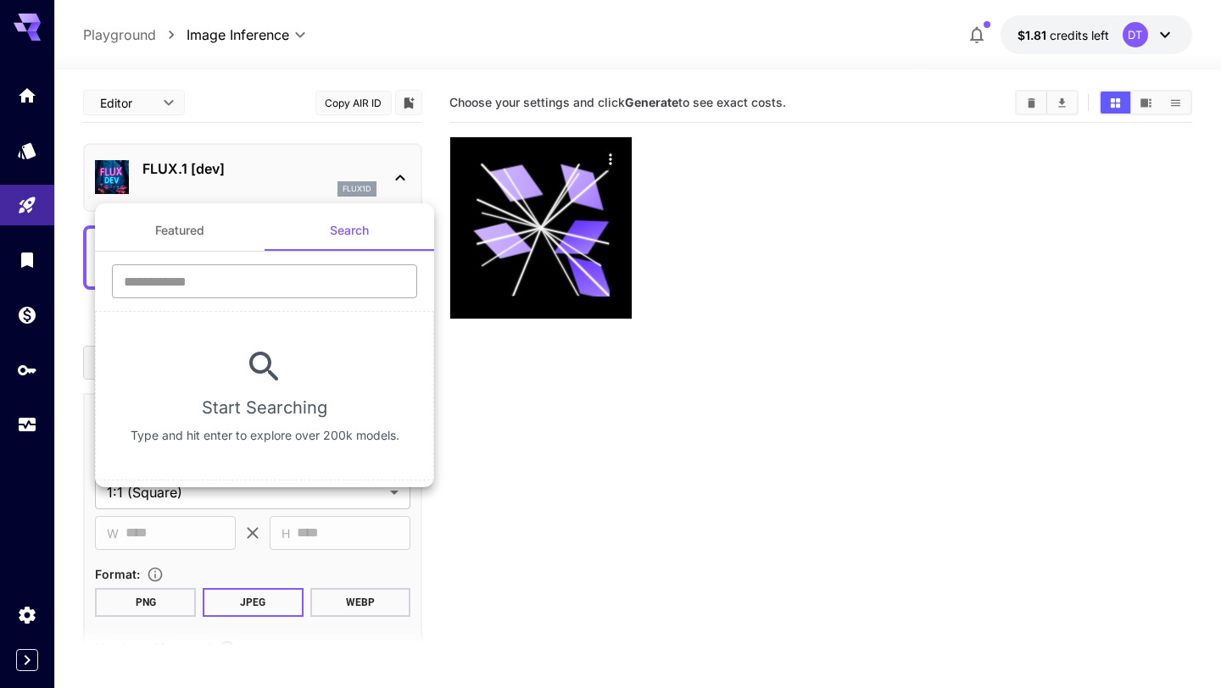
click at [276, 279] on input "text" at bounding box center [264, 282] width 305 height 34
click at [628, 326] on div at bounding box center [610, 344] width 1221 height 688
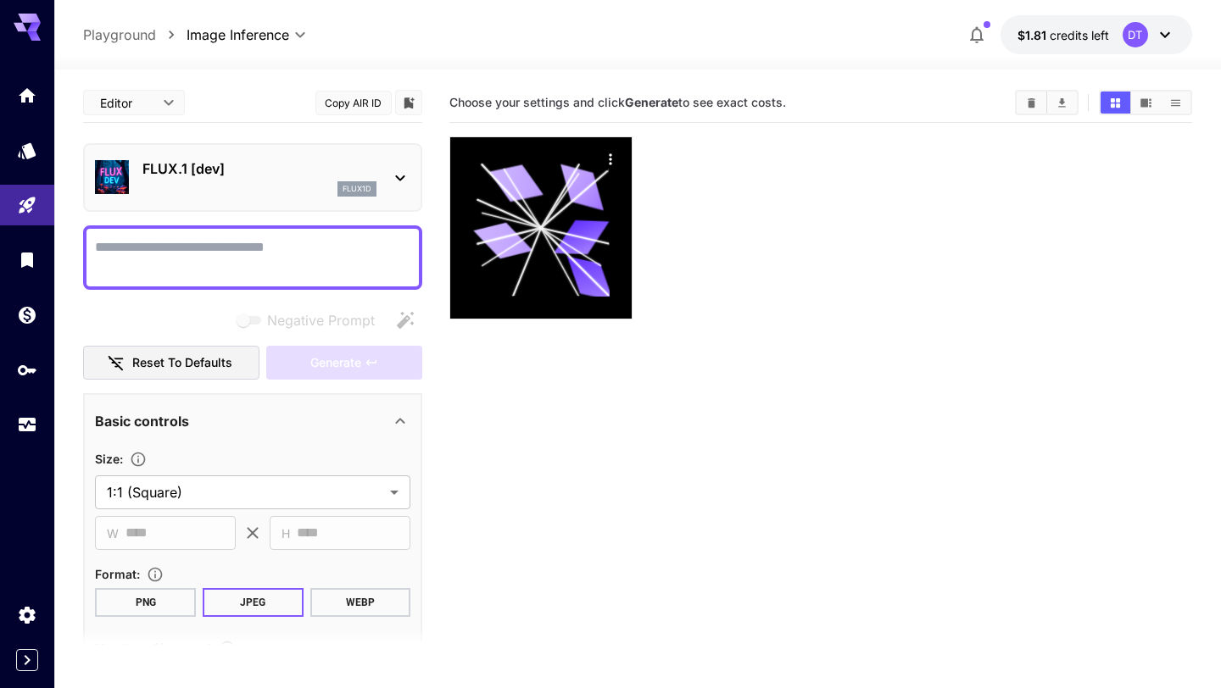
click at [410, 163] on div "FLUX.1 [dev] flux1d" at bounding box center [252, 178] width 315 height 52
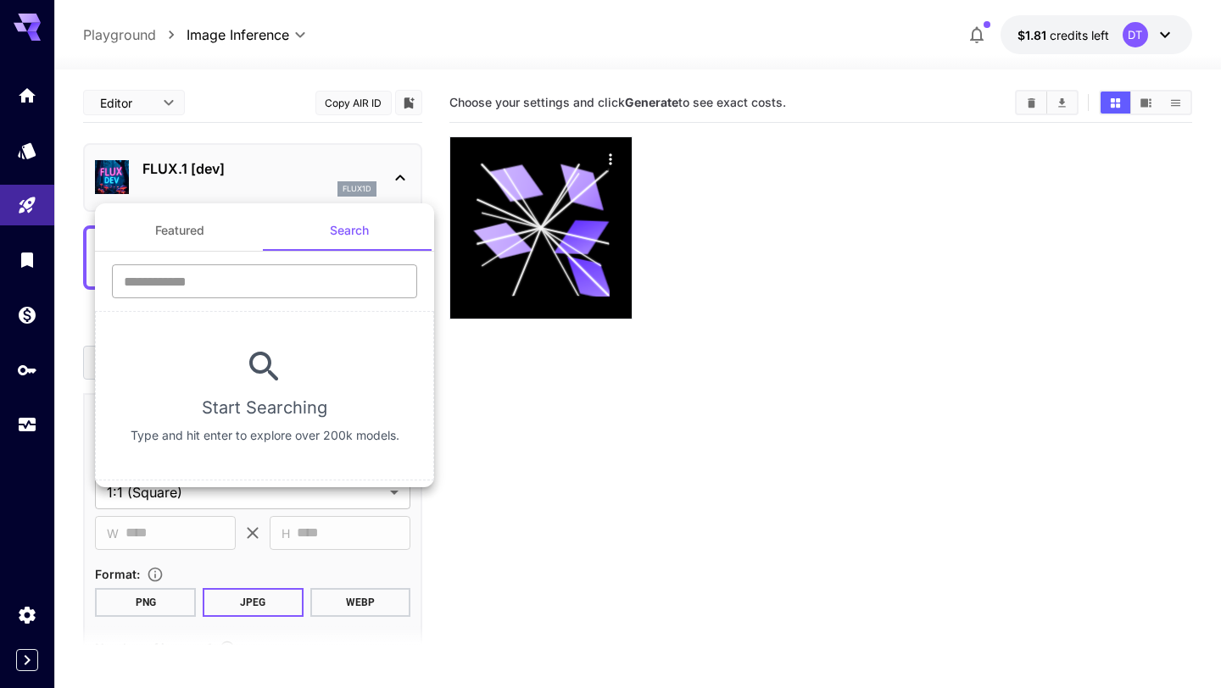
click at [282, 282] on input "text" at bounding box center [264, 282] width 305 height 34
type input "******"
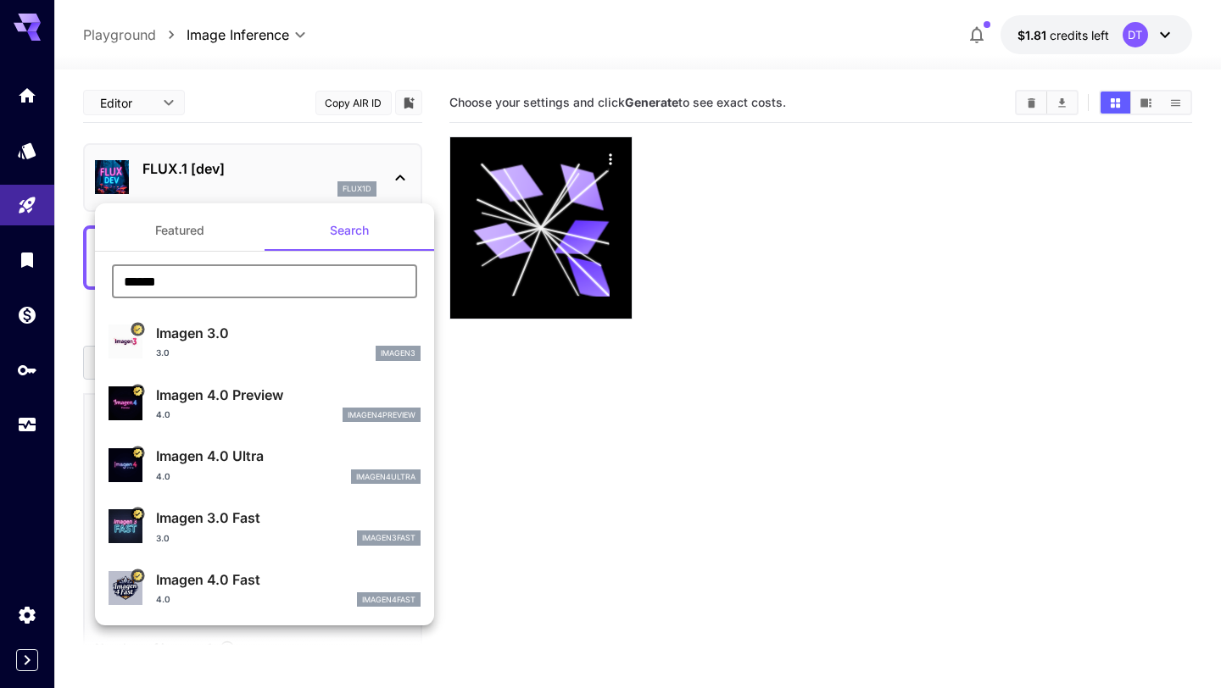
click at [256, 515] on p "Imagen 3.0 Fast" at bounding box center [288, 518] width 265 height 20
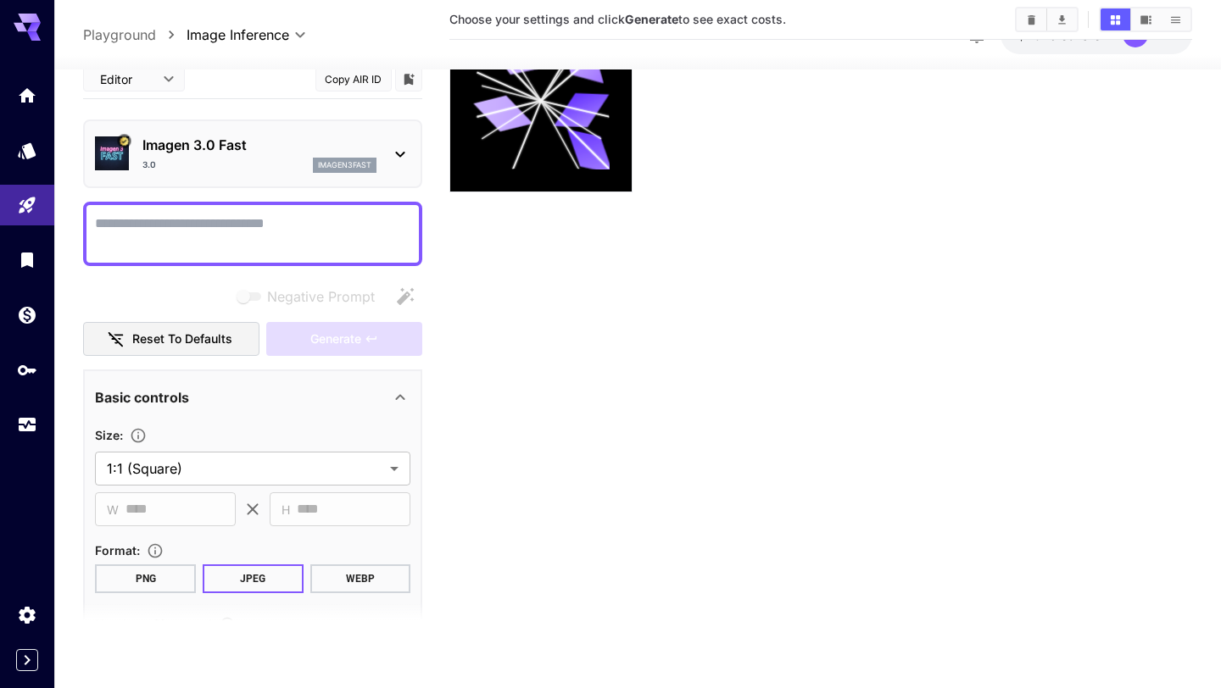
click at [343, 153] on p "Imagen 3.0 Fast" at bounding box center [259, 145] width 234 height 20
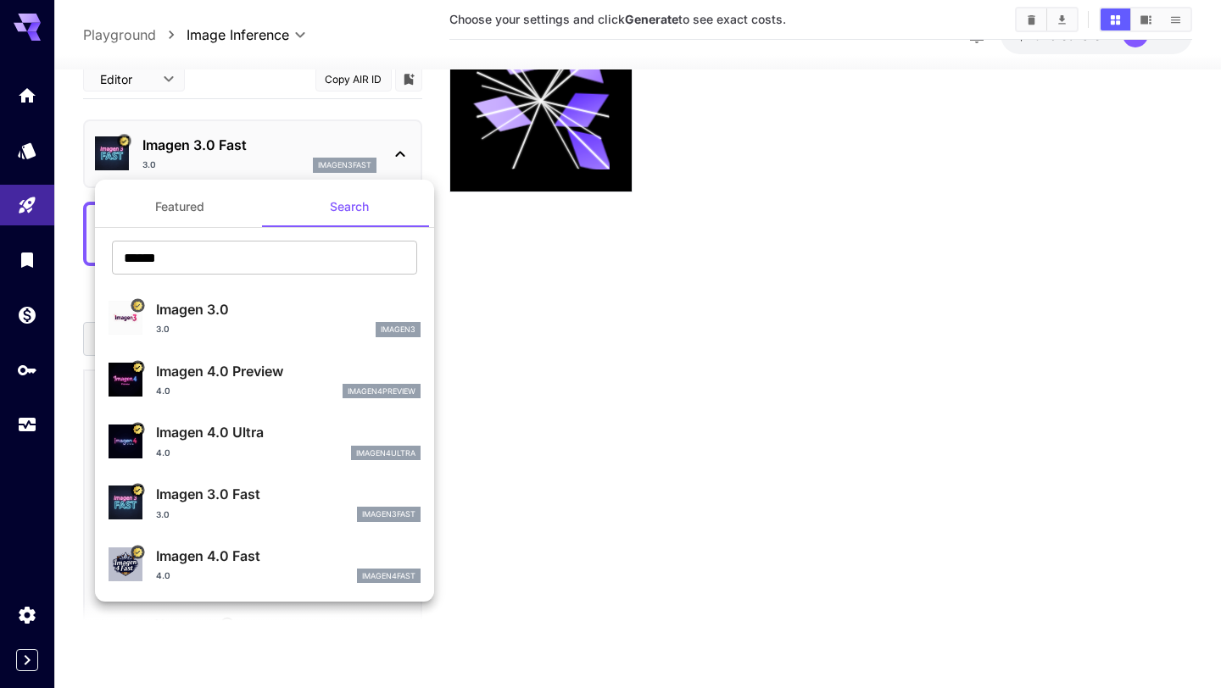
click at [270, 421] on div "Imagen 4.0 Ultra 4.0 imagen4ultra" at bounding box center [265, 441] width 312 height 52
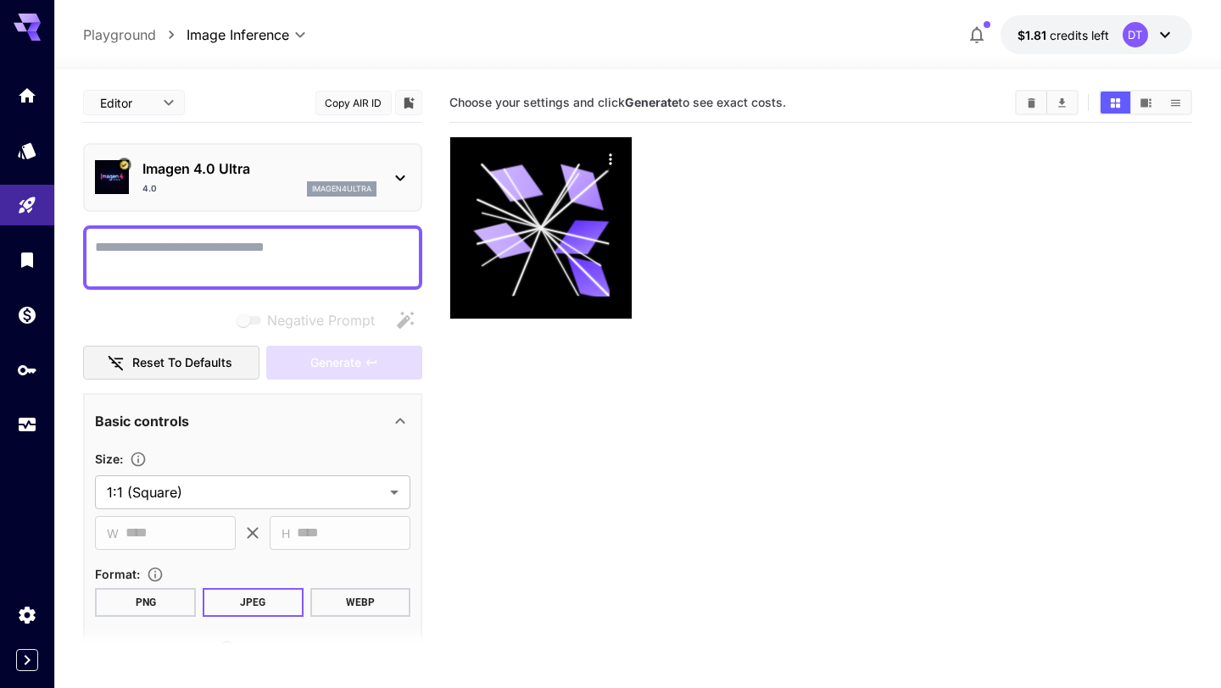
click at [353, 187] on p "imagen4ultra" at bounding box center [341, 189] width 59 height 12
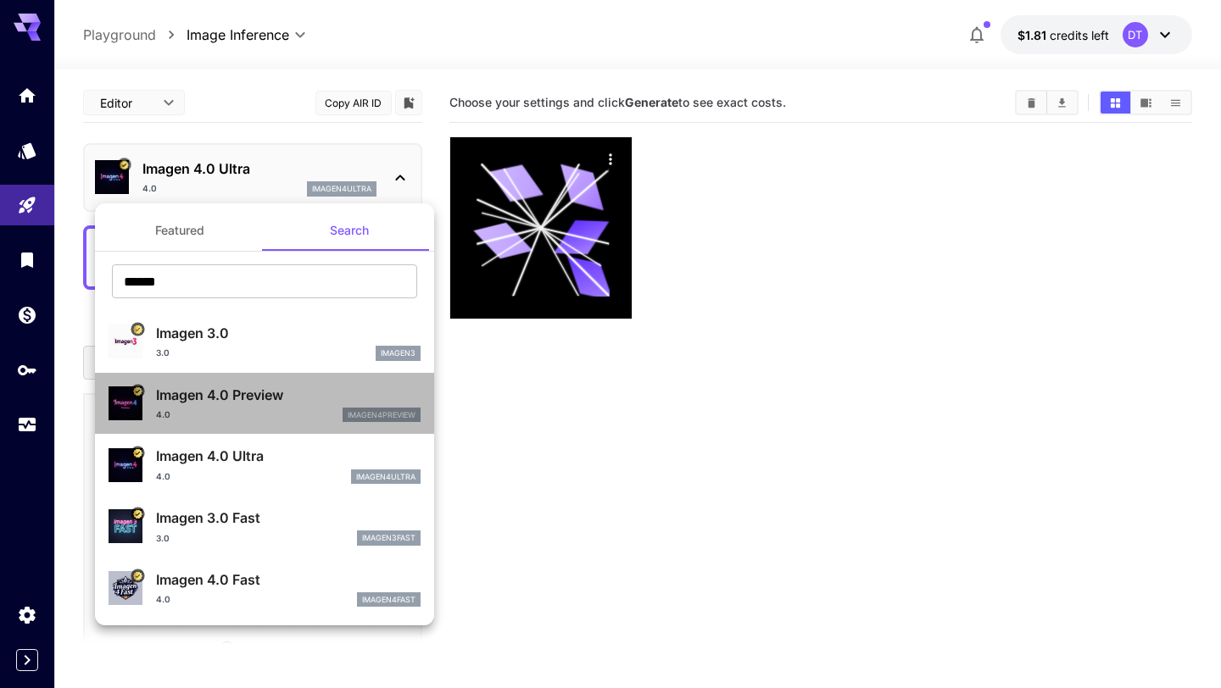
click at [279, 385] on p "Imagen 4.0 Preview" at bounding box center [288, 395] width 265 height 20
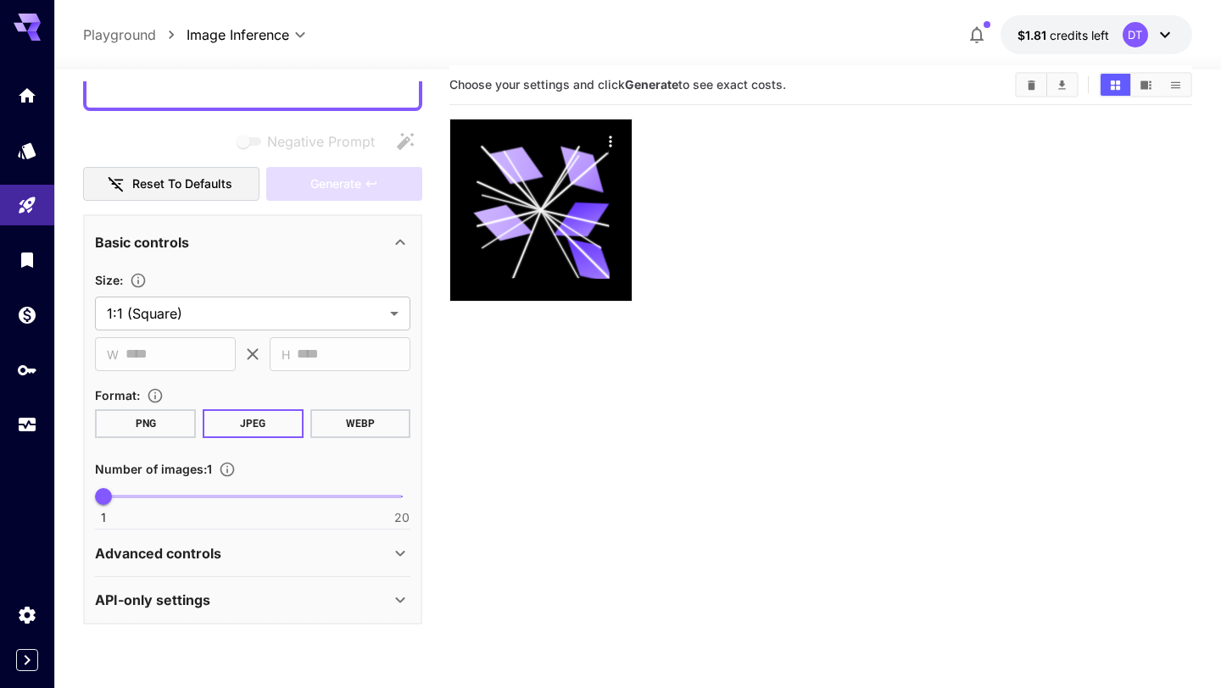
scroll to position [91, 0]
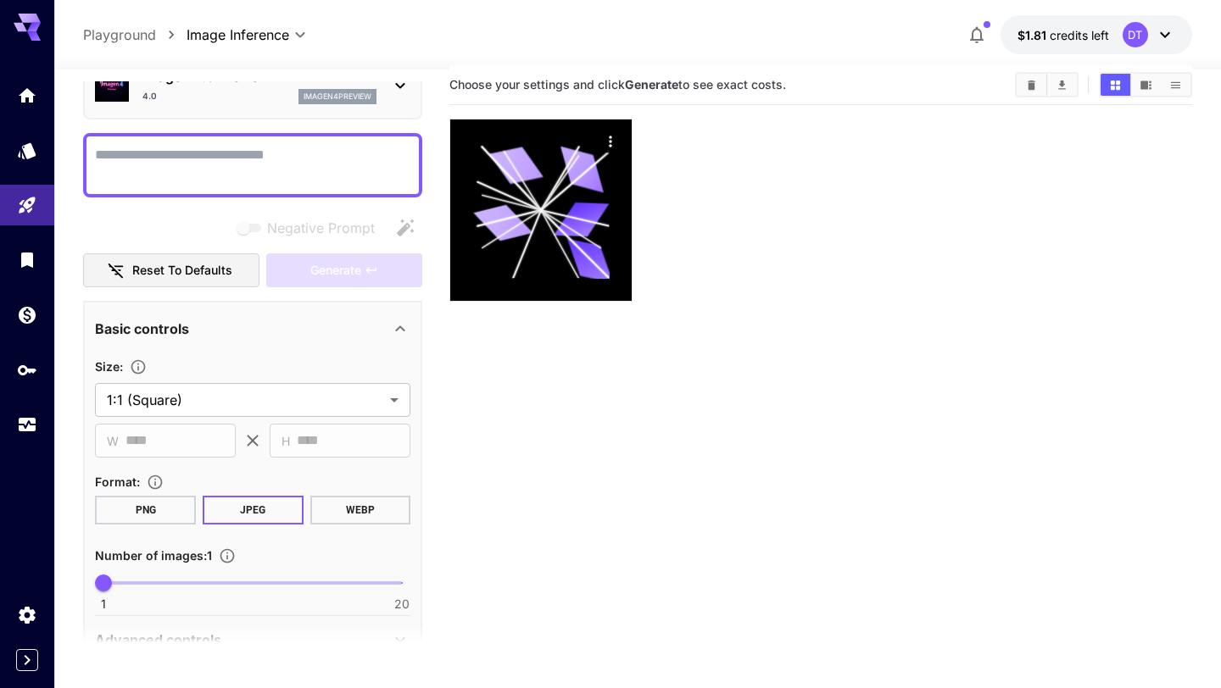
click at [345, 111] on div "Imagen 4.0 Preview 4.0 imagen4preview" at bounding box center [252, 85] width 339 height 69
click at [356, 101] on p "imagen4preview" at bounding box center [338, 97] width 68 height 12
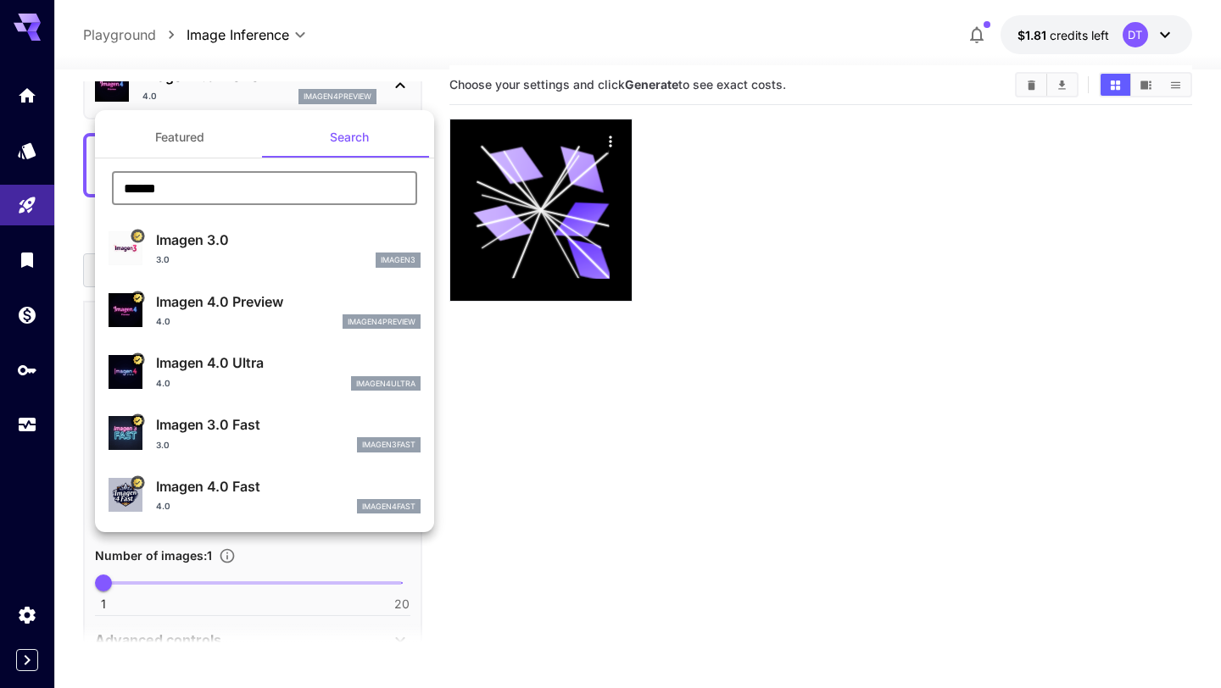
drag, startPoint x: 216, startPoint y: 192, endPoint x: 102, endPoint y: 193, distance: 114.5
click at [102, 193] on div "****** ​" at bounding box center [264, 194] width 339 height 47
click at [258, 261] on div "3.0 imagen3" at bounding box center [288, 260] width 265 height 15
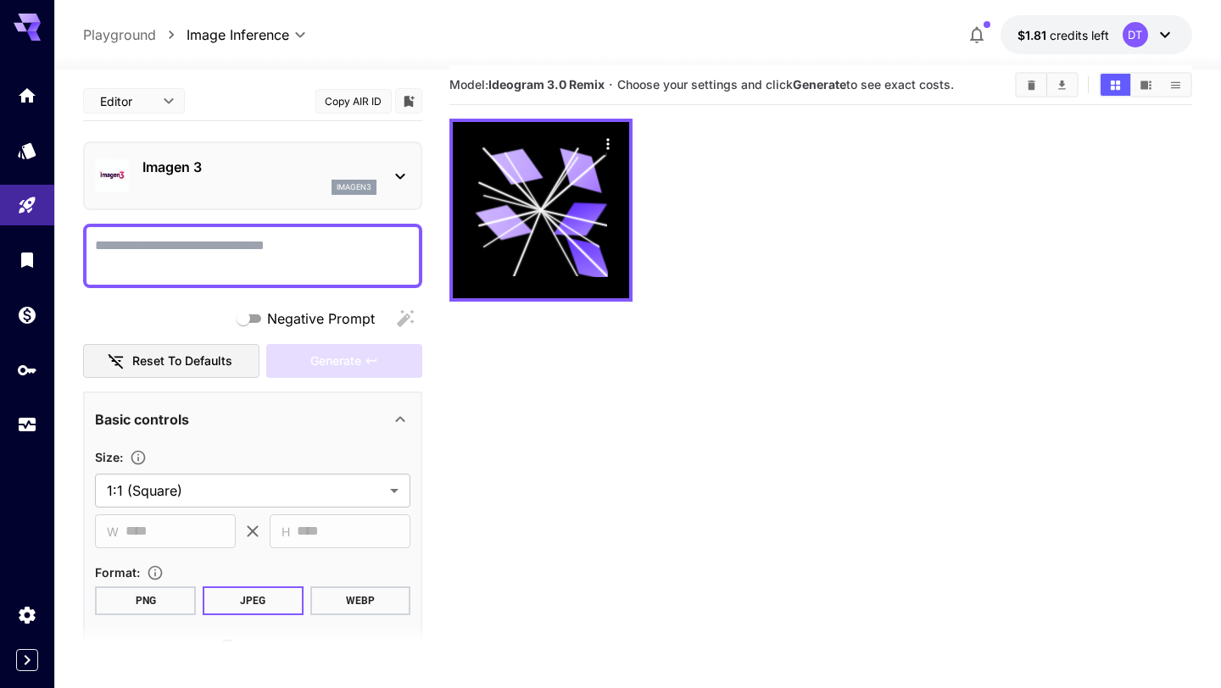
click at [290, 171] on p "Imagen 3" at bounding box center [259, 167] width 234 height 20
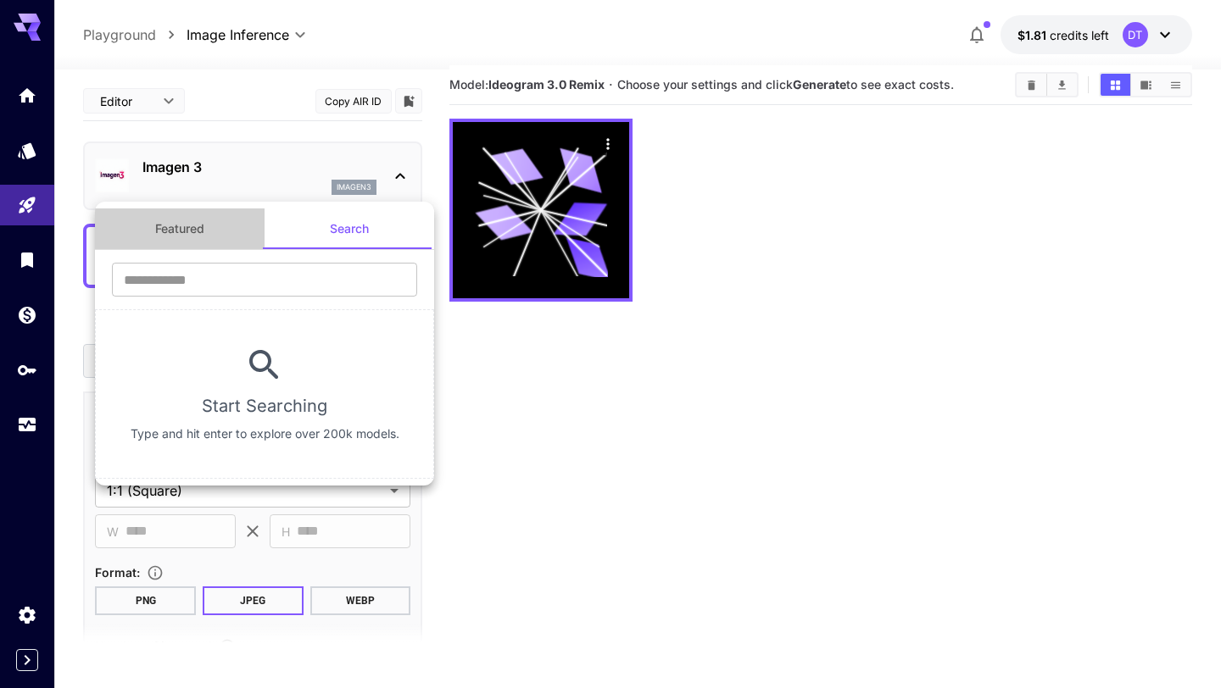
click at [182, 234] on button "Featured" at bounding box center [180, 229] width 170 height 41
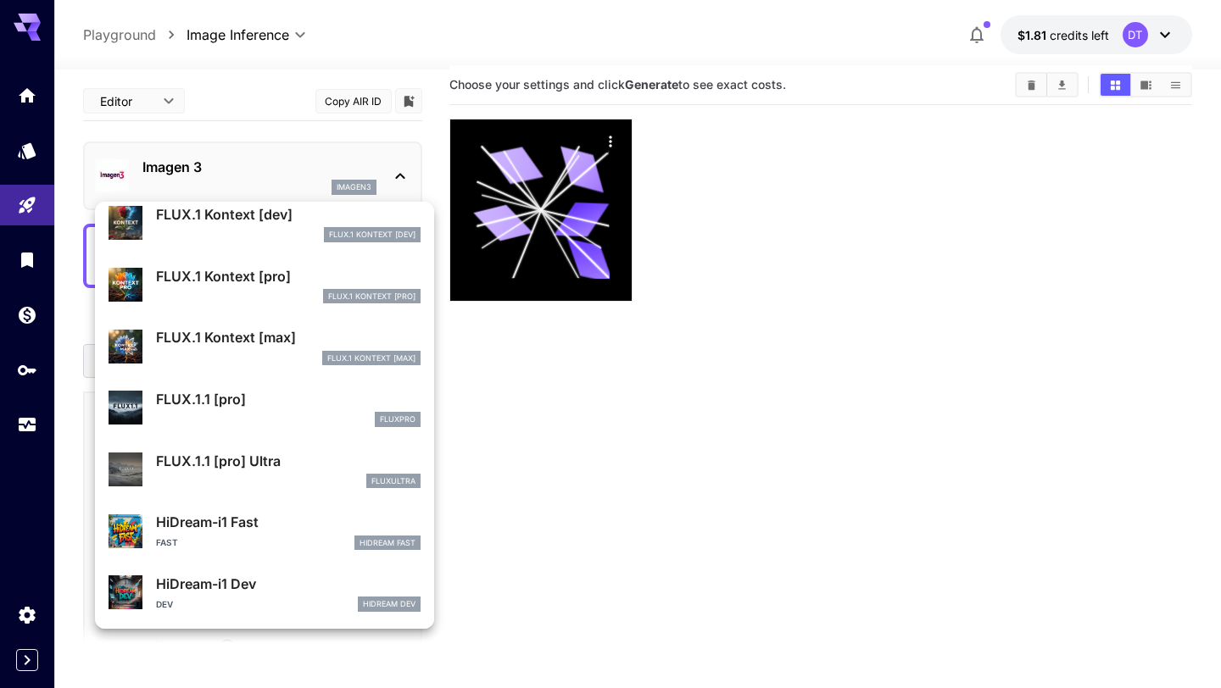
scroll to position [1000, 0]
click at [295, 471] on div "FLUX.1.1 [pro] Ultra fluxultra" at bounding box center [288, 469] width 265 height 38
type input "**********"
type input "****"
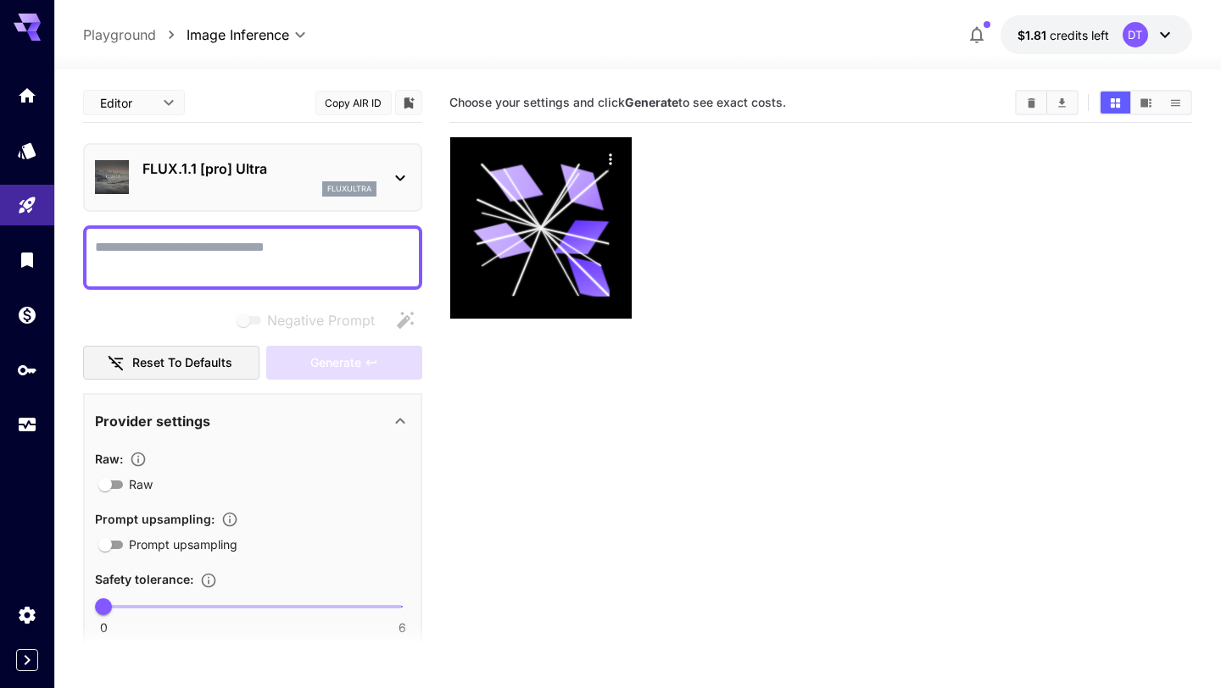
click at [352, 176] on p "FLUX.1.1 [pro] Ultra" at bounding box center [259, 169] width 234 height 20
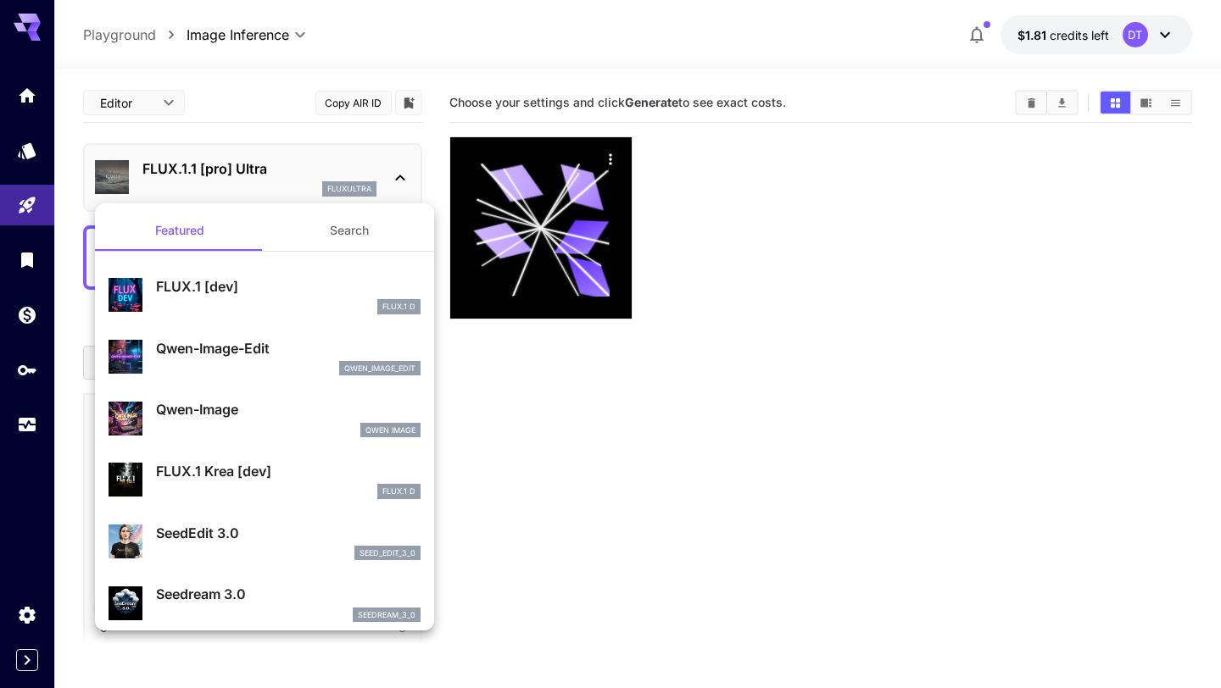
scroll to position [3, 0]
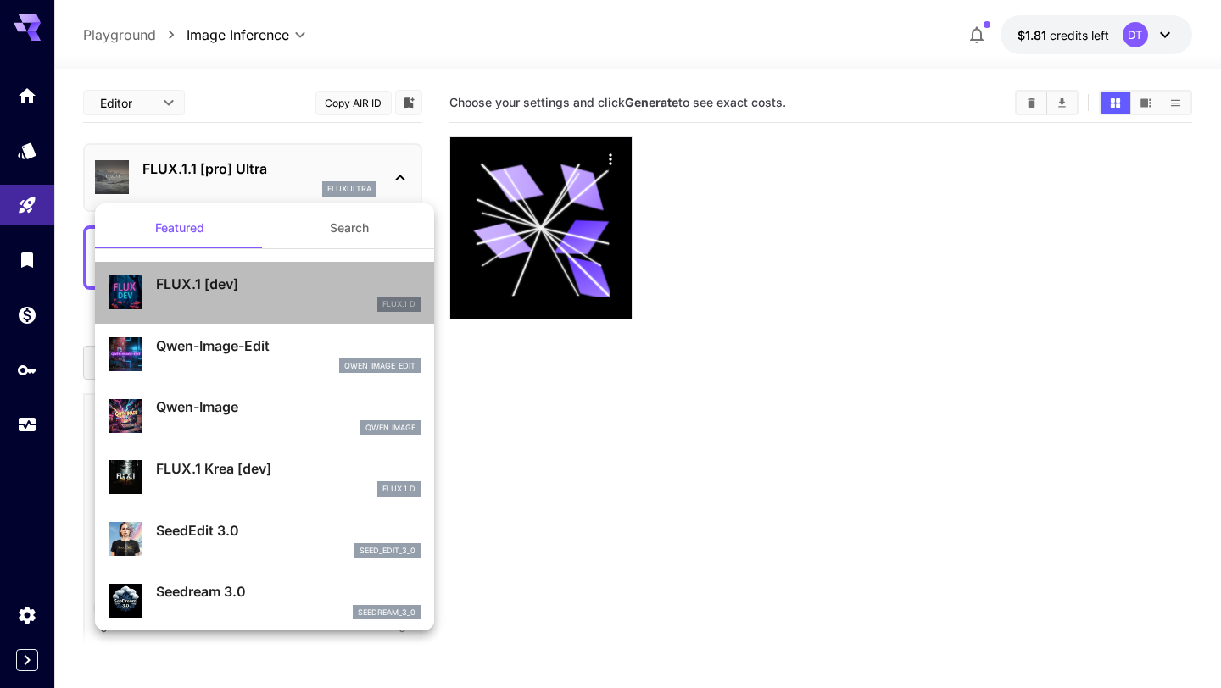
click at [299, 294] on div "FLUX.1 [dev] FLUX.1 D" at bounding box center [288, 293] width 265 height 38
type input "**********"
type input "****"
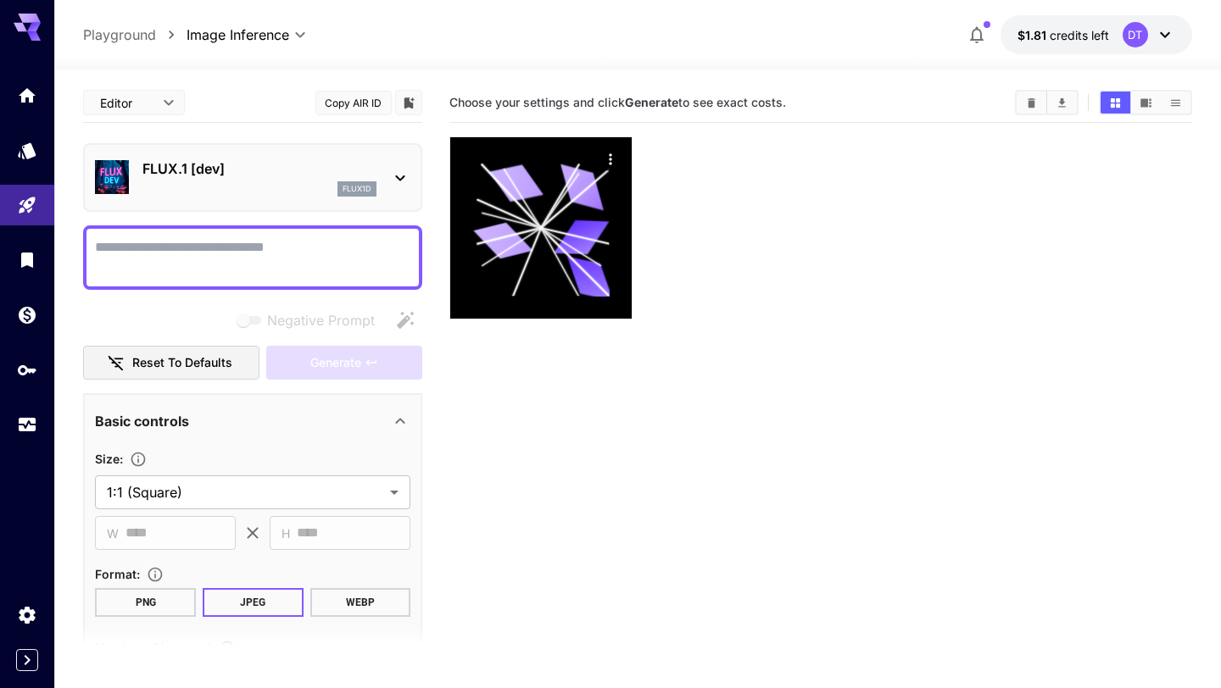
click at [342, 174] on p "FLUX.1 [dev]" at bounding box center [259, 169] width 234 height 20
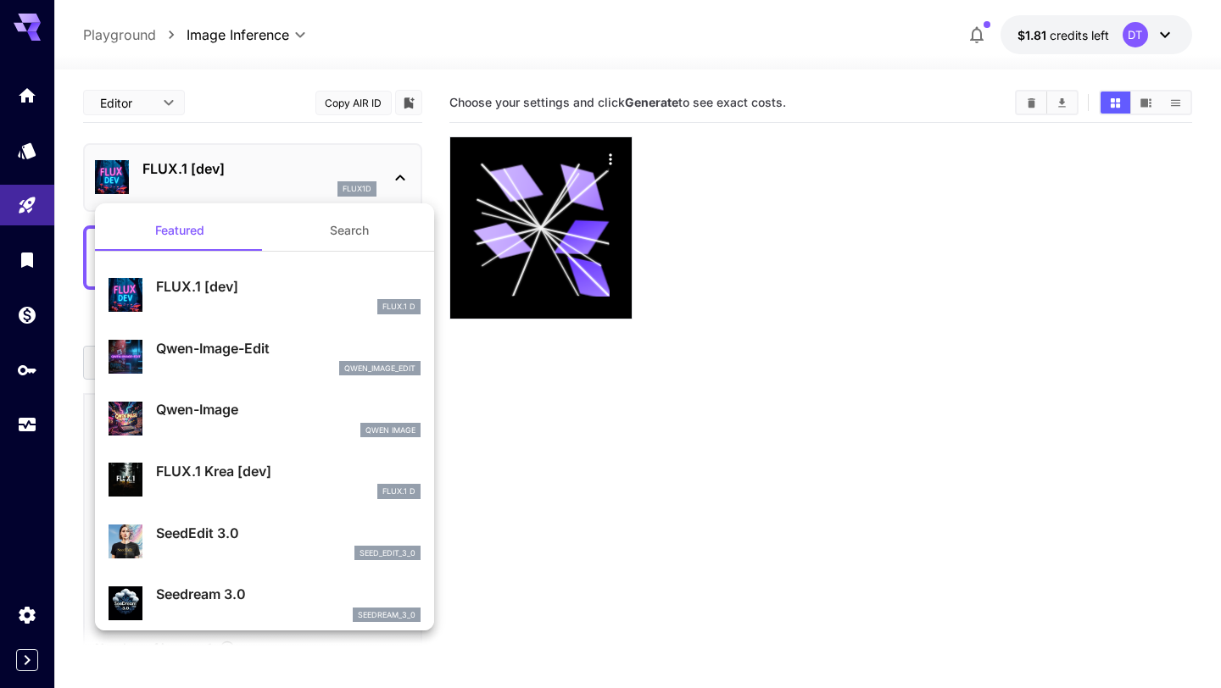
click at [233, 468] on p "FLUX.1 Krea [dev]" at bounding box center [288, 471] width 265 height 20
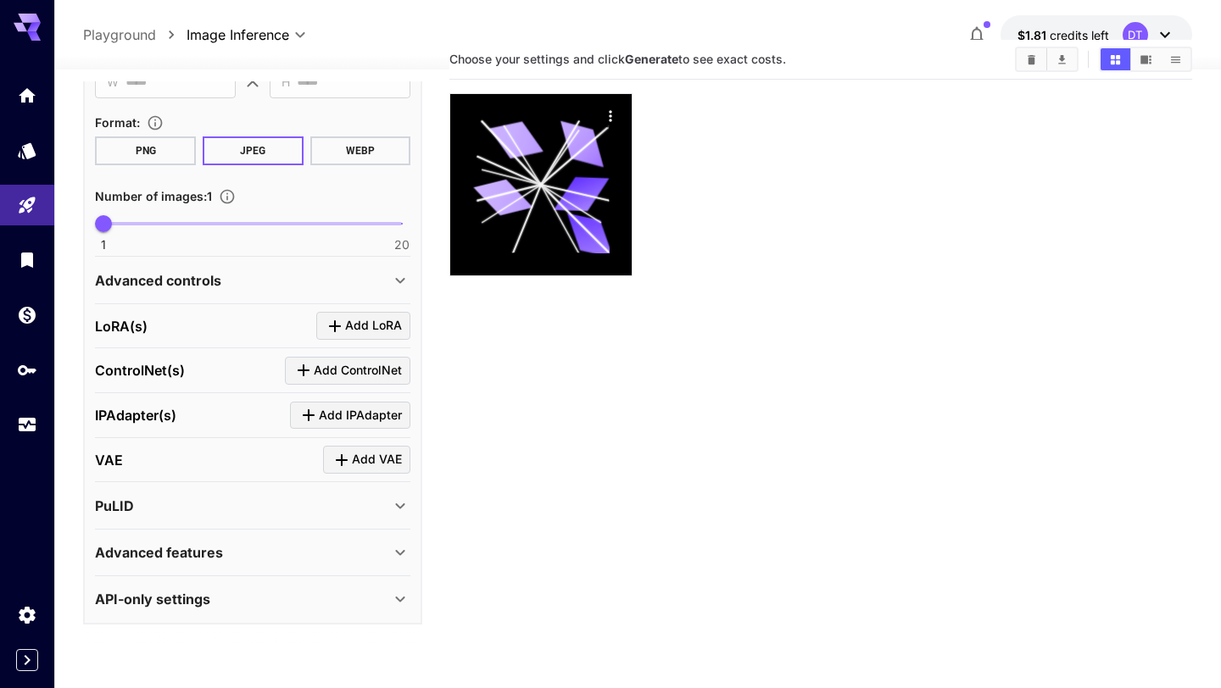
scroll to position [44, 0]
click at [223, 566] on div "Advanced features" at bounding box center [252, 552] width 315 height 41
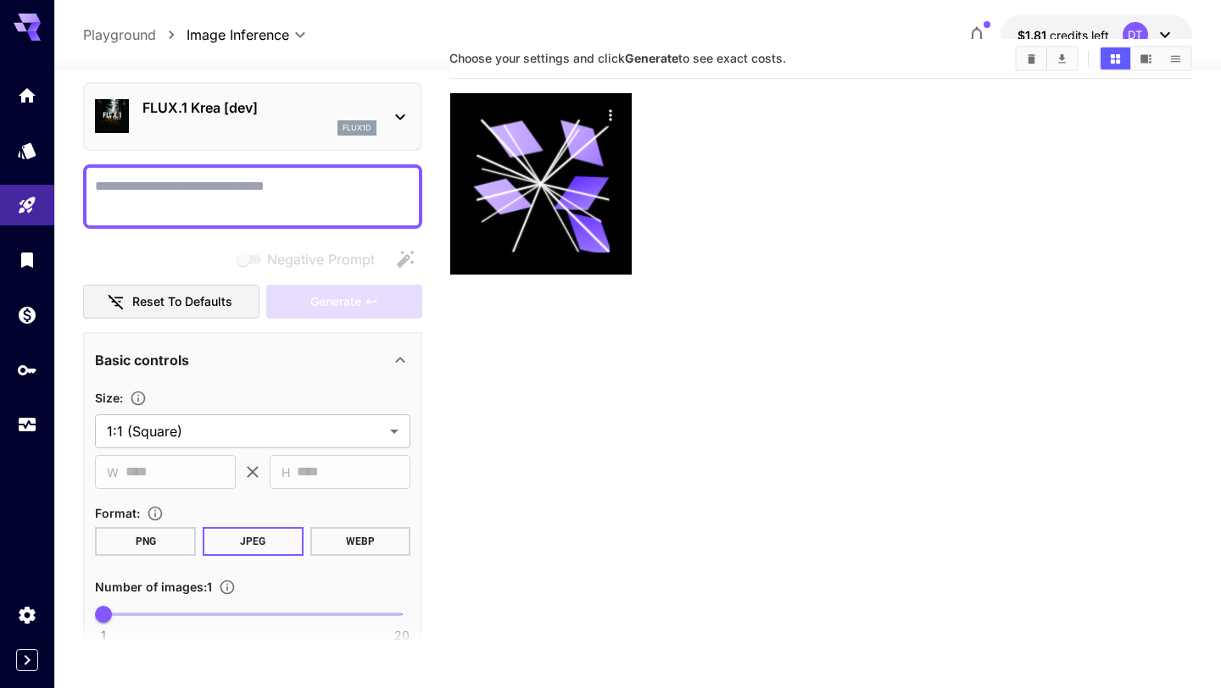
scroll to position [591, 0]
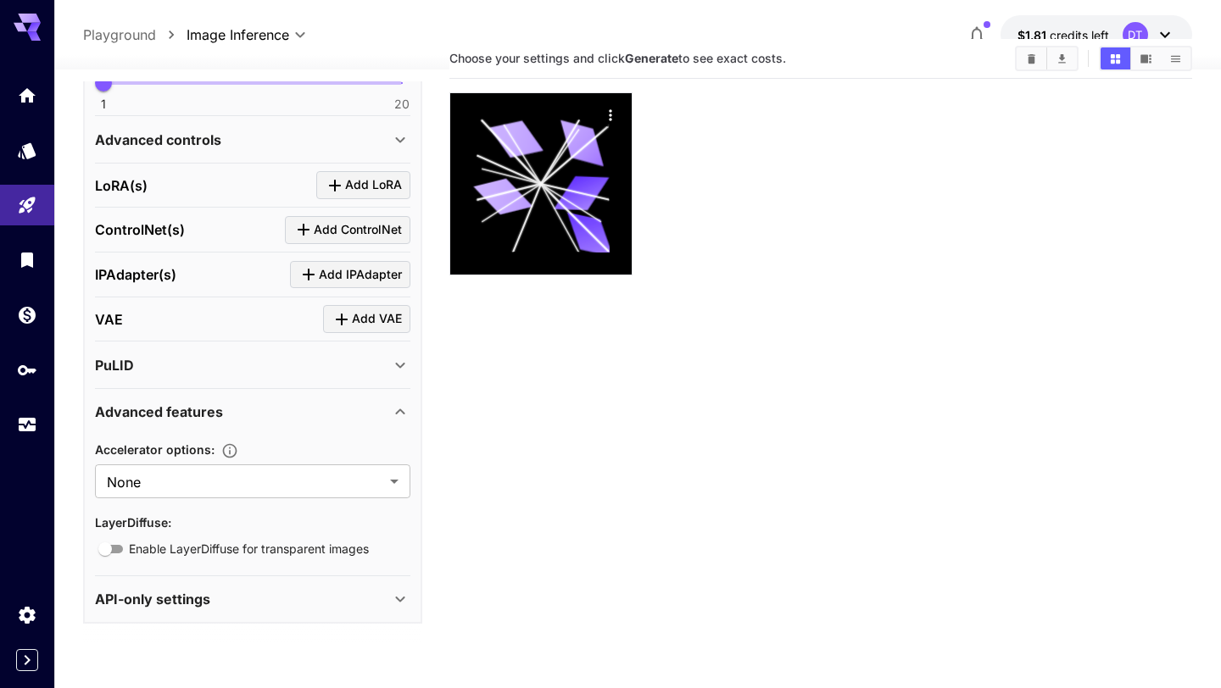
click at [209, 619] on div "API-only settings Display Cost : Display cost in response Check NSFW : Detect N…" at bounding box center [252, 600] width 315 height 46
click at [221, 605] on div "API-only settings" at bounding box center [242, 599] width 295 height 20
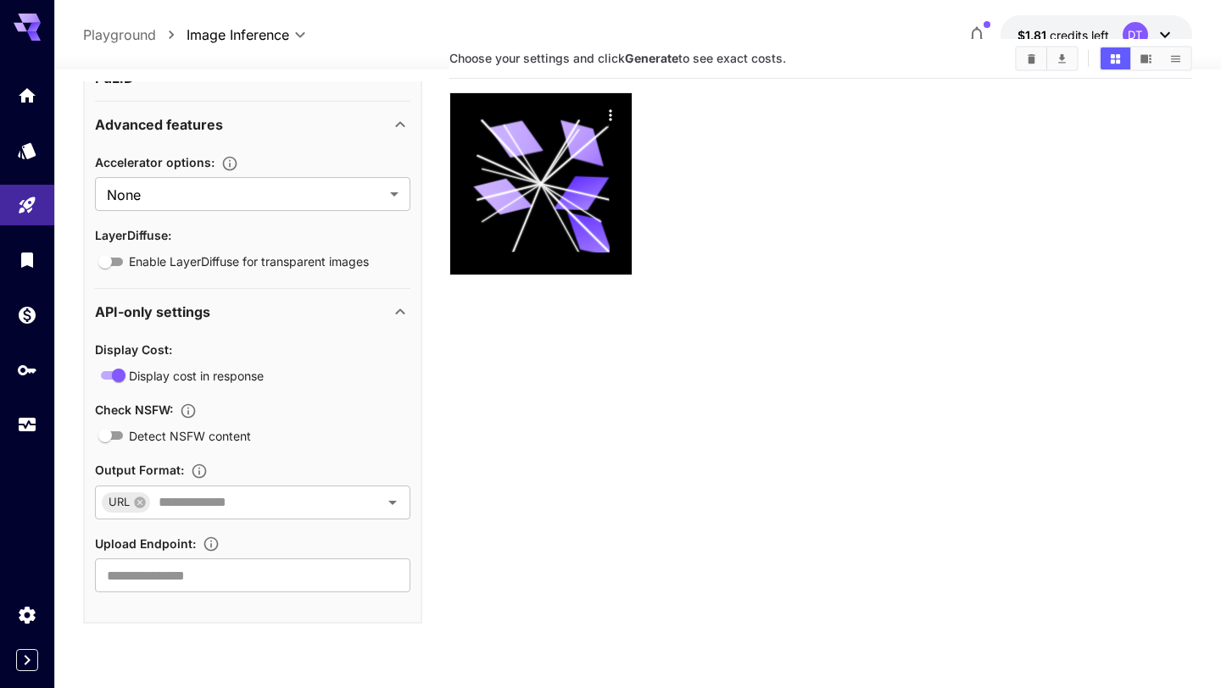
scroll to position [0, 0]
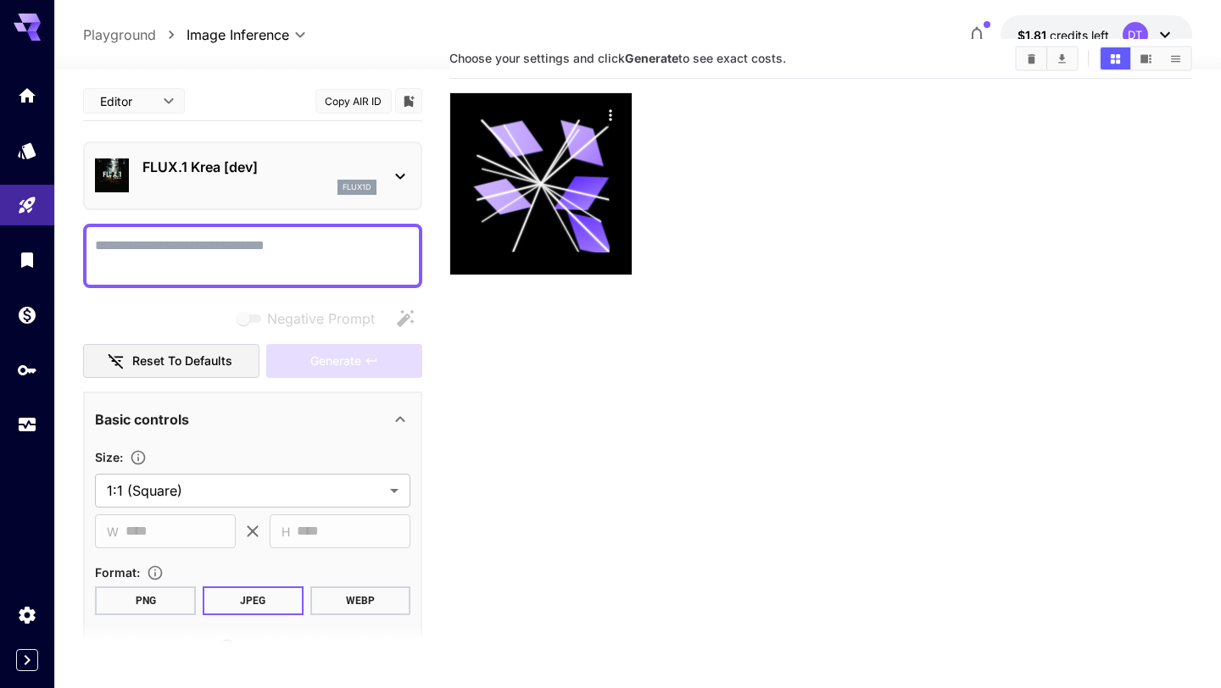
click at [330, 165] on p "FLUX.1 Krea [dev]" at bounding box center [259, 167] width 234 height 20
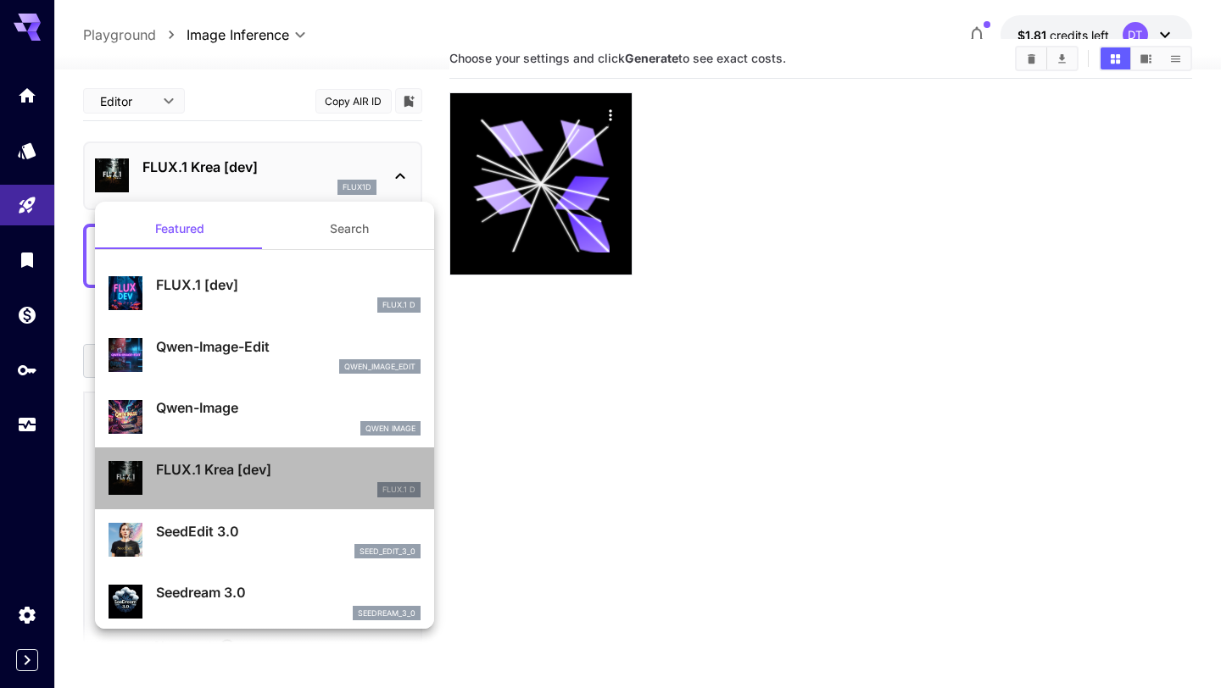
click at [285, 491] on div "FLUX.1 D" at bounding box center [288, 489] width 265 height 15
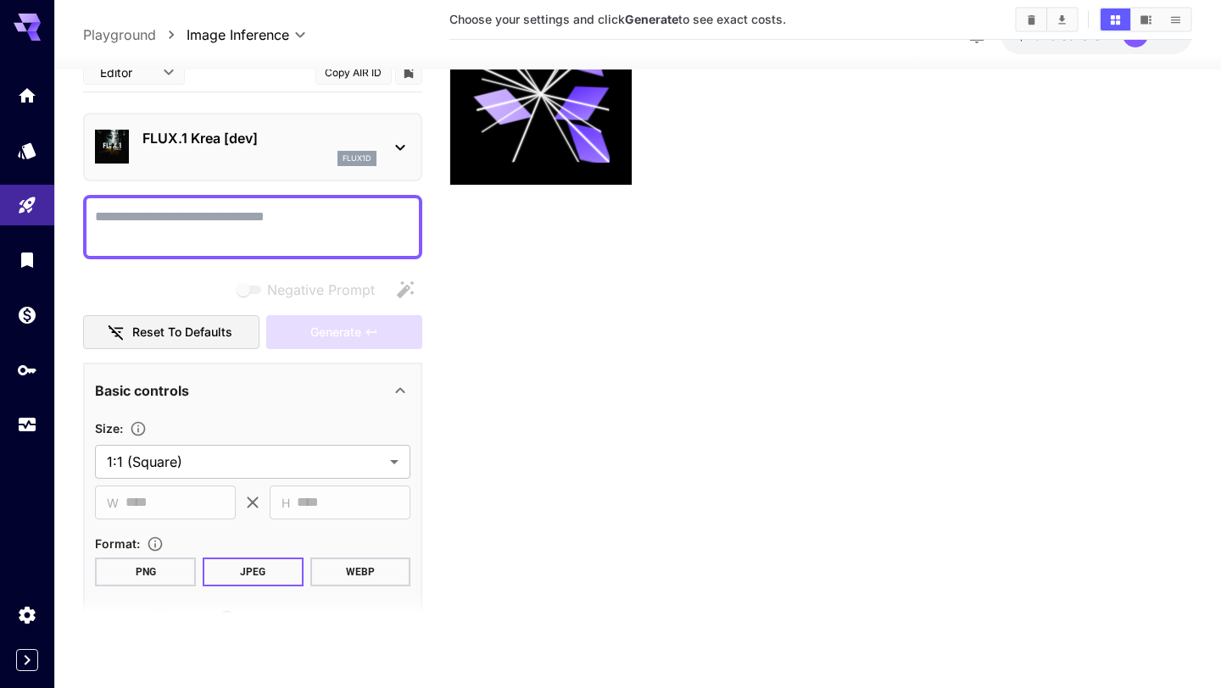
click at [265, 135] on p "FLUX.1 Krea [dev]" at bounding box center [259, 138] width 234 height 20
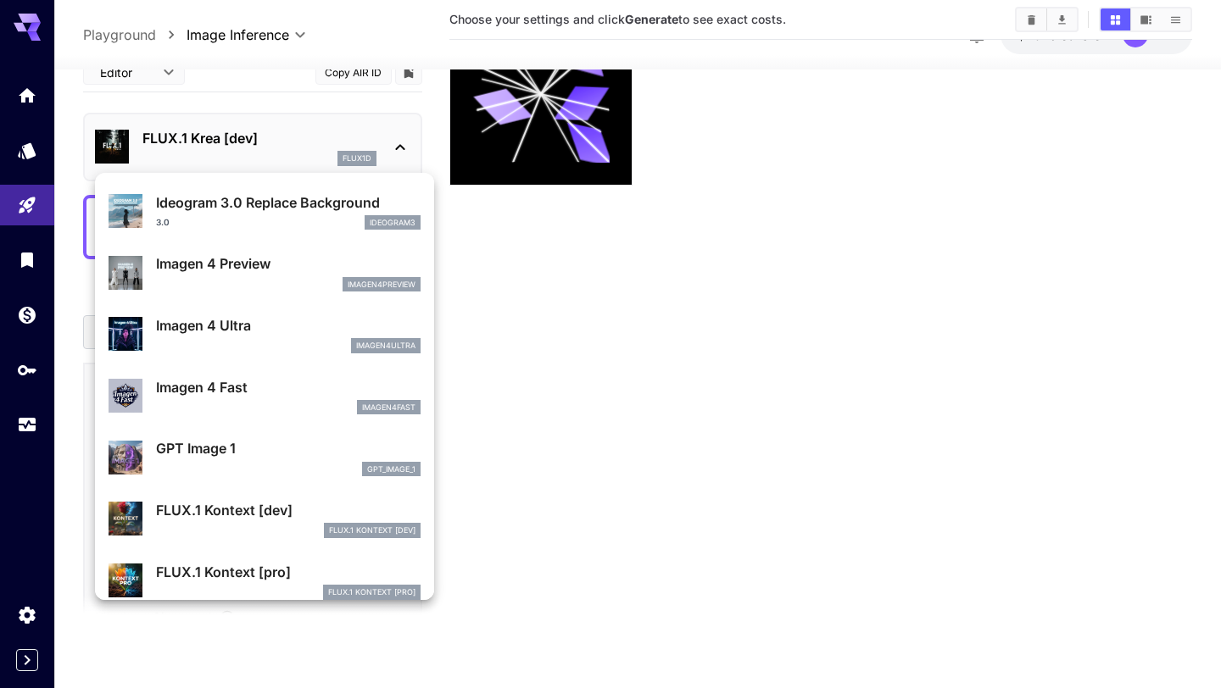
scroll to position [791, 0]
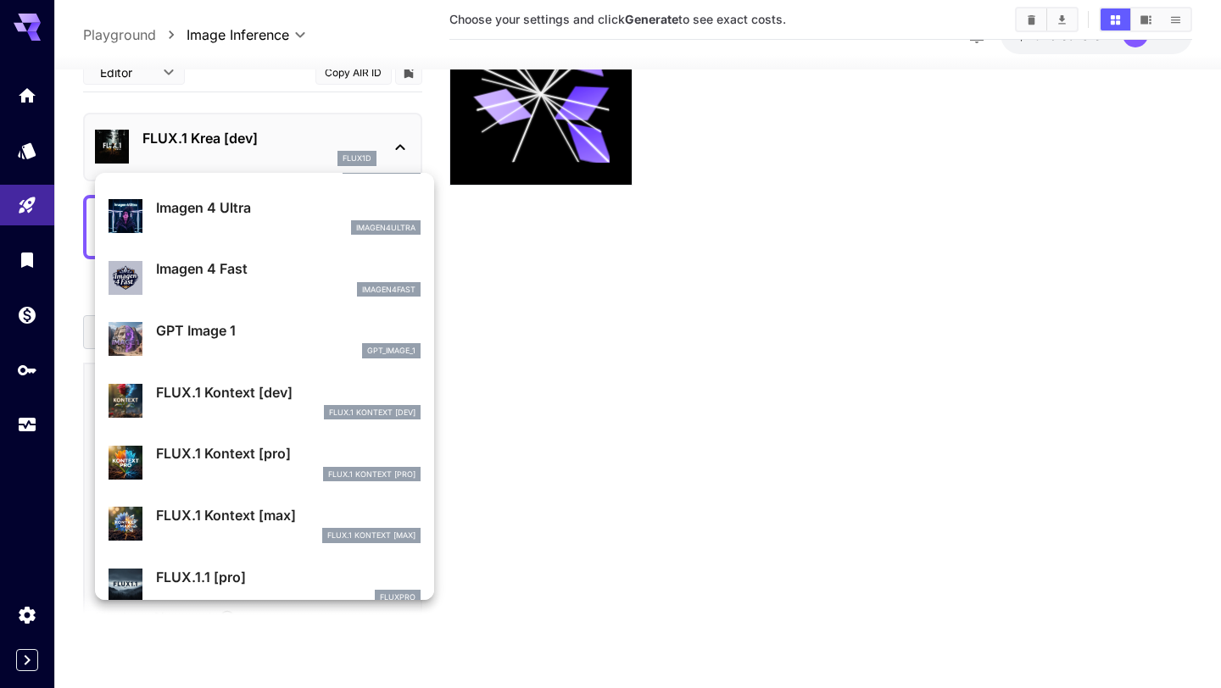
click at [248, 457] on p "FLUX.1 Kontext [pro]" at bounding box center [288, 453] width 265 height 20
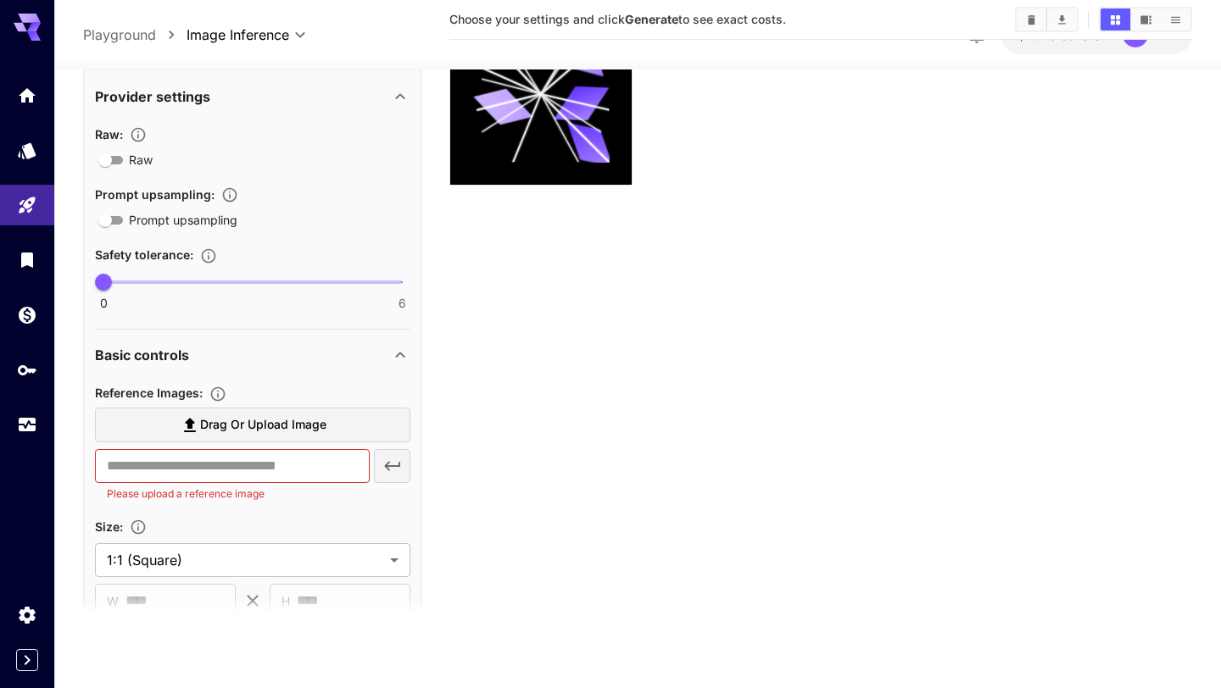
scroll to position [318, 0]
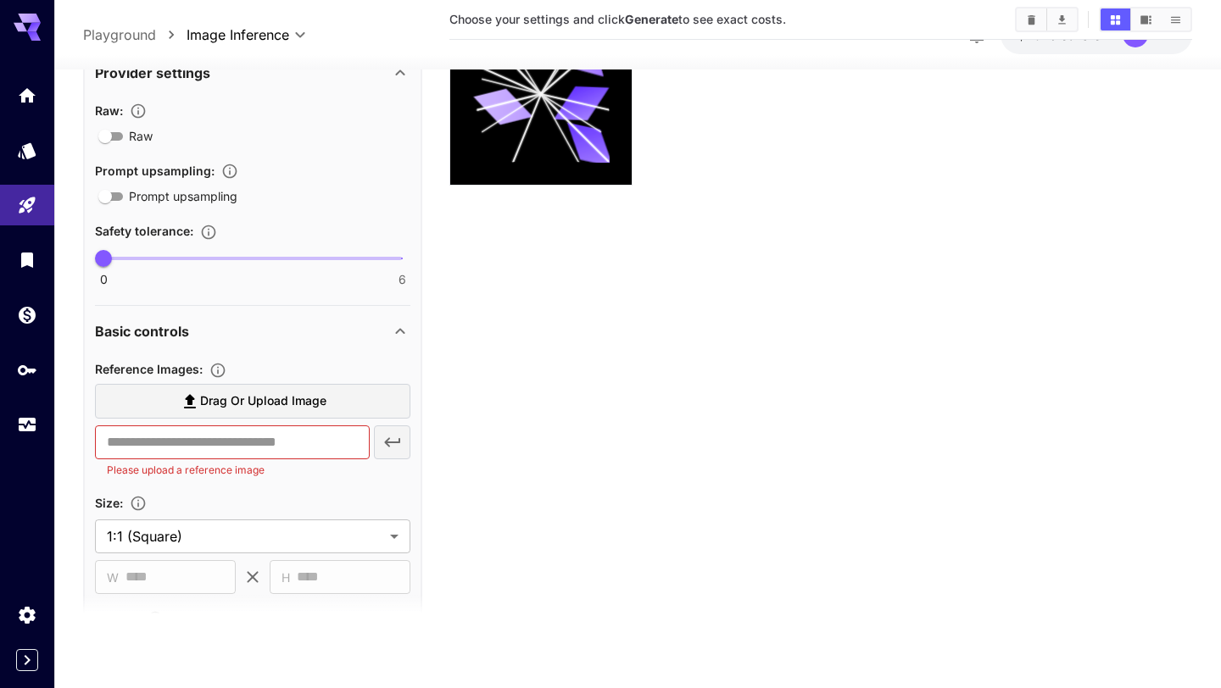
click at [270, 393] on span "Drag or upload image" at bounding box center [263, 401] width 126 height 21
click at [0, 0] on input "Drag or upload image" at bounding box center [0, 0] width 0 height 0
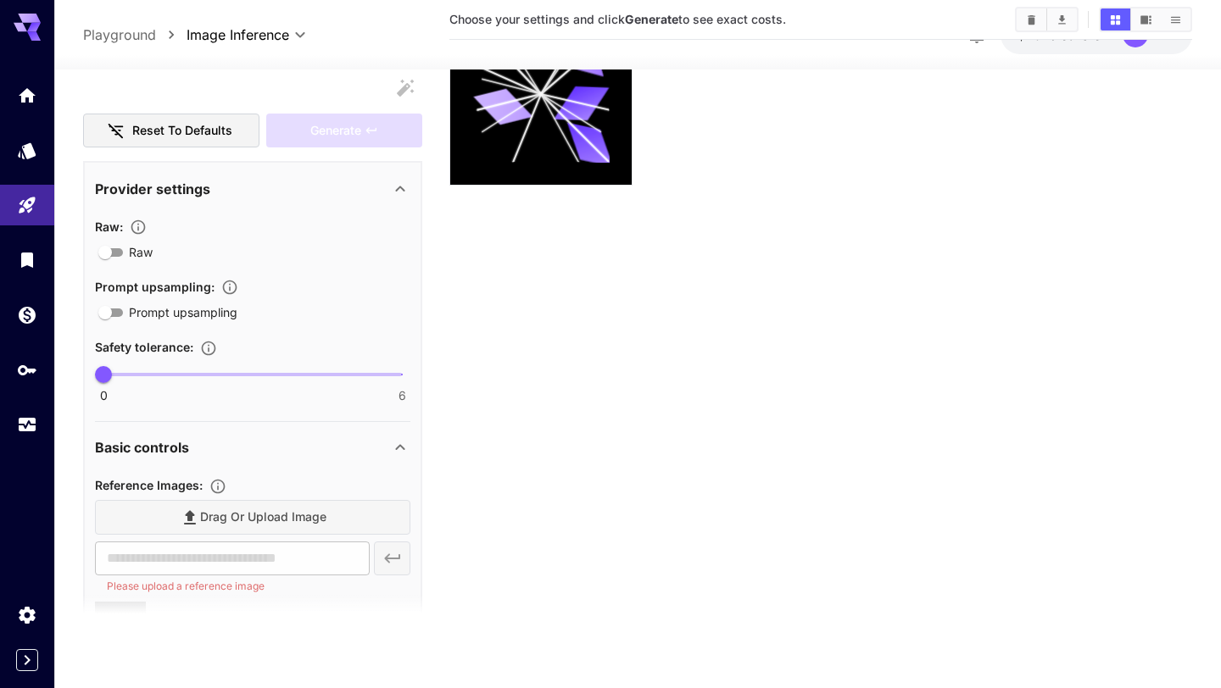
type input "**********"
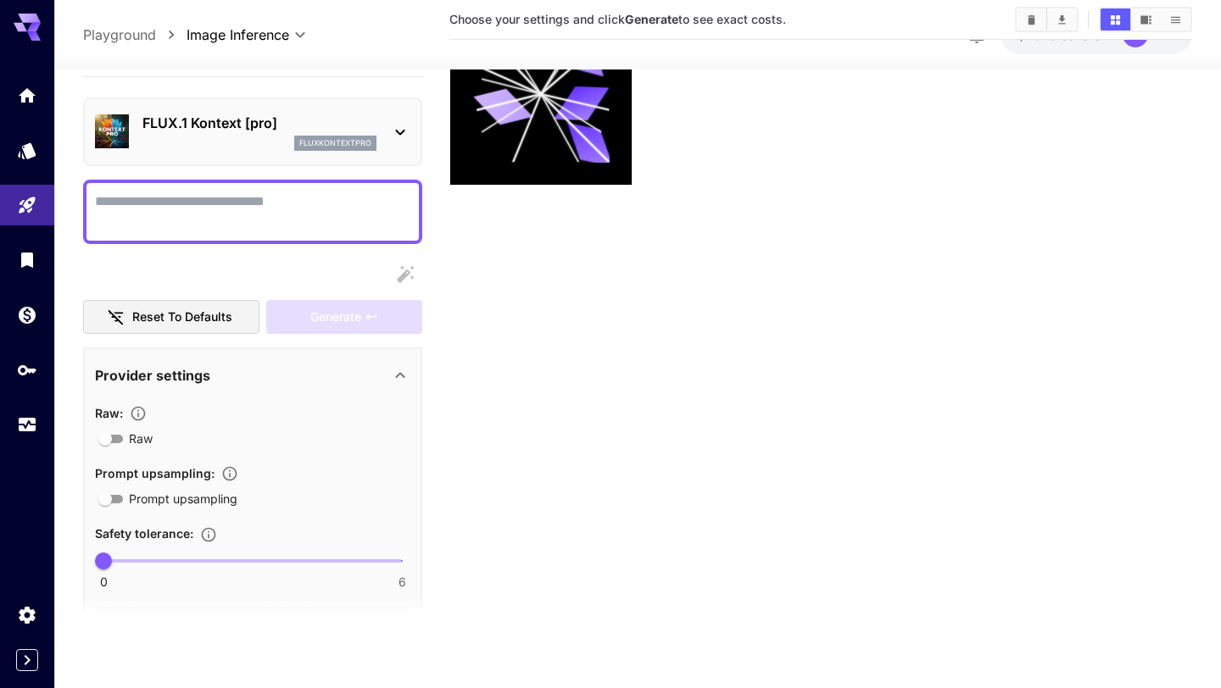
scroll to position [0, 0]
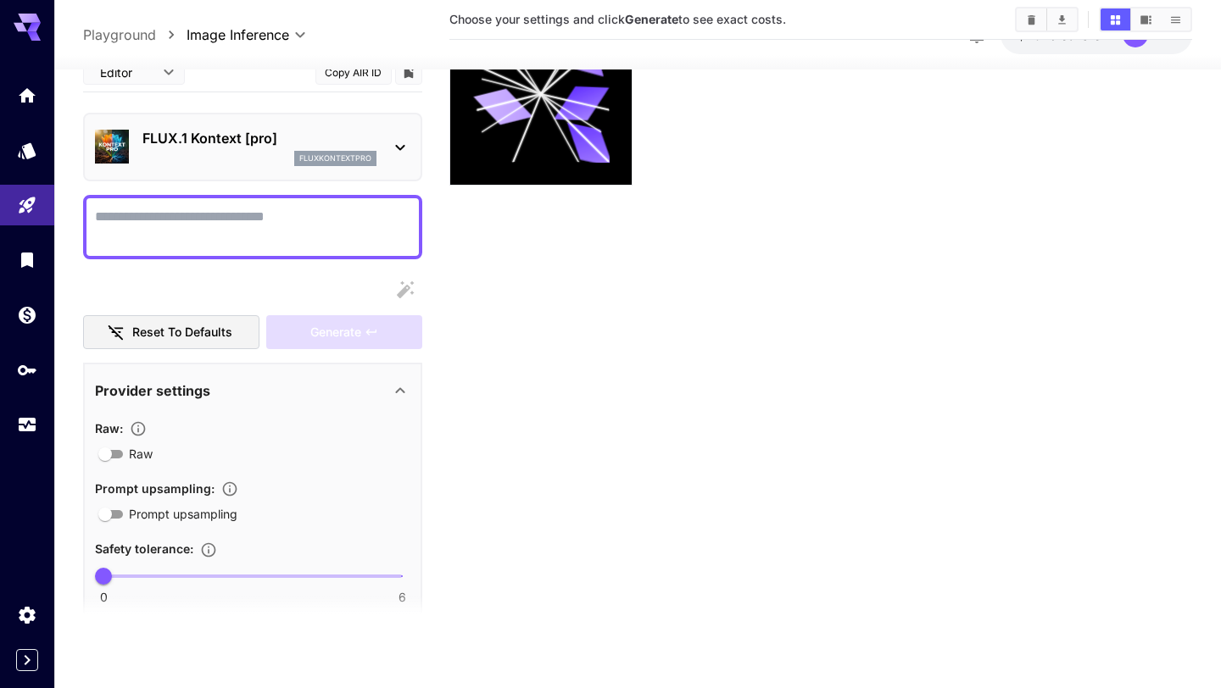
click at [157, 211] on textarea "Raw" at bounding box center [252, 227] width 315 height 41
paste textarea "**********"
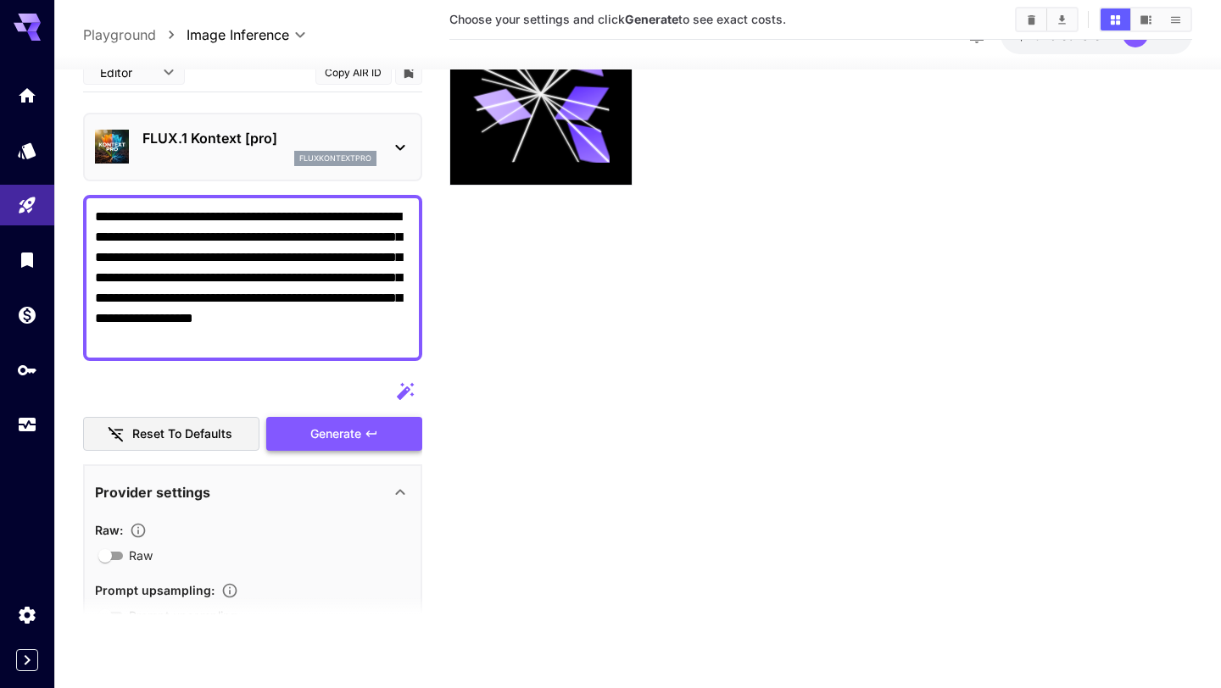
click at [365, 442] on button "Generate" at bounding box center [344, 434] width 156 height 35
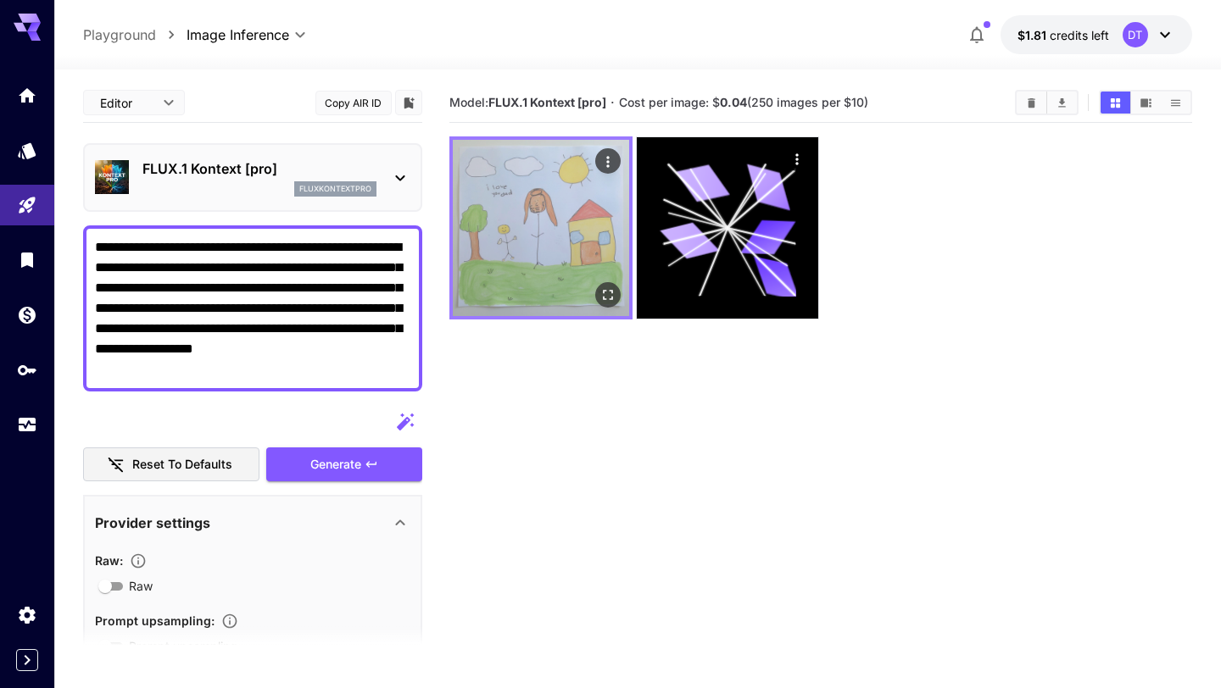
click at [574, 236] on img at bounding box center [541, 228] width 176 height 176
click at [605, 294] on icon "Open in fullscreen" at bounding box center [608, 295] width 17 height 17
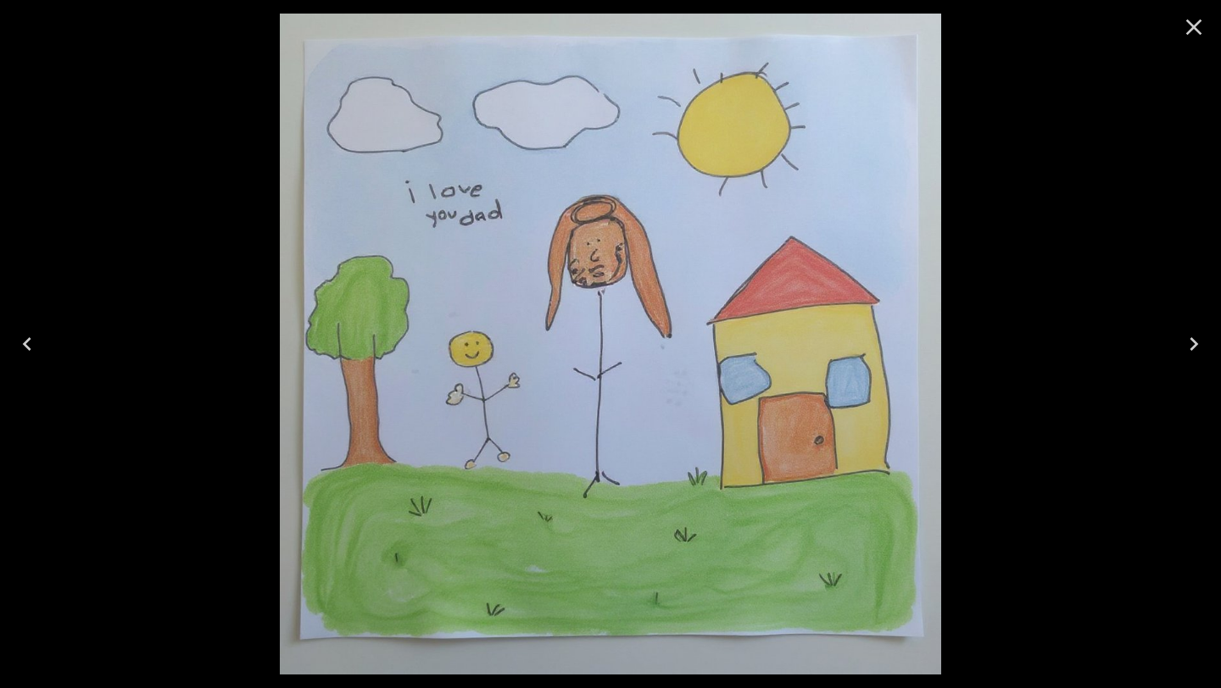
click at [1187, 22] on icon "Close" at bounding box center [1194, 28] width 16 height 16
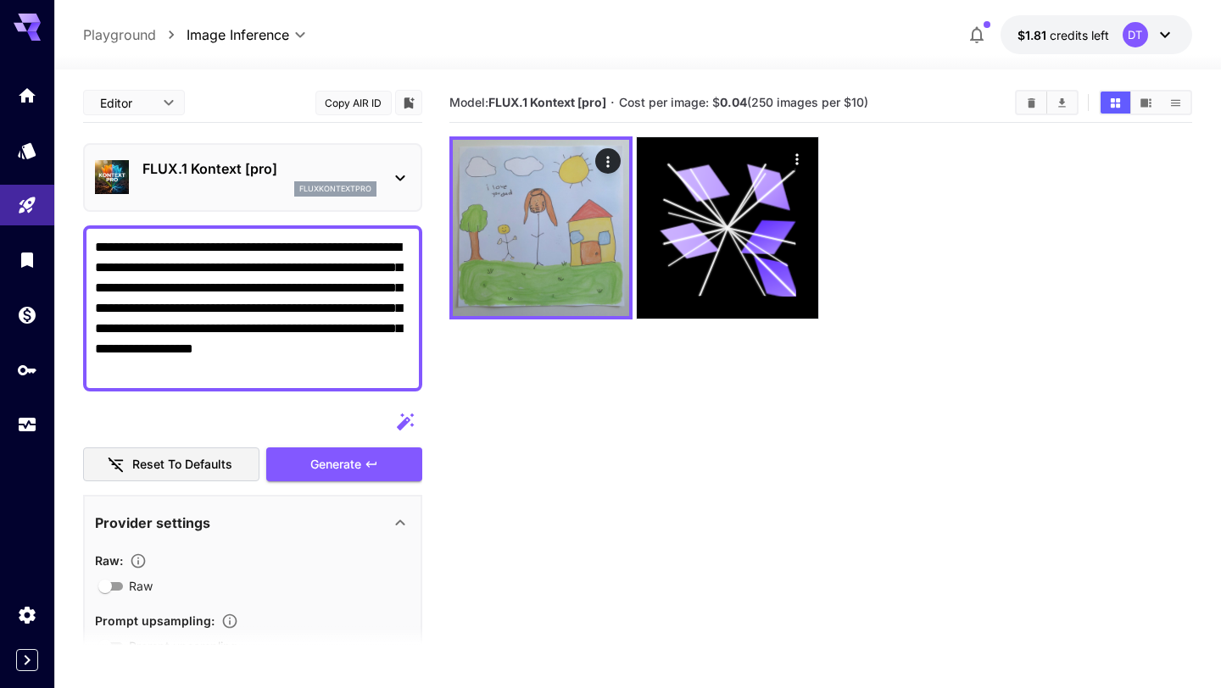
scroll to position [14, 0]
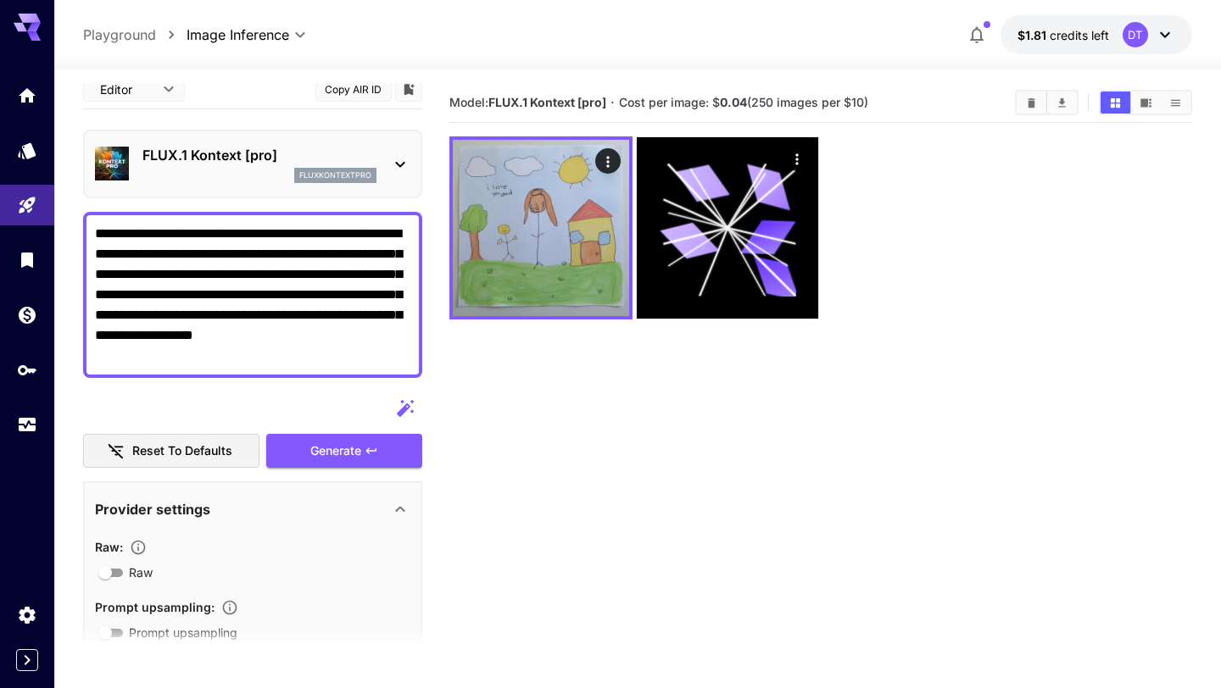
drag, startPoint x: 230, startPoint y: 355, endPoint x: 269, endPoint y: 276, distance: 88.0
click at [269, 276] on textarea "**********" at bounding box center [252, 295] width 315 height 142
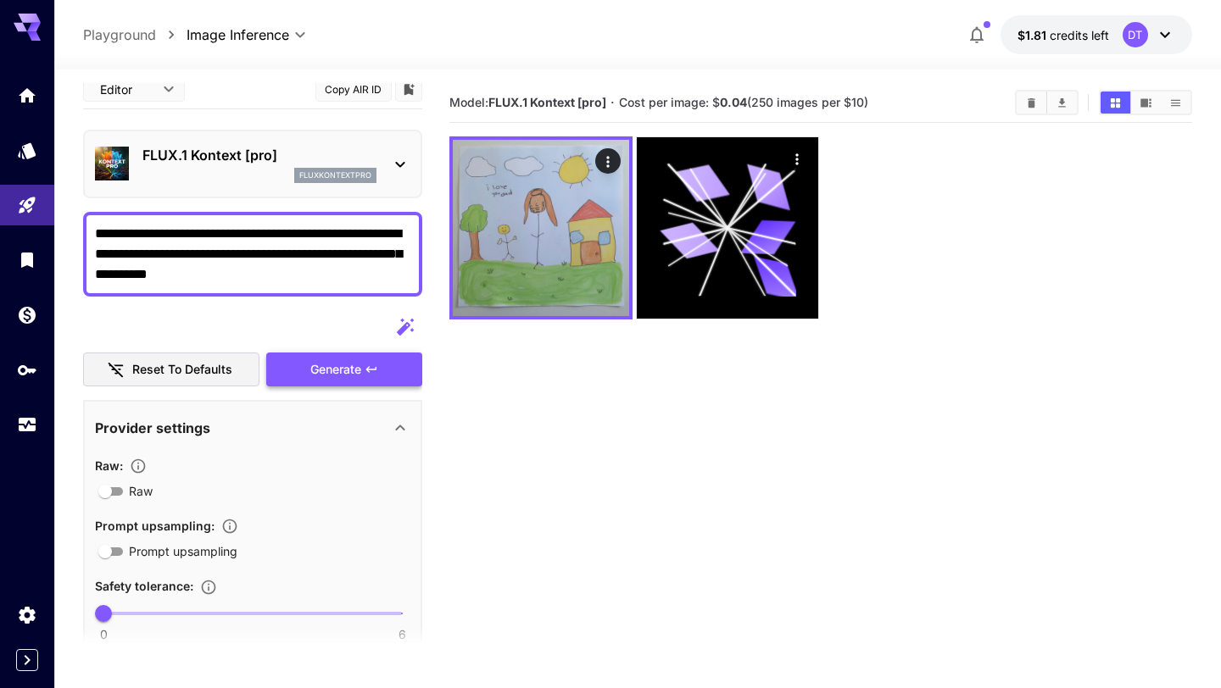
type textarea "**********"
click at [335, 358] on button "Generate" at bounding box center [344, 370] width 156 height 35
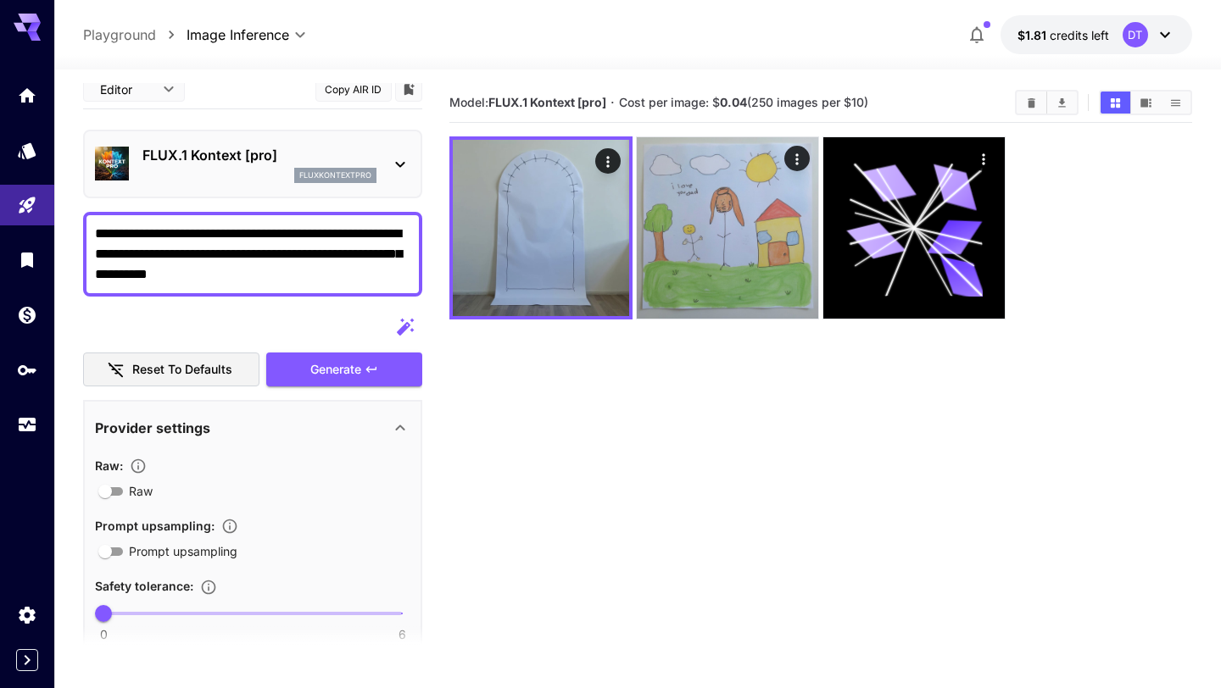
scroll to position [0, 0]
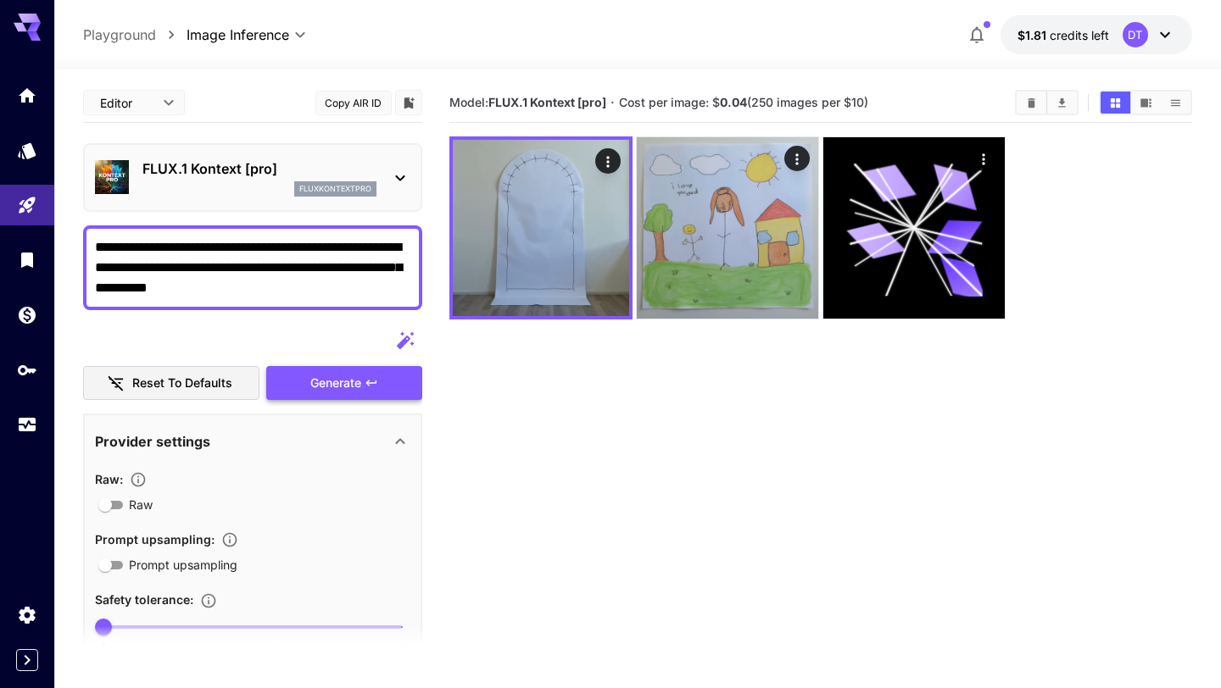
click at [364, 381] on button "Generate" at bounding box center [344, 383] width 156 height 35
